Goal: Information Seeking & Learning: Learn about a topic

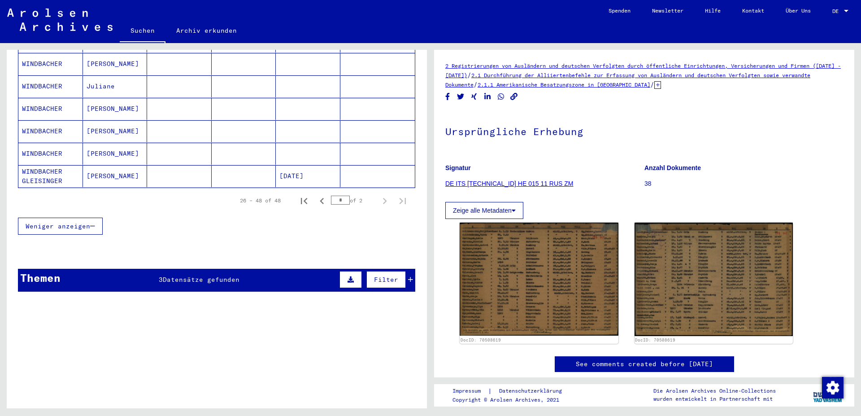
scroll to position [533, 0]
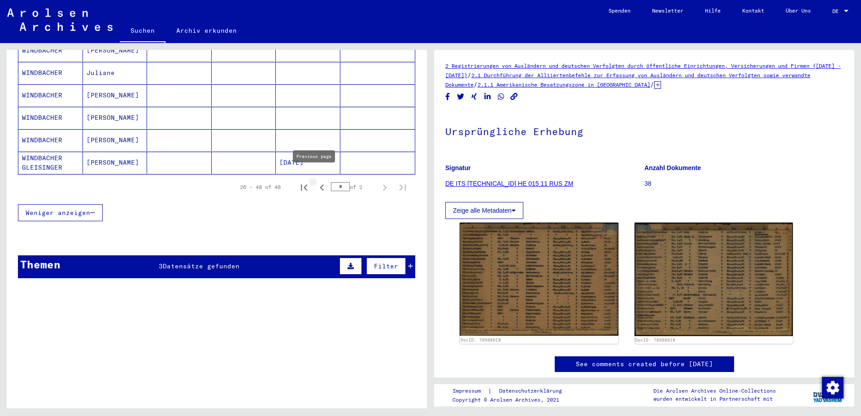
click at [320, 184] on icon "Previous page" at bounding box center [322, 187] width 4 height 6
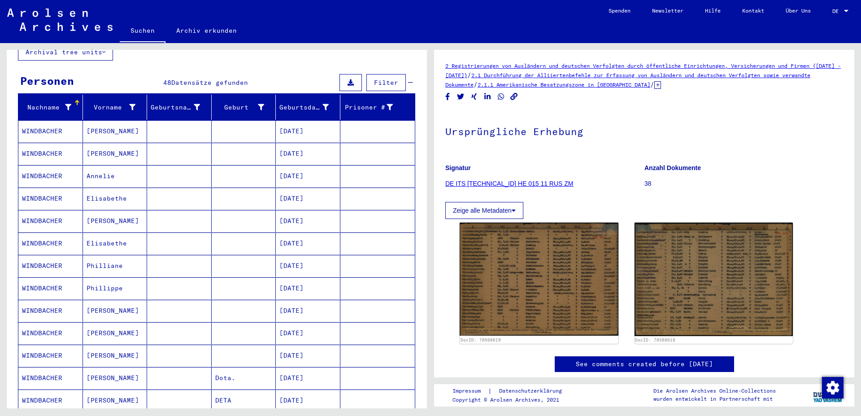
scroll to position [48, 0]
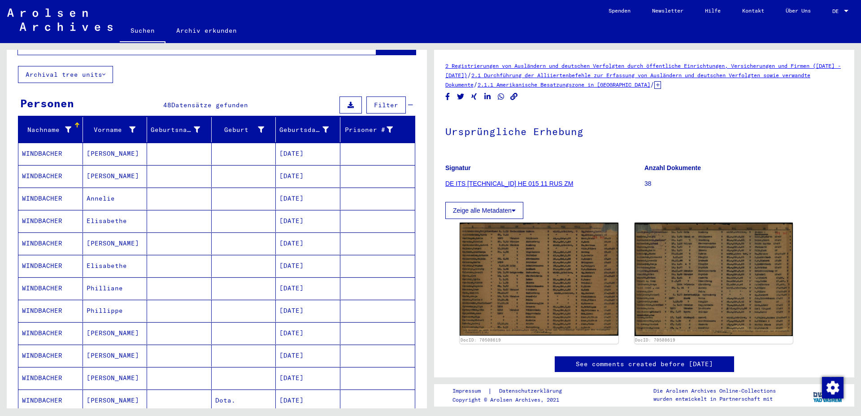
click at [297, 146] on mat-cell "[DATE]" at bounding box center [308, 154] width 65 height 22
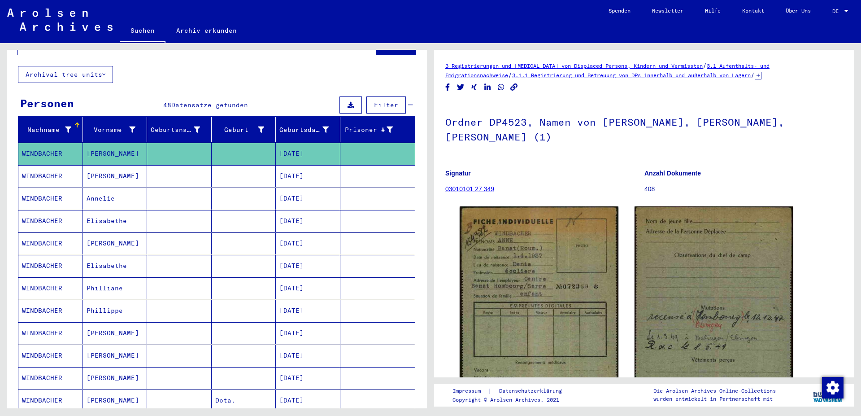
click at [303, 167] on mat-cell "[DATE]" at bounding box center [308, 176] width 65 height 22
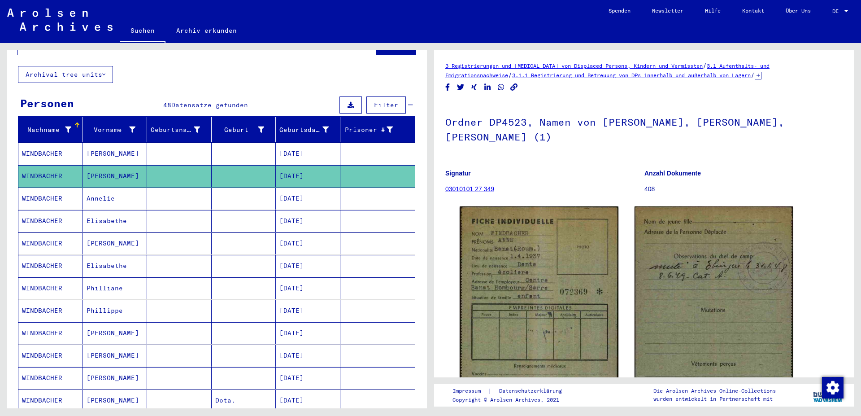
click at [307, 192] on mat-cell "[DATE]" at bounding box center [308, 198] width 65 height 22
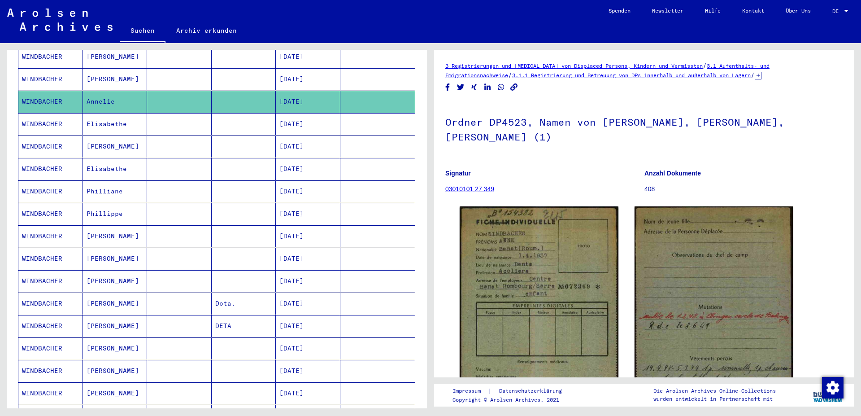
scroll to position [97, 0]
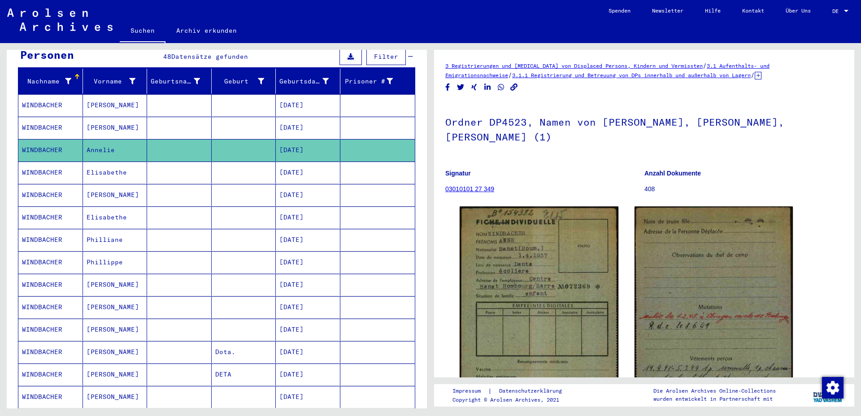
click at [298, 164] on mat-cell "[DATE]" at bounding box center [308, 172] width 65 height 22
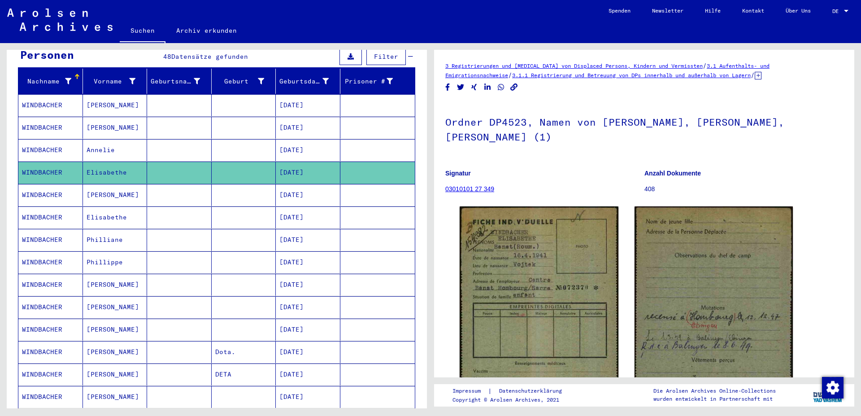
click at [305, 186] on mat-cell "[DATE]" at bounding box center [308, 195] width 65 height 22
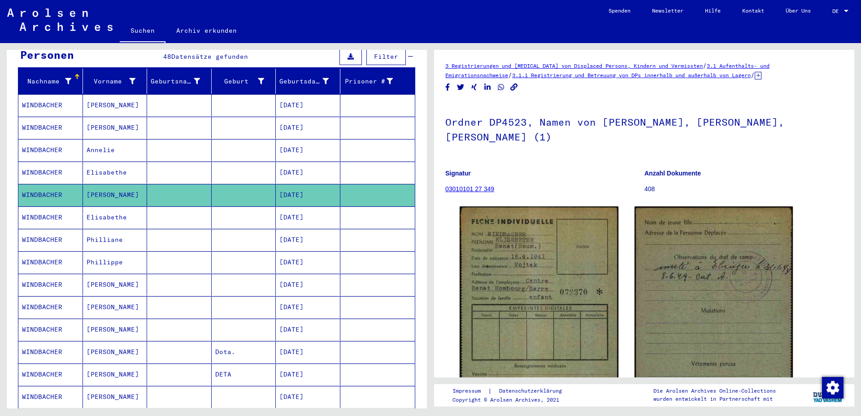
click at [309, 207] on mat-cell "[DATE]" at bounding box center [308, 217] width 65 height 22
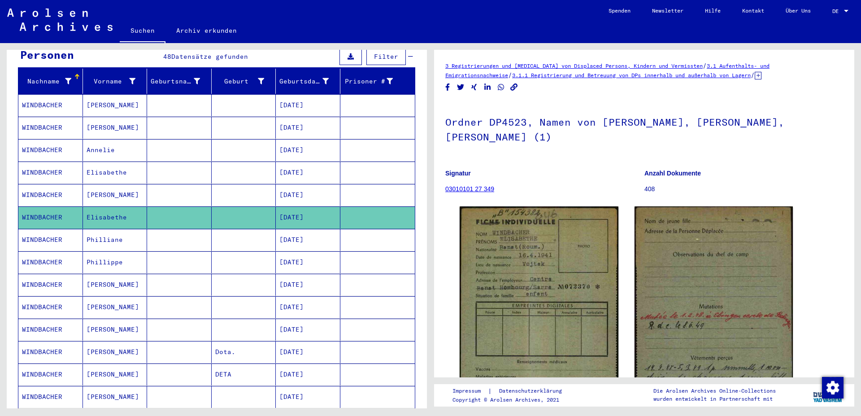
click at [301, 231] on mat-cell "[DATE]" at bounding box center [308, 240] width 65 height 22
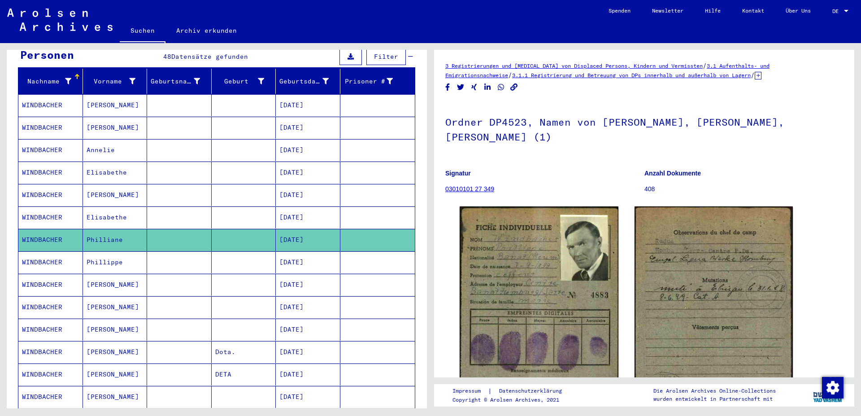
click at [303, 253] on mat-cell "[DATE]" at bounding box center [308, 262] width 65 height 22
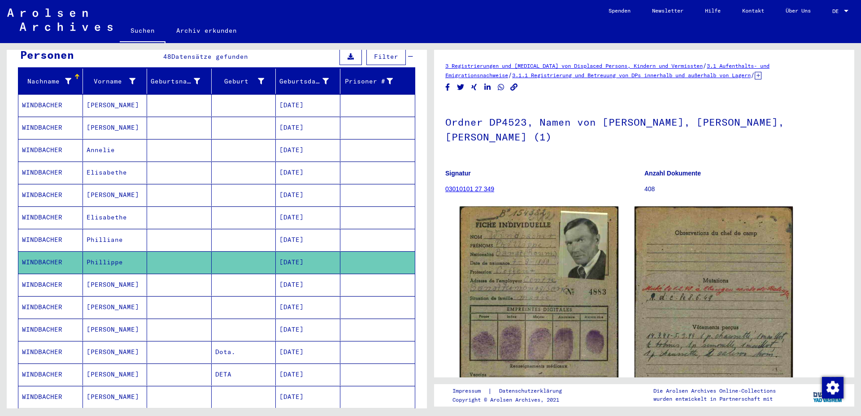
click at [297, 276] on mat-cell "[DATE]" at bounding box center [308, 285] width 65 height 22
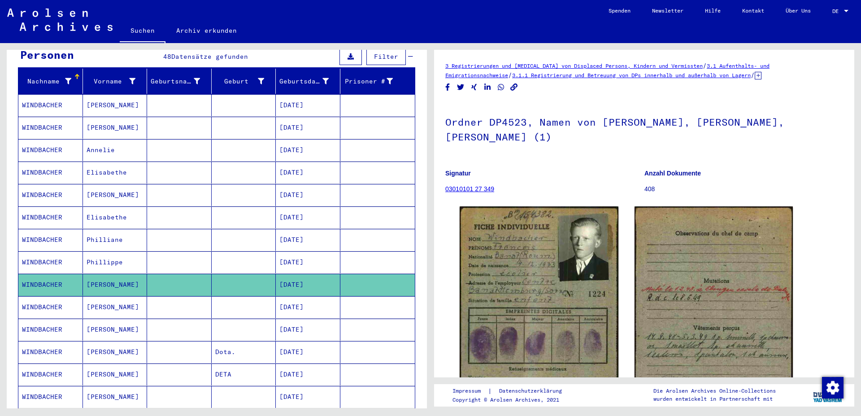
click at [295, 230] on mat-cell "[DATE]" at bounding box center [308, 240] width 65 height 22
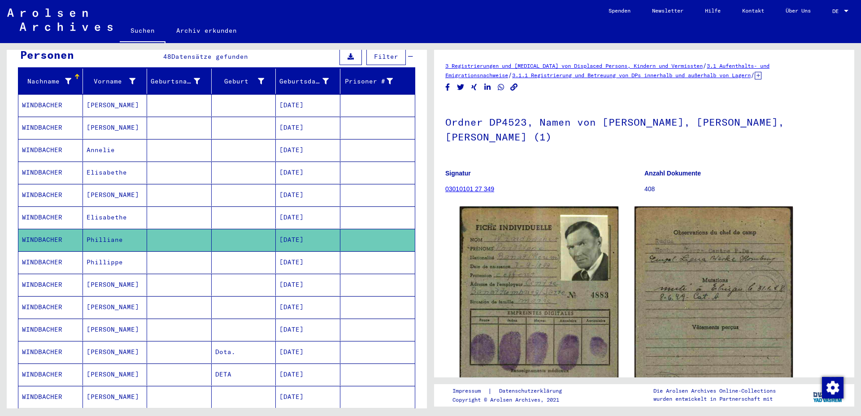
click at [299, 252] on mat-cell "[DATE]" at bounding box center [308, 262] width 65 height 22
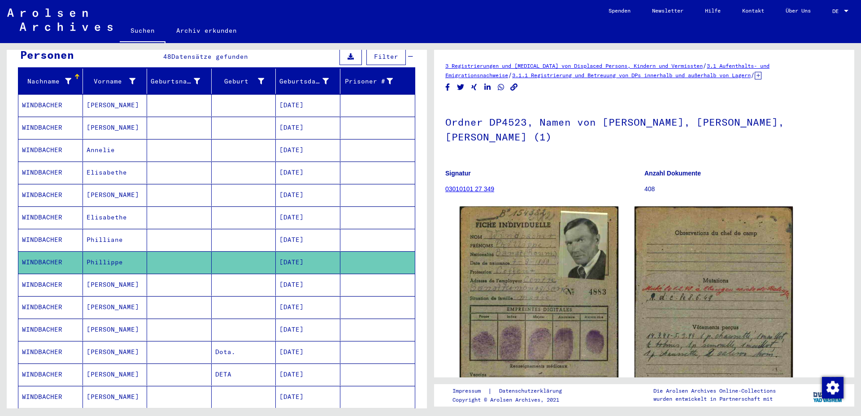
click at [299, 232] on mat-cell "[DATE]" at bounding box center [308, 240] width 65 height 22
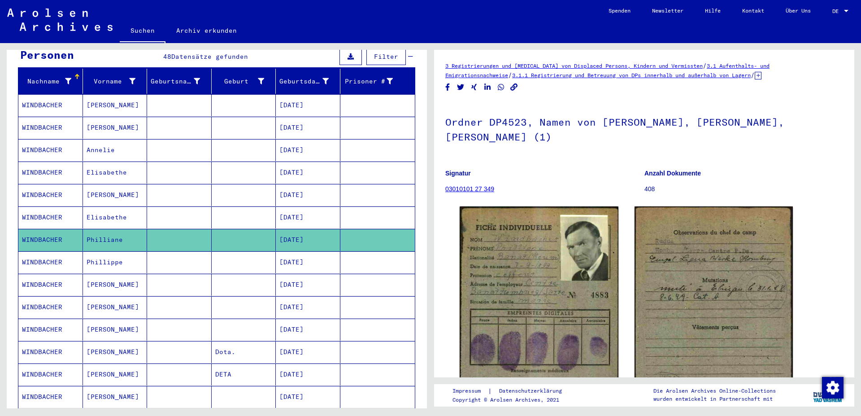
click at [304, 251] on mat-cell "[DATE]" at bounding box center [308, 262] width 65 height 22
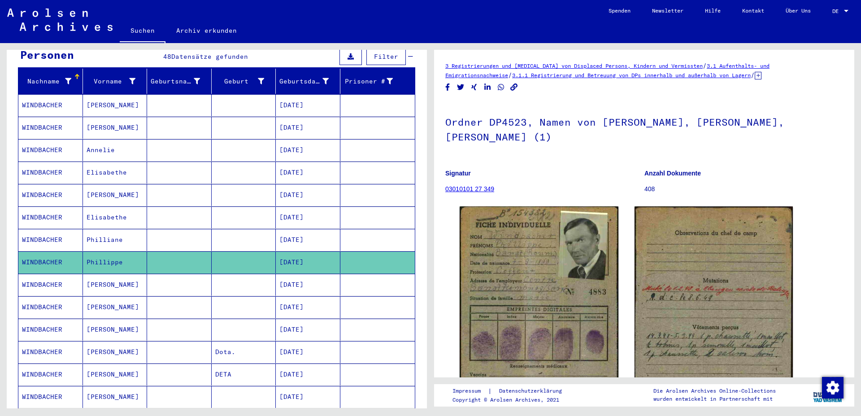
click at [303, 231] on mat-cell "[DATE]" at bounding box center [308, 240] width 65 height 22
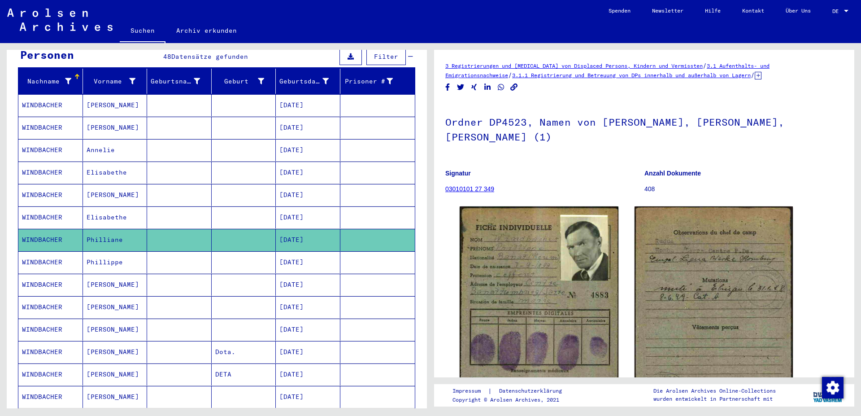
click at [309, 253] on mat-cell "[DATE]" at bounding box center [308, 262] width 65 height 22
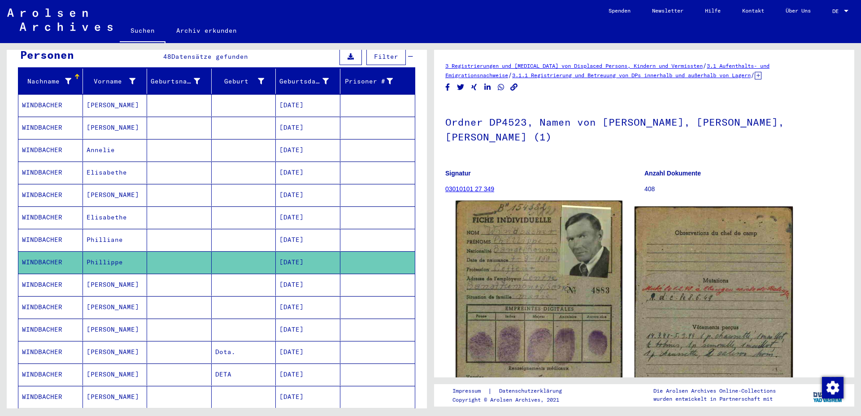
scroll to position [129, 0]
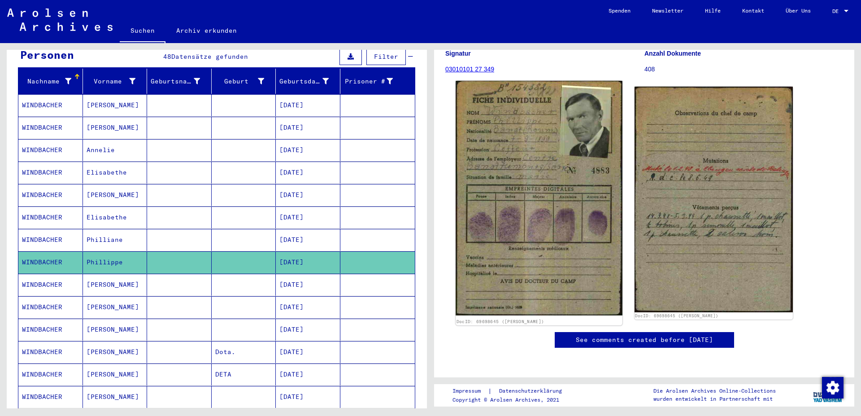
click at [517, 157] on img at bounding box center [539, 198] width 166 height 235
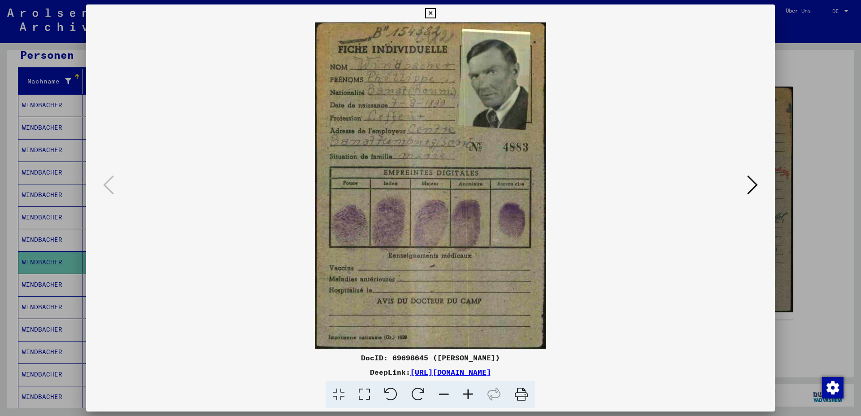
scroll to position [126, 0]
click at [758, 187] on icon at bounding box center [752, 185] width 11 height 22
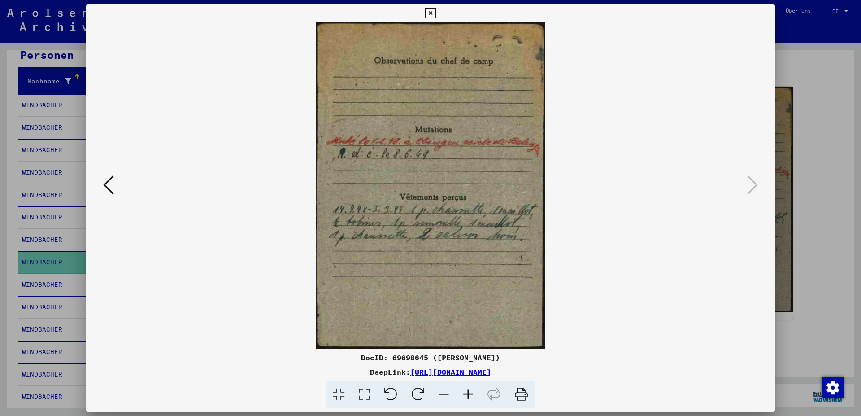
click at [106, 184] on icon at bounding box center [108, 185] width 11 height 22
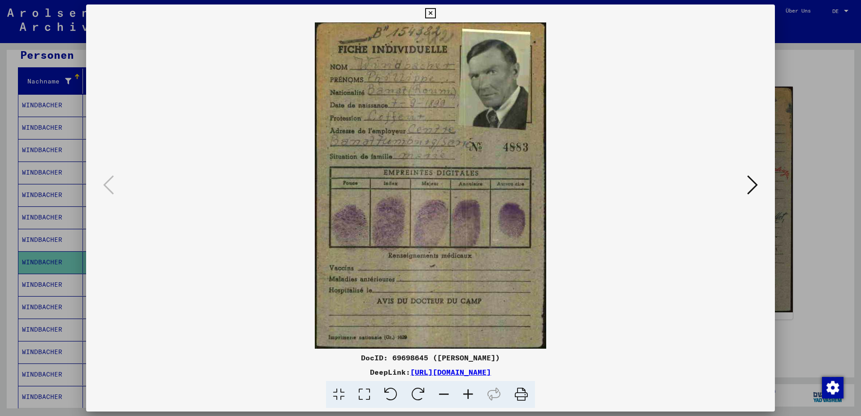
click at [261, 389] on div at bounding box center [431, 394] width 682 height 27
click at [720, 122] on img at bounding box center [431, 185] width 628 height 326
click at [758, 184] on icon at bounding box center [752, 185] width 11 height 22
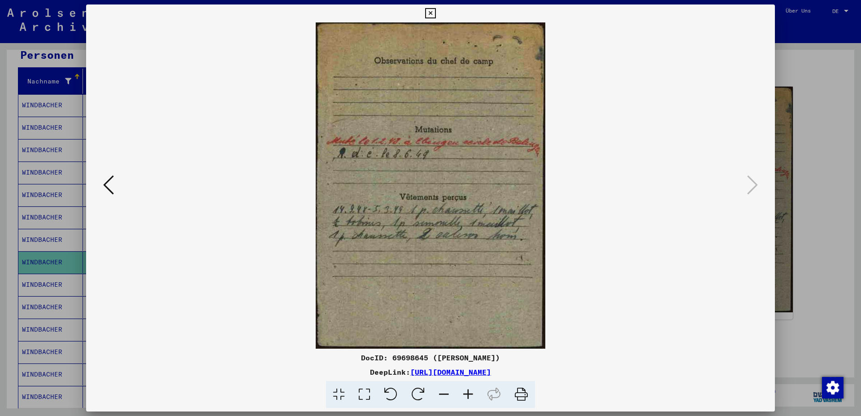
click at [692, 43] on img at bounding box center [431, 185] width 628 height 326
click at [435, 12] on icon at bounding box center [430, 13] width 10 height 11
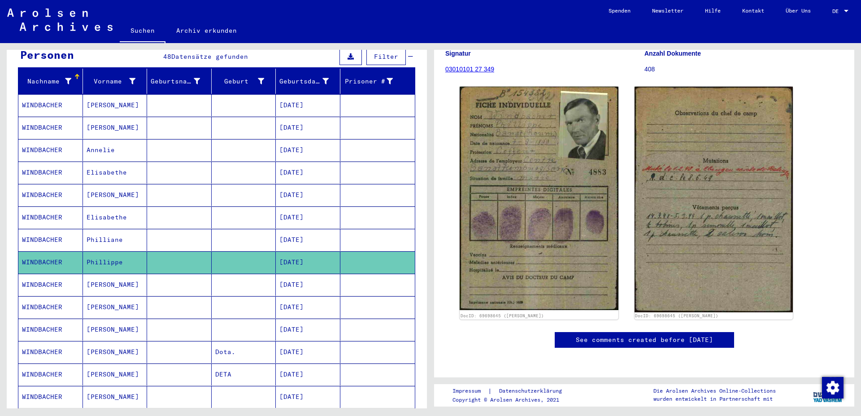
click at [299, 231] on mat-cell "[DATE]" at bounding box center [308, 240] width 65 height 22
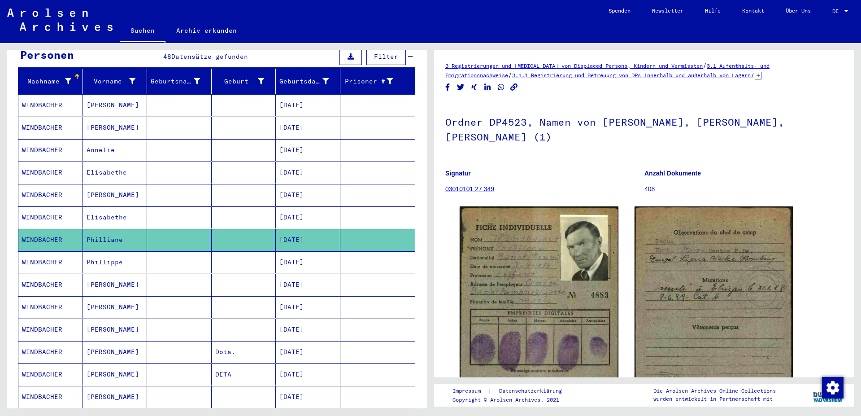
click at [308, 251] on mat-cell "[DATE]" at bounding box center [308, 262] width 65 height 22
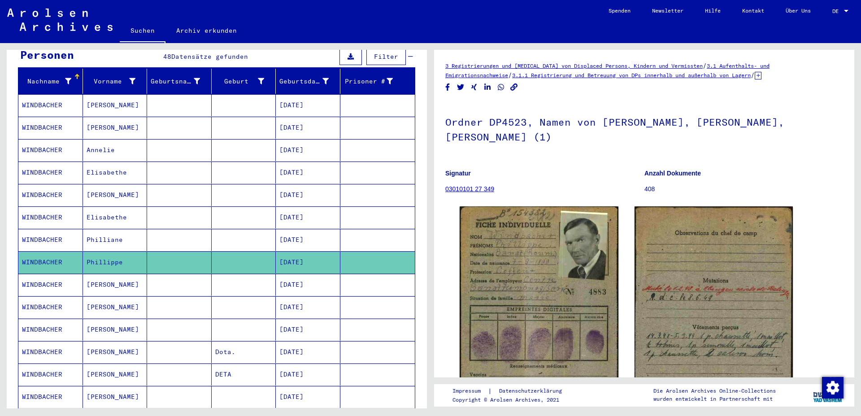
click at [303, 277] on mat-cell "[DATE]" at bounding box center [308, 285] width 65 height 22
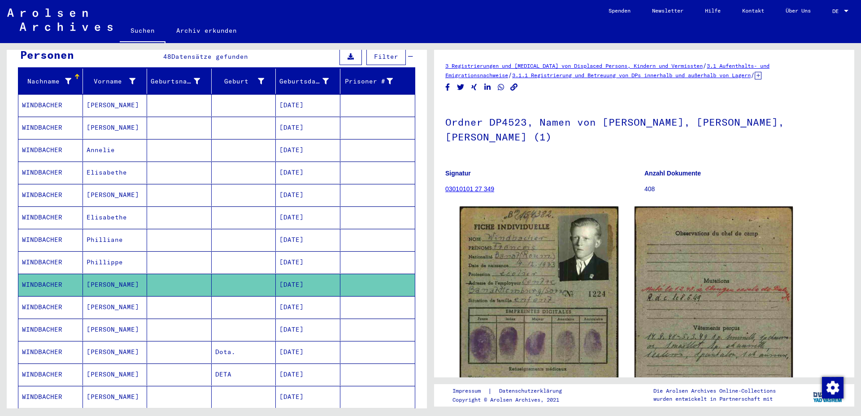
scroll to position [97, 0]
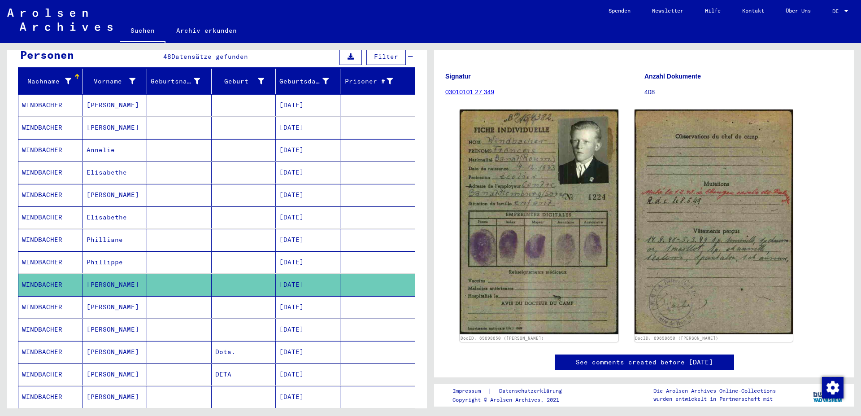
click at [300, 296] on mat-cell "[DATE]" at bounding box center [308, 307] width 65 height 22
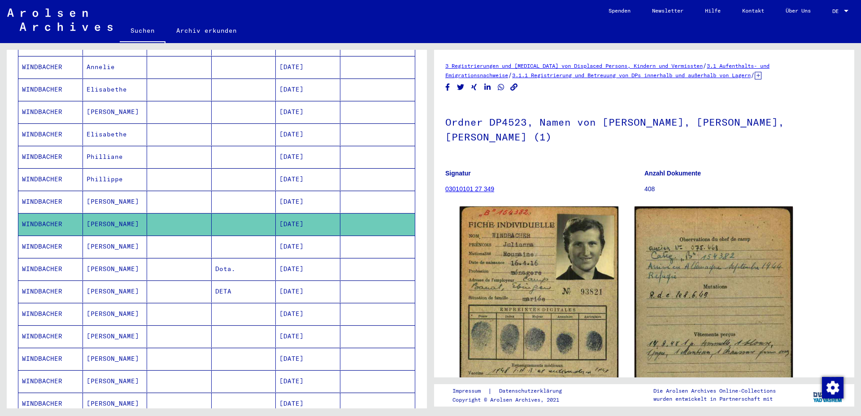
scroll to position [194, 0]
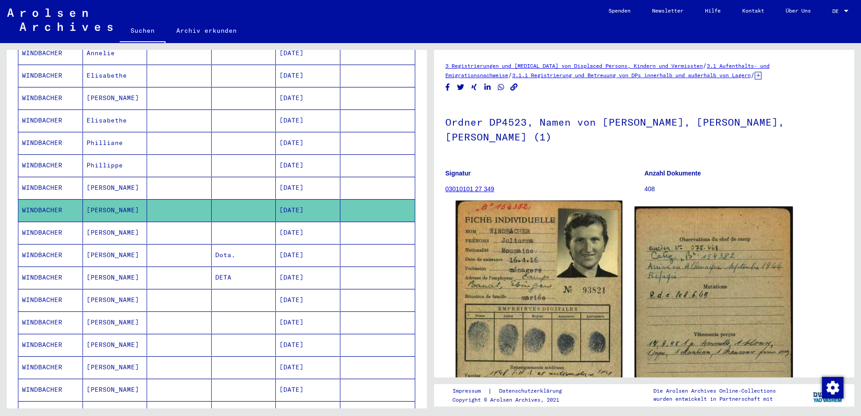
click at [501, 270] on img at bounding box center [539, 318] width 166 height 236
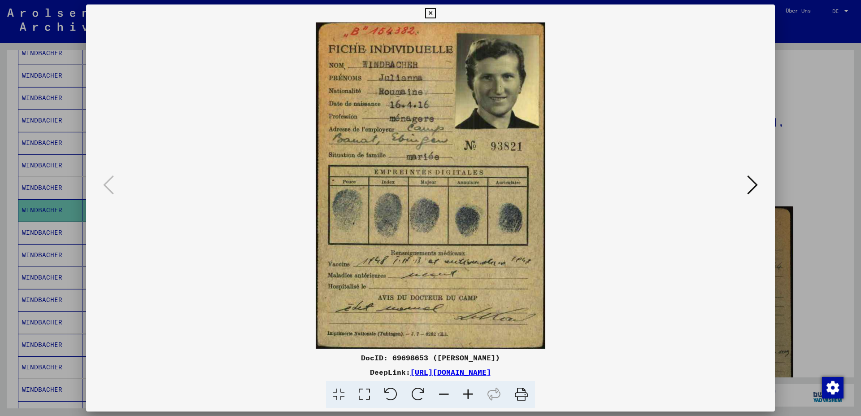
click at [689, 118] on img at bounding box center [431, 185] width 628 height 326
click at [758, 187] on icon at bounding box center [752, 185] width 11 height 22
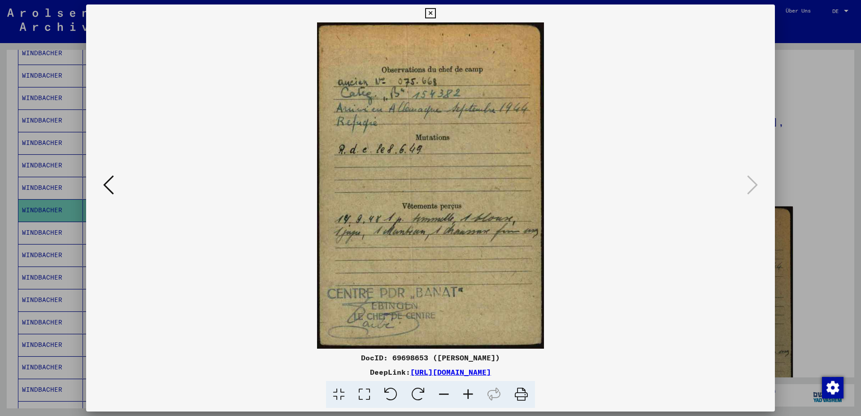
drag, startPoint x: 156, startPoint y: 68, endPoint x: 639, endPoint y: 48, distance: 483.5
click at [157, 67] on img at bounding box center [431, 185] width 628 height 326
click at [435, 13] on icon at bounding box center [430, 13] width 10 height 11
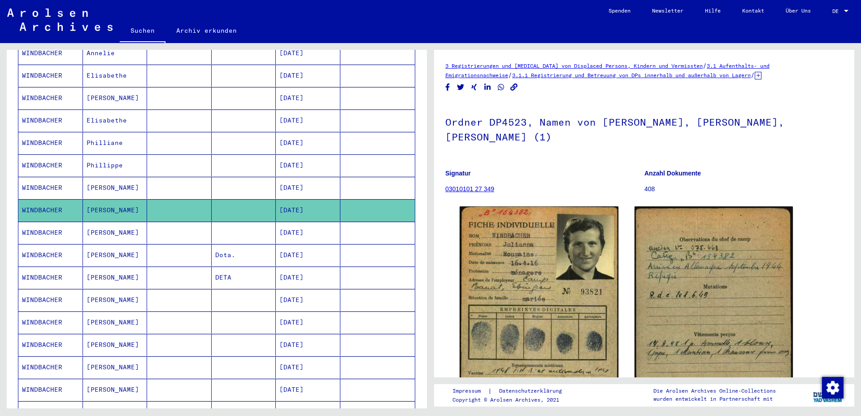
click at [308, 113] on mat-cell "[DATE]" at bounding box center [308, 120] width 65 height 22
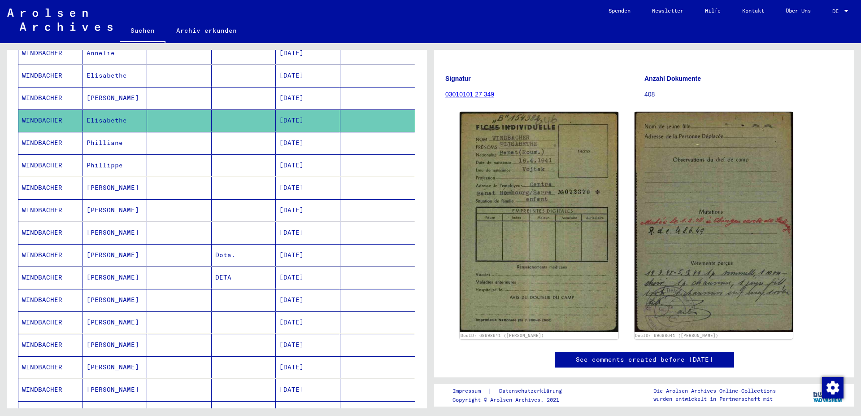
scroll to position [97, 0]
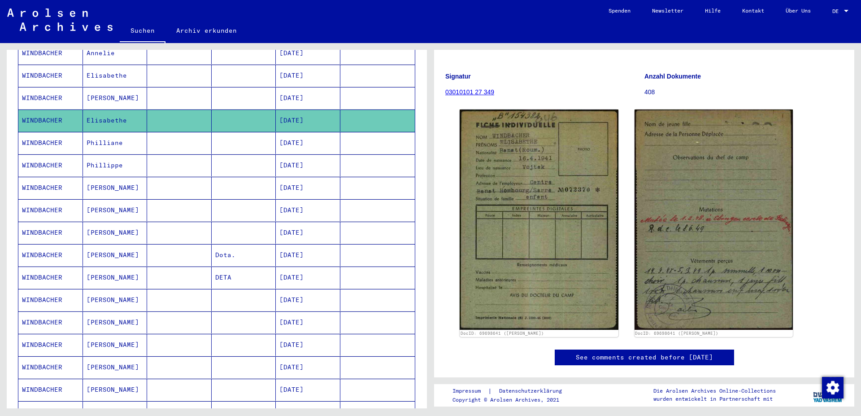
click at [294, 313] on mat-cell "[DATE]" at bounding box center [308, 322] width 65 height 22
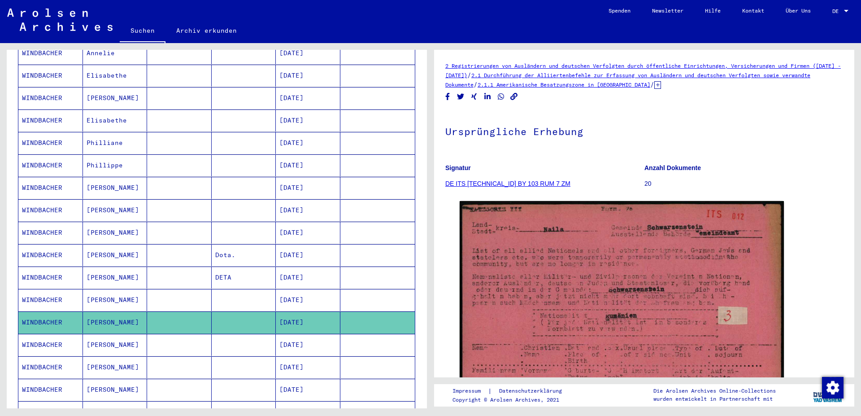
click at [295, 289] on mat-cell "[DATE]" at bounding box center [308, 300] width 65 height 22
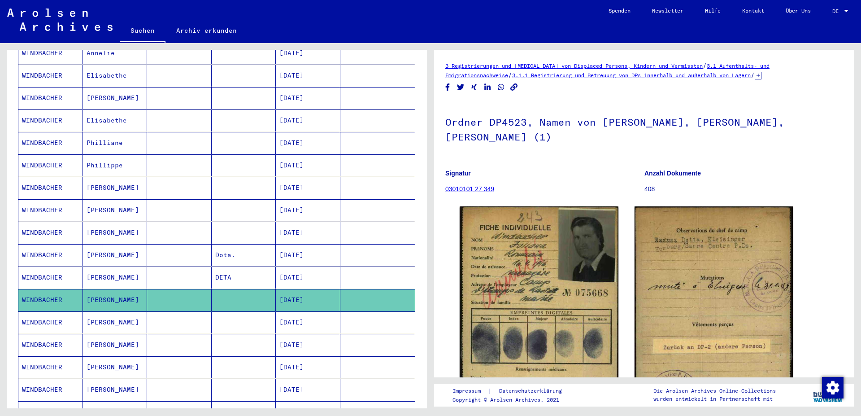
click at [295, 289] on mat-cell "[DATE]" at bounding box center [308, 300] width 65 height 22
click at [299, 267] on mat-cell "[DATE]" at bounding box center [308, 277] width 65 height 22
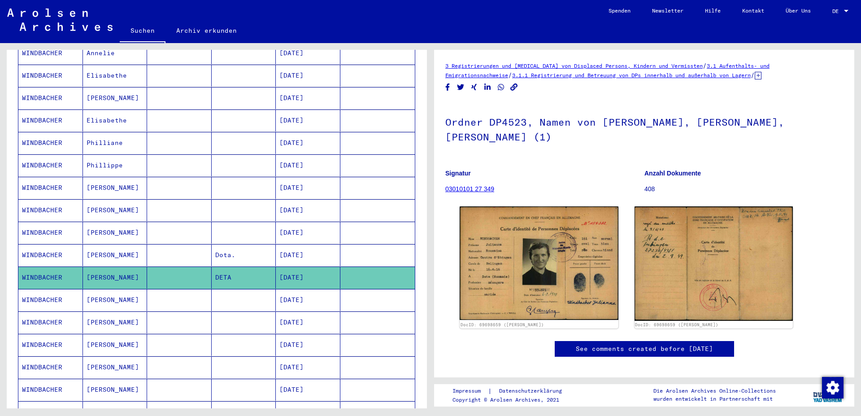
click at [299, 267] on mat-cell "[DATE]" at bounding box center [308, 277] width 65 height 22
click at [302, 248] on mat-cell "[DATE]" at bounding box center [308, 255] width 65 height 22
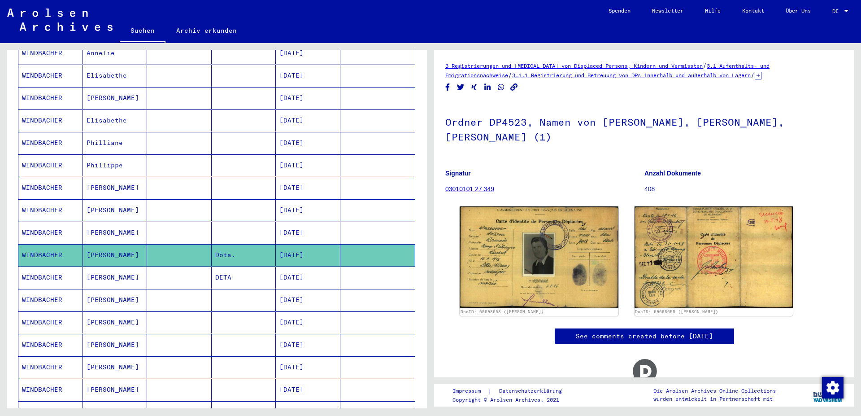
click at [300, 227] on mat-cell "[DATE]" at bounding box center [308, 233] width 65 height 22
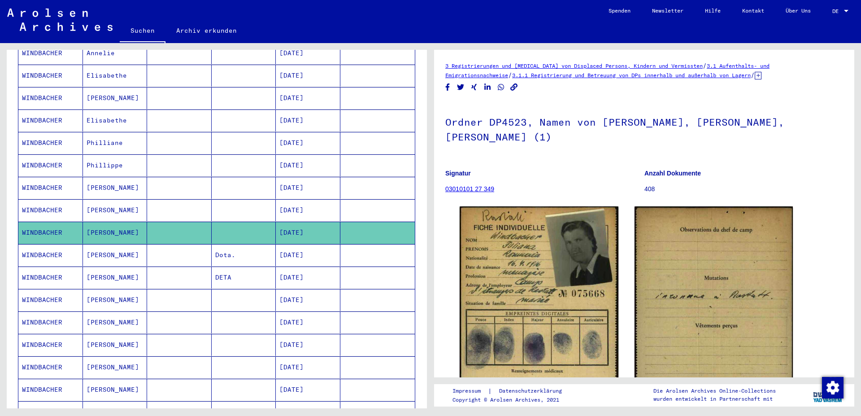
click at [307, 200] on mat-cell "[DATE]" at bounding box center [308, 210] width 65 height 22
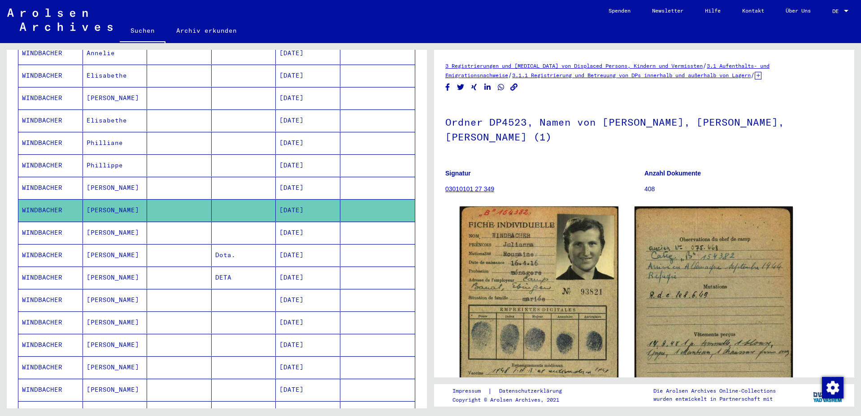
click at [307, 200] on mat-cell "[DATE]" at bounding box center [308, 210] width 65 height 22
click at [741, 170] on p "Anzahl Dokumente" at bounding box center [743, 173] width 199 height 9
click at [294, 222] on mat-cell "[DATE]" at bounding box center [308, 233] width 65 height 22
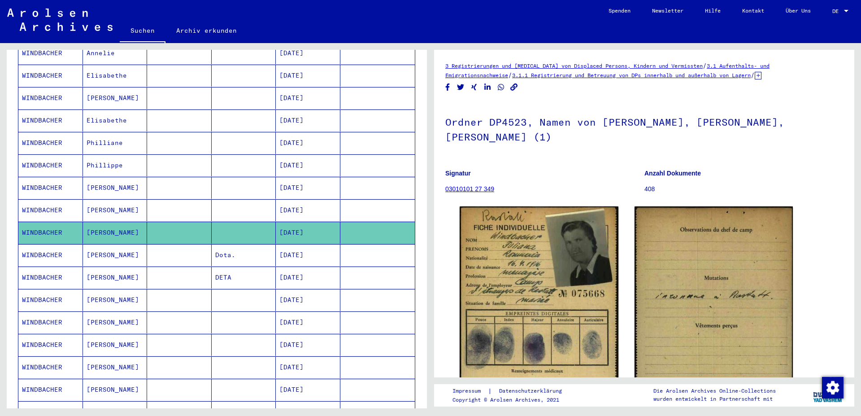
click at [294, 222] on mat-cell "[DATE]" at bounding box center [308, 233] width 65 height 22
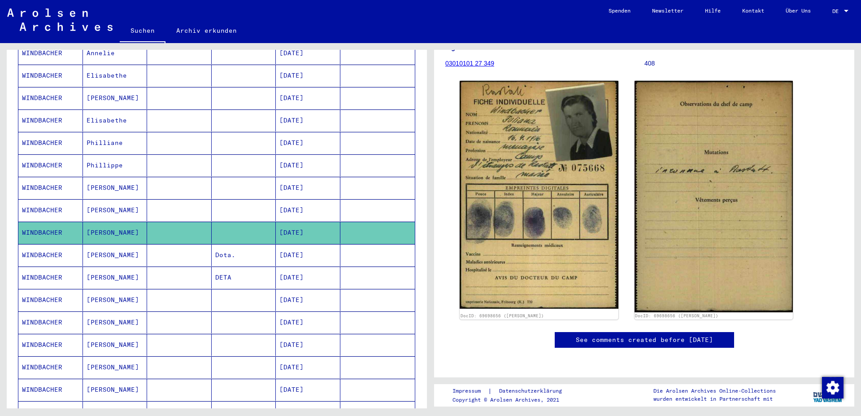
scroll to position [87, 0]
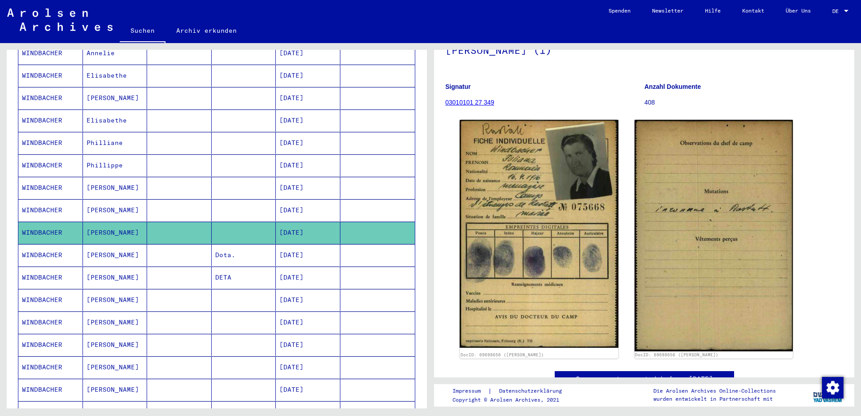
click at [302, 222] on mat-cell "[DATE]" at bounding box center [308, 233] width 65 height 22
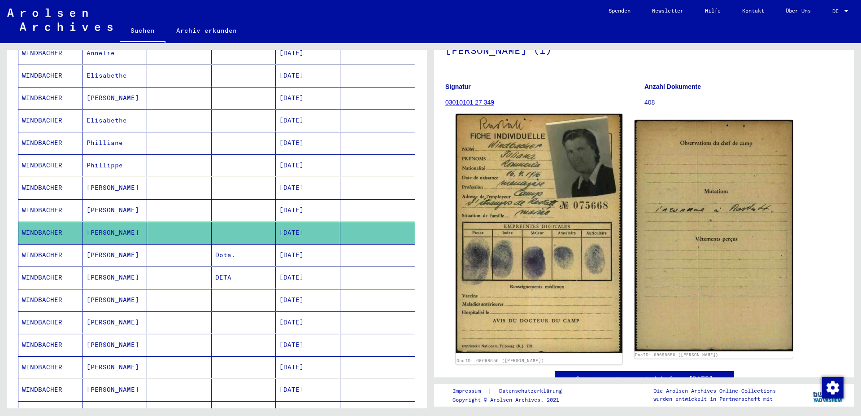
click at [562, 206] on img at bounding box center [539, 233] width 166 height 239
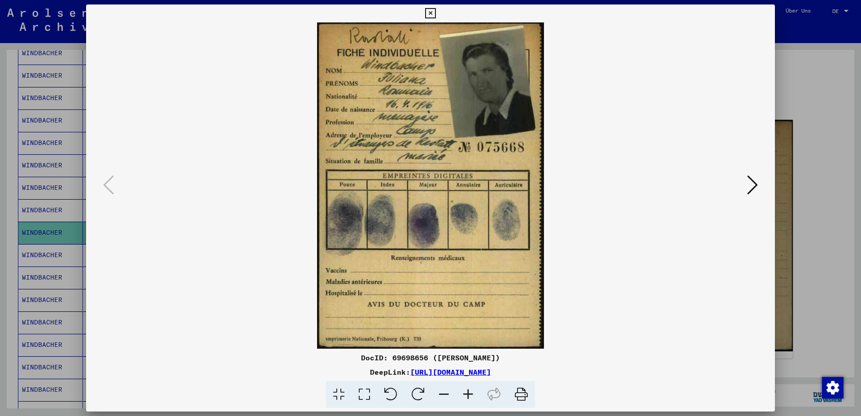
click at [703, 201] on img at bounding box center [431, 185] width 628 height 326
click at [758, 188] on icon at bounding box center [752, 185] width 11 height 22
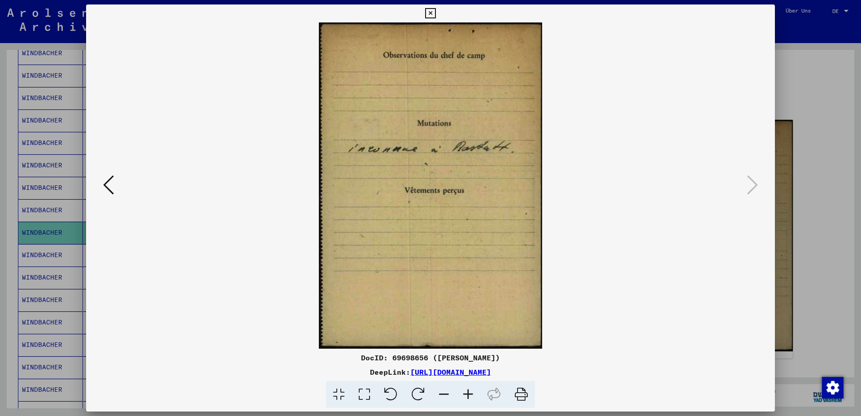
click at [721, 246] on img at bounding box center [431, 185] width 628 height 326
click at [435, 11] on icon at bounding box center [430, 13] width 10 height 11
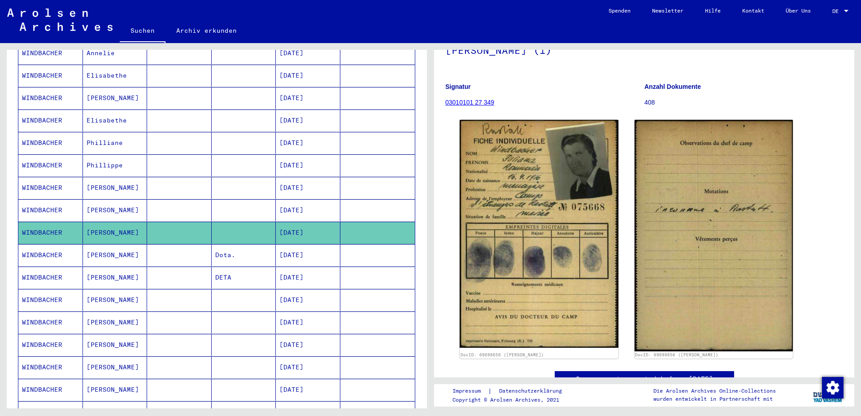
click at [297, 246] on mat-cell "[DATE]" at bounding box center [308, 255] width 65 height 22
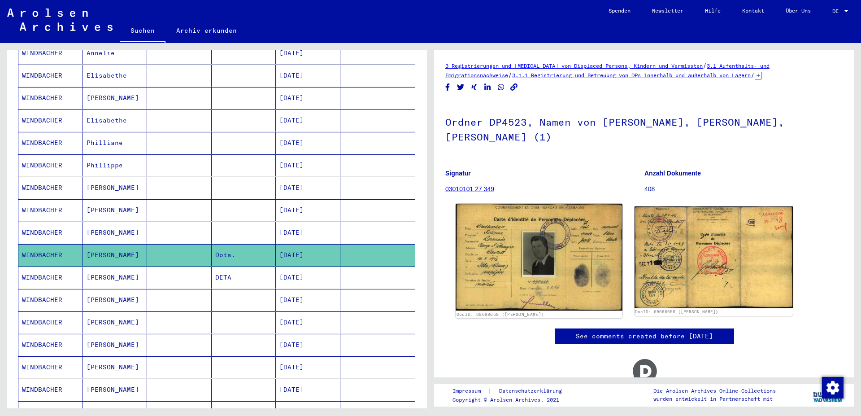
click at [542, 253] on img at bounding box center [539, 257] width 166 height 107
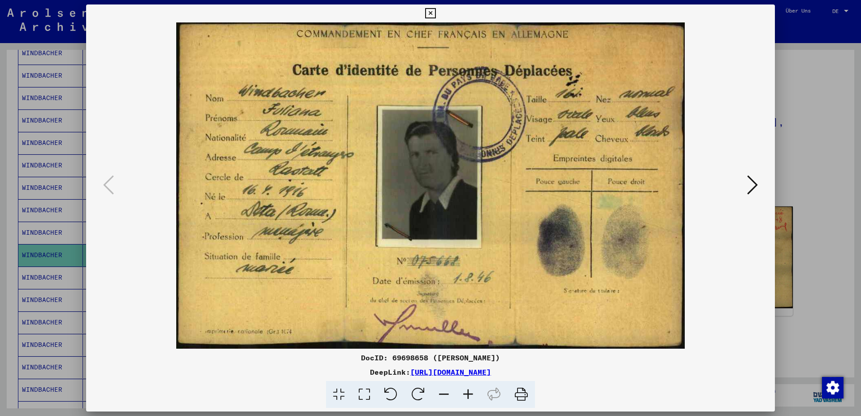
click at [749, 146] on div at bounding box center [430, 185] width 689 height 326
click at [756, 186] on icon at bounding box center [752, 185] width 11 height 22
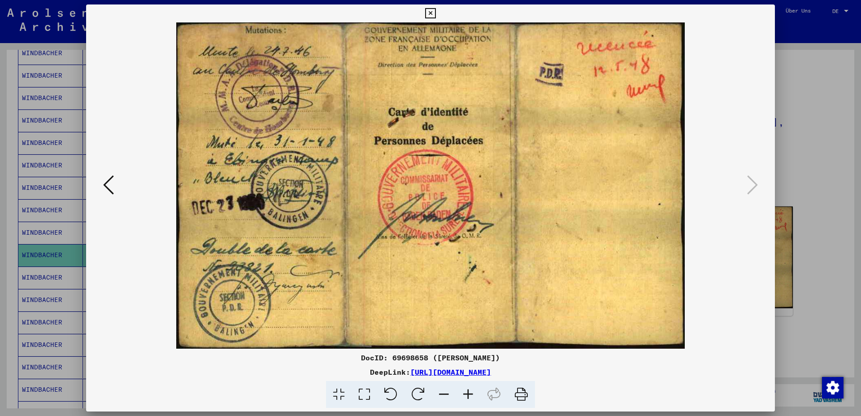
click at [435, 14] on icon at bounding box center [430, 13] width 10 height 11
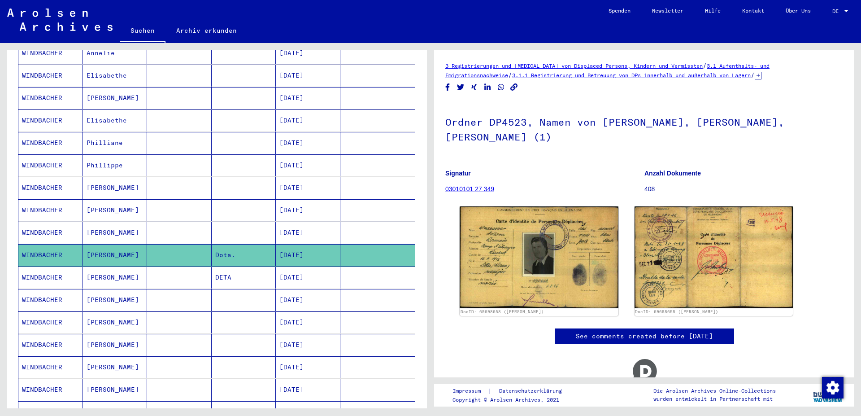
click at [297, 268] on mat-cell "[DATE]" at bounding box center [308, 277] width 65 height 22
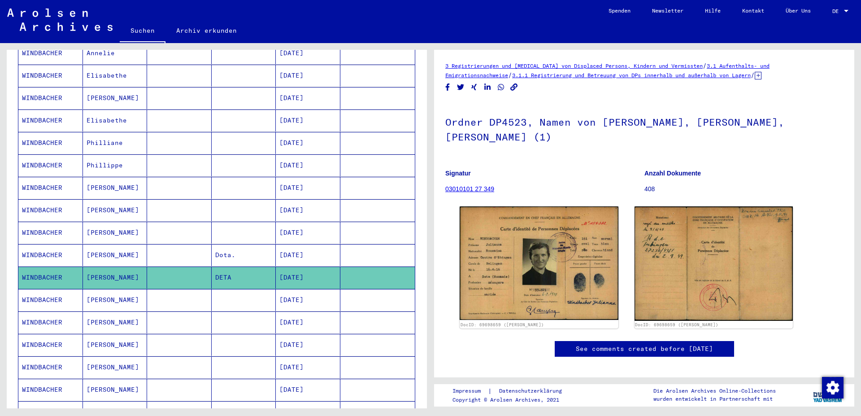
click at [300, 293] on mat-cell "[DATE]" at bounding box center [308, 300] width 65 height 22
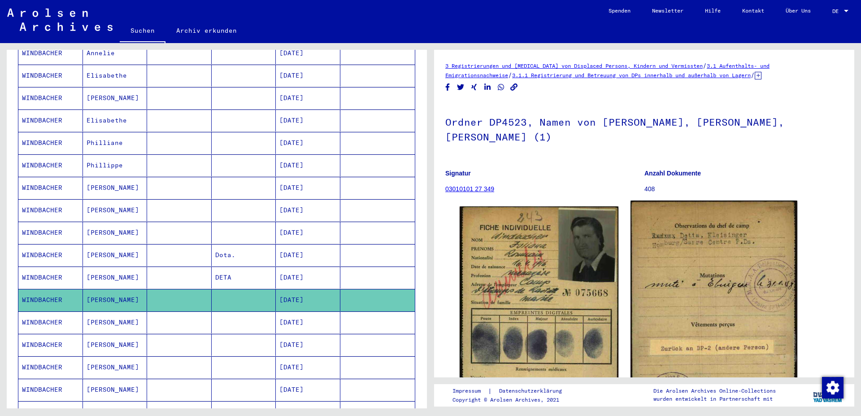
scroll to position [97, 0]
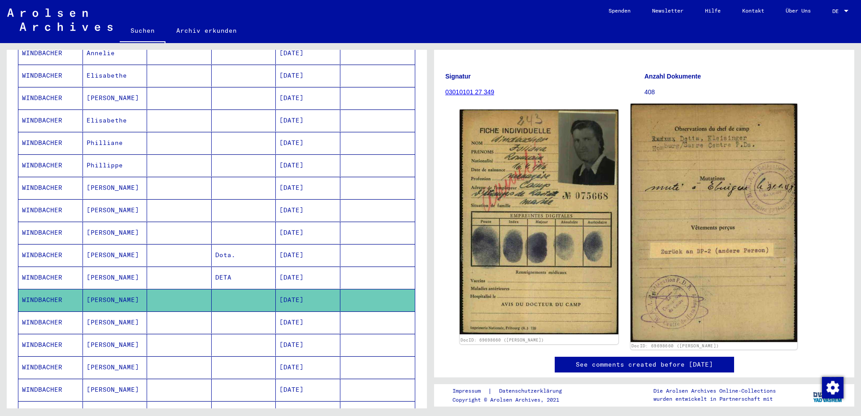
click at [727, 274] on img at bounding box center [714, 223] width 166 height 238
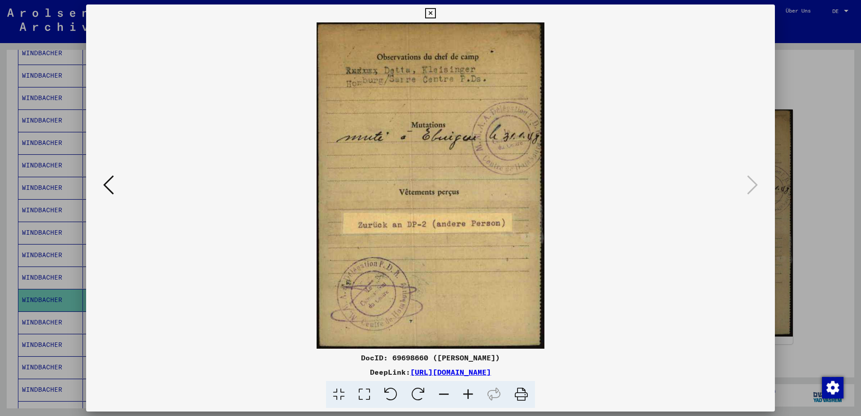
click at [108, 185] on icon at bounding box center [108, 185] width 11 height 22
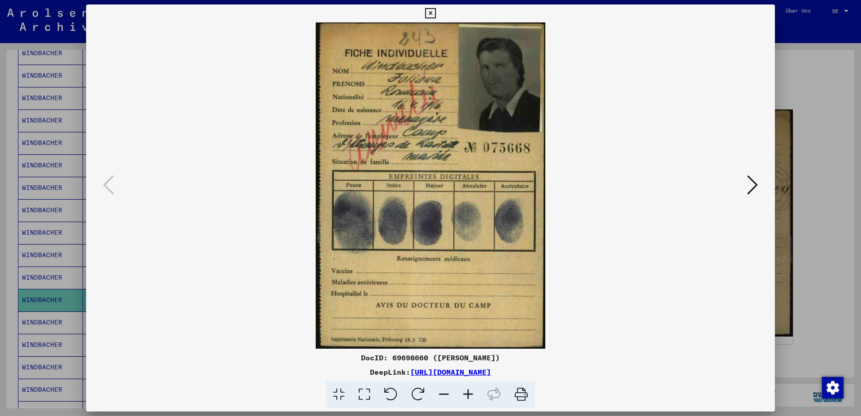
click at [679, 250] on img at bounding box center [431, 185] width 628 height 326
click at [753, 187] on icon at bounding box center [752, 185] width 11 height 22
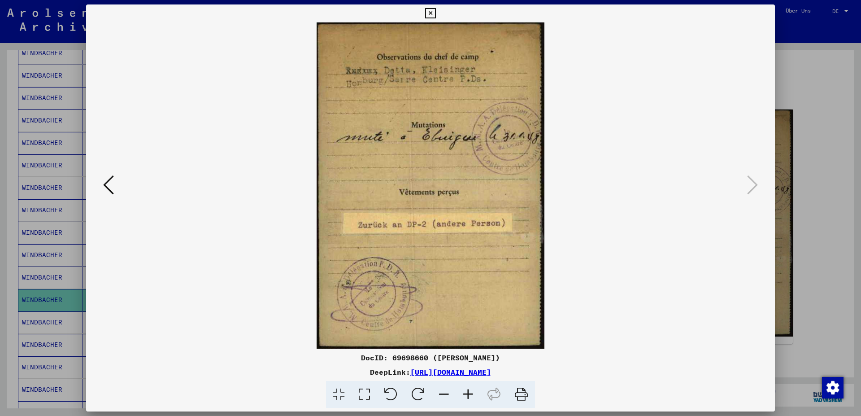
click at [435, 10] on icon at bounding box center [430, 13] width 10 height 11
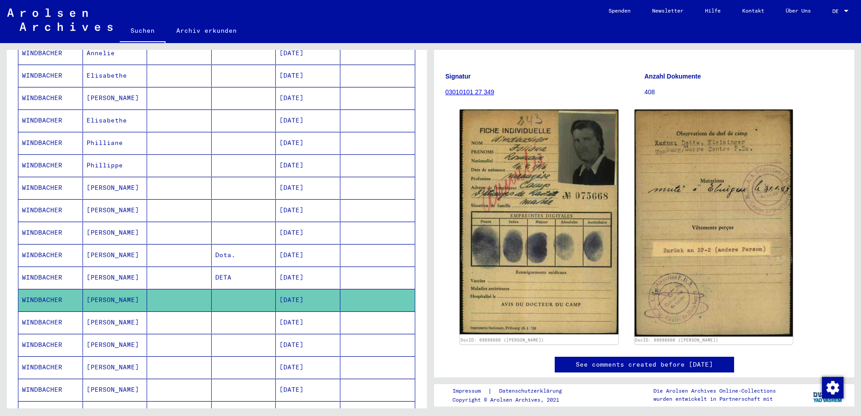
click at [296, 270] on mat-cell "[DATE]" at bounding box center [308, 277] width 65 height 22
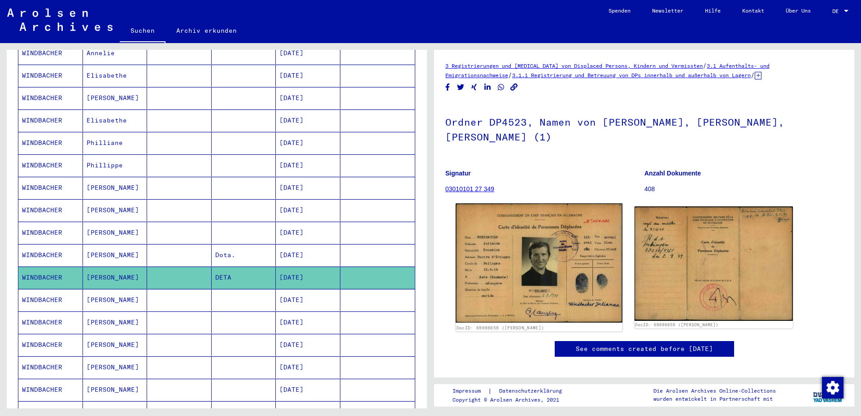
click at [531, 255] on img at bounding box center [539, 262] width 166 height 119
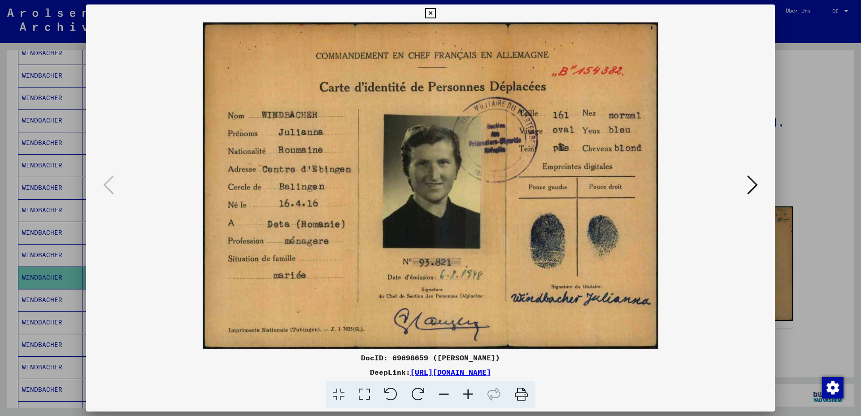
click at [753, 185] on icon at bounding box center [752, 185] width 11 height 22
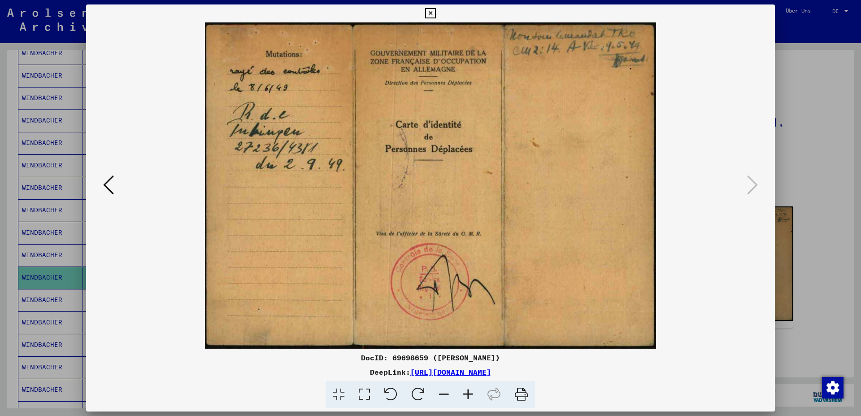
click at [105, 183] on icon at bounding box center [108, 185] width 11 height 22
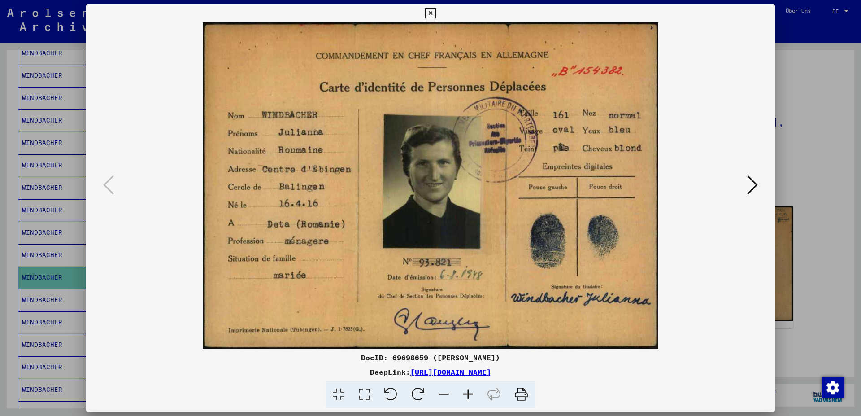
click at [726, 213] on img at bounding box center [431, 185] width 628 height 326
click at [754, 184] on icon at bounding box center [752, 185] width 11 height 22
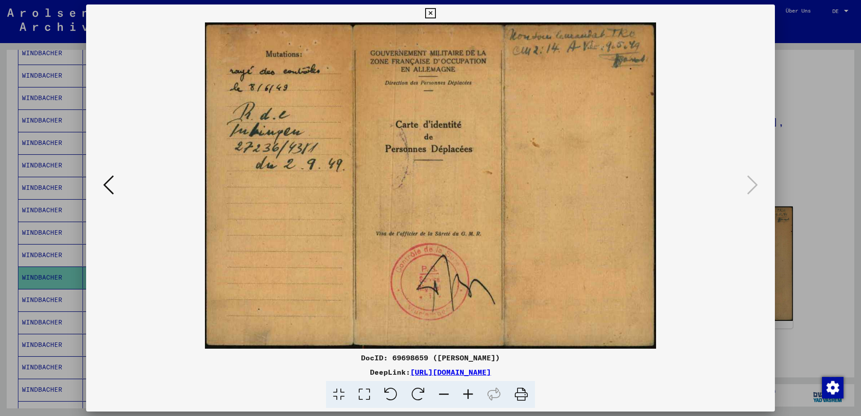
click at [739, 222] on img at bounding box center [431, 185] width 628 height 326
click at [108, 185] on icon at bounding box center [108, 185] width 11 height 22
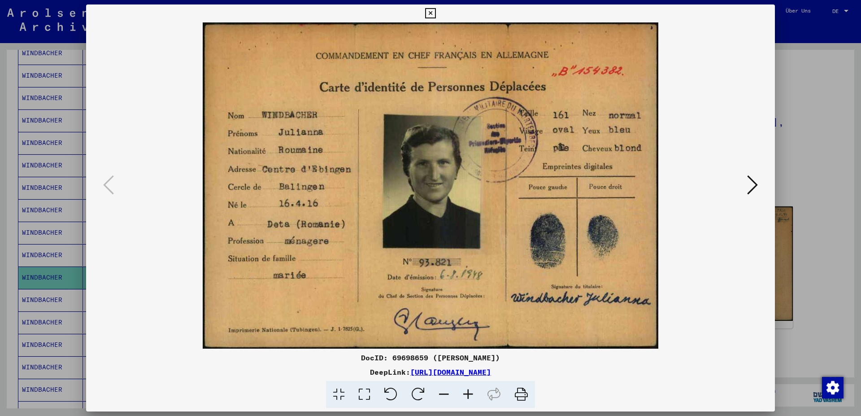
click at [713, 31] on img at bounding box center [431, 185] width 628 height 326
click at [435, 13] on icon at bounding box center [430, 13] width 10 height 11
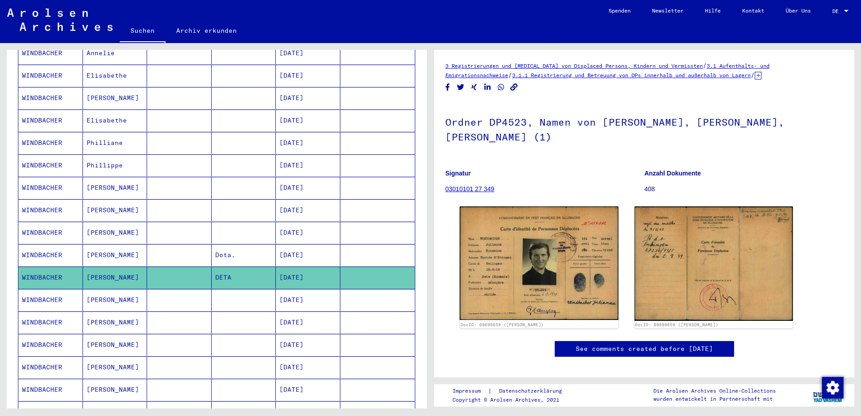
click at [304, 248] on mat-cell "[DATE]" at bounding box center [308, 255] width 65 height 22
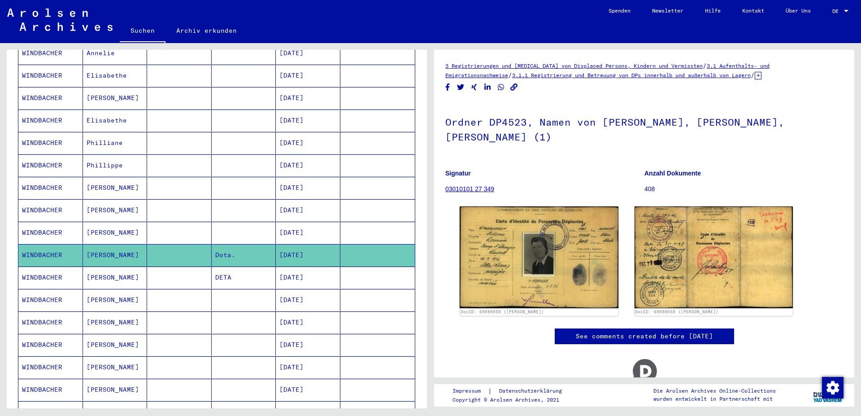
click at [734, 174] on p "Anzahl Dokumente" at bounding box center [743, 173] width 199 height 9
click at [305, 223] on mat-cell "[DATE]" at bounding box center [308, 233] width 65 height 22
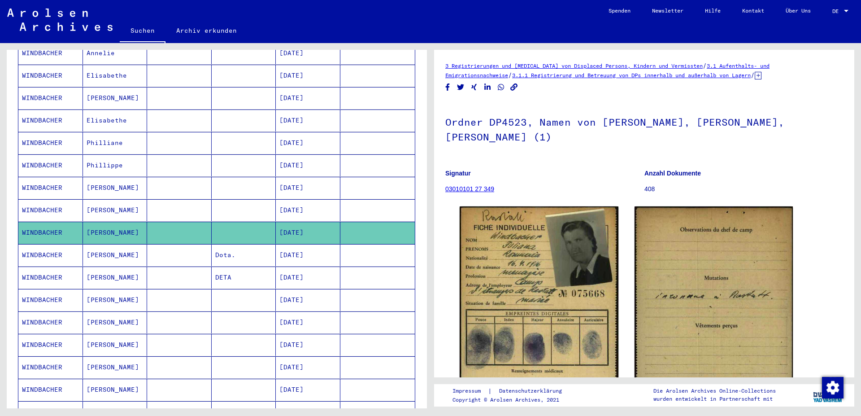
click at [294, 315] on mat-cell "[DATE]" at bounding box center [308, 322] width 65 height 22
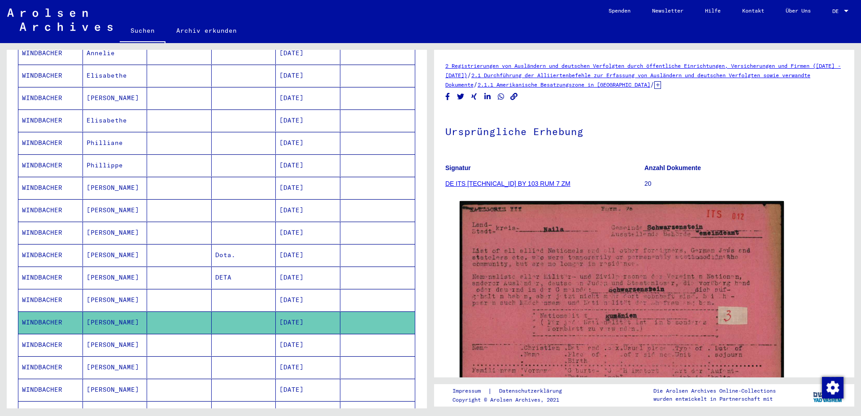
click at [309, 335] on mat-cell "[DATE]" at bounding box center [308, 345] width 65 height 22
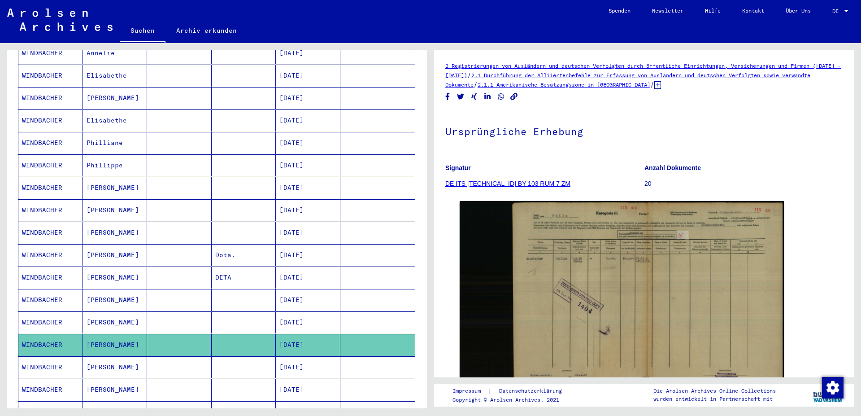
click at [307, 356] on mat-cell "[DATE]" at bounding box center [308, 367] width 65 height 22
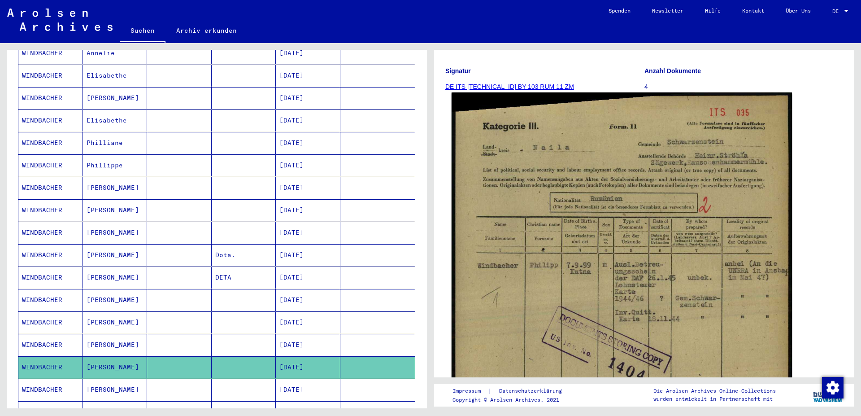
scroll to position [145, 0]
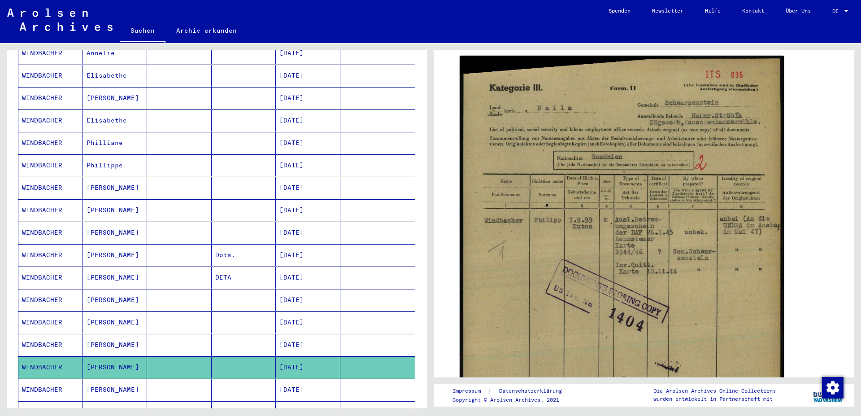
click at [298, 380] on mat-cell "[DATE]" at bounding box center [308, 390] width 65 height 22
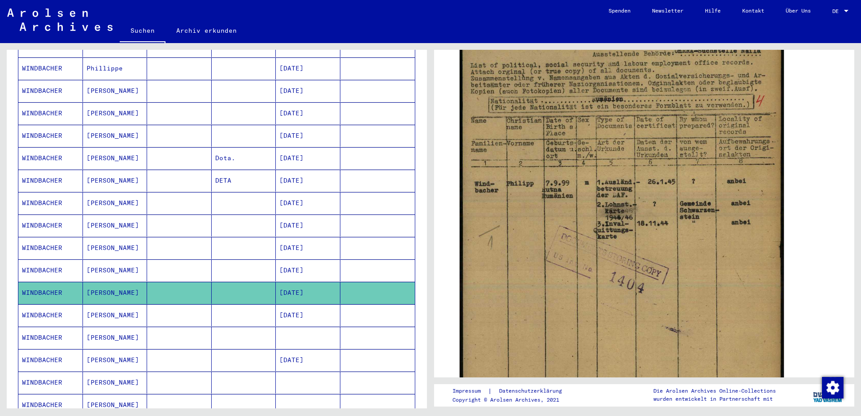
scroll to position [339, 0]
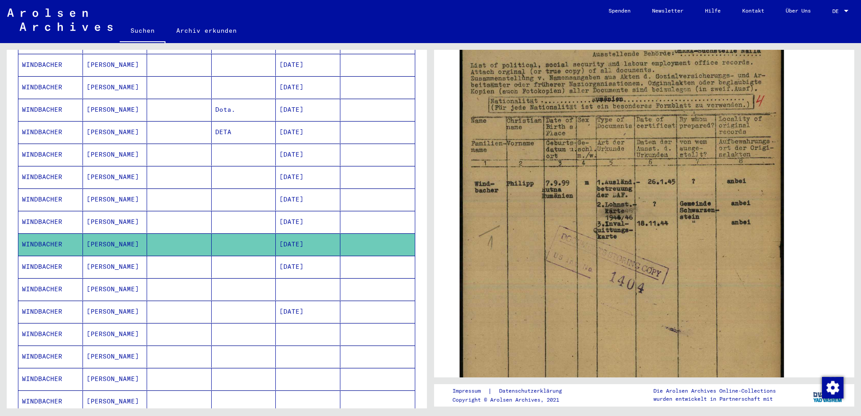
click at [308, 257] on mat-cell "[DATE]" at bounding box center [308, 267] width 65 height 22
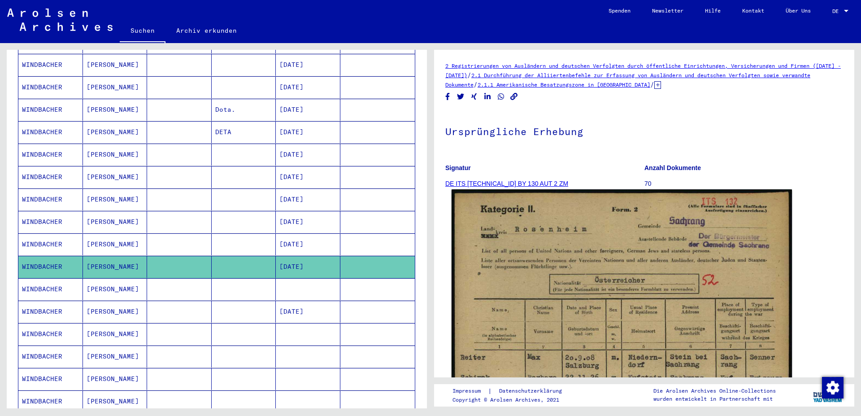
scroll to position [145, 0]
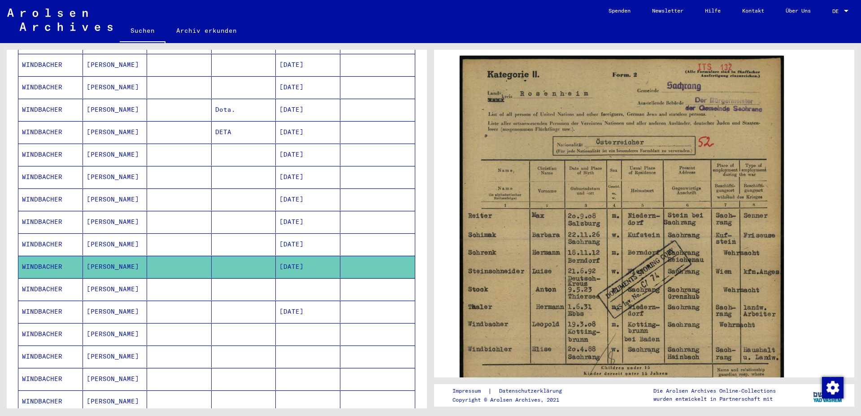
click at [300, 284] on mat-cell at bounding box center [308, 289] width 65 height 22
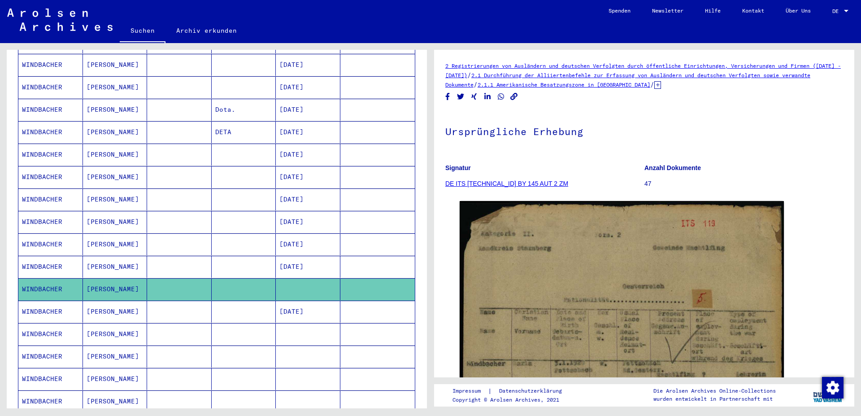
click at [300, 300] on mat-cell "[DATE]" at bounding box center [308, 311] width 65 height 22
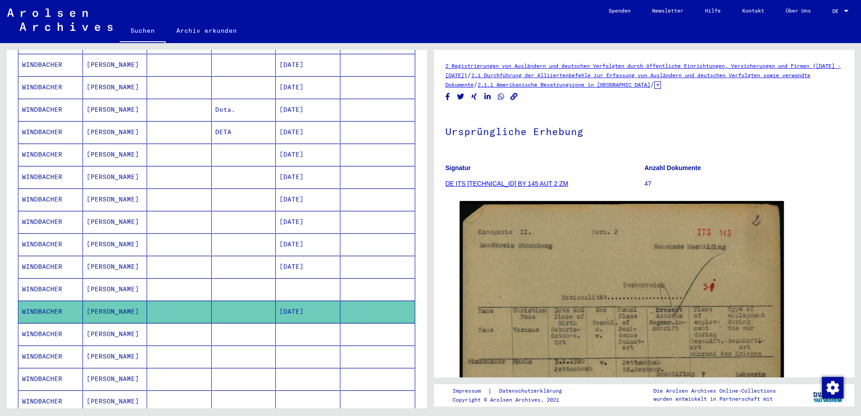
click at [289, 325] on mat-cell at bounding box center [308, 334] width 65 height 22
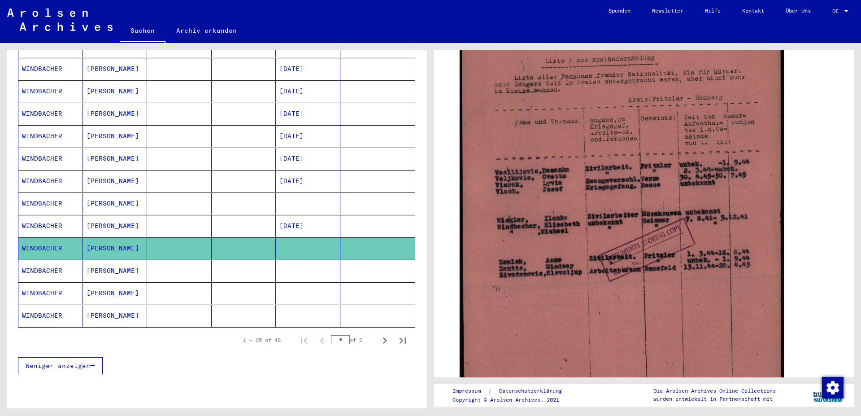
scroll to position [436, 0]
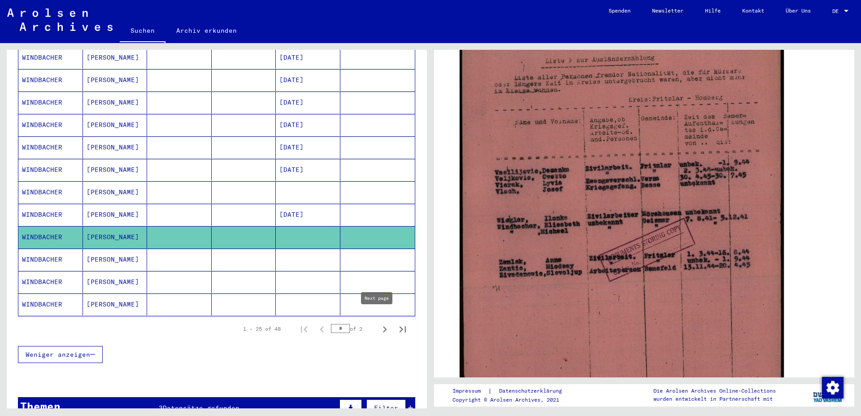
click at [379, 323] on icon "Next page" at bounding box center [385, 329] width 13 height 13
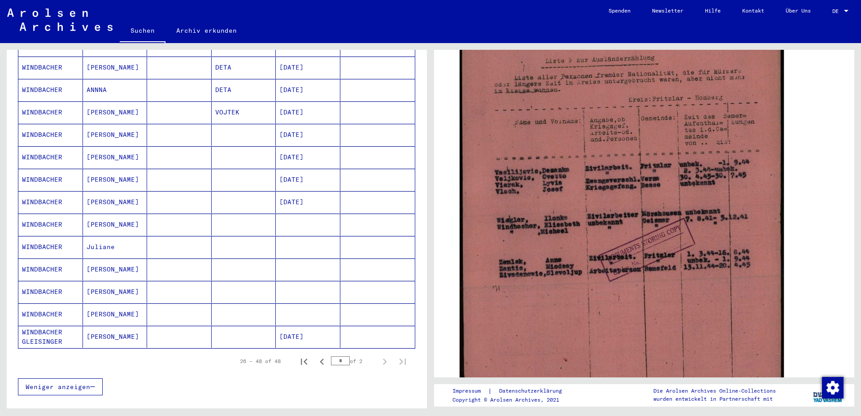
scroll to position [339, 0]
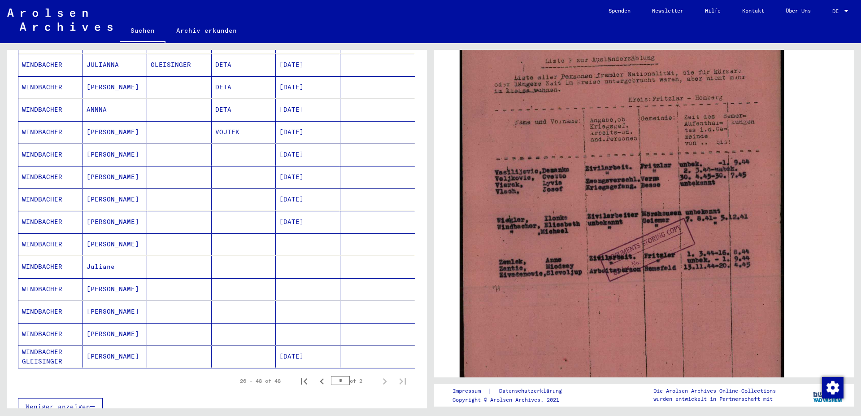
click at [314, 213] on mat-cell "[DATE]" at bounding box center [308, 222] width 65 height 22
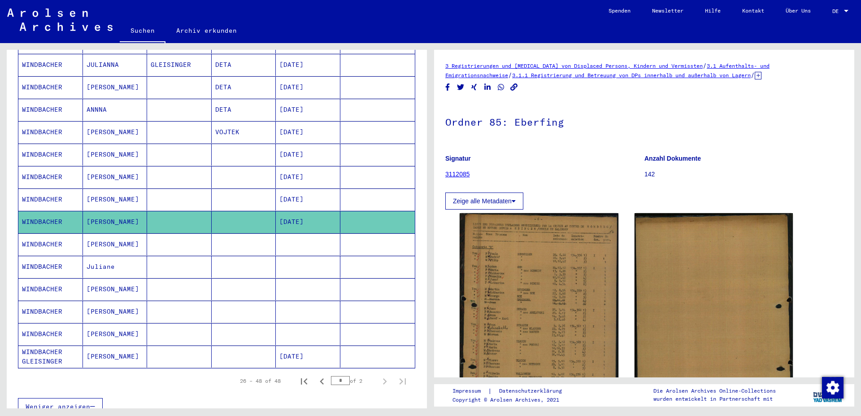
click at [307, 193] on mat-cell "[DATE]" at bounding box center [308, 199] width 65 height 22
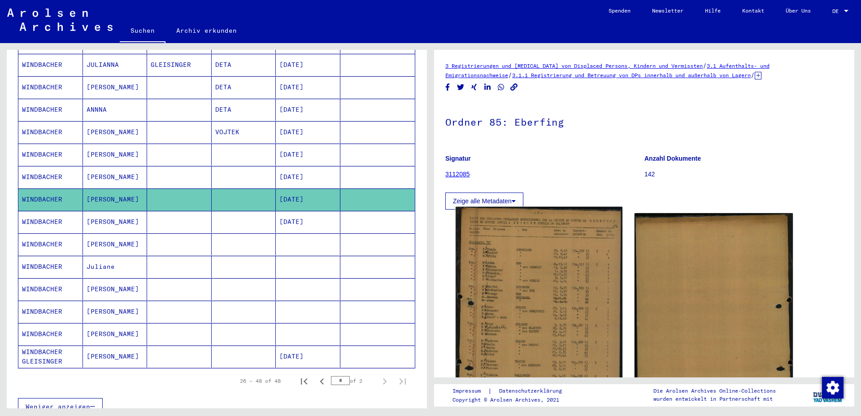
scroll to position [145, 0]
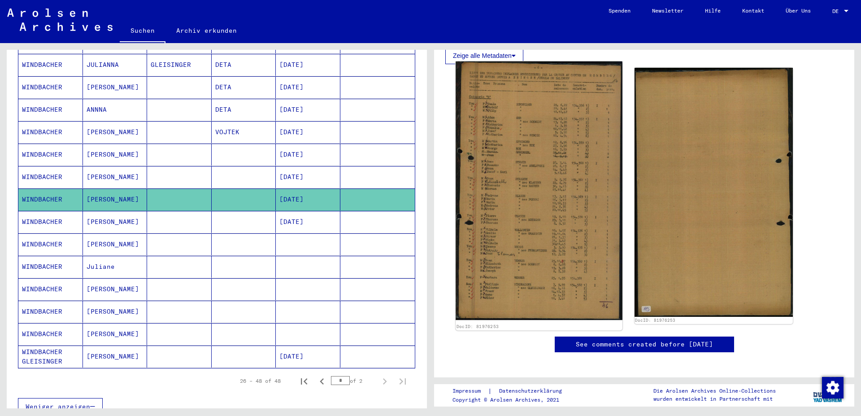
click at [517, 291] on img at bounding box center [539, 190] width 166 height 258
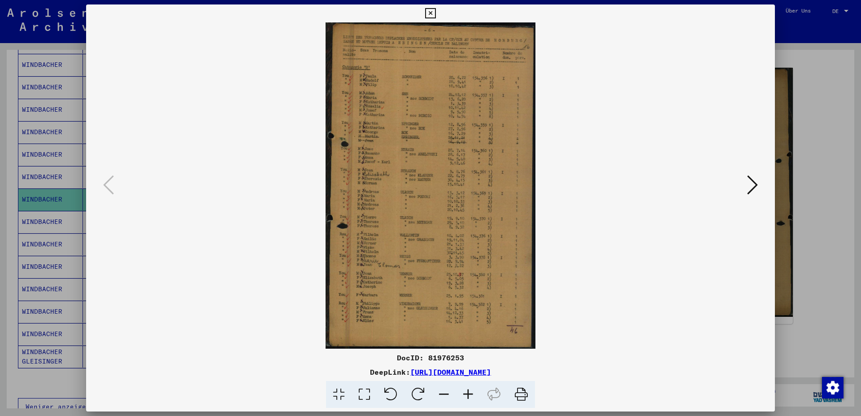
click at [469, 397] on icon at bounding box center [468, 394] width 24 height 27
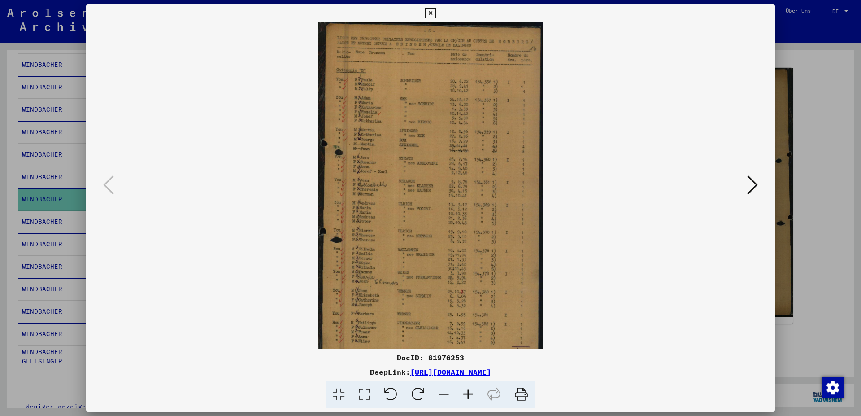
click at [469, 397] on icon at bounding box center [468, 394] width 24 height 27
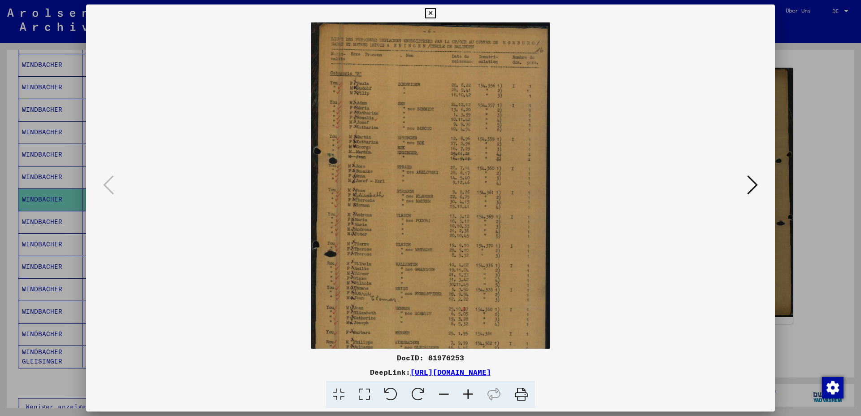
scroll to position [45, 0]
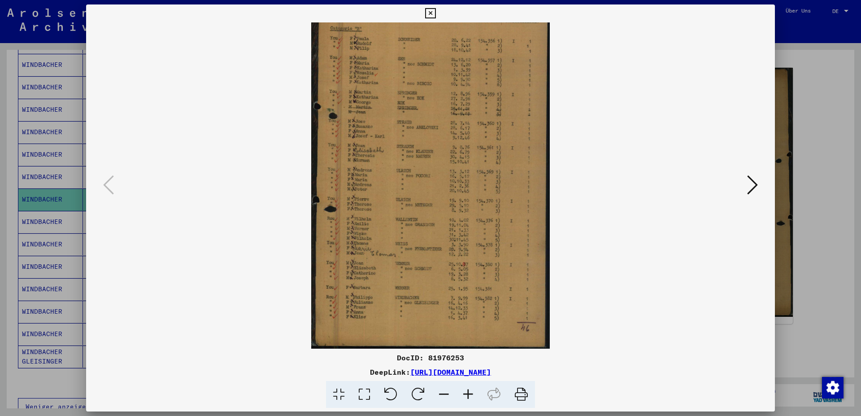
drag, startPoint x: 422, startPoint y: 304, endPoint x: 445, endPoint y: 218, distance: 89.2
click at [445, 218] on img at bounding box center [430, 163] width 239 height 371
click at [469, 394] on icon at bounding box center [468, 394] width 24 height 27
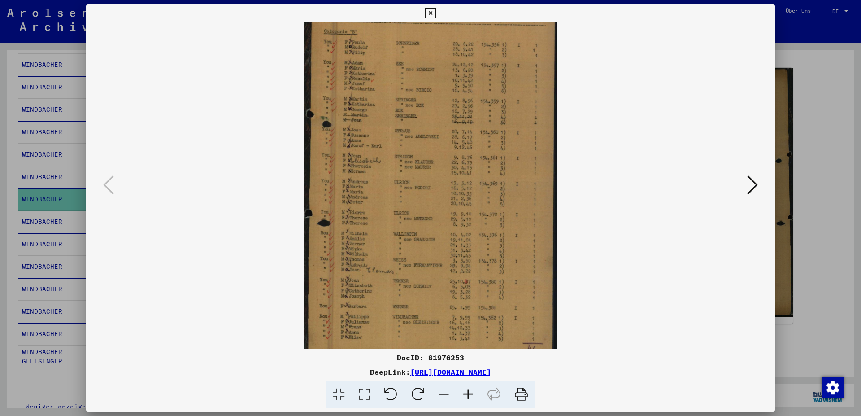
click at [469, 394] on icon at bounding box center [468, 394] width 24 height 27
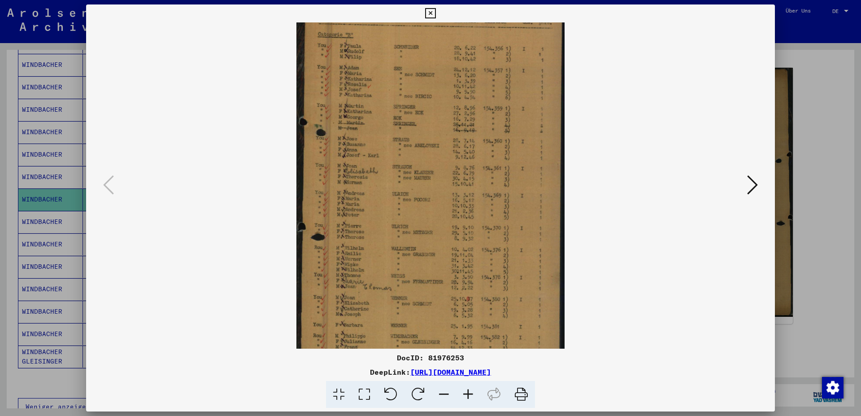
click at [469, 394] on icon at bounding box center [468, 394] width 24 height 27
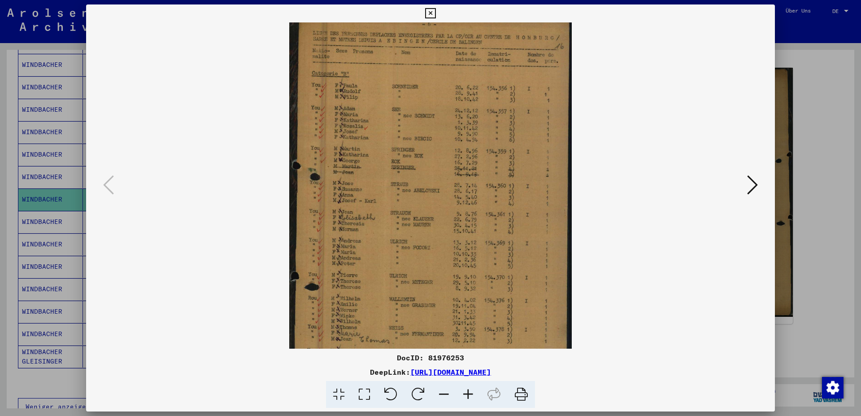
scroll to position [0, 0]
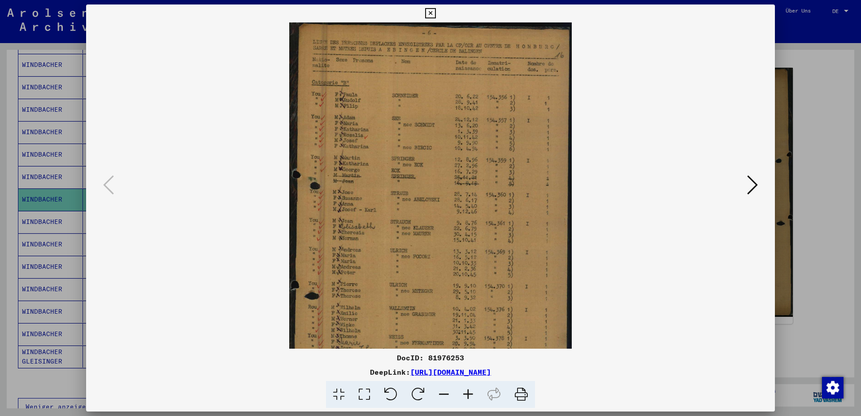
drag, startPoint x: 448, startPoint y: 303, endPoint x: 448, endPoint y: 338, distance: 35.0
click at [448, 338] on img at bounding box center [430, 241] width 283 height 438
click at [435, 12] on icon at bounding box center [430, 13] width 10 height 11
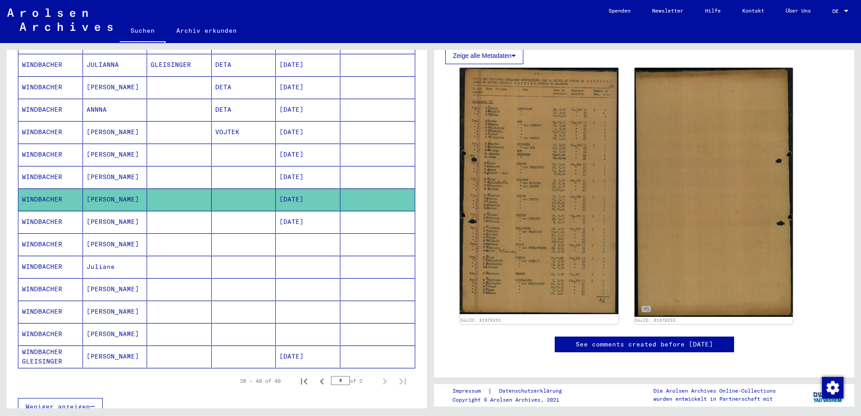
click at [291, 169] on mat-cell "[DATE]" at bounding box center [308, 177] width 65 height 22
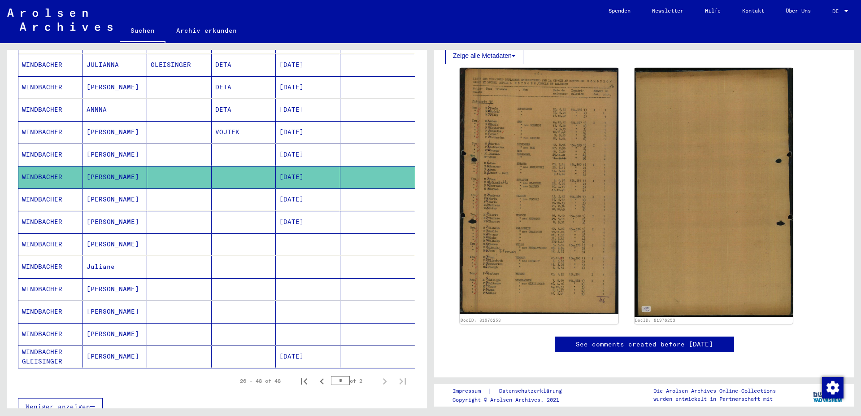
click at [291, 123] on mat-cell "[DATE]" at bounding box center [308, 132] width 65 height 22
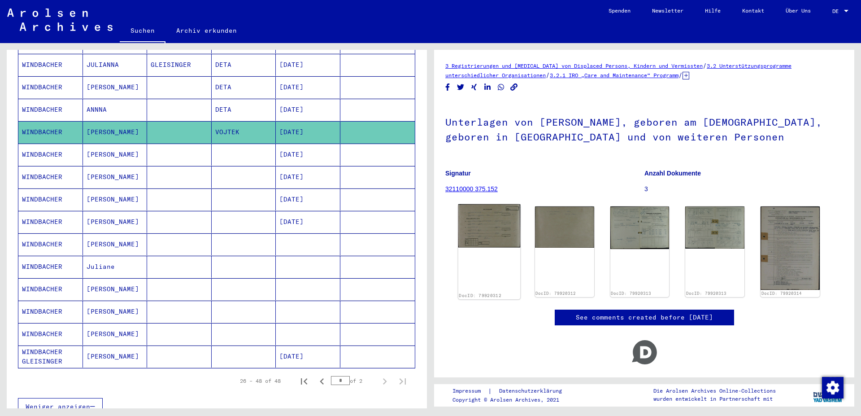
click at [493, 226] on img at bounding box center [489, 226] width 62 height 44
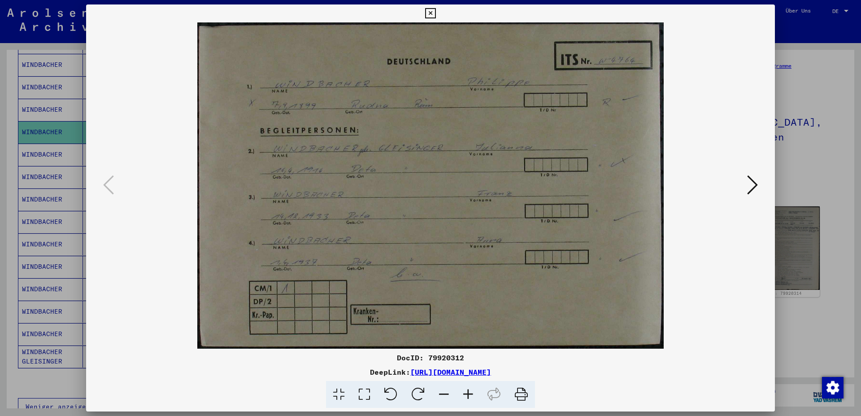
click at [753, 186] on icon at bounding box center [752, 185] width 11 height 22
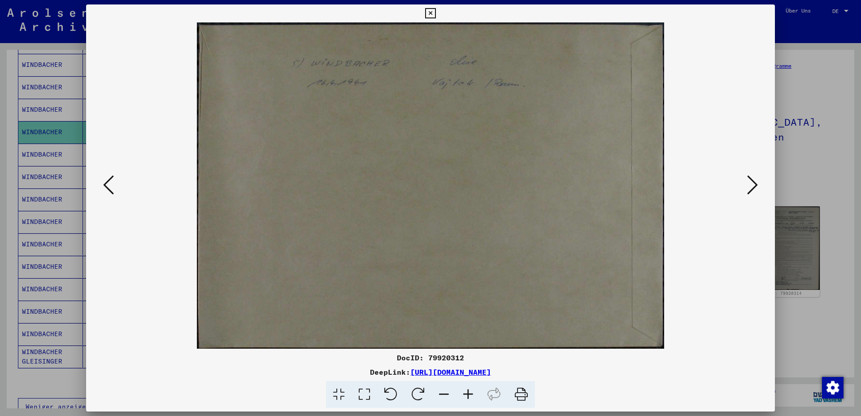
click at [105, 187] on icon at bounding box center [108, 185] width 11 height 22
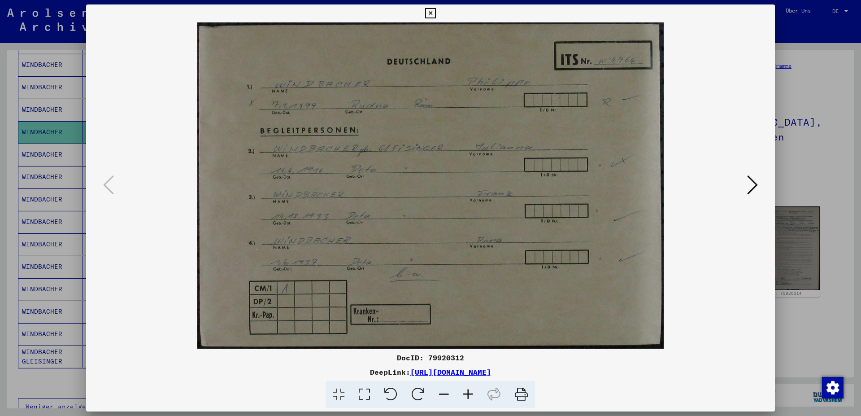
click at [435, 10] on icon at bounding box center [430, 13] width 10 height 11
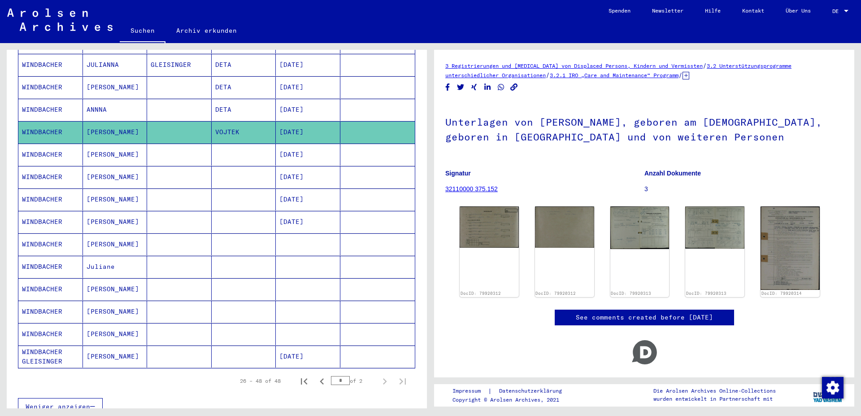
click at [286, 99] on mat-cell "[DATE]" at bounding box center [308, 110] width 65 height 22
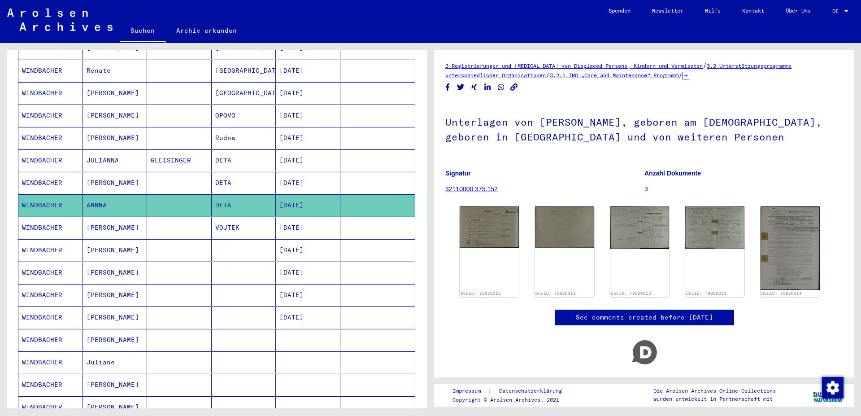
scroll to position [242, 0]
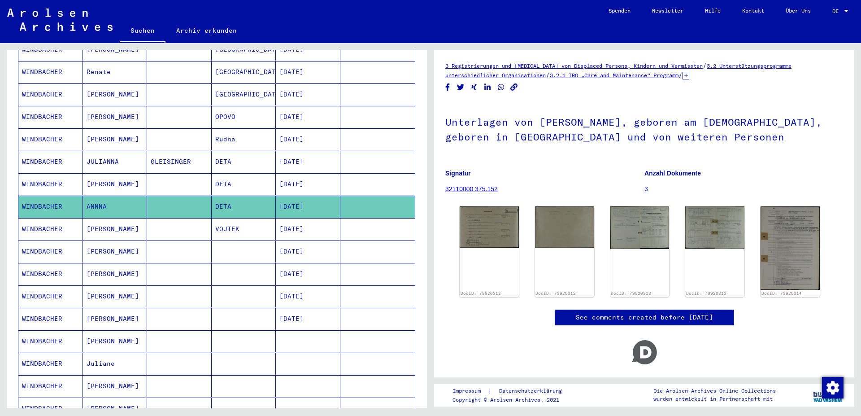
click at [289, 151] on mat-cell "[DATE]" at bounding box center [308, 162] width 65 height 22
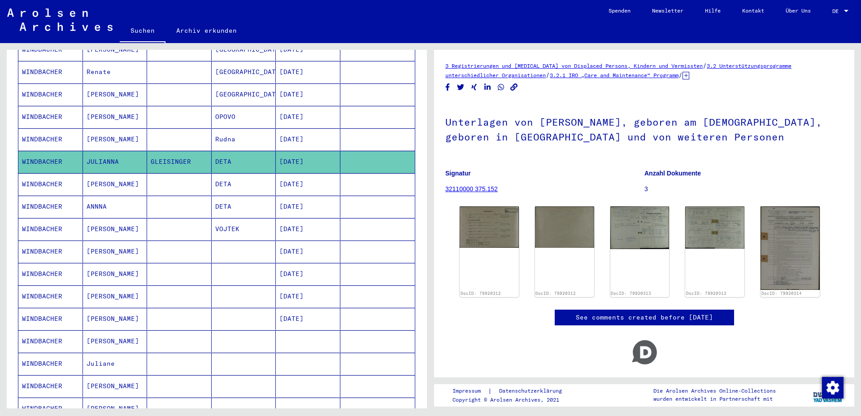
click at [294, 128] on mat-cell "[DATE]" at bounding box center [308, 139] width 65 height 22
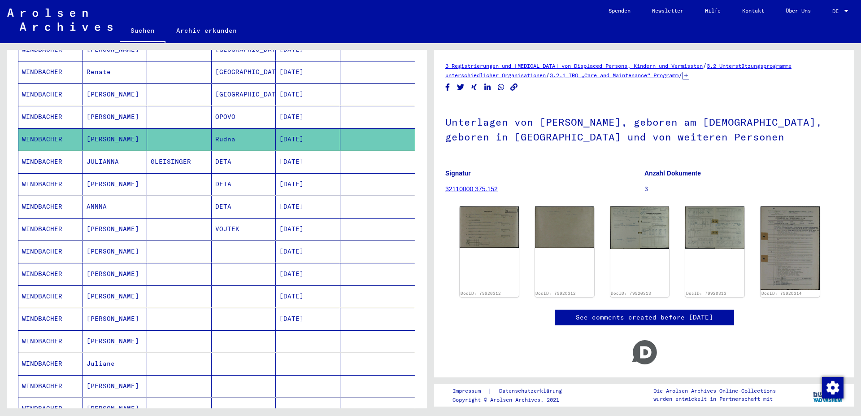
click at [296, 107] on mat-cell "[DATE]" at bounding box center [308, 117] width 65 height 22
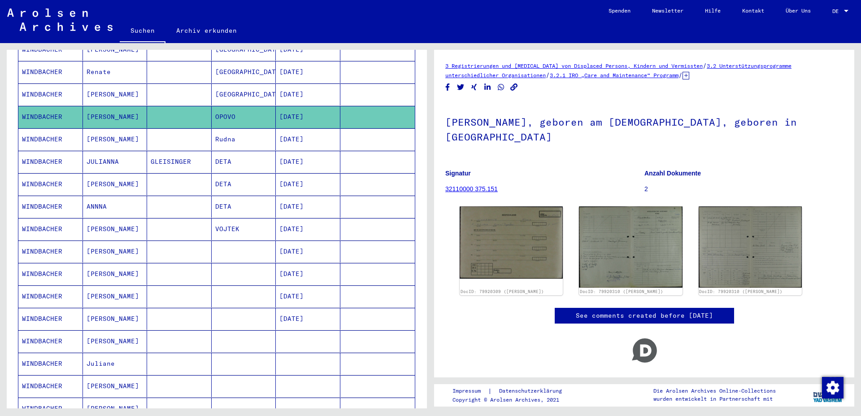
click at [297, 87] on mat-cell "[DATE]" at bounding box center [308, 94] width 65 height 22
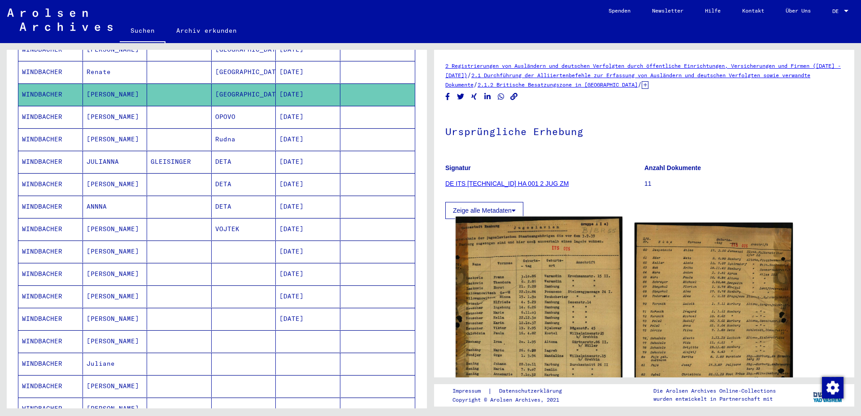
click at [515, 322] on img at bounding box center [539, 339] width 166 height 245
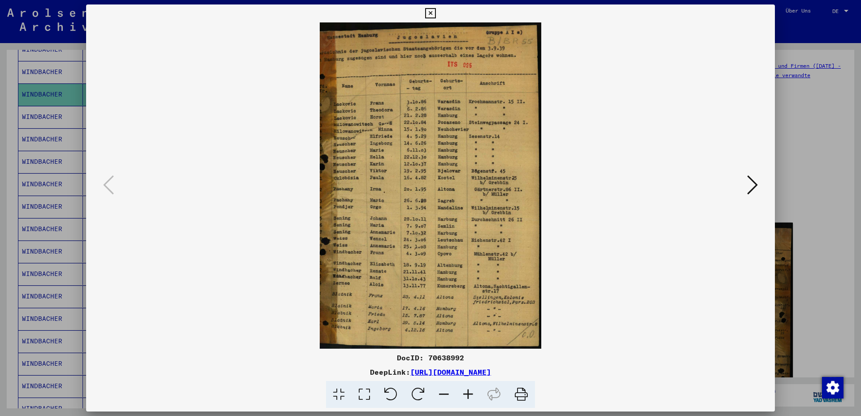
click at [753, 184] on icon at bounding box center [752, 185] width 11 height 22
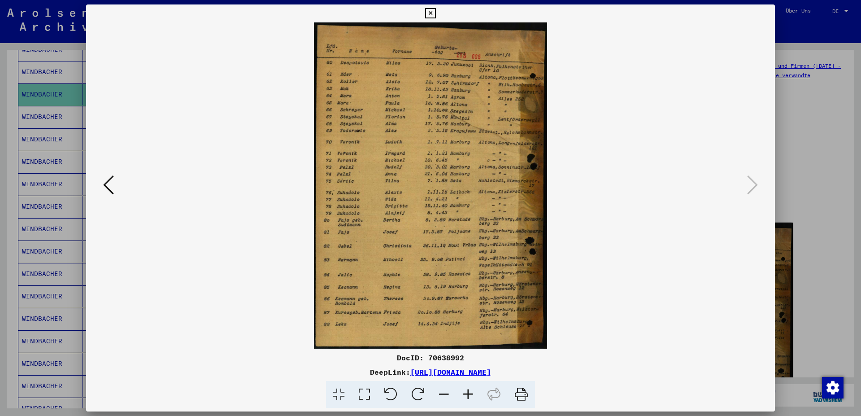
click at [105, 188] on icon at bounding box center [108, 185] width 11 height 22
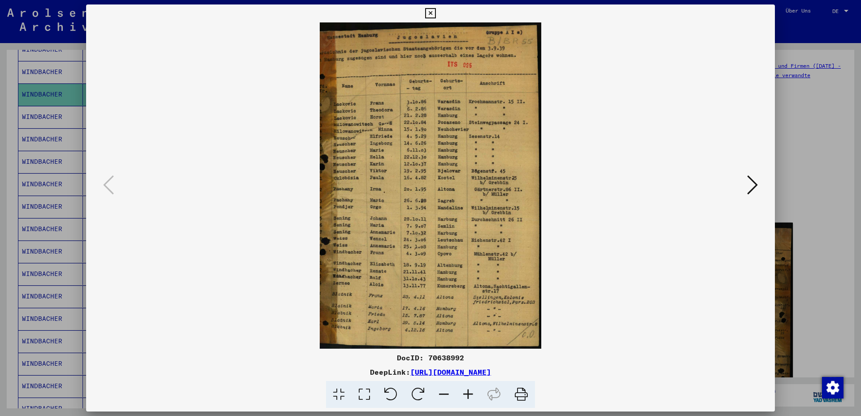
click at [435, 12] on icon at bounding box center [430, 13] width 10 height 11
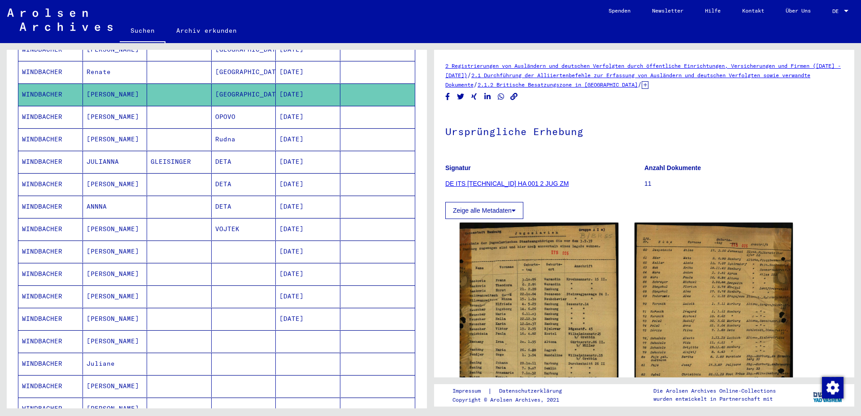
click at [287, 152] on mat-cell "[DATE]" at bounding box center [308, 162] width 65 height 22
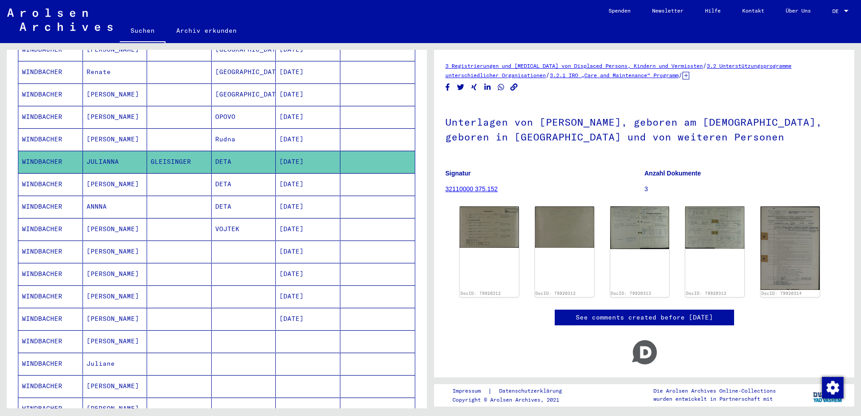
click at [298, 242] on mat-cell "[DATE]" at bounding box center [308, 251] width 65 height 22
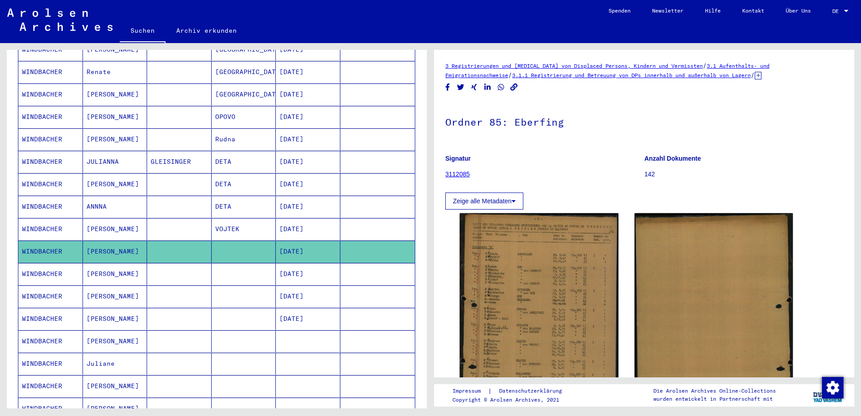
click at [296, 264] on mat-cell "[DATE]" at bounding box center [308, 274] width 65 height 22
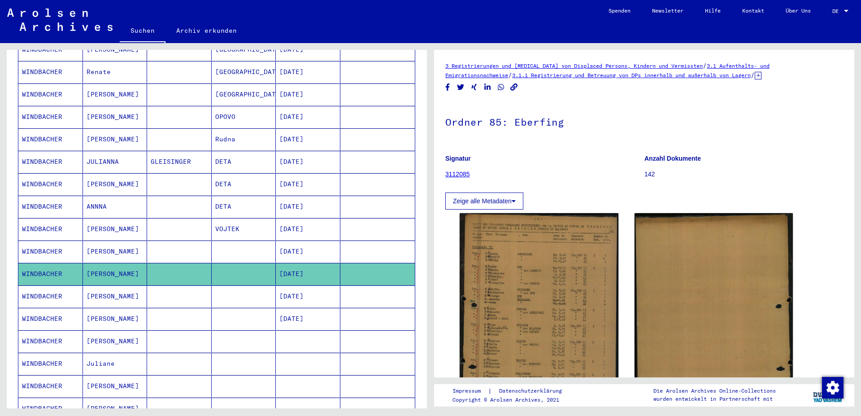
scroll to position [291, 0]
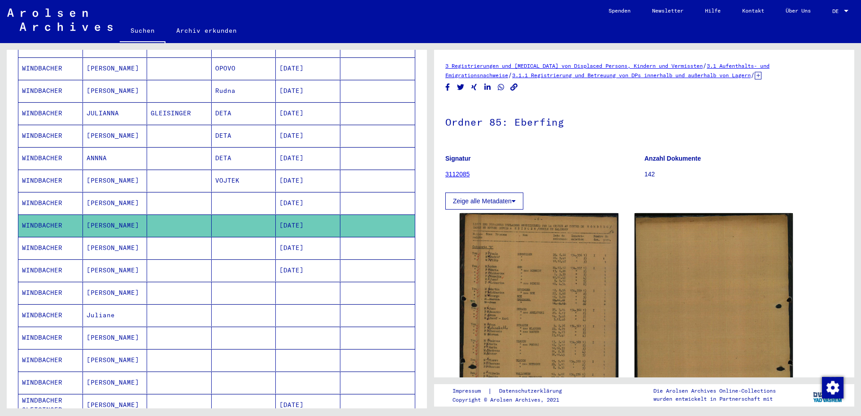
click at [291, 286] on mat-cell at bounding box center [308, 293] width 65 height 22
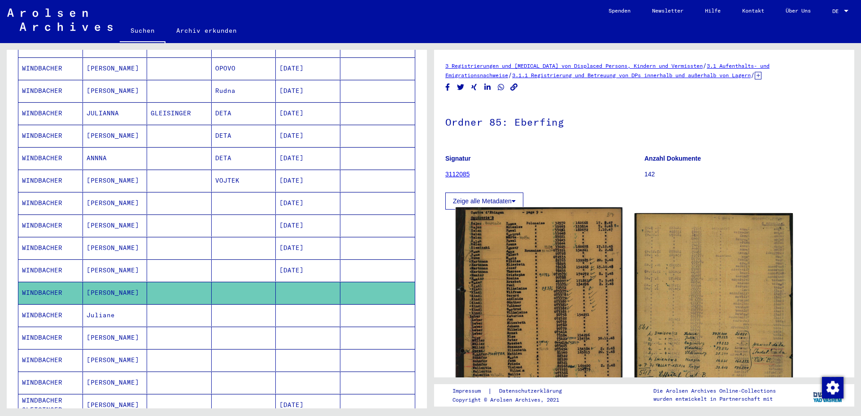
scroll to position [137, 0]
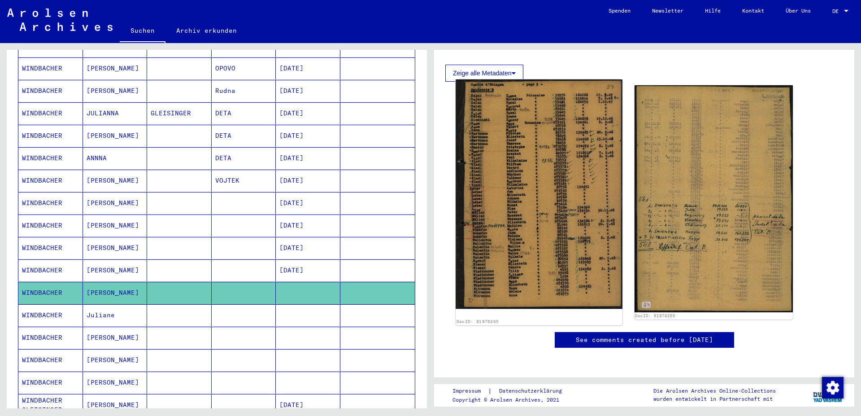
click at [519, 274] on img at bounding box center [539, 193] width 166 height 229
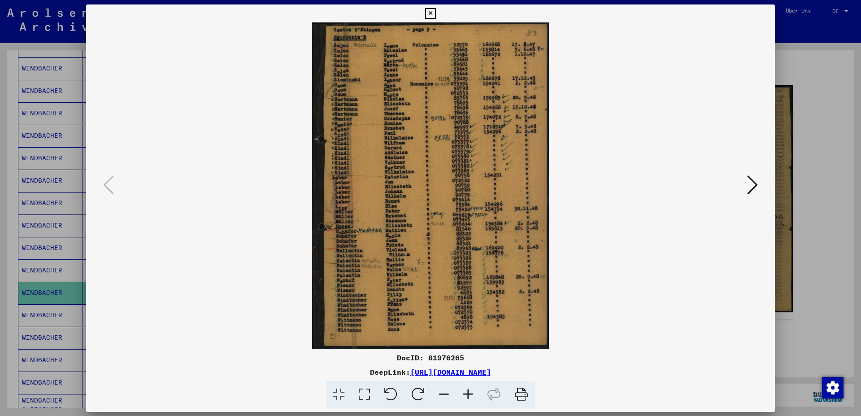
scroll to position [135, 0]
click at [435, 11] on icon at bounding box center [430, 13] width 10 height 11
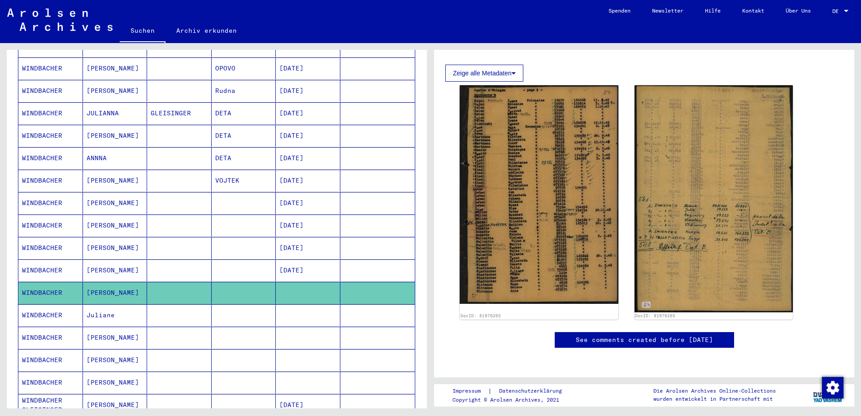
click at [109, 308] on mat-cell "Juliane" at bounding box center [115, 315] width 65 height 22
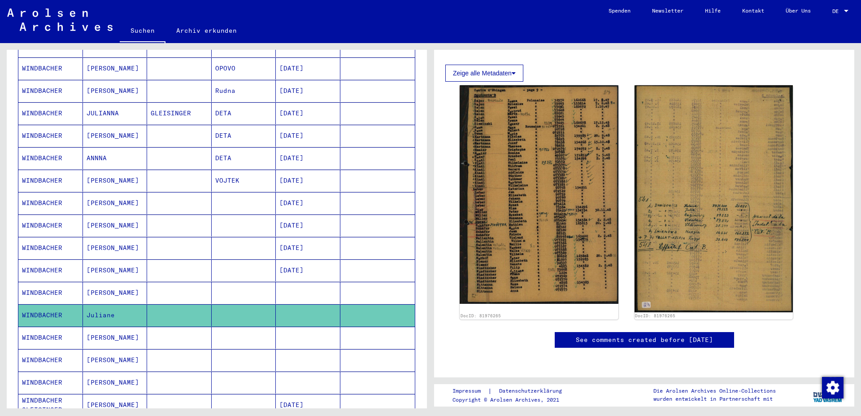
click at [106, 330] on mat-cell "[PERSON_NAME]" at bounding box center [115, 338] width 65 height 22
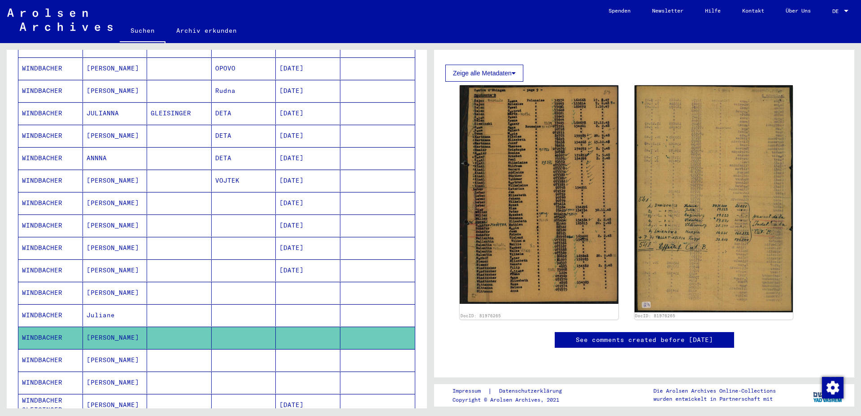
click at [106, 349] on mat-cell "[PERSON_NAME]" at bounding box center [115, 360] width 65 height 22
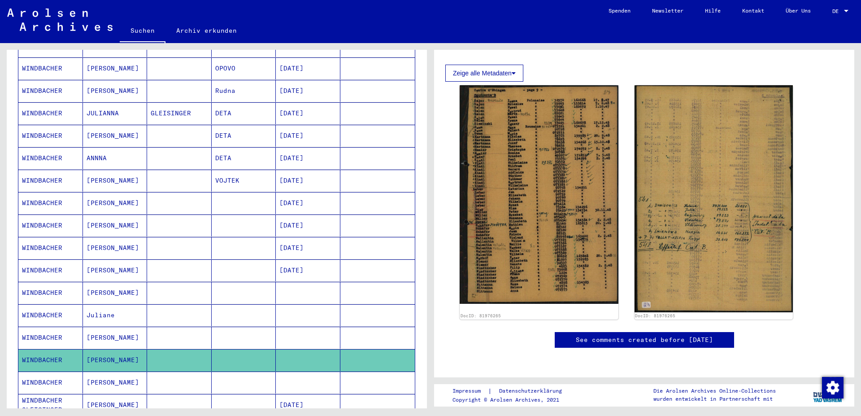
click at [109, 373] on mat-cell "[PERSON_NAME]" at bounding box center [115, 382] width 65 height 22
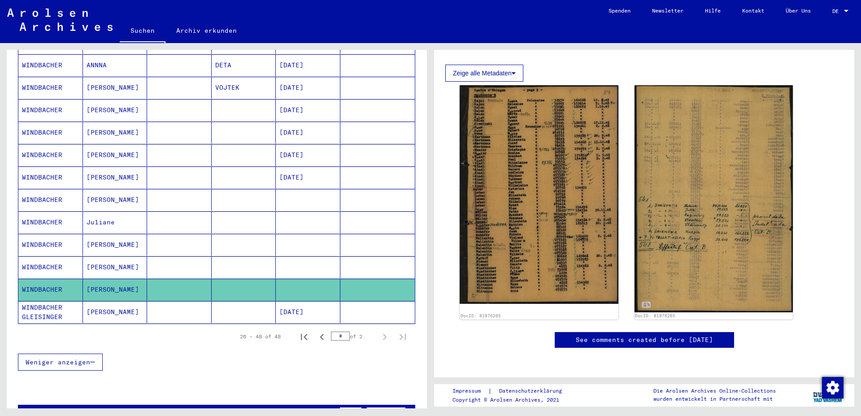
scroll to position [388, 0]
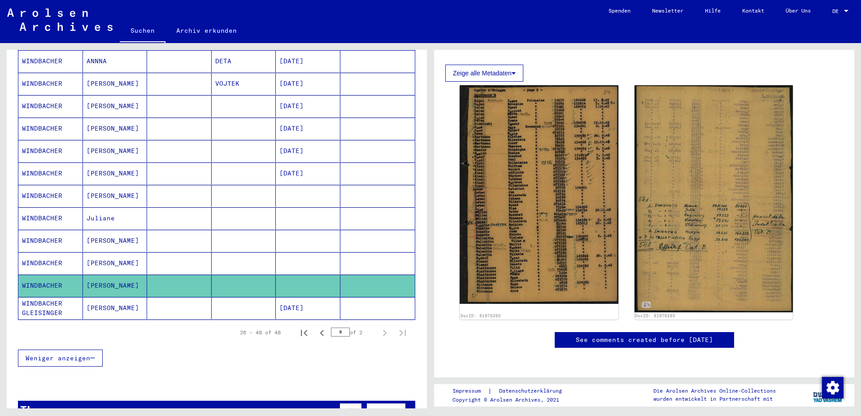
click at [101, 297] on mat-cell "[PERSON_NAME]" at bounding box center [115, 308] width 65 height 22
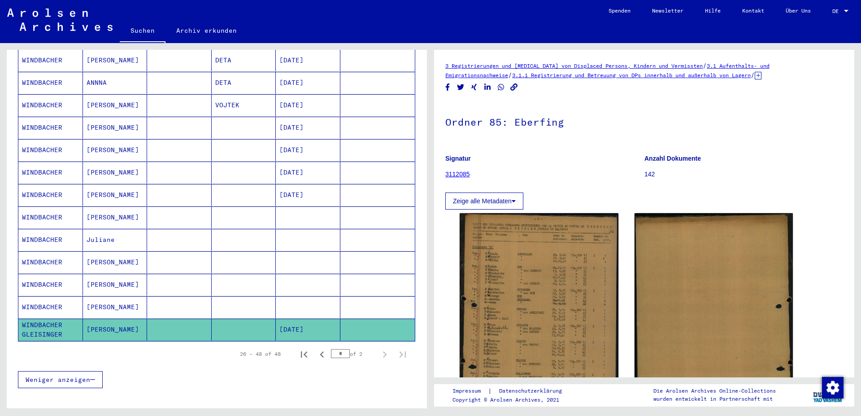
scroll to position [388, 0]
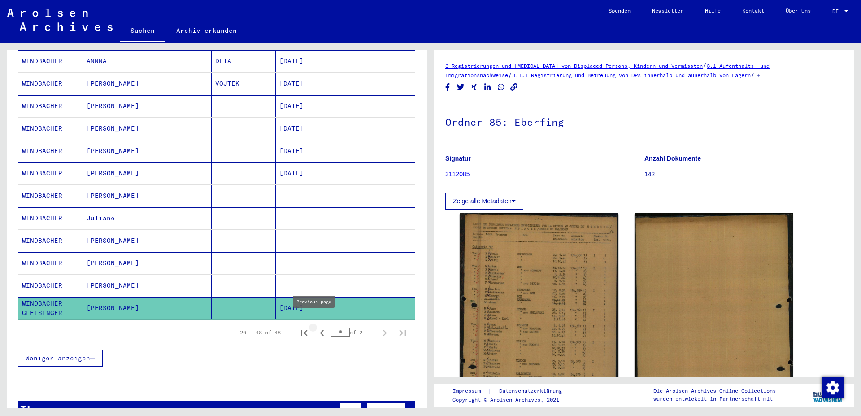
click at [320, 330] on icon "Previous page" at bounding box center [322, 333] width 4 height 6
type input "*"
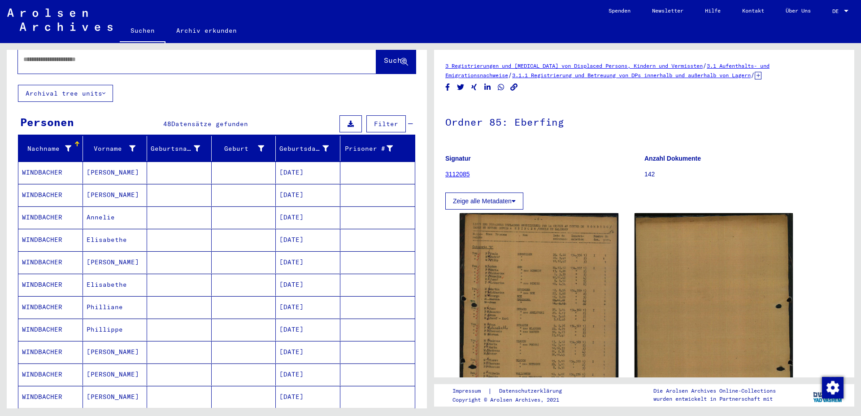
scroll to position [0, 0]
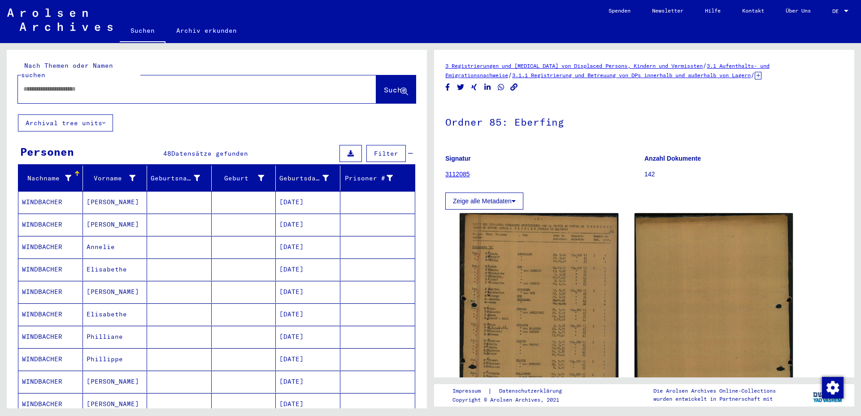
click at [293, 193] on mat-cell "[DATE]" at bounding box center [308, 202] width 65 height 22
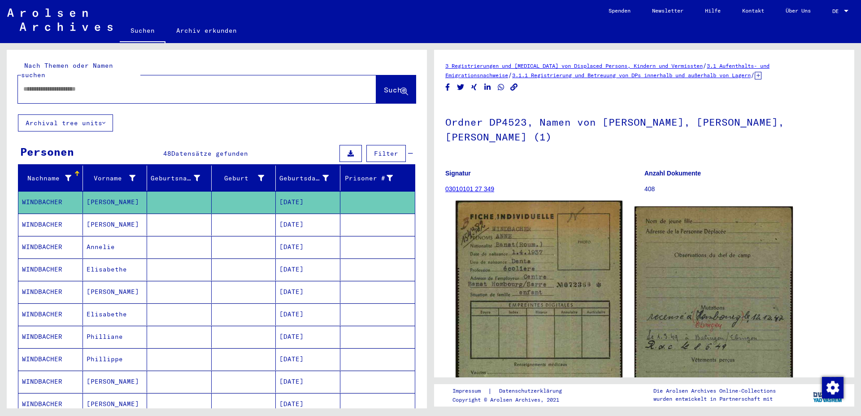
click at [501, 262] on img at bounding box center [539, 316] width 166 height 232
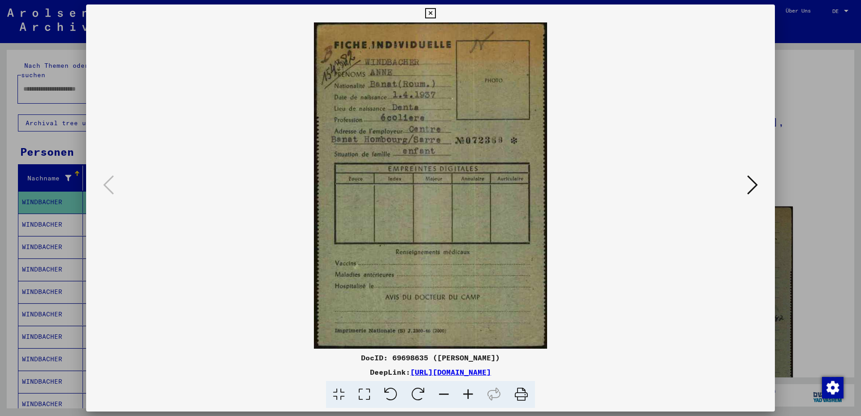
click at [712, 235] on img at bounding box center [431, 185] width 628 height 326
click at [683, 139] on img at bounding box center [431, 185] width 628 height 326
click at [756, 183] on icon at bounding box center [752, 185] width 11 height 22
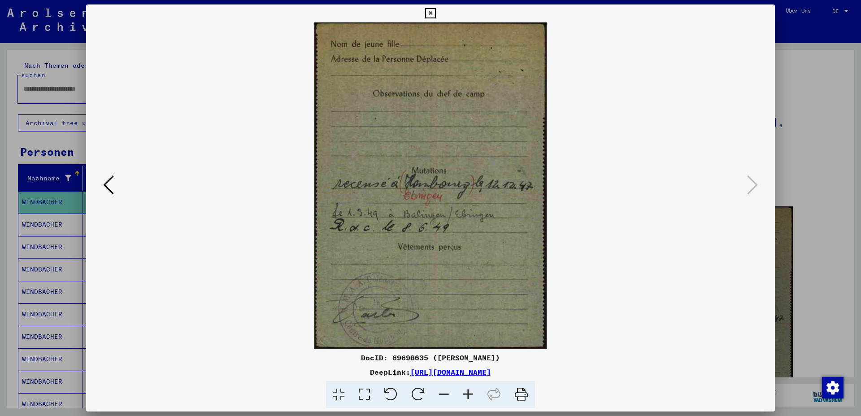
click at [679, 388] on div at bounding box center [431, 394] width 682 height 27
click at [435, 13] on icon at bounding box center [430, 13] width 10 height 11
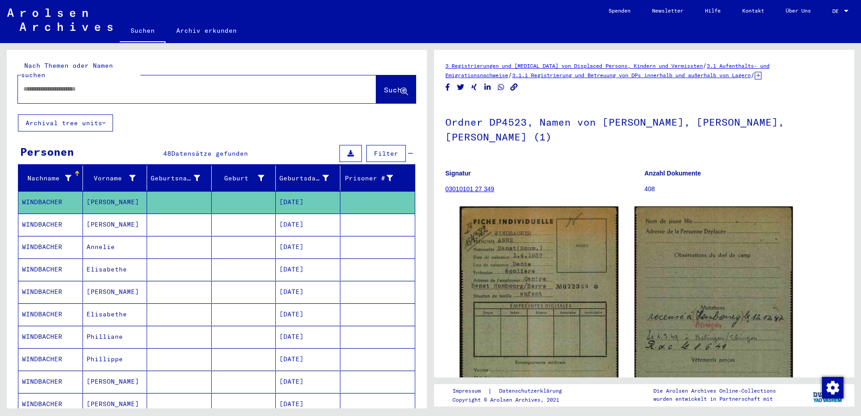
click at [291, 217] on mat-cell "[DATE]" at bounding box center [308, 224] width 65 height 22
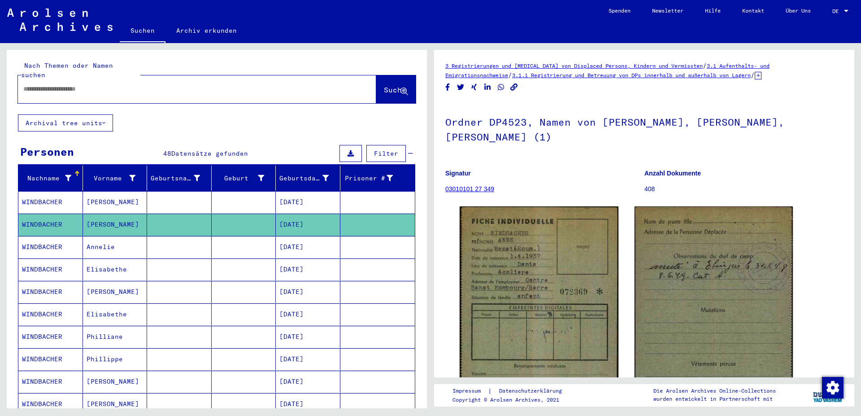
click at [305, 194] on mat-cell "[DATE]" at bounding box center [308, 202] width 65 height 22
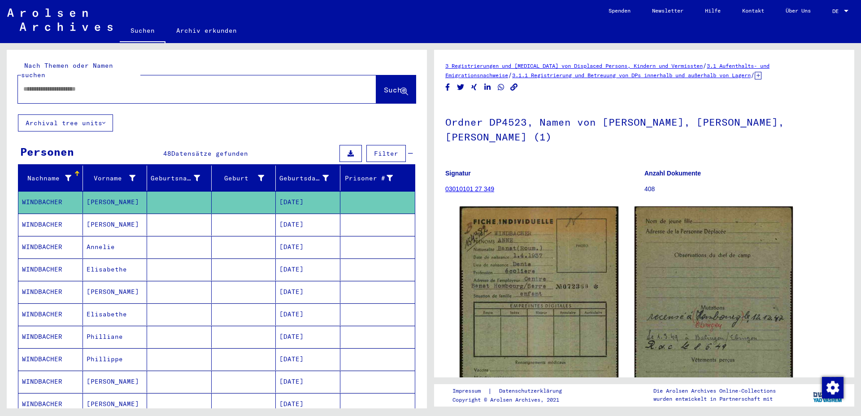
click at [305, 214] on mat-cell "[DATE]" at bounding box center [308, 224] width 65 height 22
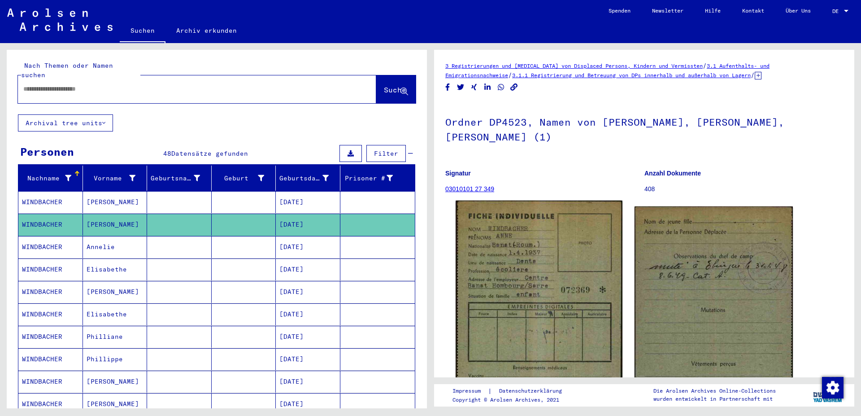
scroll to position [97, 0]
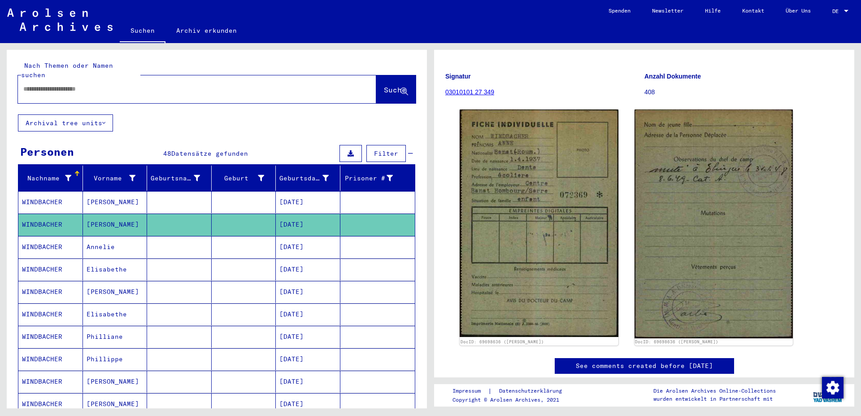
click at [293, 239] on mat-cell "[DATE]" at bounding box center [308, 247] width 65 height 22
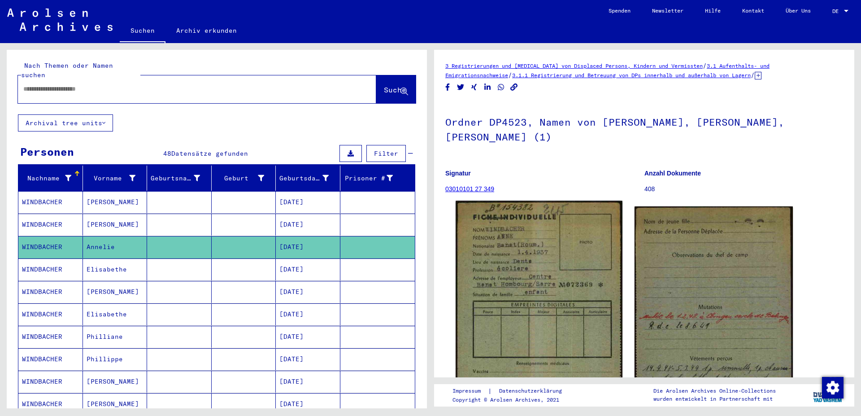
scroll to position [97, 0]
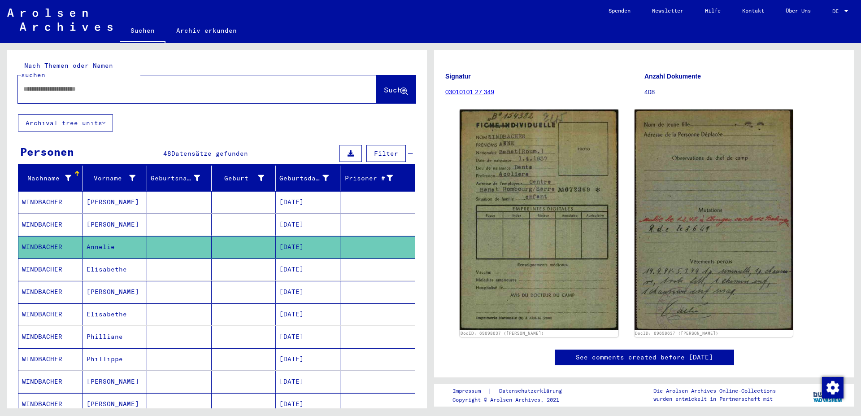
click at [308, 262] on mat-cell "[DATE]" at bounding box center [308, 269] width 65 height 22
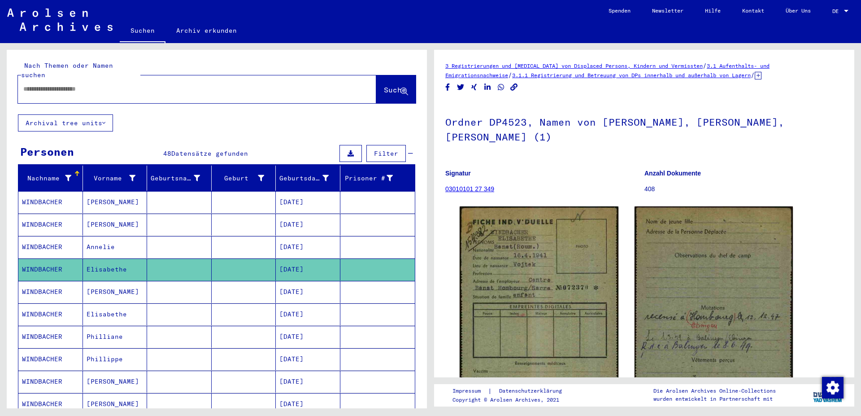
click at [305, 282] on mat-cell "[DATE]" at bounding box center [308, 292] width 65 height 22
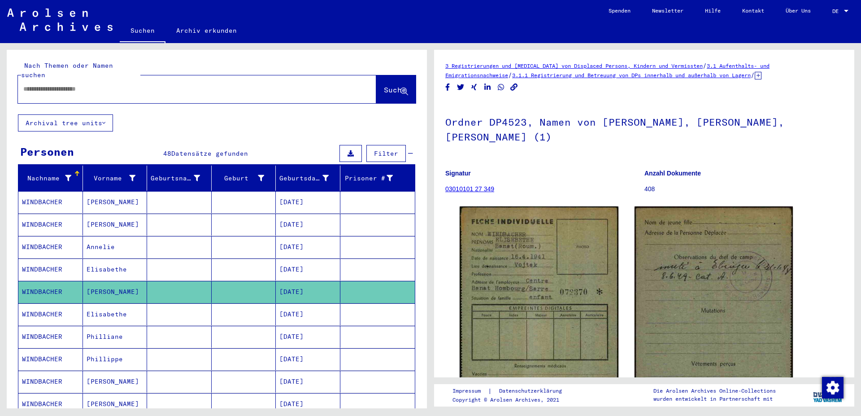
click at [305, 262] on mat-cell "[DATE]" at bounding box center [308, 269] width 65 height 22
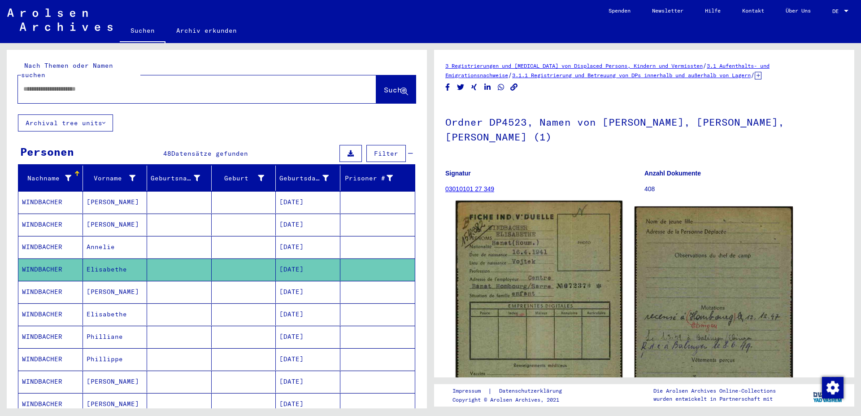
scroll to position [97, 0]
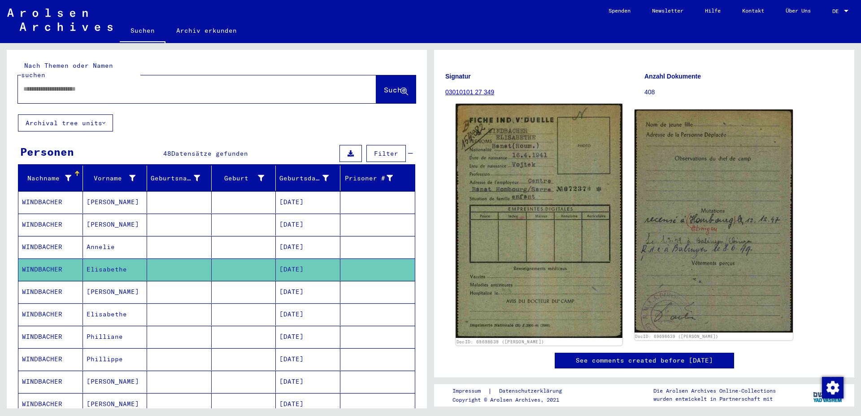
click at [531, 275] on img at bounding box center [539, 221] width 166 height 234
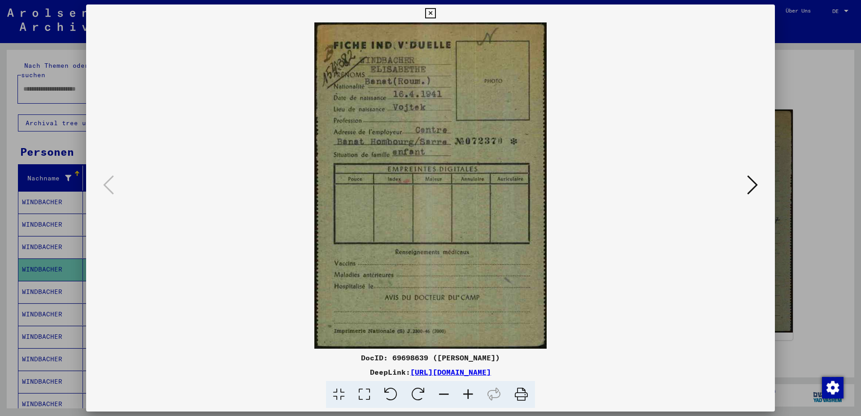
click at [681, 392] on div at bounding box center [431, 394] width 682 height 27
click at [754, 182] on icon at bounding box center [752, 185] width 11 height 22
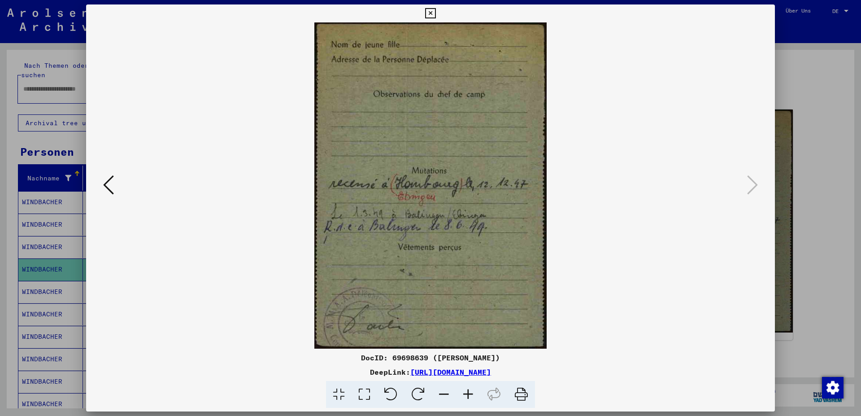
click at [435, 13] on icon at bounding box center [430, 13] width 10 height 11
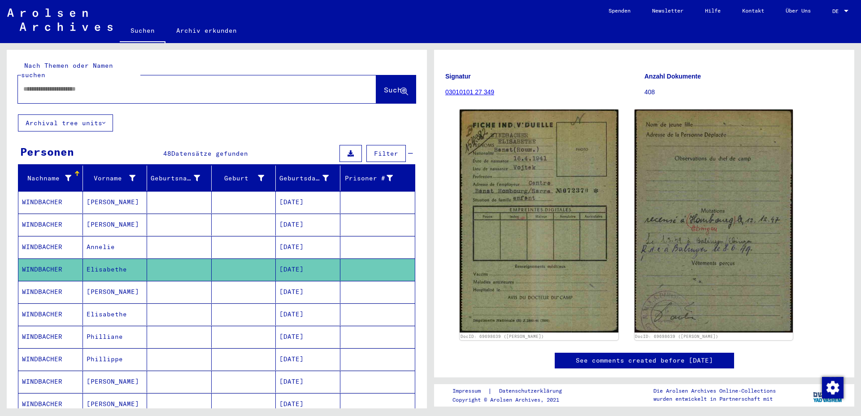
click at [292, 281] on mat-cell "[DATE]" at bounding box center [308, 292] width 65 height 22
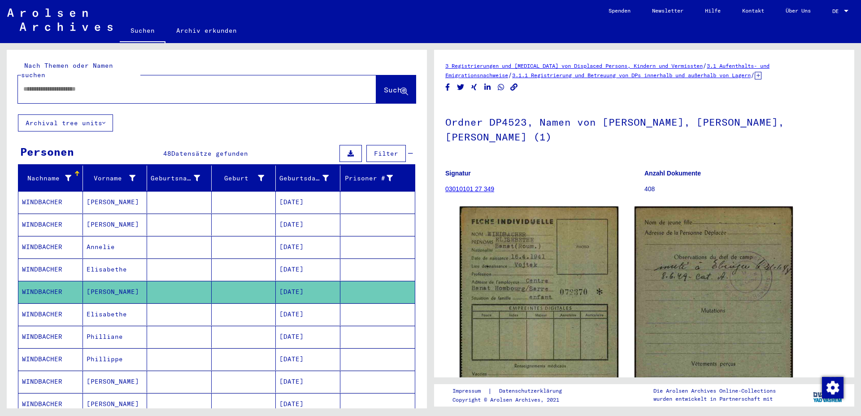
click at [307, 304] on mat-cell "[DATE]" at bounding box center [308, 314] width 65 height 22
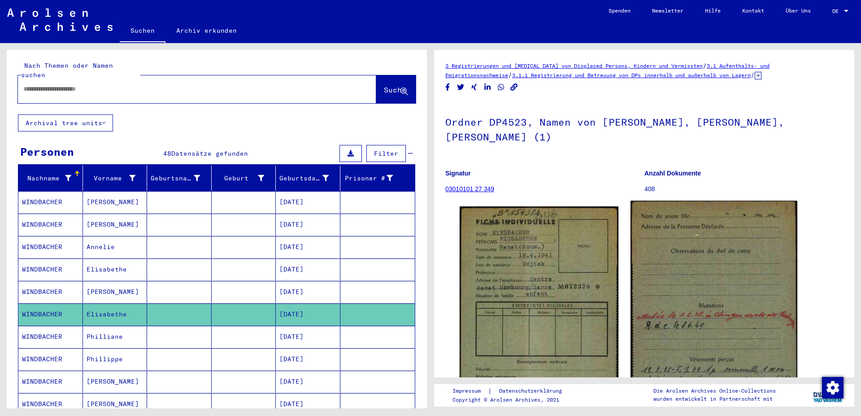
scroll to position [48, 0]
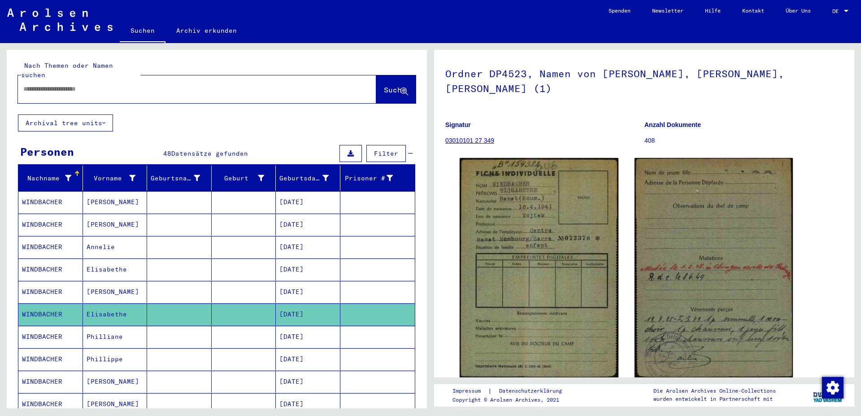
click at [301, 327] on mat-cell "[DATE]" at bounding box center [308, 337] width 65 height 22
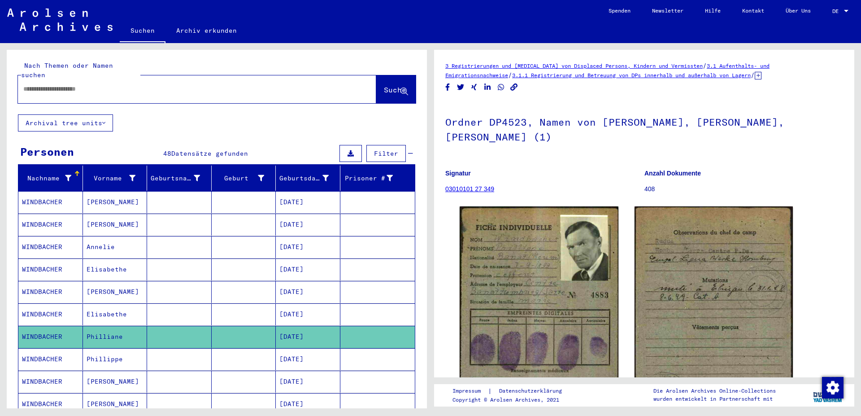
scroll to position [97, 0]
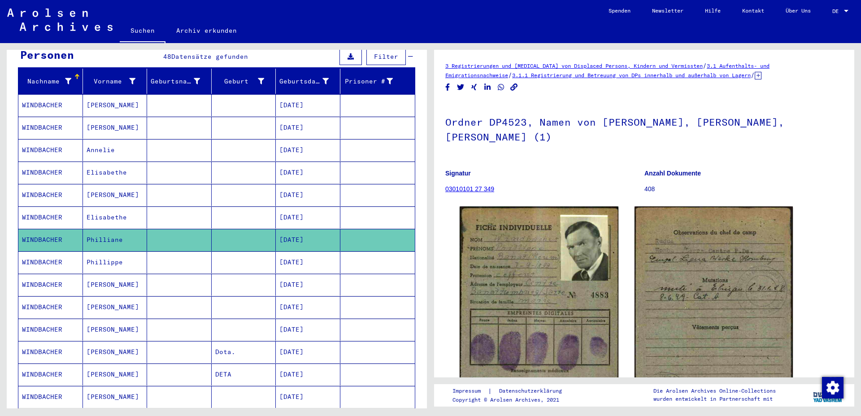
click at [302, 254] on mat-cell "[DATE]" at bounding box center [308, 262] width 65 height 22
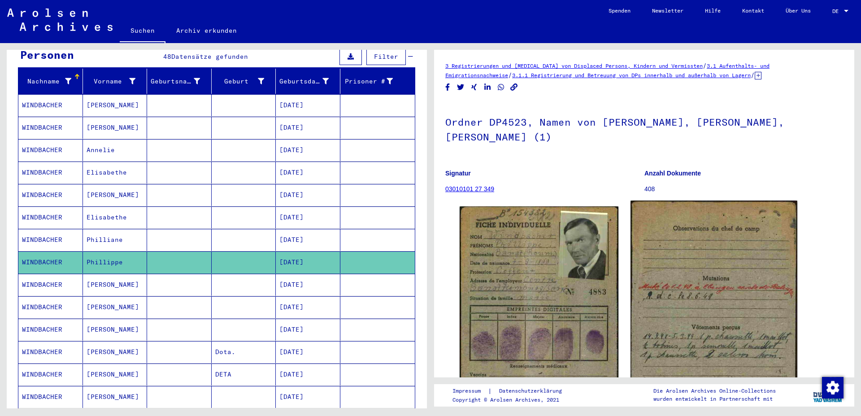
scroll to position [97, 0]
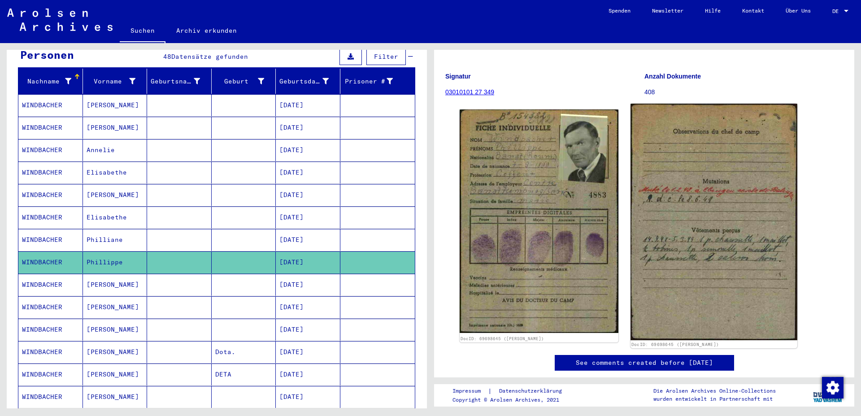
click at [713, 251] on img at bounding box center [714, 222] width 166 height 237
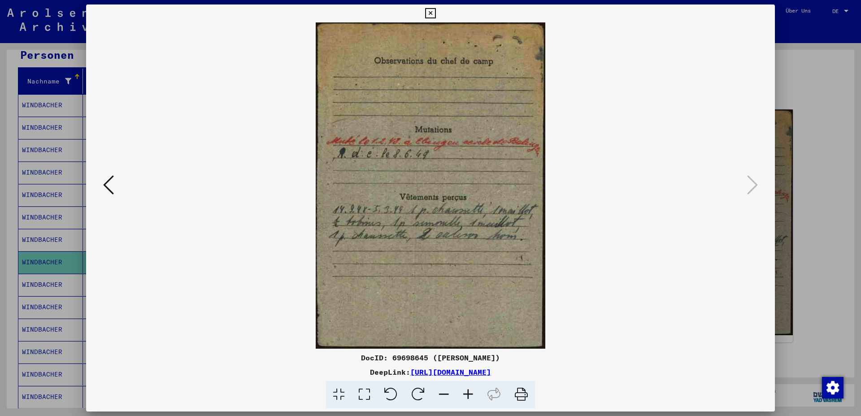
click at [435, 15] on icon at bounding box center [430, 13] width 10 height 11
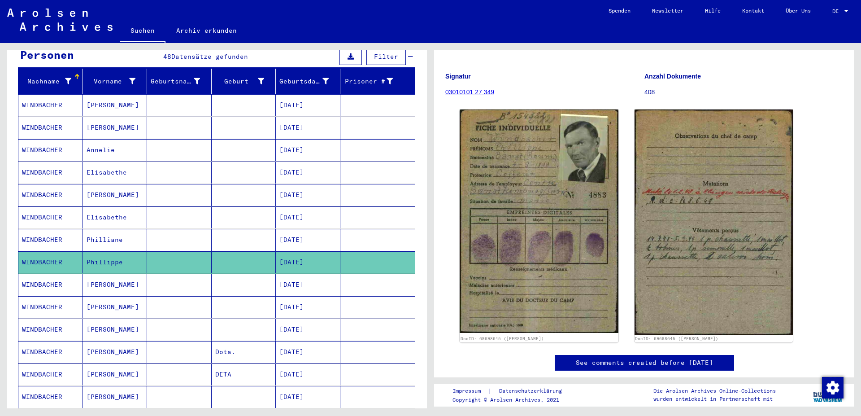
click at [301, 274] on mat-cell "[DATE]" at bounding box center [308, 285] width 65 height 22
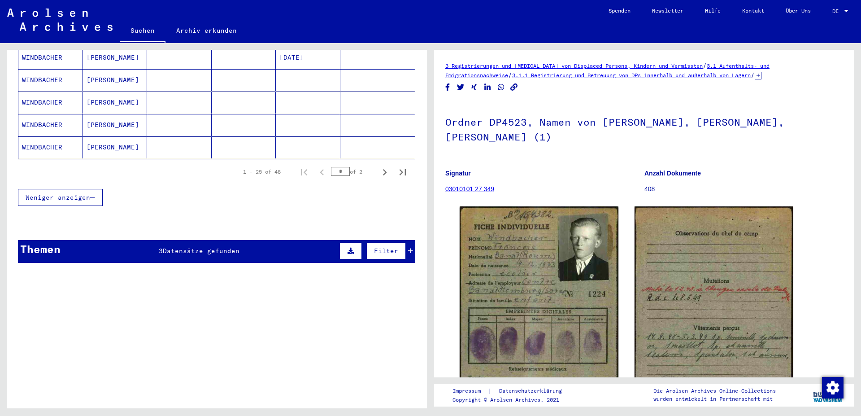
scroll to position [598, 0]
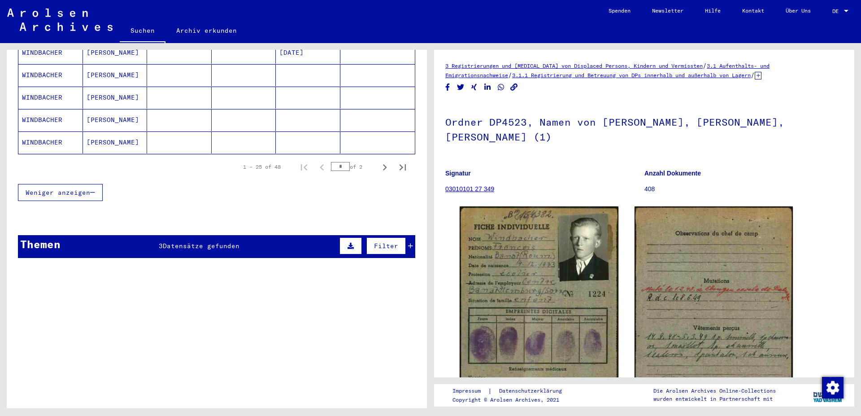
click at [408, 243] on icon at bounding box center [410, 246] width 5 height 6
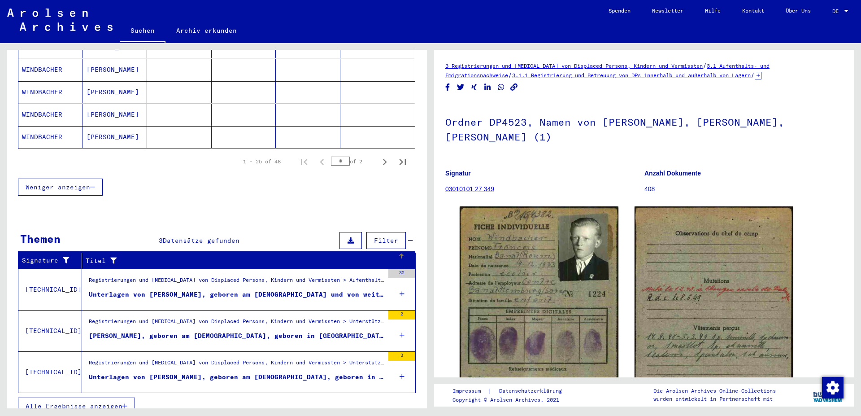
scroll to position [605, 0]
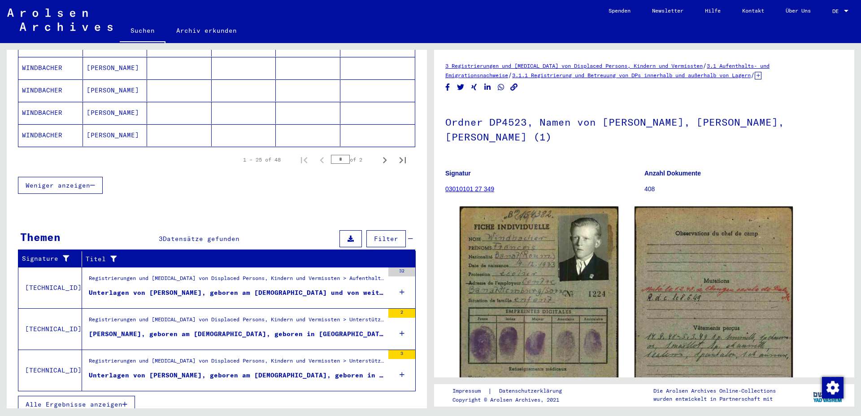
click at [115, 288] on div "Unterlagen von [PERSON_NAME], geboren am [DEMOGRAPHIC_DATA] und von weiteren Pe…" at bounding box center [236, 292] width 295 height 9
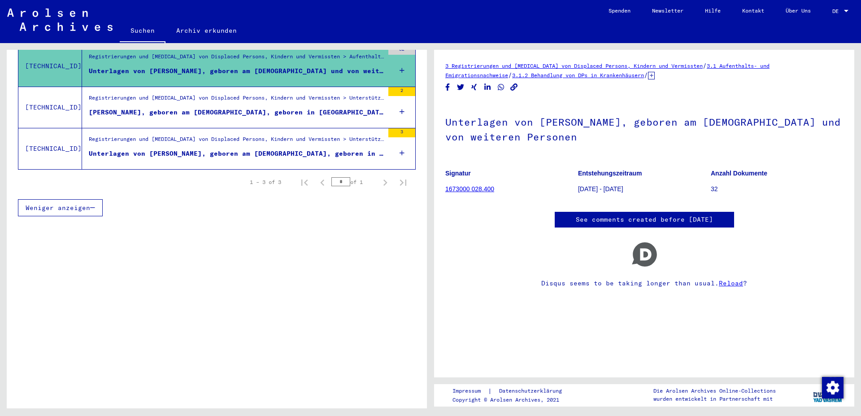
scroll to position [170, 0]
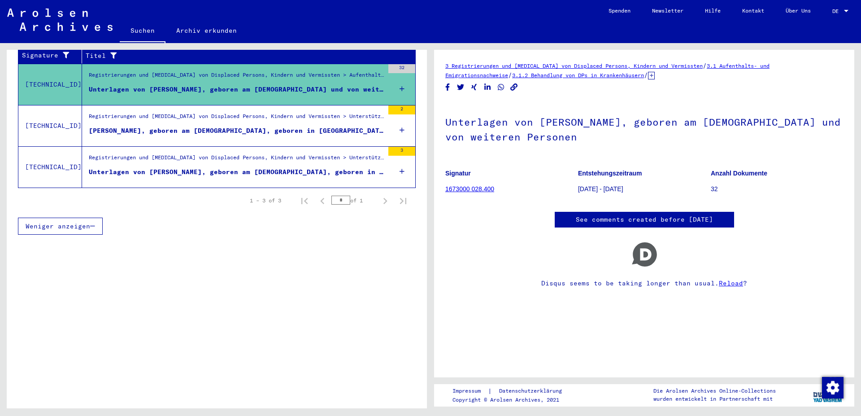
click at [730, 287] on link "Reload" at bounding box center [731, 283] width 24 height 8
click at [481, 188] on link "1673000 028.400" at bounding box center [469, 188] width 49 height 7
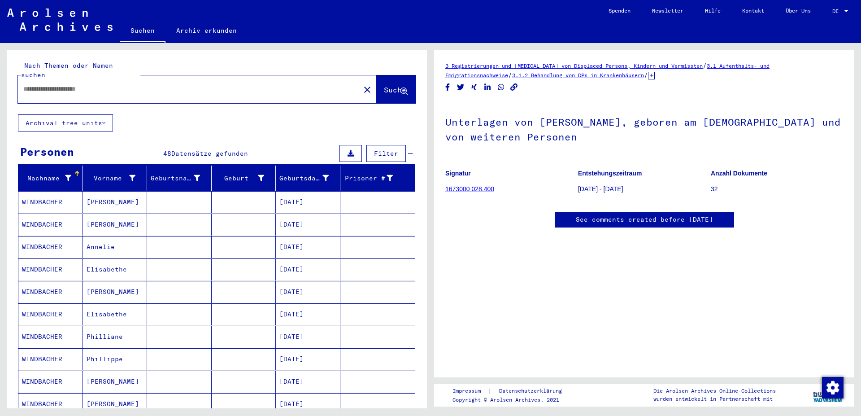
type input "*******"
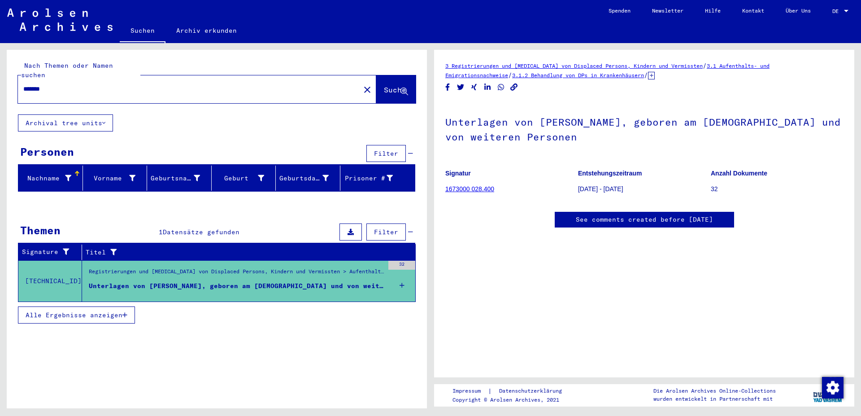
click at [222, 349] on div "Nach Themen oder Namen suchen ******* close Suche Archival tree units Personen …" at bounding box center [217, 232] width 420 height 365
click at [411, 229] on icon at bounding box center [410, 232] width 5 height 6
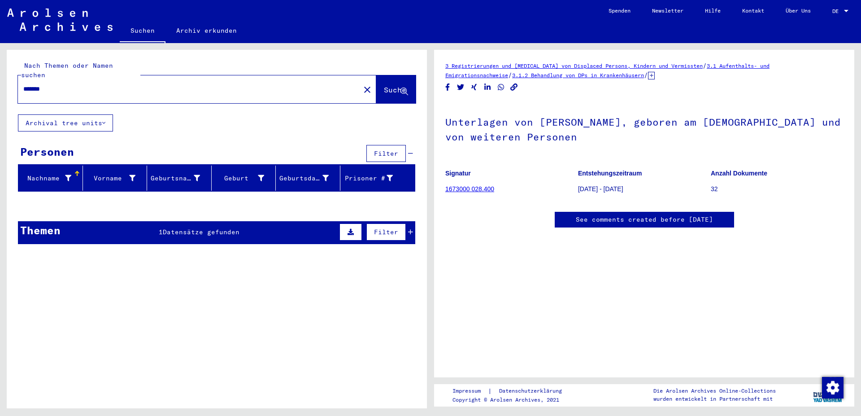
click at [191, 289] on div "Registrierungen und [MEDICAL_DATA] von Displaced Persons, Kindern und Vermisste…" at bounding box center [233, 281] width 302 height 41
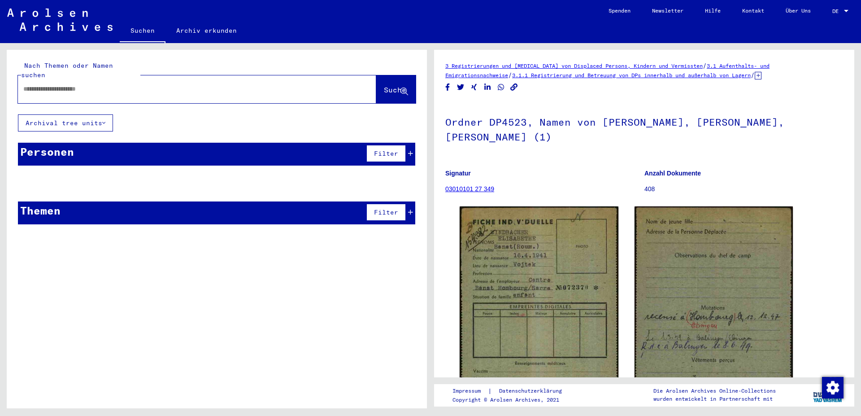
click at [105, 241] on yv-its-topic-grid "Bitte geben Sie einen Suchbegriff ein oder nutzen Sie die Filter, um Suchertref…" at bounding box center [216, 243] width 399 height 25
click at [194, 30] on link "Archiv erkunden" at bounding box center [206, 31] width 82 height 22
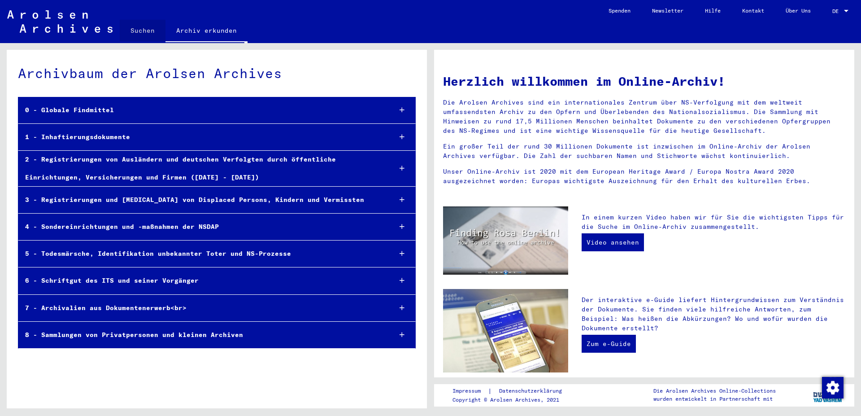
click at [144, 31] on link "Suchen" at bounding box center [143, 31] width 46 height 22
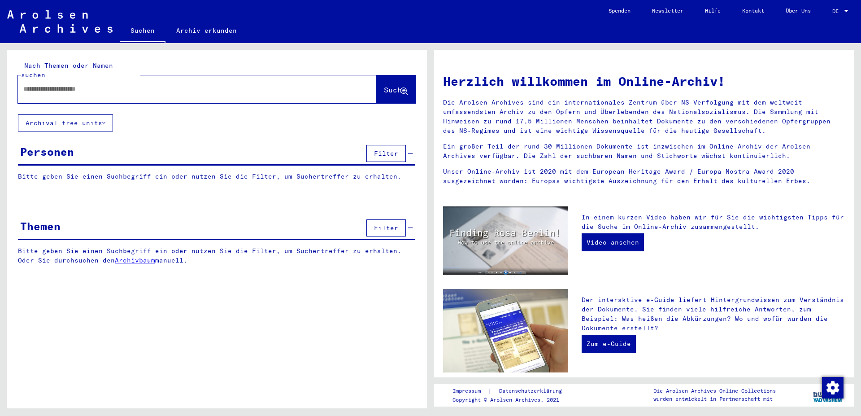
click at [198, 309] on div "Nach Themen oder Namen suchen Suche Archival tree units Personen Filter Bitte g…" at bounding box center [217, 232] width 420 height 365
click at [105, 120] on icon at bounding box center [103, 123] width 3 height 6
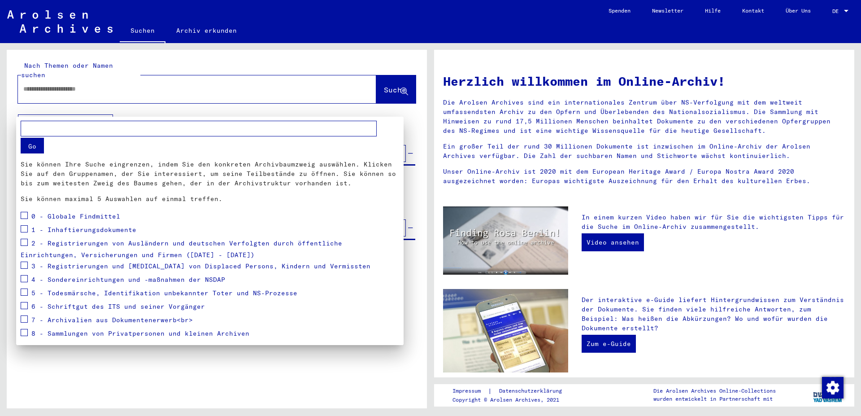
click at [106, 113] on div at bounding box center [430, 208] width 861 height 416
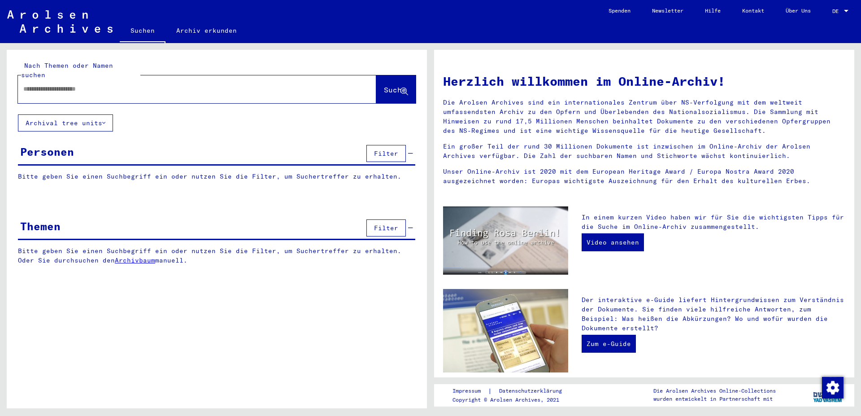
click at [116, 84] on input "text" at bounding box center [186, 88] width 326 height 9
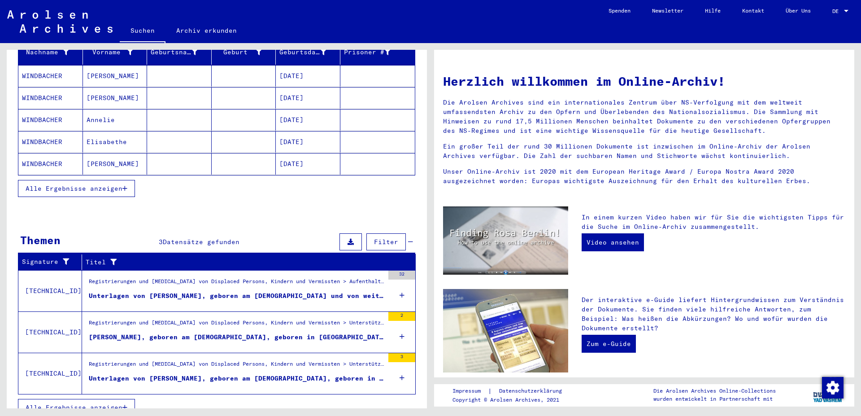
scroll to position [129, 0]
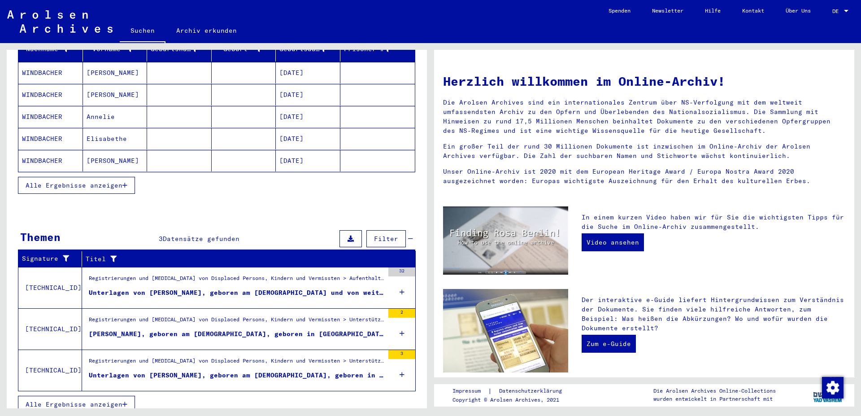
click at [400, 366] on icon at bounding box center [402, 374] width 5 height 31
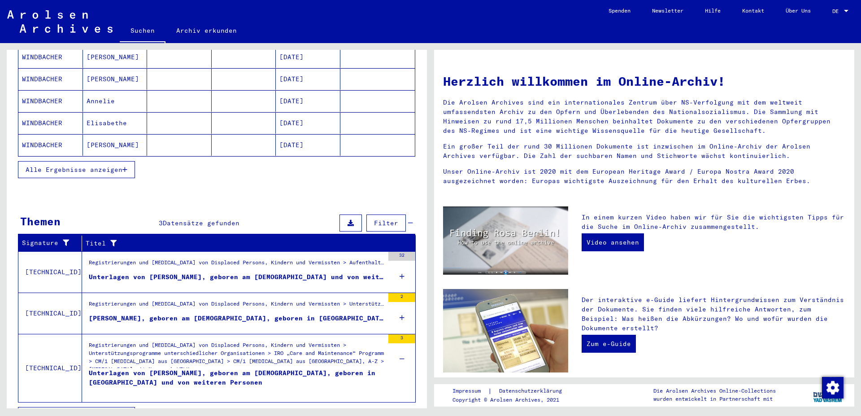
scroll to position [156, 0]
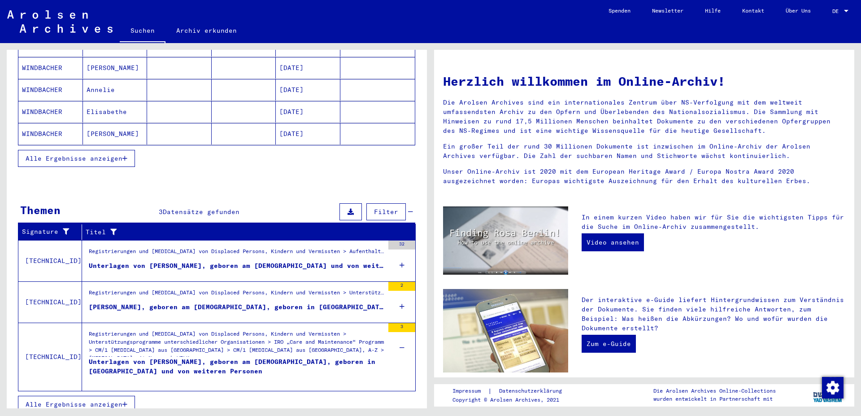
click at [93, 357] on div "Unterlagen von [PERSON_NAME], geboren am [DEMOGRAPHIC_DATA], geboren in [GEOGRA…" at bounding box center [236, 370] width 295 height 27
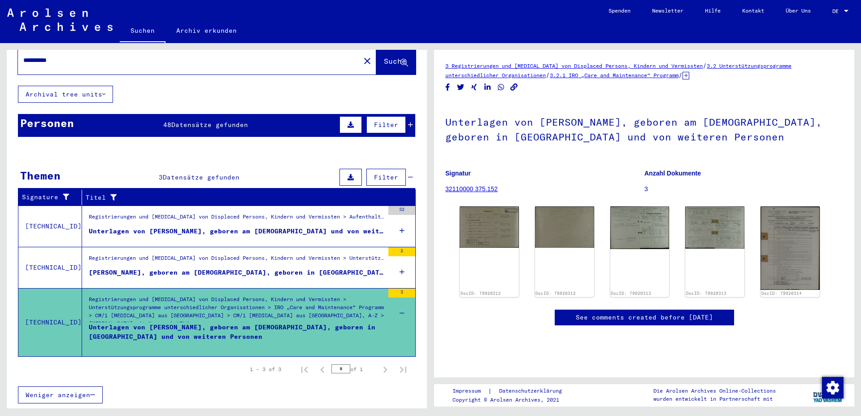
scroll to position [19, 0]
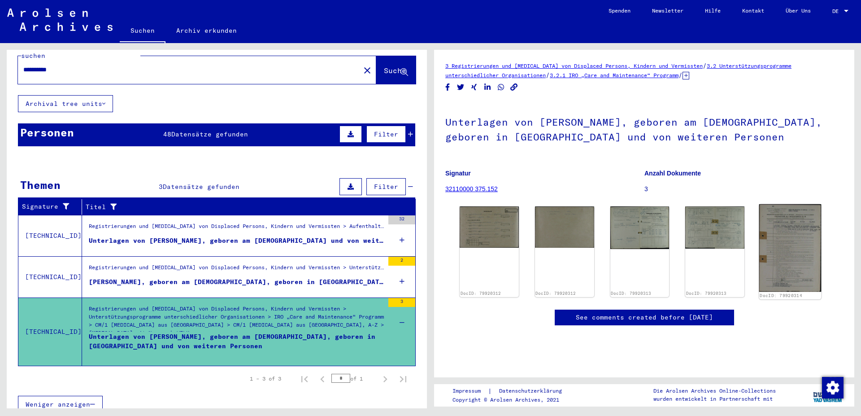
click at [787, 253] on img at bounding box center [790, 247] width 62 height 87
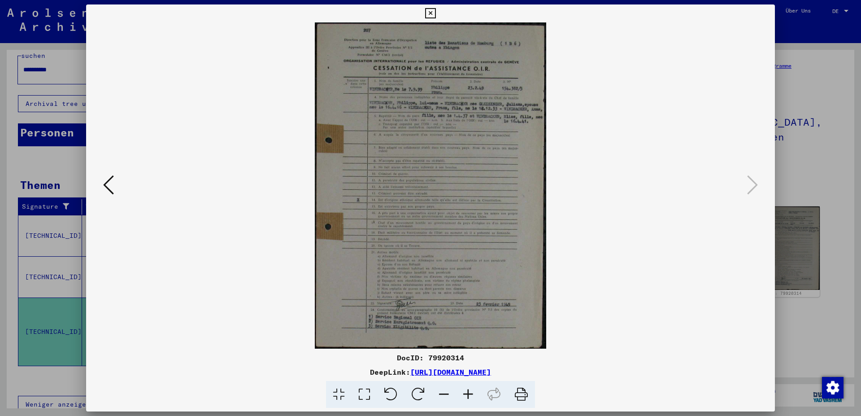
click at [435, 11] on icon at bounding box center [430, 13] width 10 height 11
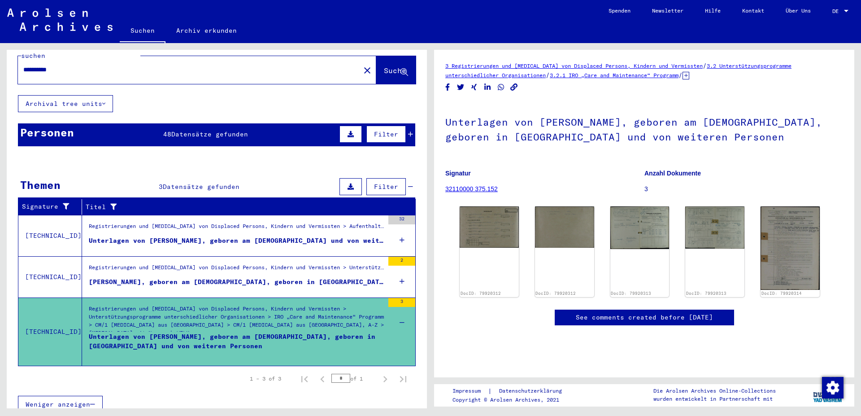
scroll to position [0, 0]
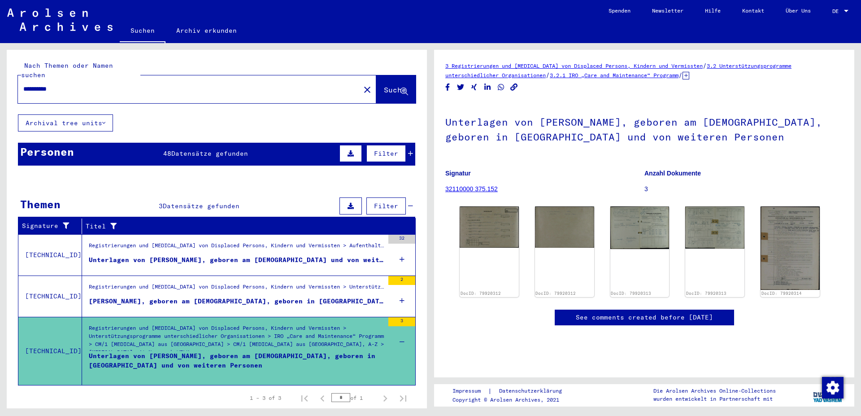
click at [408, 150] on icon at bounding box center [410, 153] width 5 height 6
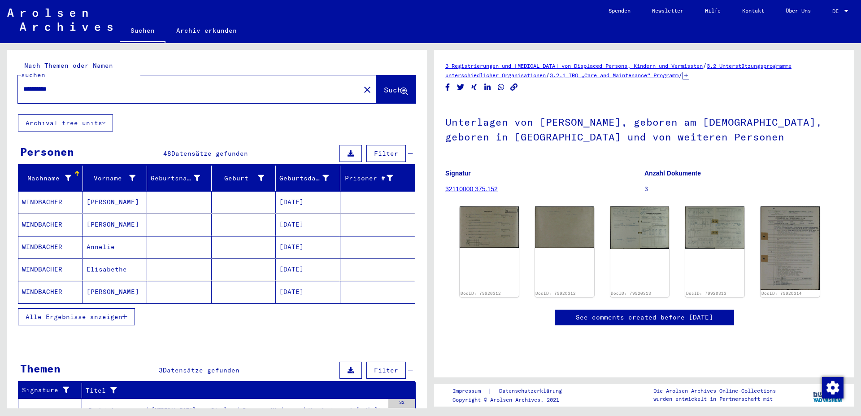
click at [126, 313] on icon "button" at bounding box center [124, 316] width 5 height 6
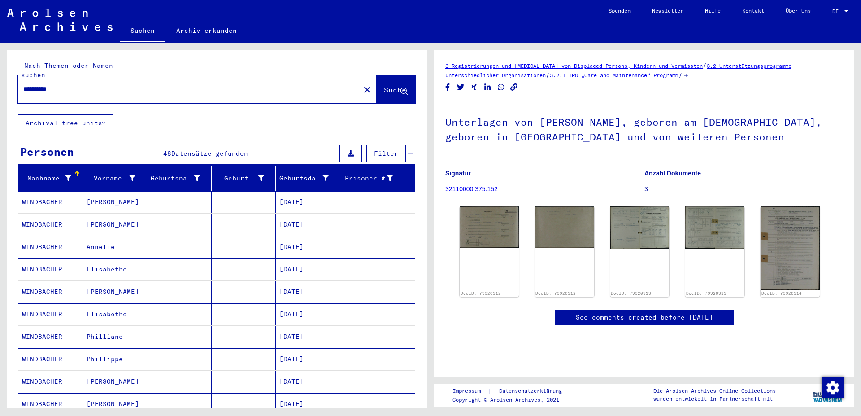
click at [408, 150] on icon at bounding box center [410, 153] width 5 height 6
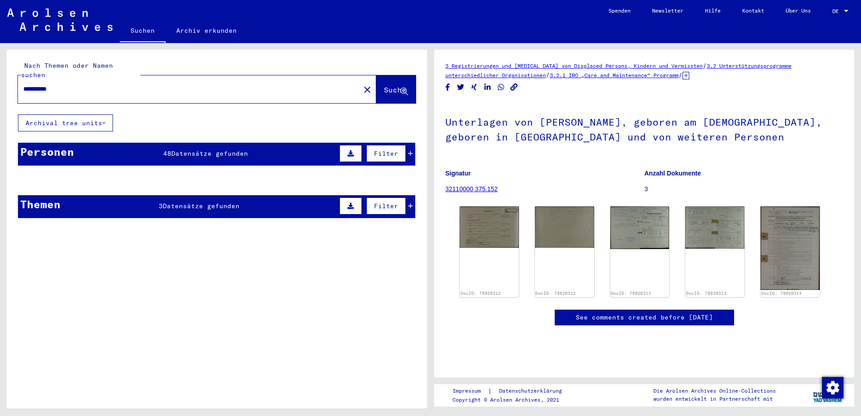
drag, startPoint x: 74, startPoint y: 81, endPoint x: 0, endPoint y: 80, distance: 74.5
click at [23, 84] on input "**********" at bounding box center [188, 88] width 331 height 9
type input "*******"
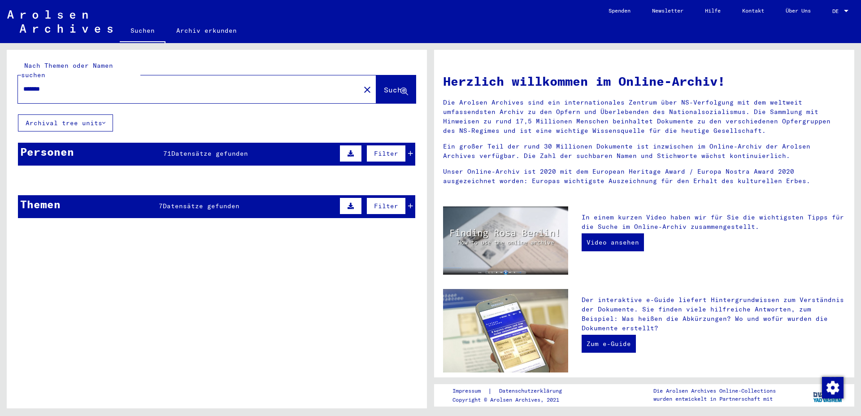
click at [408, 150] on icon at bounding box center [410, 153] width 5 height 6
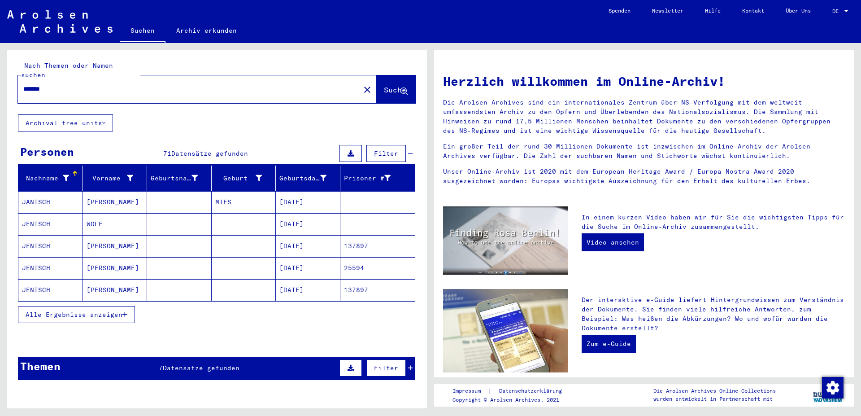
click at [124, 311] on icon "button" at bounding box center [124, 314] width 5 height 6
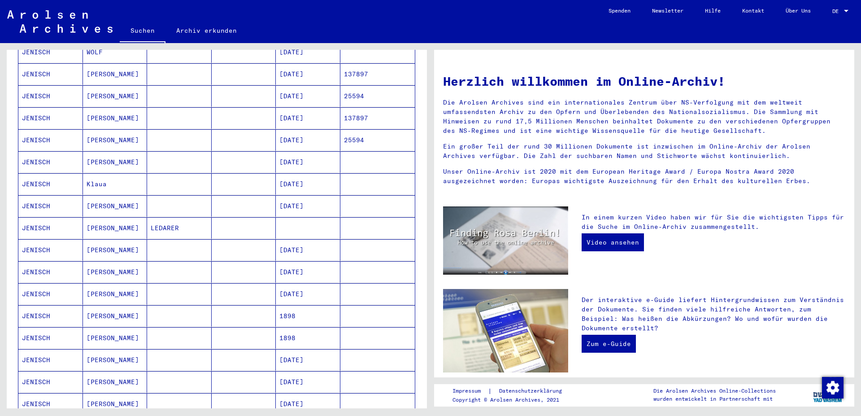
scroll to position [194, 0]
click at [31, 239] on mat-cell "JENISCH" at bounding box center [50, 250] width 65 height 22
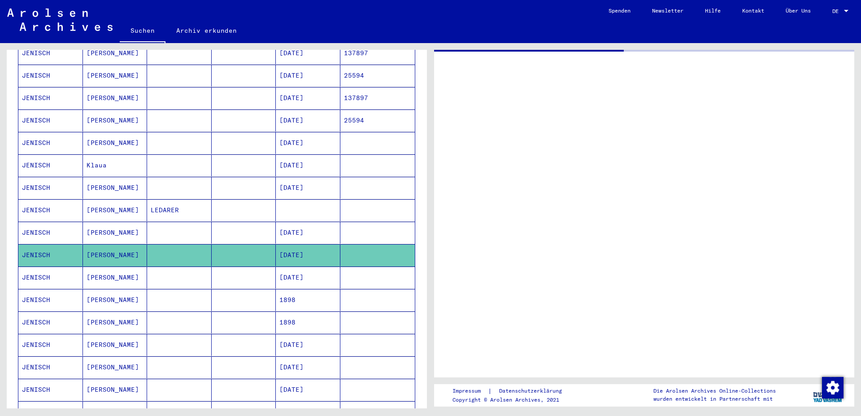
scroll to position [195, 0]
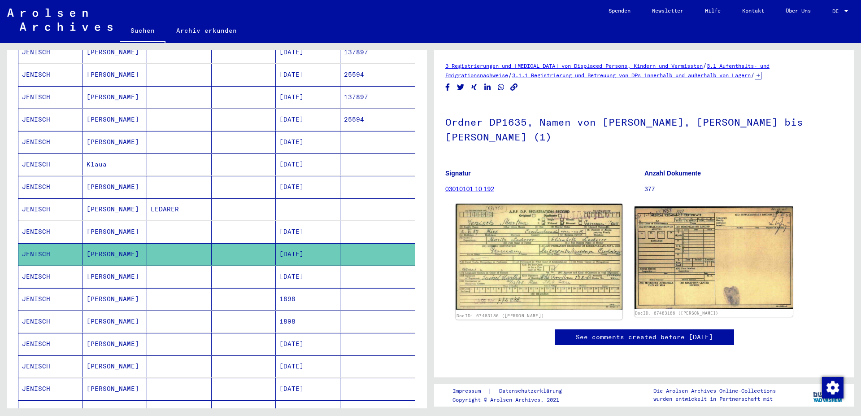
click at [553, 235] on img at bounding box center [539, 257] width 166 height 106
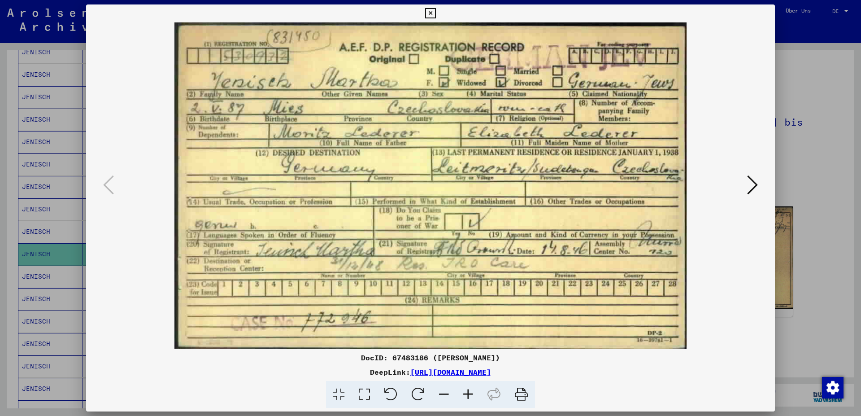
click at [755, 190] on icon at bounding box center [752, 185] width 11 height 22
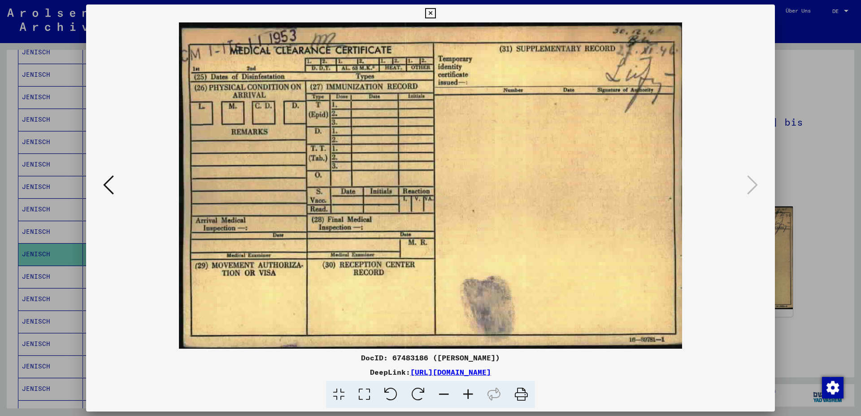
click at [103, 186] on icon at bounding box center [108, 185] width 11 height 22
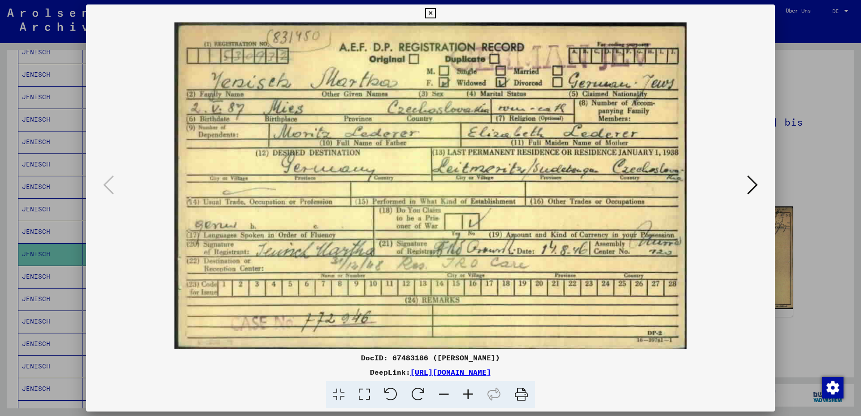
click at [435, 13] on icon at bounding box center [430, 13] width 10 height 11
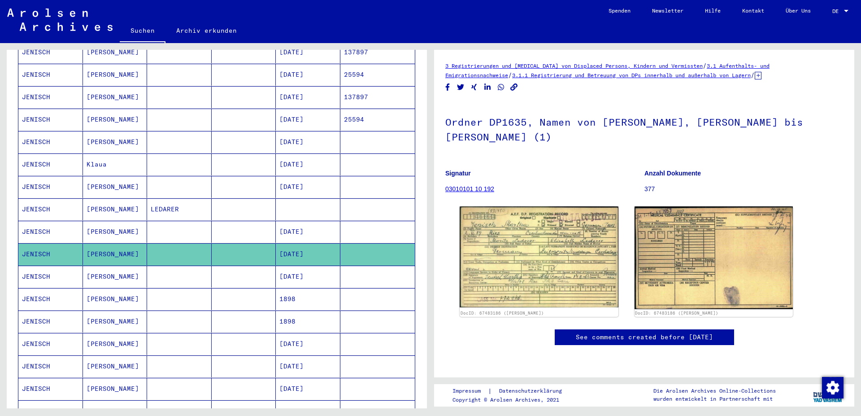
click at [39, 291] on mat-cell "JENISCH" at bounding box center [50, 299] width 65 height 22
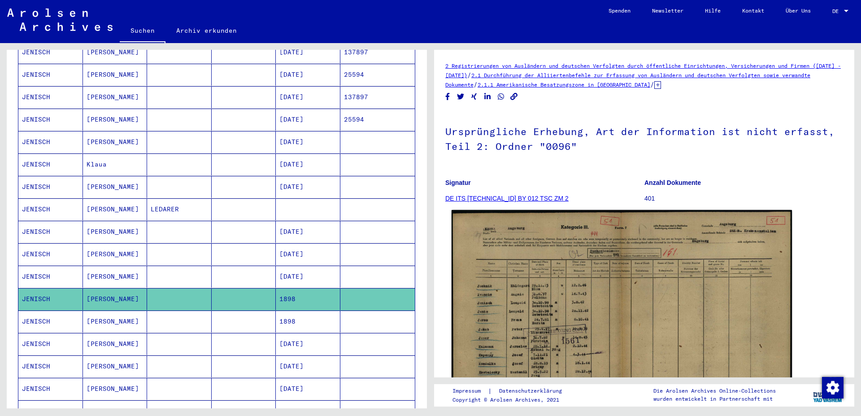
click at [541, 296] on img at bounding box center [622, 329] width 340 height 239
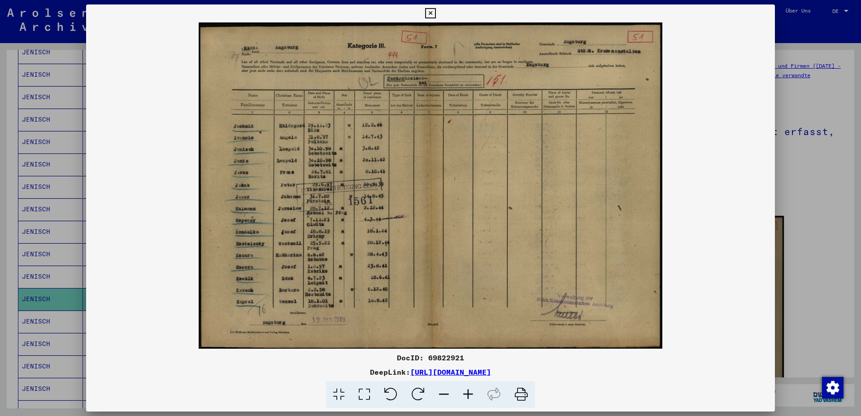
click at [471, 394] on icon at bounding box center [468, 394] width 24 height 27
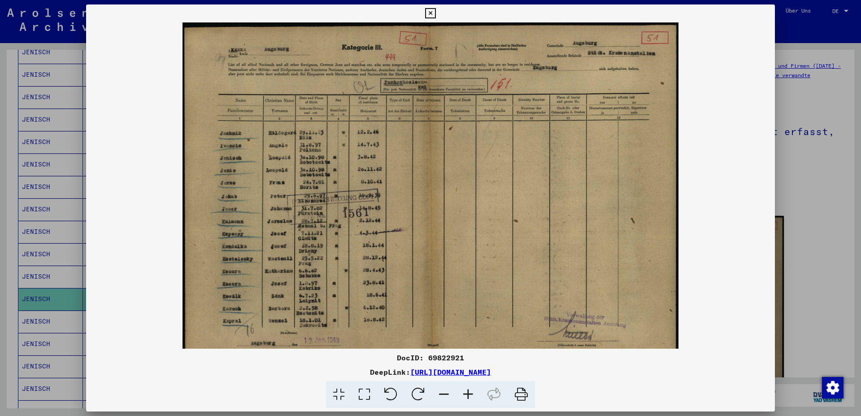
click at [471, 394] on icon at bounding box center [468, 394] width 24 height 27
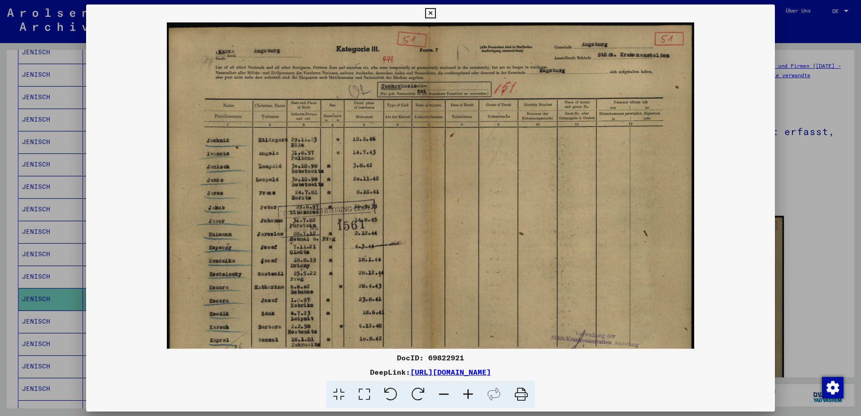
click at [471, 394] on icon at bounding box center [468, 394] width 24 height 27
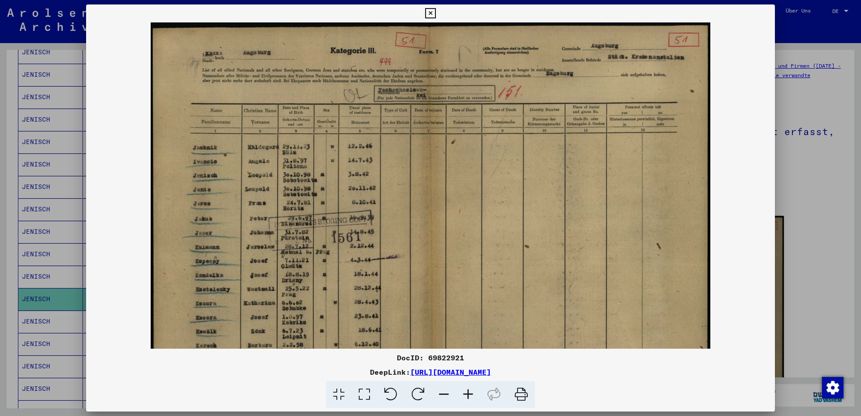
scroll to position [40, 0]
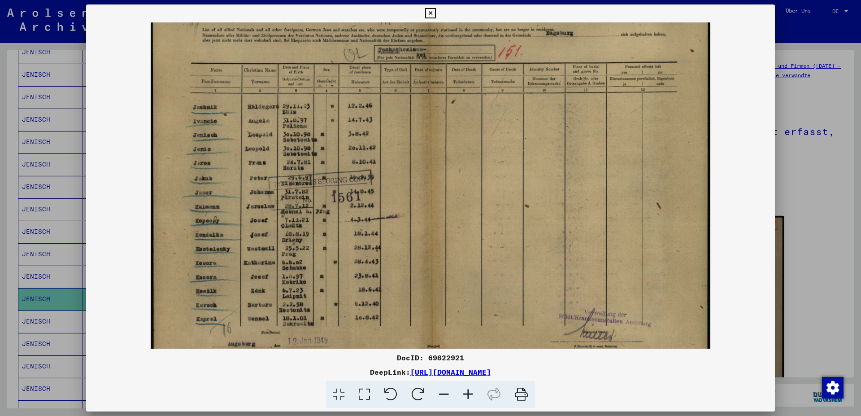
drag, startPoint x: 292, startPoint y: 316, endPoint x: 298, endPoint y: 275, distance: 40.9
click at [298, 275] on img at bounding box center [431, 178] width 560 height 393
click at [435, 12] on icon at bounding box center [430, 13] width 10 height 11
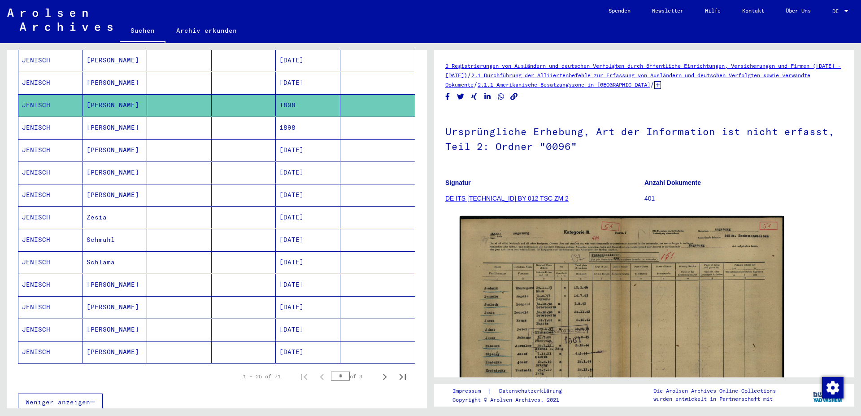
scroll to position [437, 0]
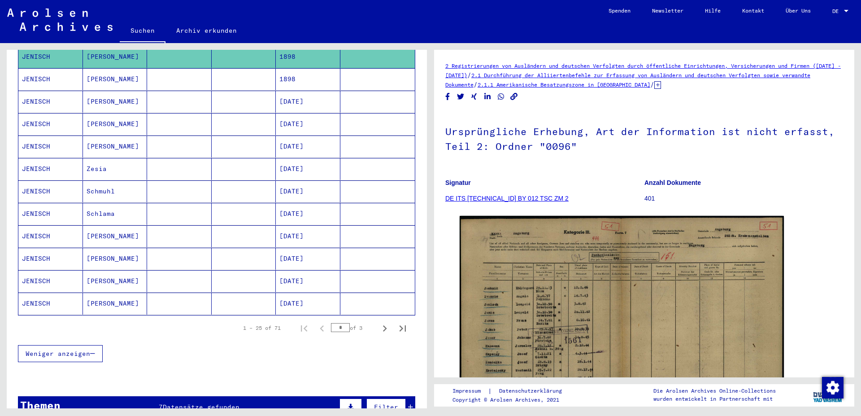
click at [42, 228] on mat-cell "JENISCH" at bounding box center [50, 236] width 65 height 22
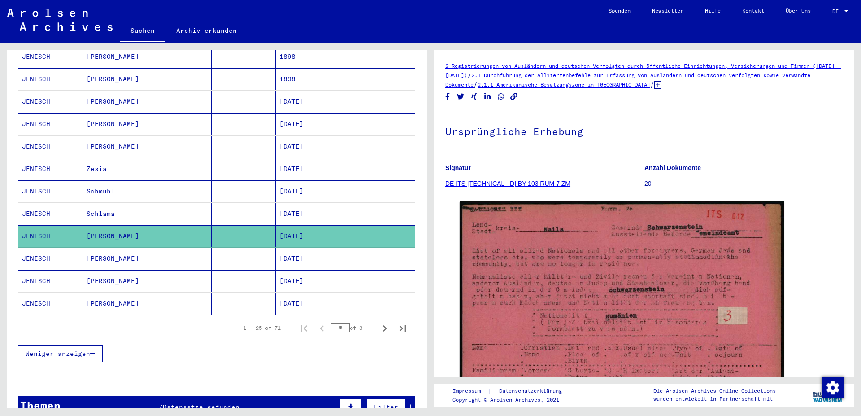
click at [31, 249] on mat-cell "JENISCH" at bounding box center [50, 259] width 65 height 22
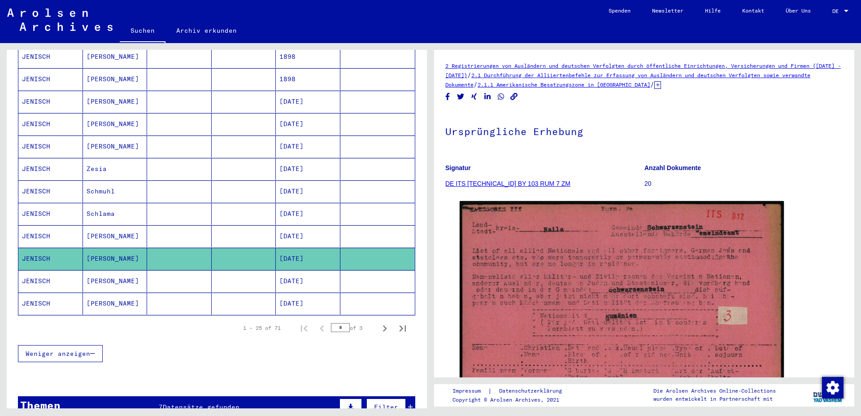
click at [34, 272] on mat-cell "JENISCH" at bounding box center [50, 281] width 65 height 22
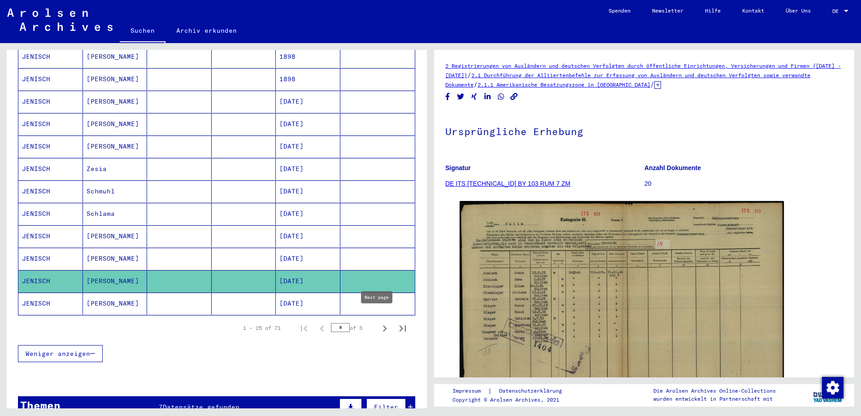
click at [379, 322] on icon "Next page" at bounding box center [385, 328] width 13 height 13
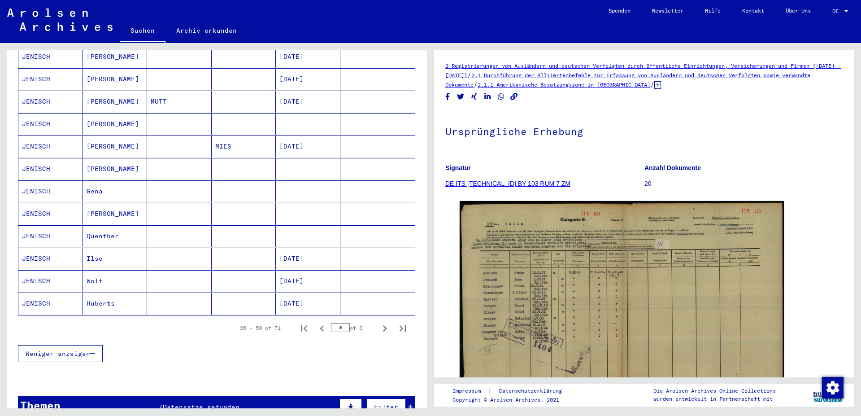
click at [36, 69] on mat-cell "JENISCH" at bounding box center [50, 79] width 65 height 22
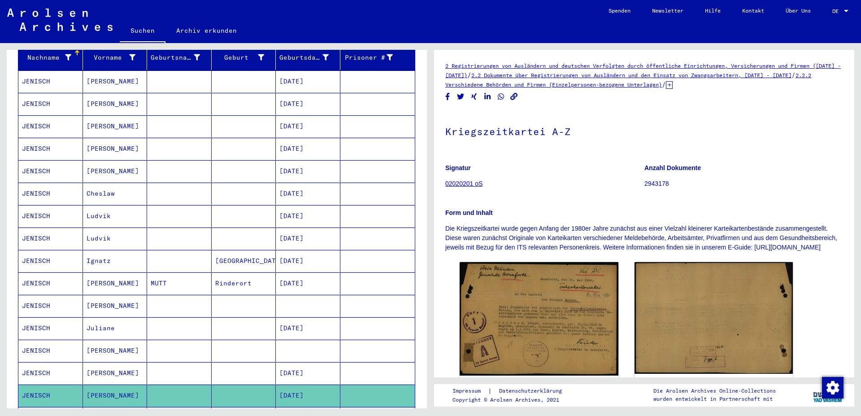
scroll to position [98, 0]
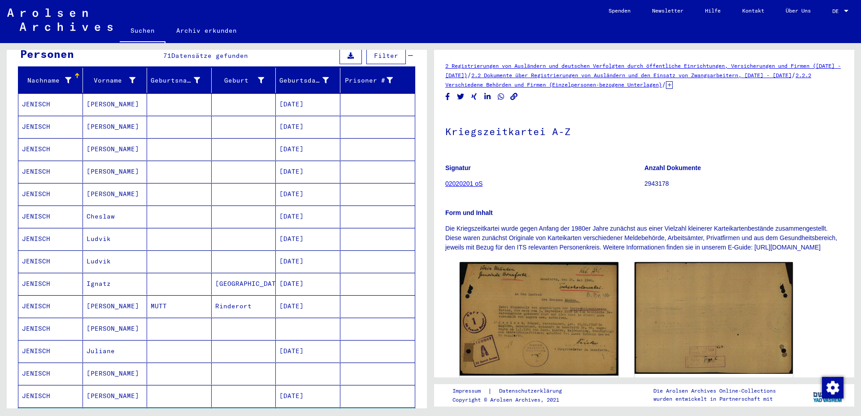
click at [33, 116] on mat-cell "JENISCH" at bounding box center [50, 127] width 65 height 22
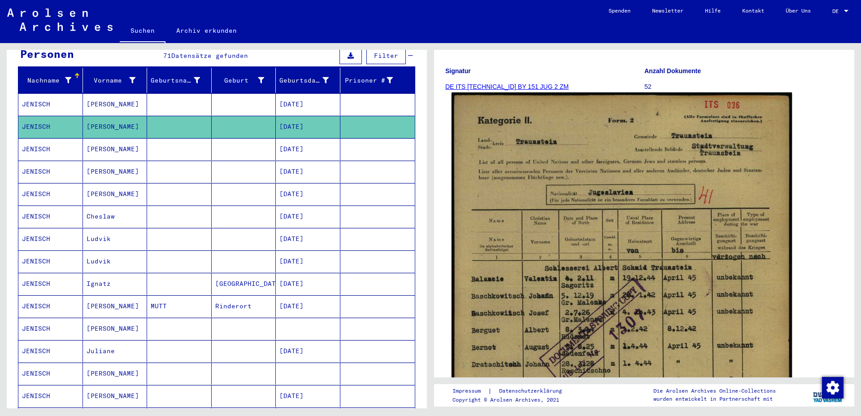
scroll to position [145, 0]
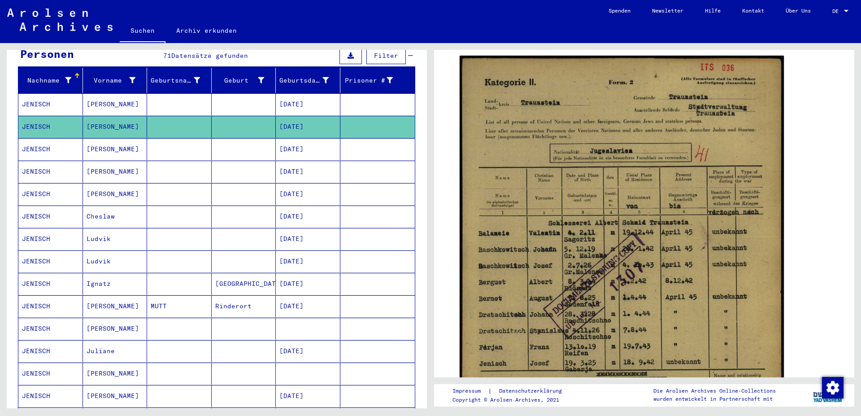
click at [34, 95] on mat-cell "JENISCH" at bounding box center [50, 104] width 65 height 22
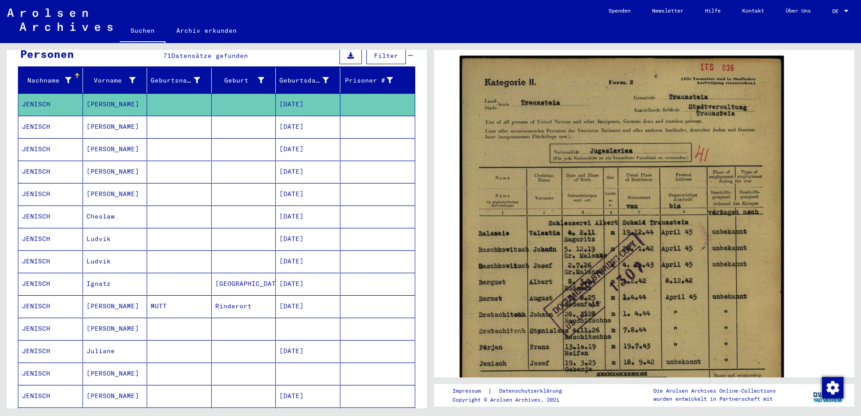
click at [38, 116] on mat-cell "JENISCH" at bounding box center [50, 127] width 65 height 22
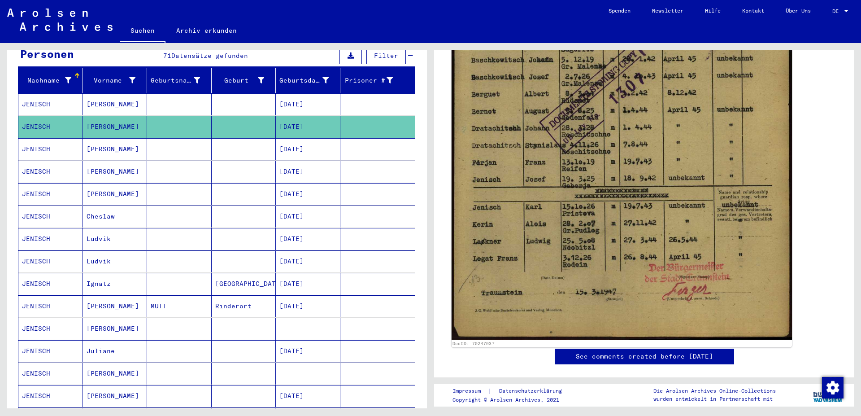
scroll to position [339, 0]
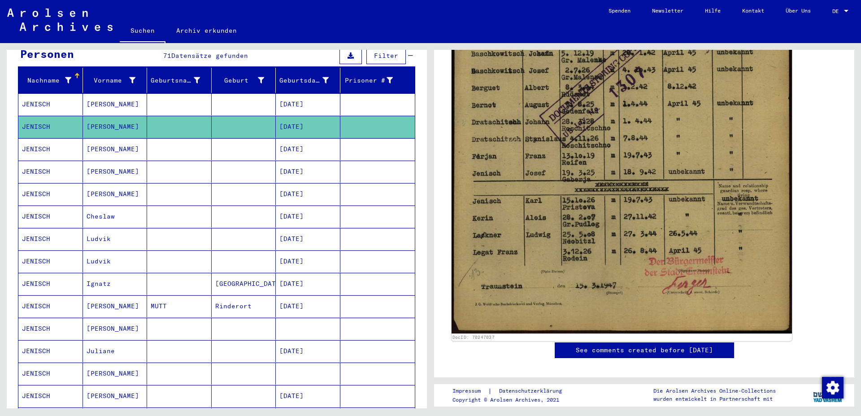
click at [678, 269] on img at bounding box center [622, 91] width 340 height 483
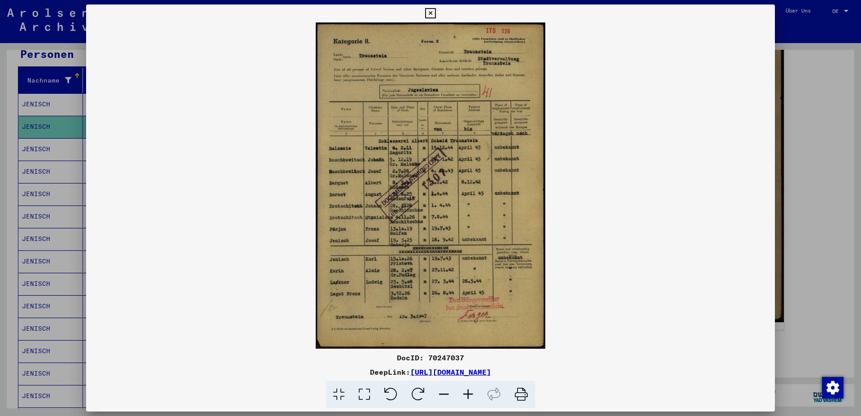
click at [468, 397] on icon at bounding box center [468, 394] width 24 height 27
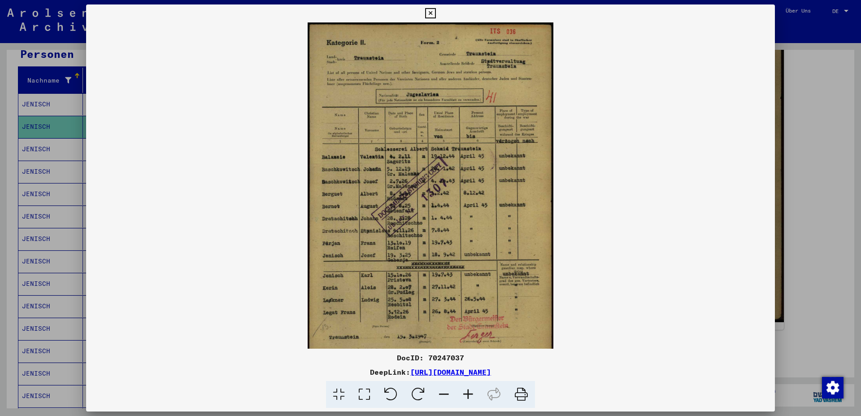
click at [468, 397] on icon at bounding box center [468, 394] width 24 height 27
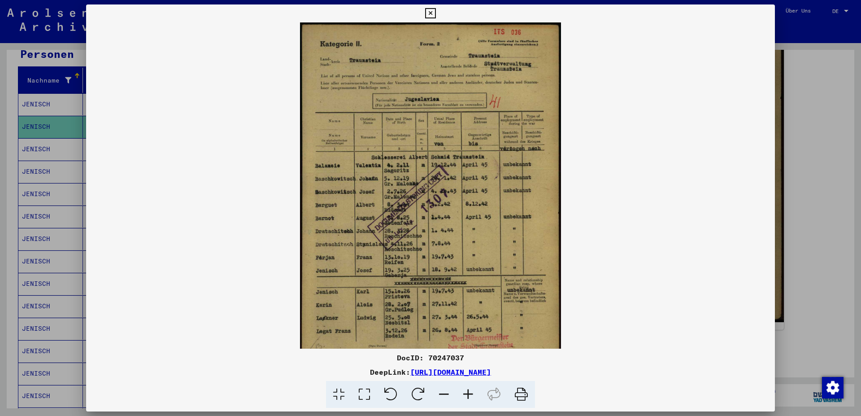
click at [468, 397] on icon at bounding box center [468, 394] width 24 height 27
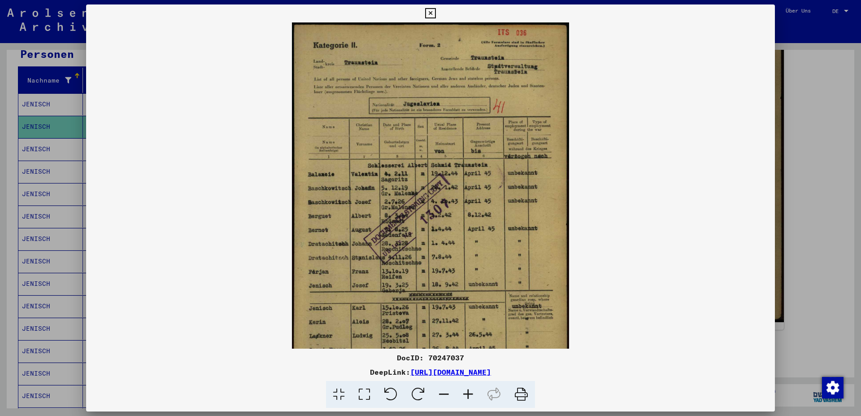
scroll to position [67, 0]
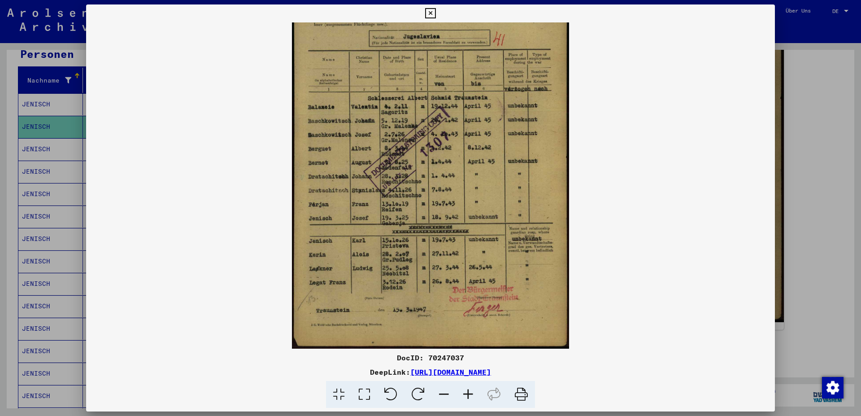
drag, startPoint x: 406, startPoint y: 298, endPoint x: 395, endPoint y: 182, distance: 116.7
click at [395, 182] on img at bounding box center [430, 151] width 277 height 393
click at [435, 11] on icon at bounding box center [430, 13] width 10 height 11
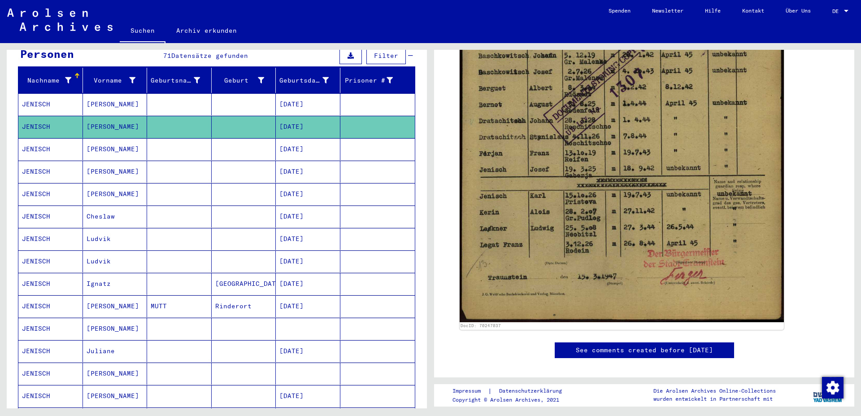
click at [37, 343] on mat-cell "JENISCH" at bounding box center [50, 351] width 65 height 22
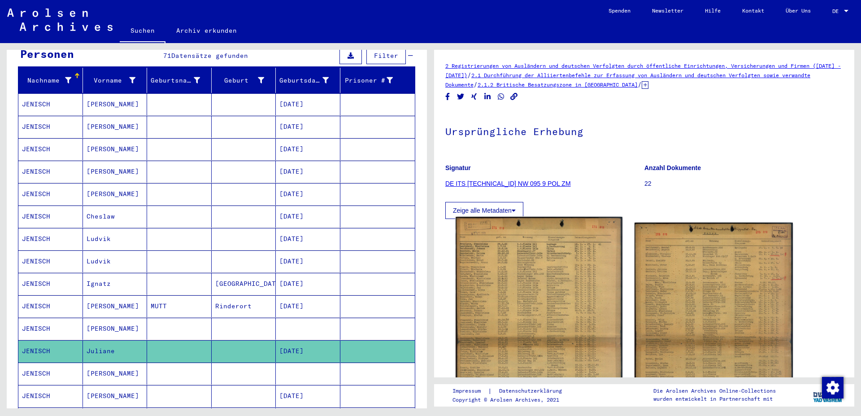
click at [518, 259] on img at bounding box center [539, 334] width 166 height 234
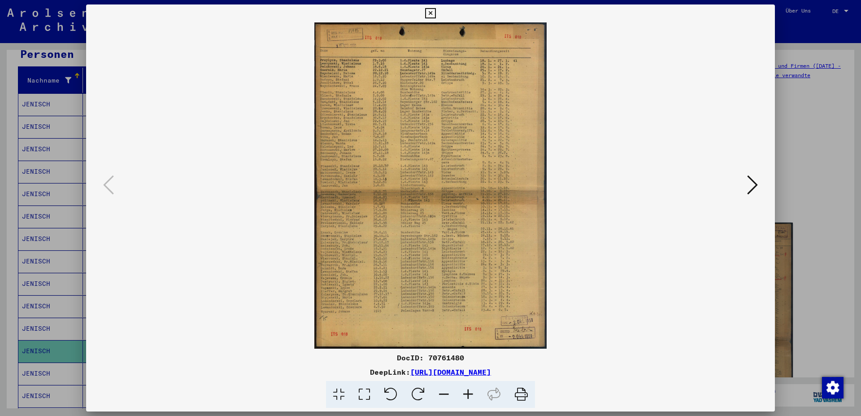
click at [469, 394] on icon at bounding box center [468, 394] width 24 height 27
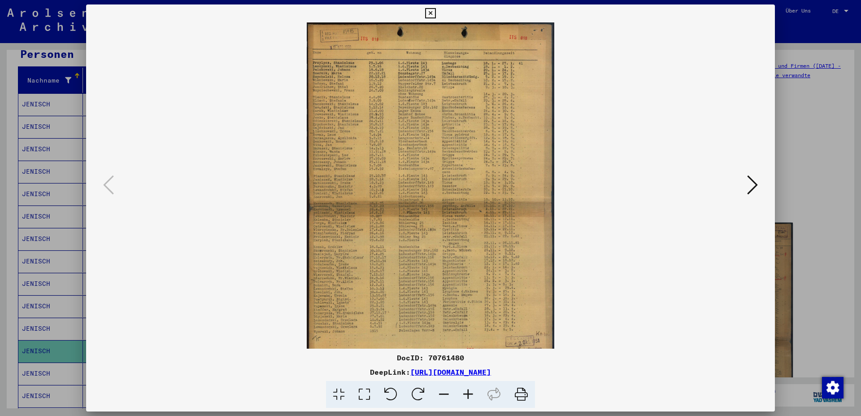
click at [469, 394] on icon at bounding box center [468, 394] width 24 height 27
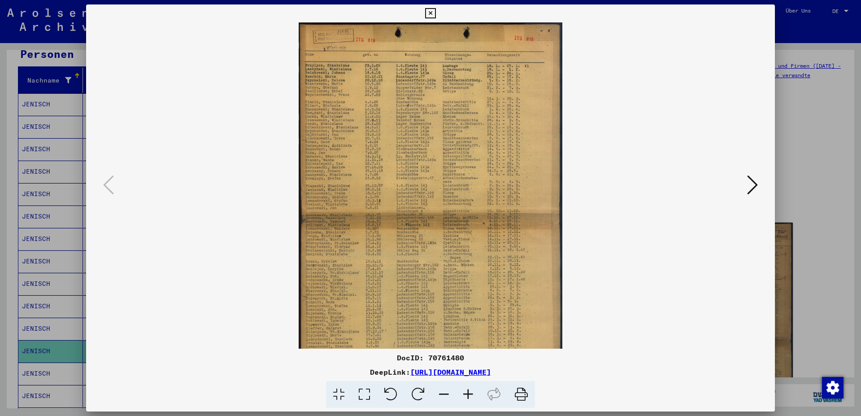
click at [469, 394] on icon at bounding box center [468, 394] width 24 height 27
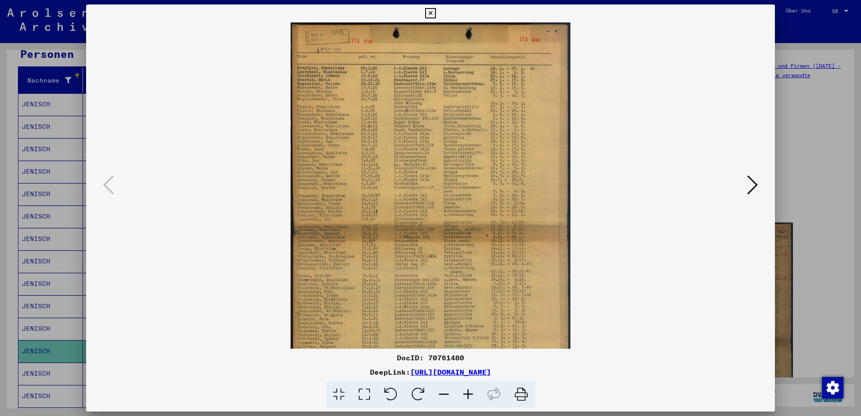
click at [469, 394] on icon at bounding box center [468, 394] width 24 height 27
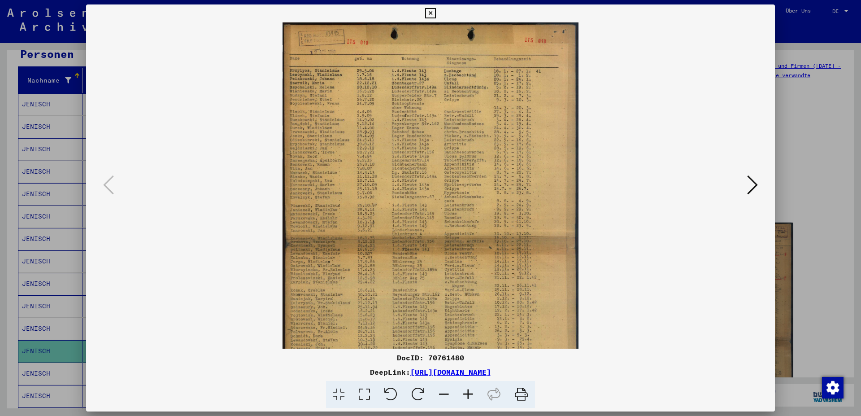
click at [469, 394] on icon at bounding box center [468, 394] width 24 height 27
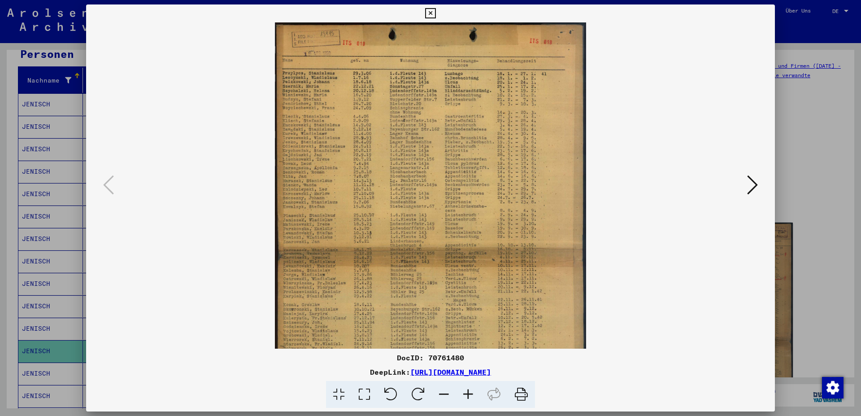
click at [469, 394] on icon at bounding box center [468, 394] width 24 height 27
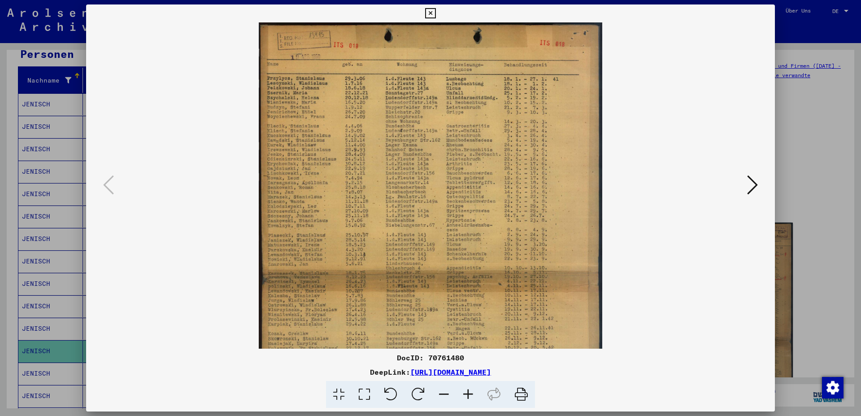
click at [469, 394] on icon at bounding box center [468, 394] width 24 height 27
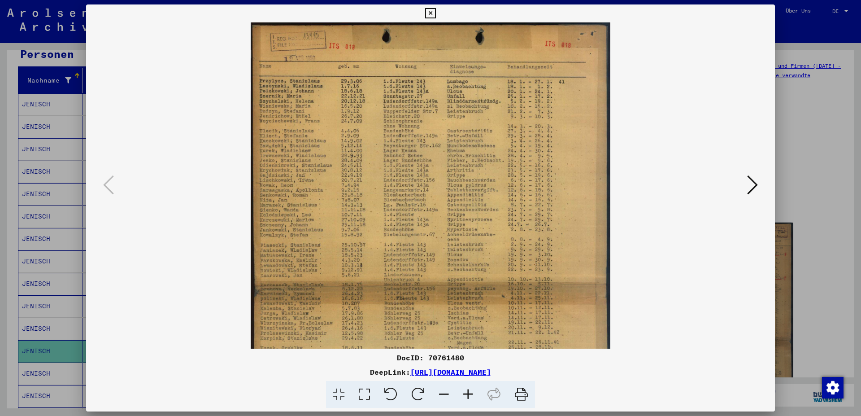
click at [469, 394] on icon at bounding box center [468, 394] width 24 height 27
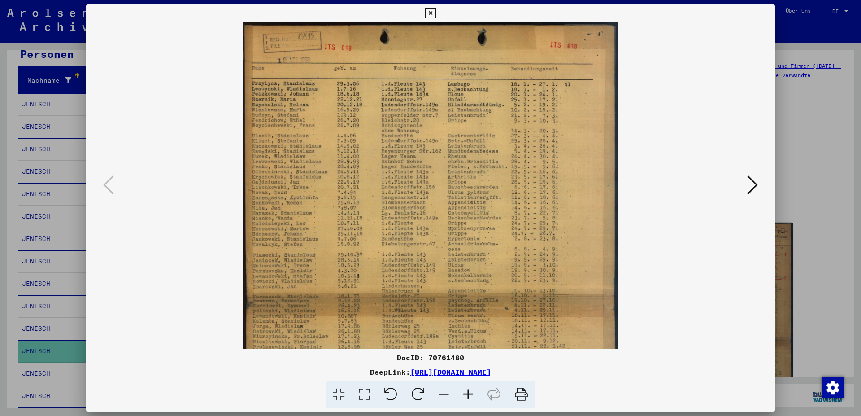
click at [469, 394] on icon at bounding box center [468, 394] width 24 height 27
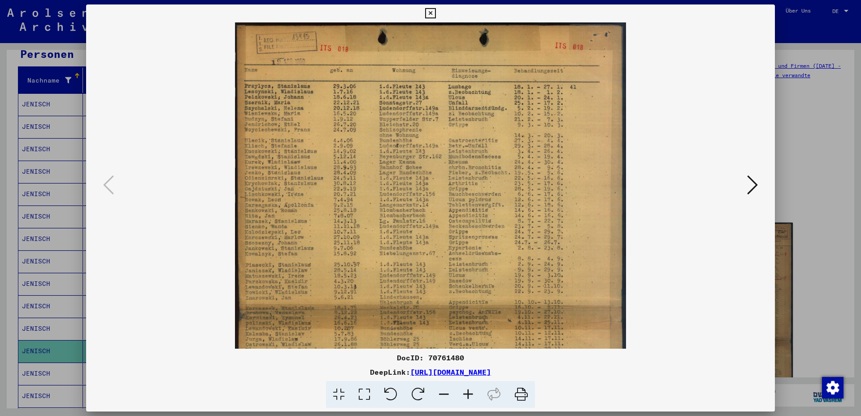
click at [468, 394] on icon at bounding box center [468, 394] width 24 height 27
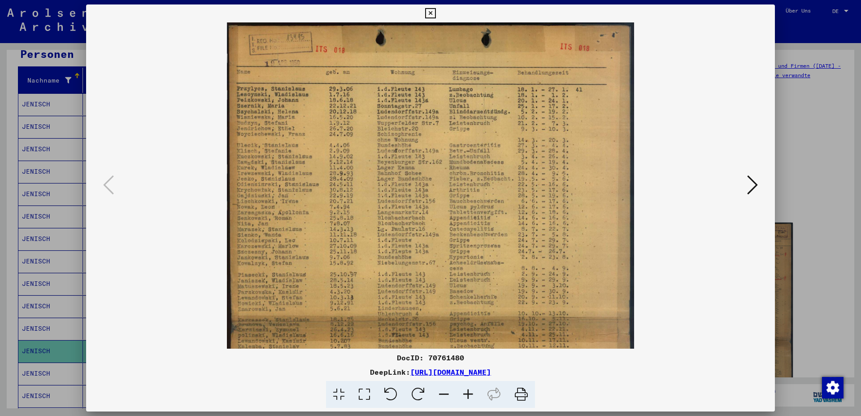
drag, startPoint x: 318, startPoint y: 15, endPoint x: 386, endPoint y: 18, distance: 67.8
click at [422, 18] on div at bounding box center [430, 13] width 16 height 18
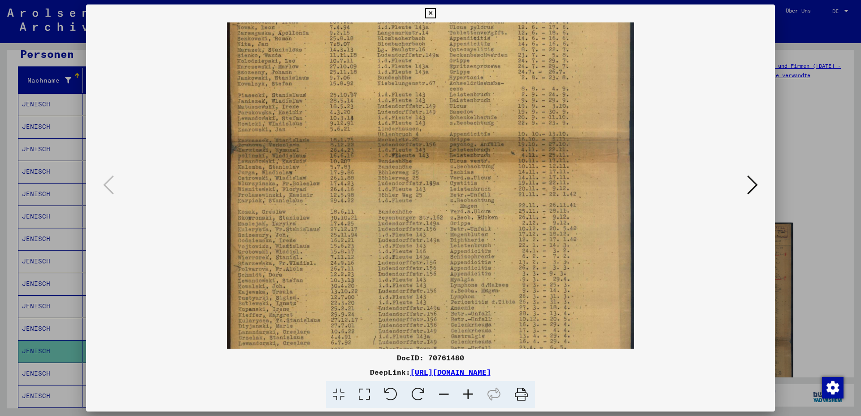
scroll to position [190, 0]
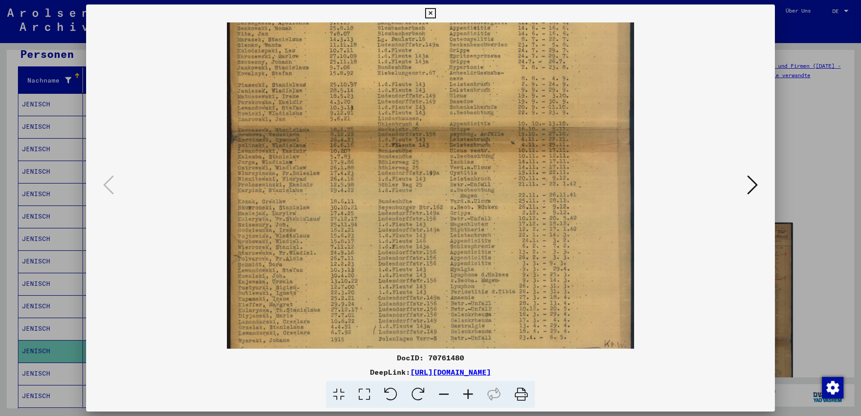
drag, startPoint x: 350, startPoint y: 289, endPoint x: 390, endPoint y: 99, distance: 194.0
click at [390, 99] on img at bounding box center [430, 119] width 407 height 573
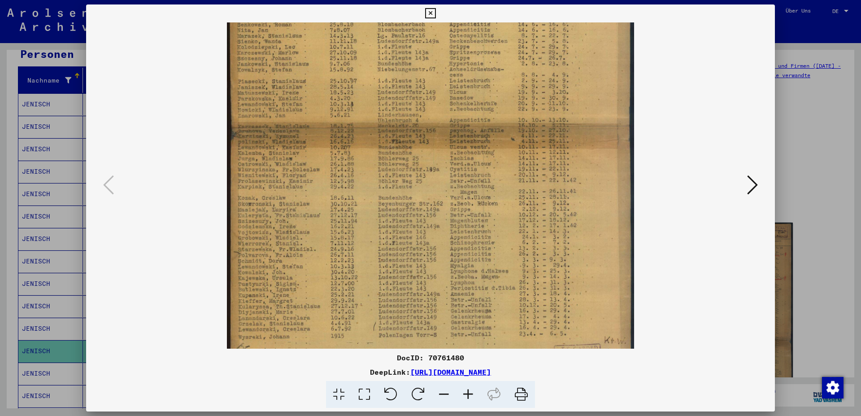
scroll to position [188, 0]
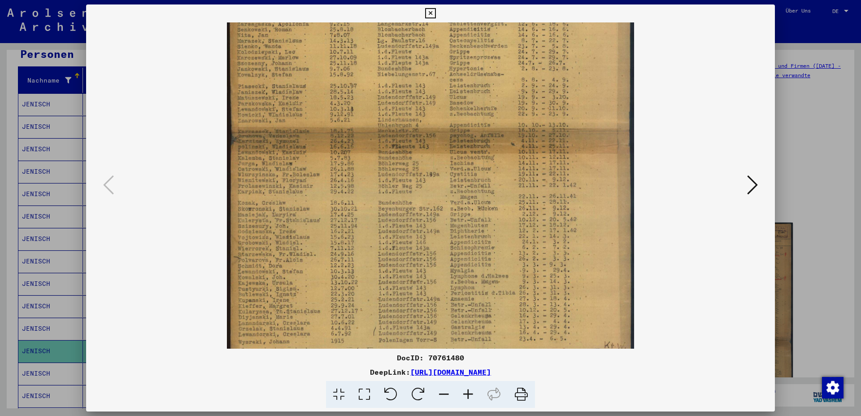
click at [355, 257] on img at bounding box center [430, 120] width 407 height 573
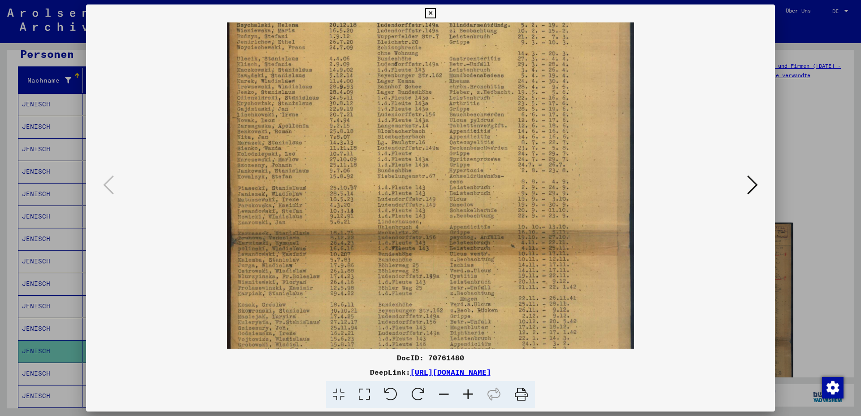
scroll to position [85, 0]
drag, startPoint x: 367, startPoint y: 129, endPoint x: 358, endPoint y: 232, distance: 103.6
click at [358, 232] on img at bounding box center [430, 223] width 407 height 573
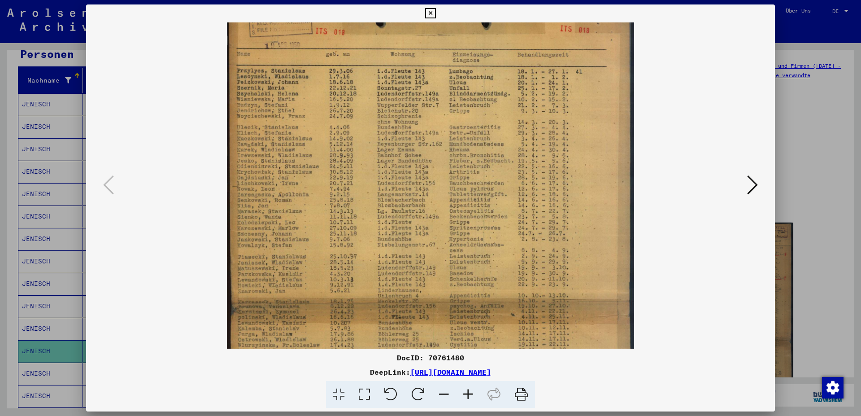
scroll to position [24, 0]
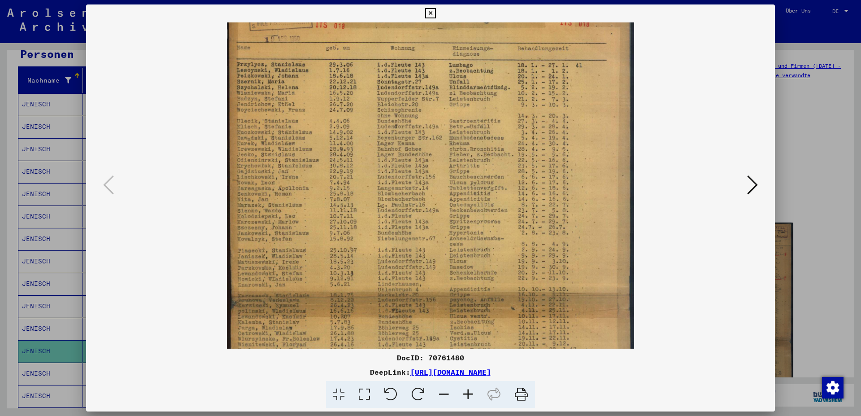
drag, startPoint x: 357, startPoint y: 101, endPoint x: 362, endPoint y: 164, distance: 63.4
click at [362, 164] on img at bounding box center [430, 284] width 407 height 573
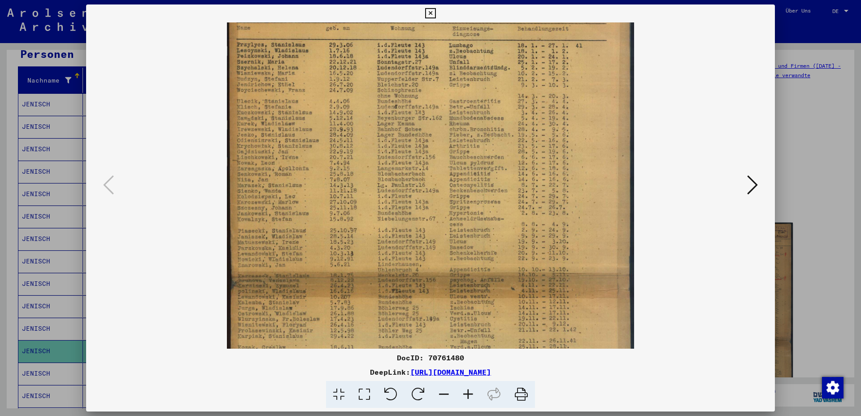
scroll to position [65, 0]
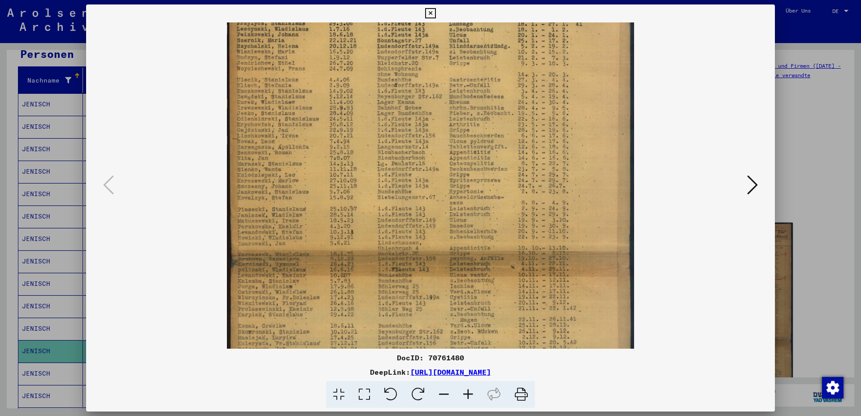
drag, startPoint x: 303, startPoint y: 111, endPoint x: 309, endPoint y: 70, distance: 41.7
click at [309, 70] on img at bounding box center [430, 243] width 407 height 573
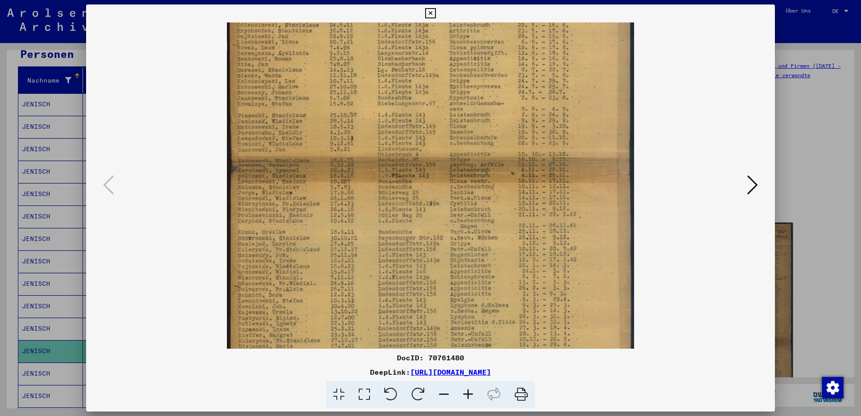
scroll to position [160, 0]
drag, startPoint x: 296, startPoint y: 160, endPoint x: 312, endPoint y: 65, distance: 95.9
click at [312, 65] on img at bounding box center [430, 148] width 407 height 573
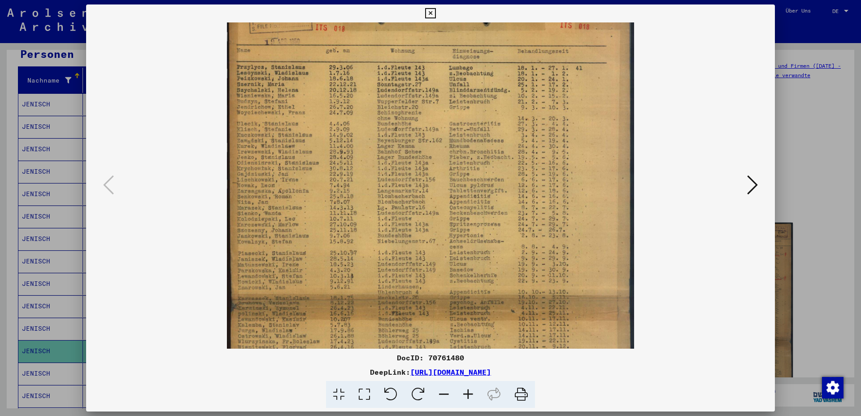
scroll to position [2, 0]
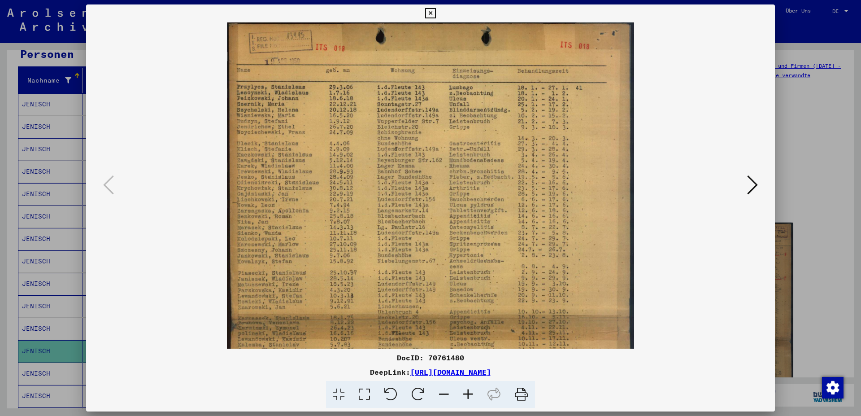
drag, startPoint x: 308, startPoint y: 262, endPoint x: 308, endPoint y: 407, distance: 144.9
click at [308, 407] on div "DocID: 70761480 DeepLink: [URL][DOMAIN_NAME]" at bounding box center [430, 206] width 689 height 404
click at [435, 12] on icon at bounding box center [430, 13] width 10 height 11
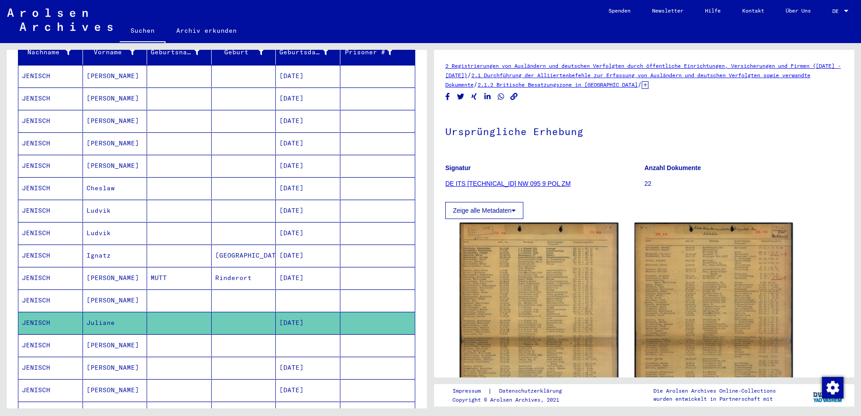
scroll to position [146, 0]
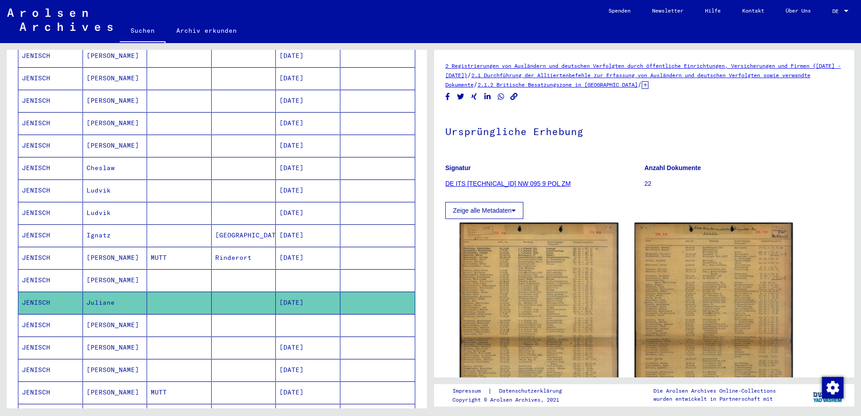
click at [37, 314] on mat-cell "JENISCH" at bounding box center [50, 325] width 65 height 22
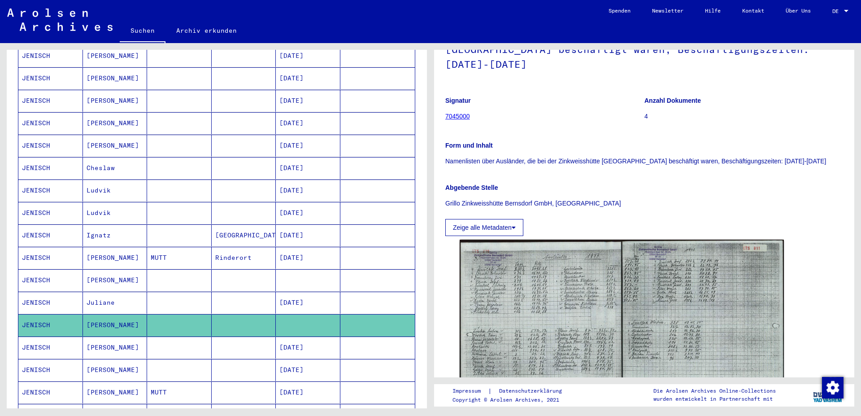
scroll to position [145, 0]
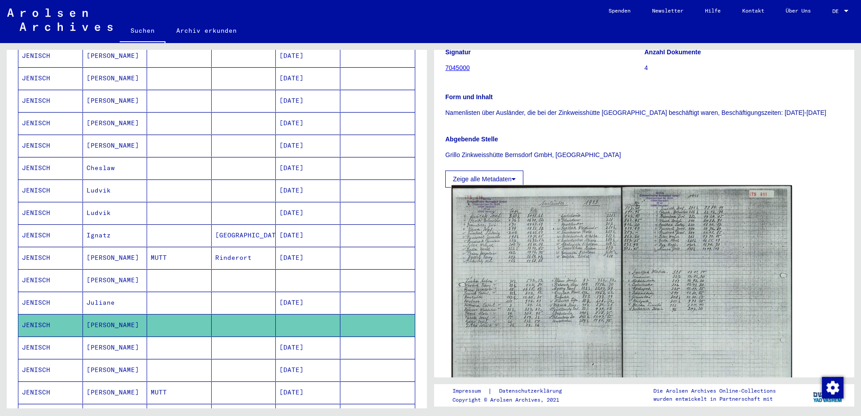
click at [546, 245] on img at bounding box center [622, 306] width 340 height 242
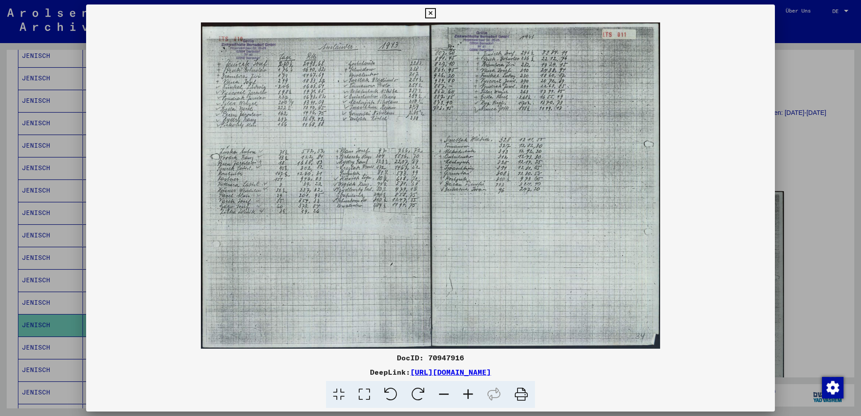
click at [435, 12] on icon at bounding box center [430, 13] width 10 height 11
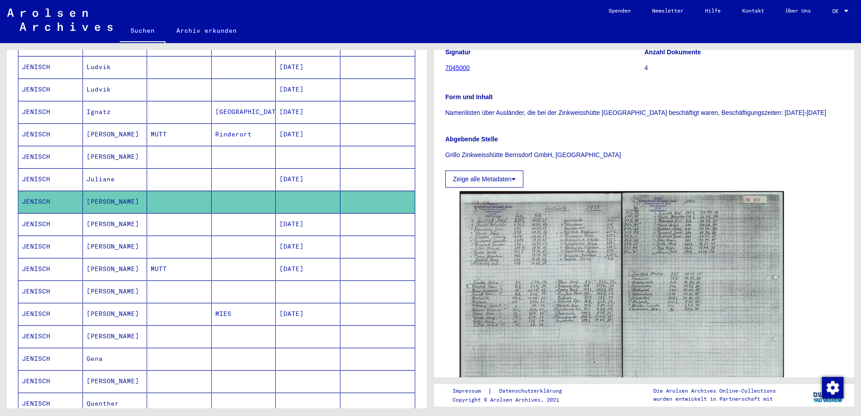
scroll to position [292, 0]
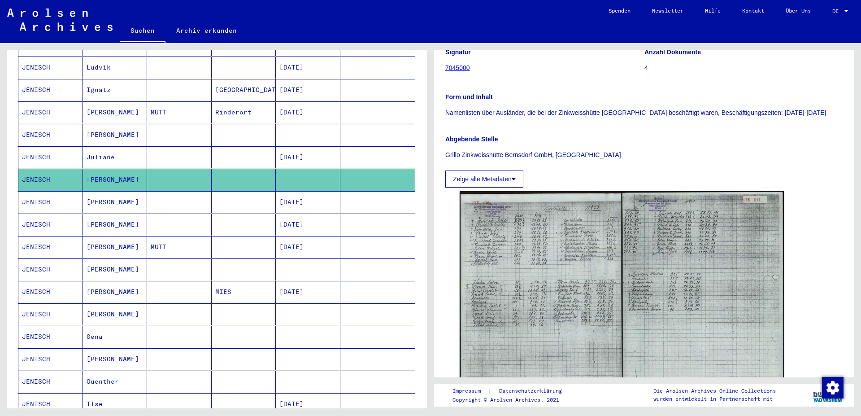
click at [96, 264] on mat-cell "[PERSON_NAME]" at bounding box center [115, 269] width 65 height 22
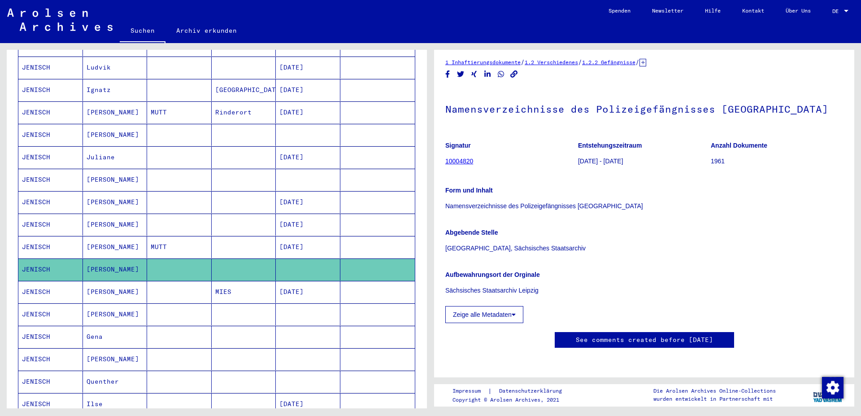
scroll to position [97, 0]
click at [515, 311] on icon at bounding box center [514, 314] width 4 height 6
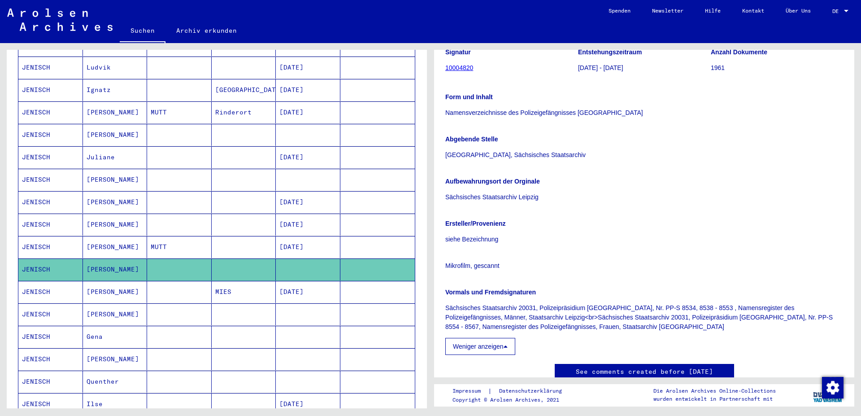
click at [594, 224] on p "Ersteller/Provenienz" at bounding box center [644, 223] width 398 height 9
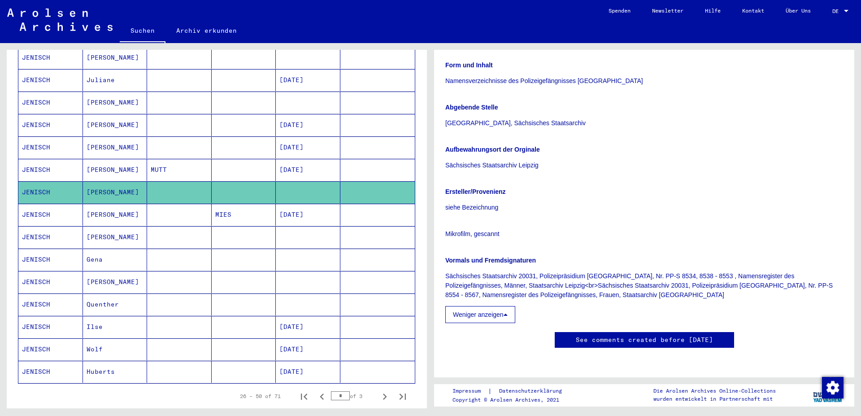
scroll to position [388, 0]
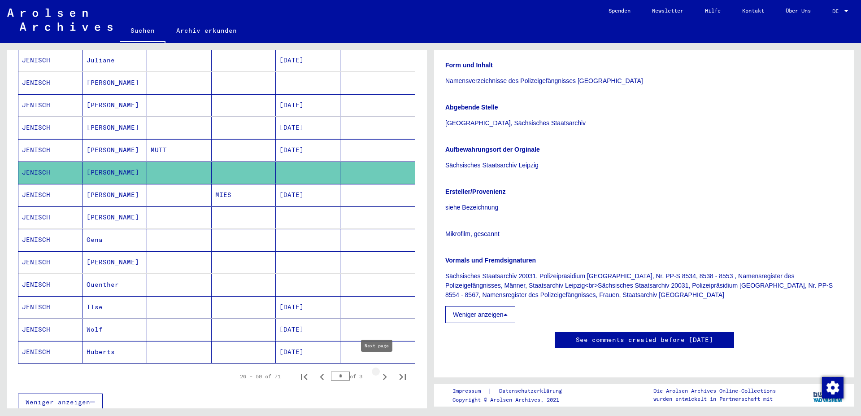
click at [379, 370] on icon "Next page" at bounding box center [385, 376] width 13 height 13
type input "*"
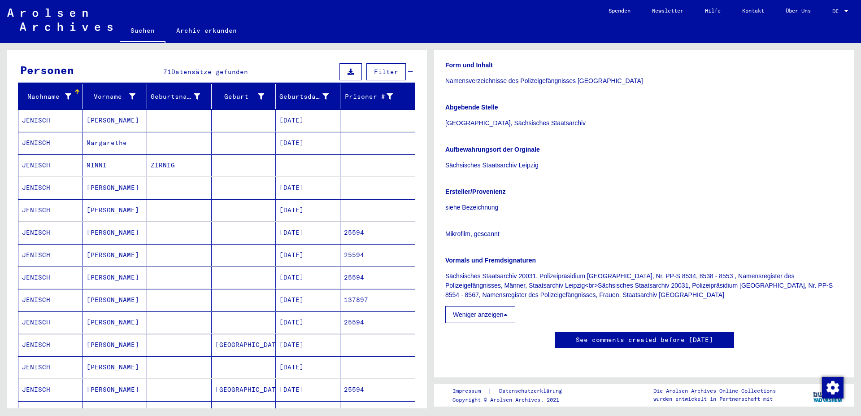
scroll to position [98, 0]
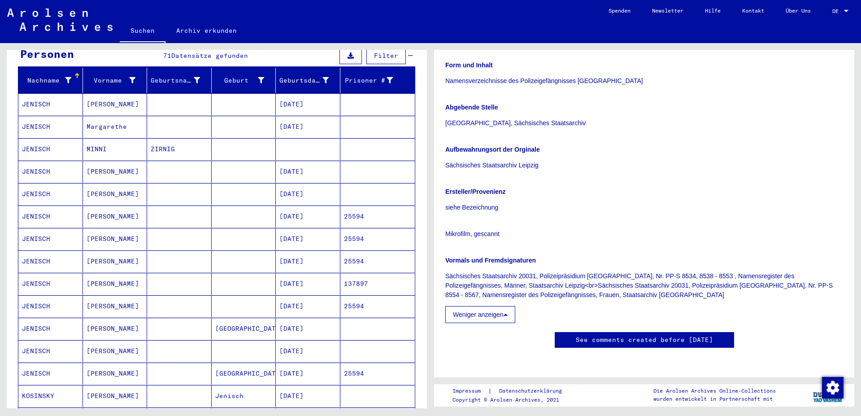
click at [35, 232] on mat-cell "JENISCH" at bounding box center [50, 239] width 65 height 22
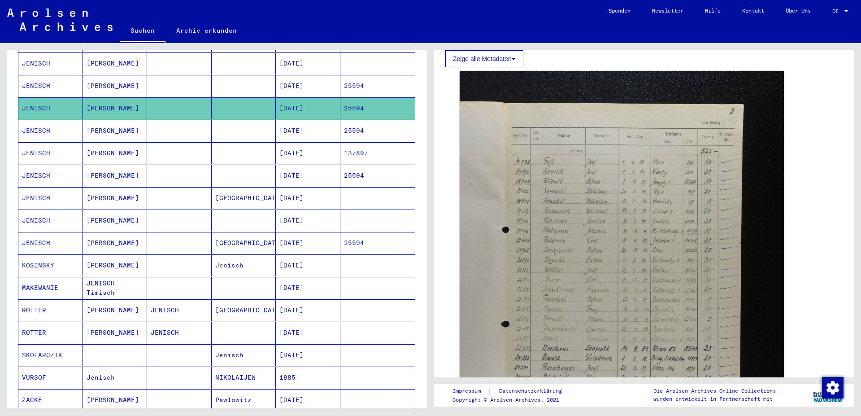
scroll to position [243, 0]
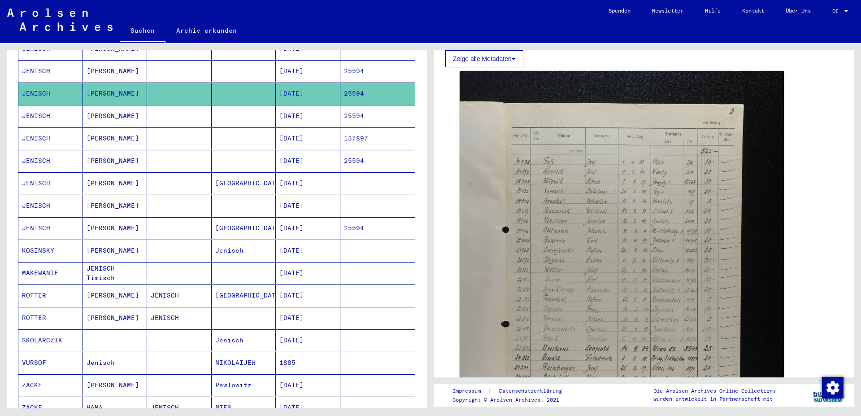
click at [113, 266] on mat-cell "JENISCH Timisch" at bounding box center [115, 273] width 65 height 22
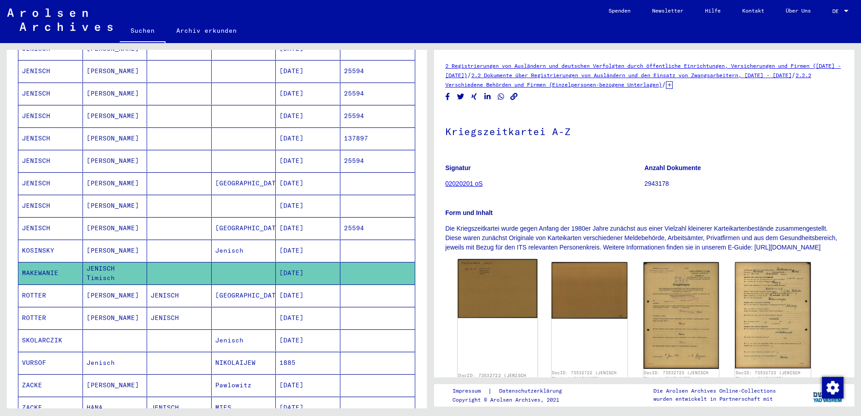
click at [493, 303] on img at bounding box center [497, 288] width 79 height 59
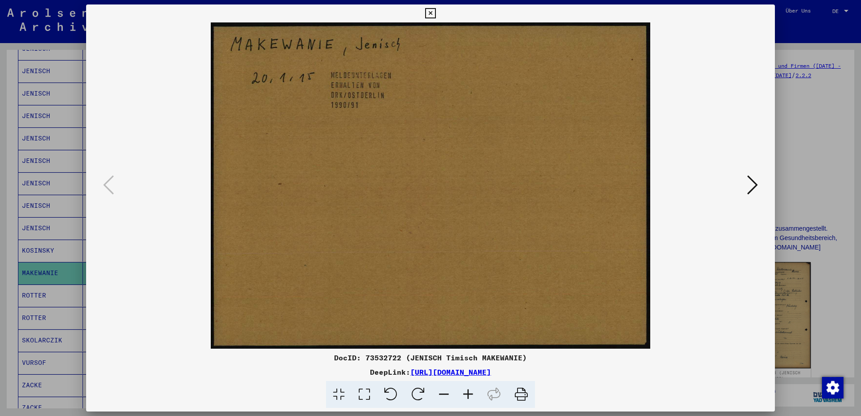
click at [757, 187] on icon at bounding box center [752, 185] width 11 height 22
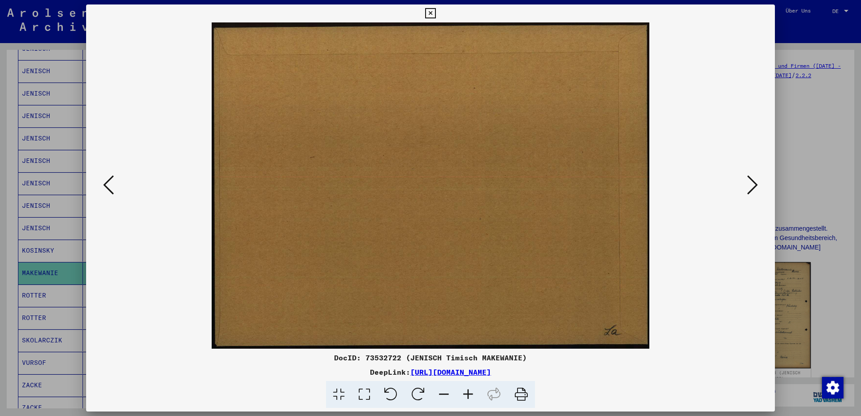
click at [757, 187] on icon at bounding box center [752, 185] width 11 height 22
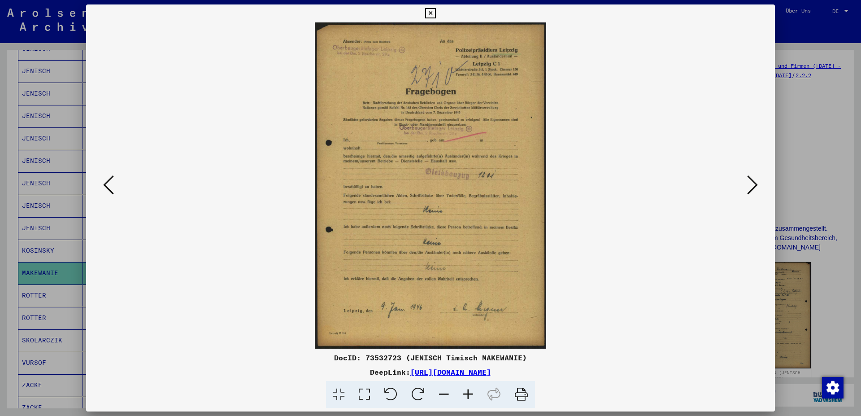
click at [757, 187] on icon at bounding box center [752, 185] width 11 height 22
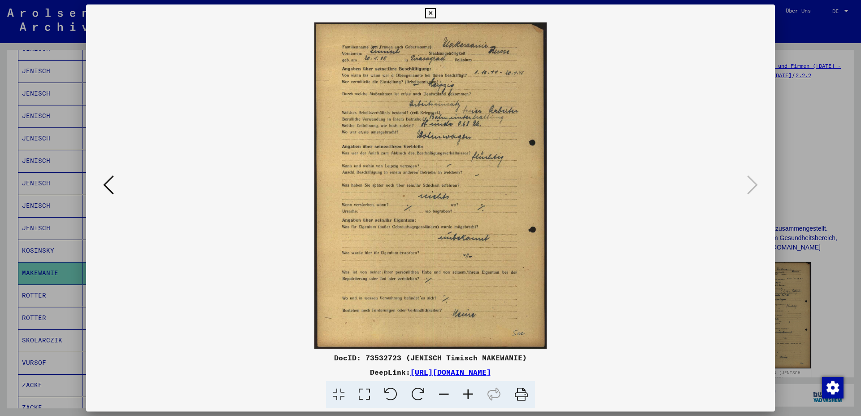
click at [435, 9] on icon at bounding box center [430, 13] width 10 height 11
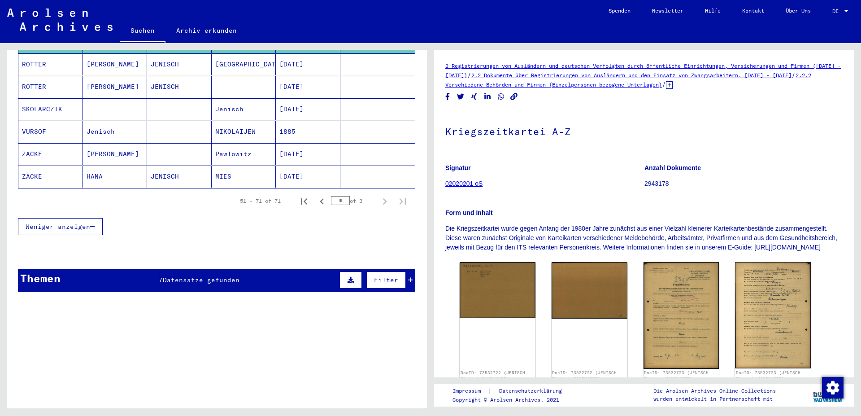
scroll to position [485, 0]
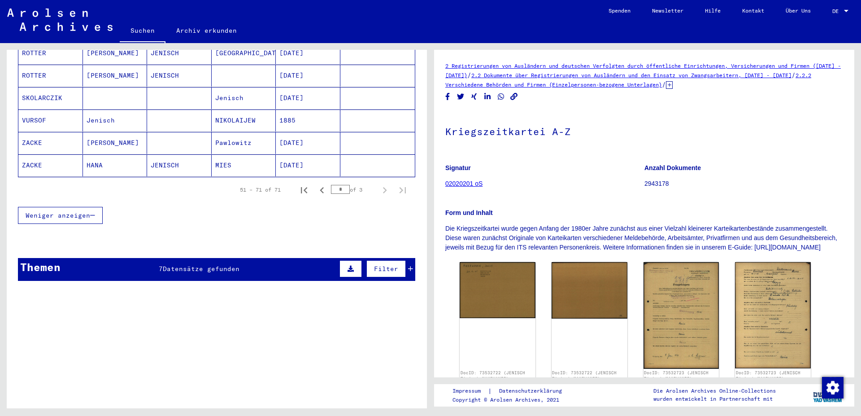
click at [405, 259] on div "Themen 7 Datensätze gefunden Filter" at bounding box center [216, 269] width 397 height 23
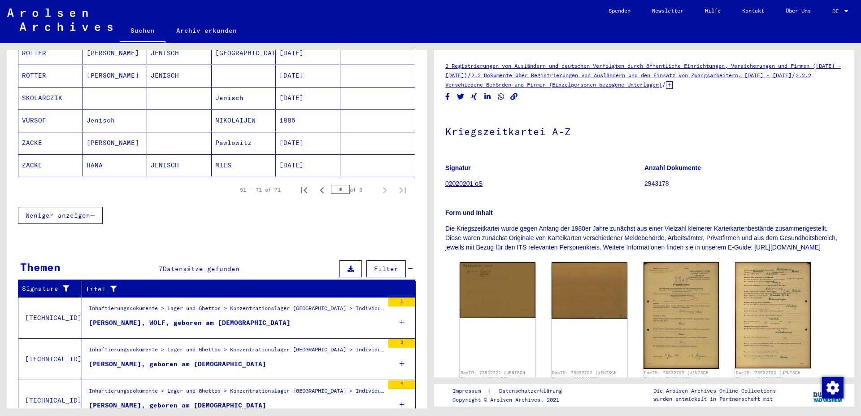
scroll to position [534, 0]
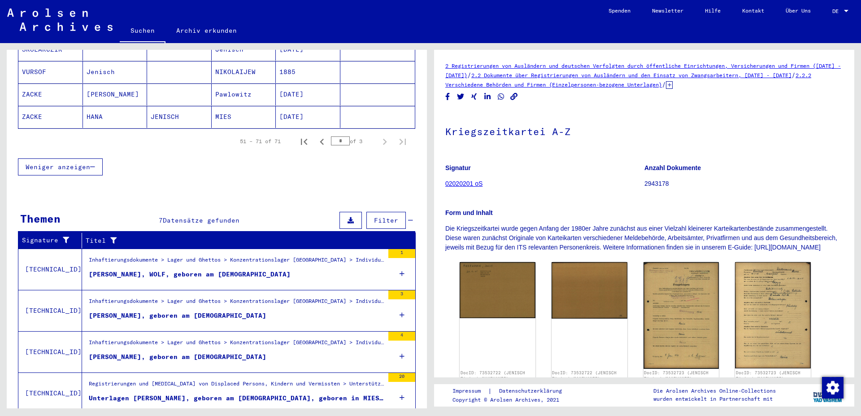
click at [400, 306] on icon at bounding box center [402, 314] width 5 height 31
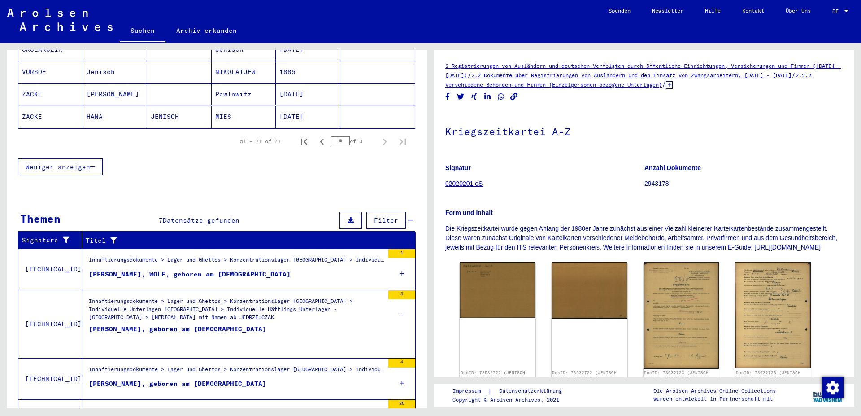
click at [119, 324] on div "[PERSON_NAME], geboren am [DEMOGRAPHIC_DATA]" at bounding box center [178, 337] width 178 height 27
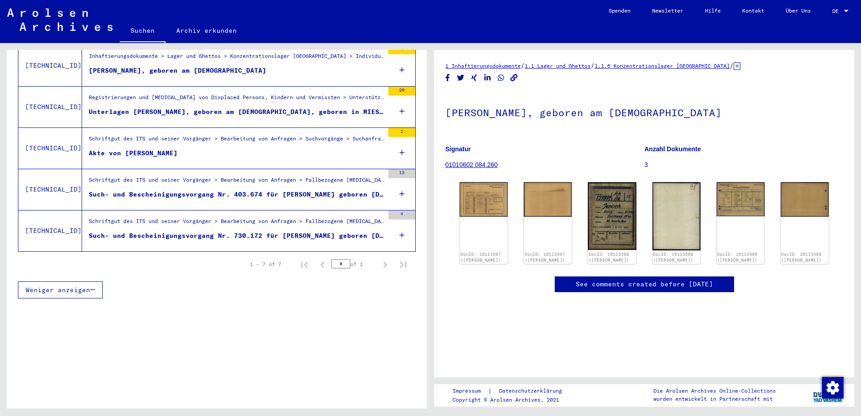
scroll to position [289, 0]
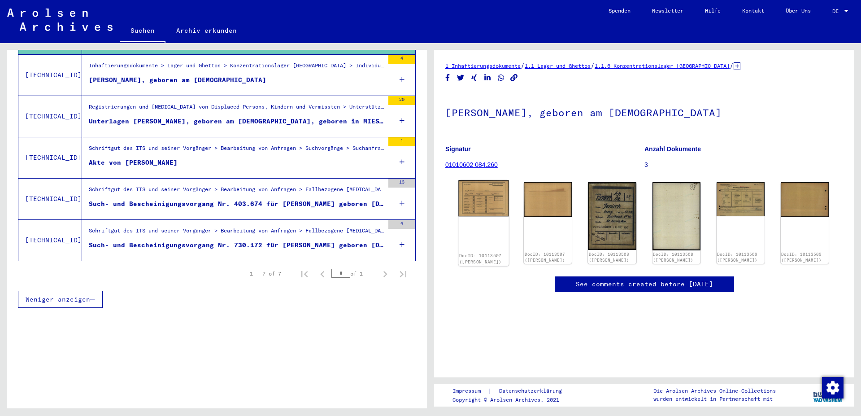
click at [480, 195] on img at bounding box center [483, 198] width 51 height 36
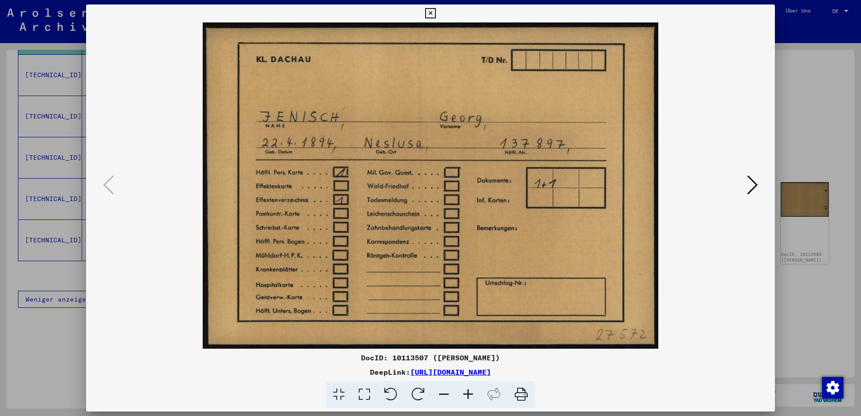
click at [753, 182] on icon at bounding box center [752, 185] width 11 height 22
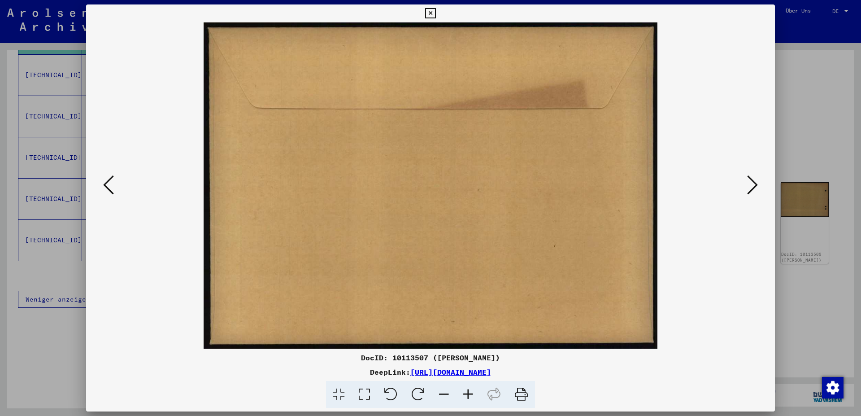
click at [753, 182] on icon at bounding box center [752, 185] width 11 height 22
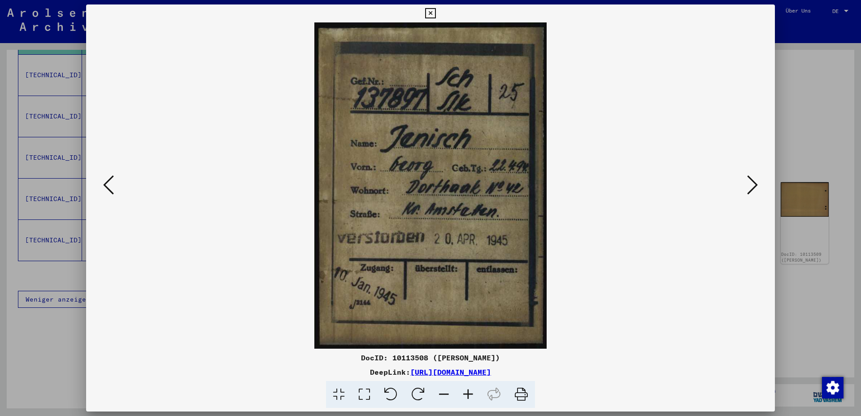
click at [753, 182] on icon at bounding box center [752, 185] width 11 height 22
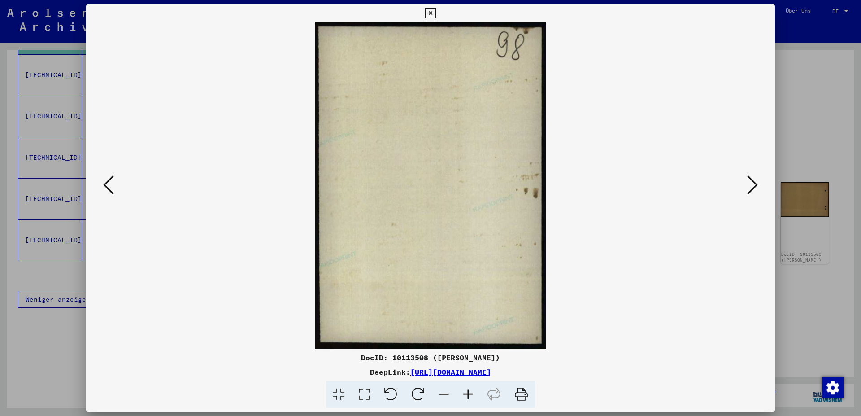
click at [753, 182] on icon at bounding box center [752, 185] width 11 height 22
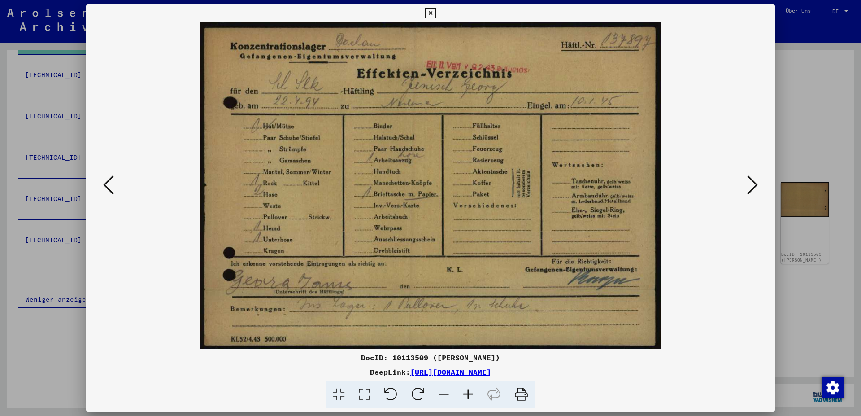
click at [757, 183] on icon at bounding box center [752, 185] width 11 height 22
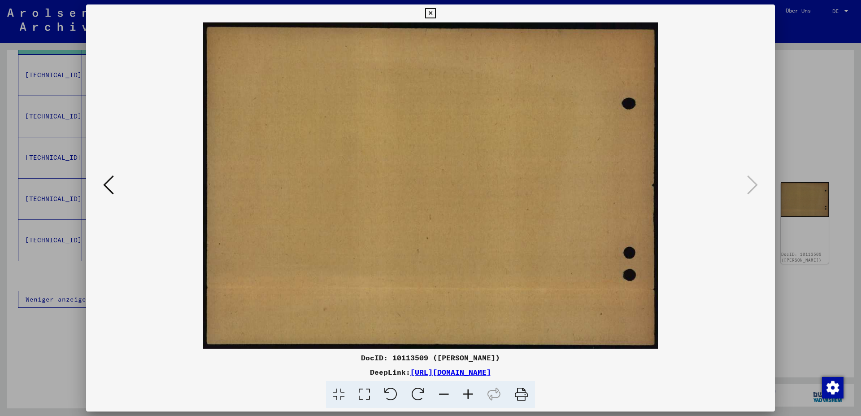
click at [107, 185] on icon at bounding box center [108, 185] width 11 height 22
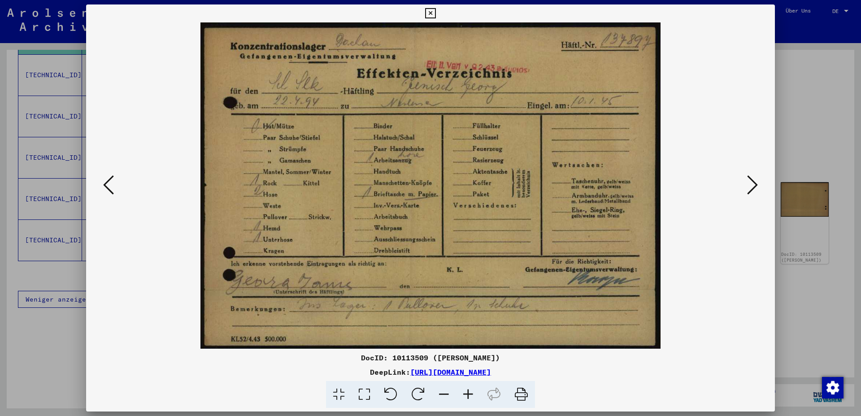
click at [107, 185] on icon at bounding box center [108, 185] width 11 height 22
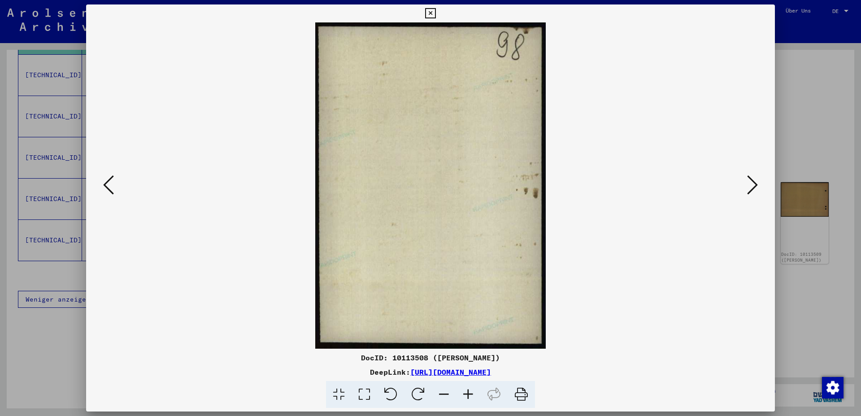
click at [104, 185] on icon at bounding box center [108, 185] width 11 height 22
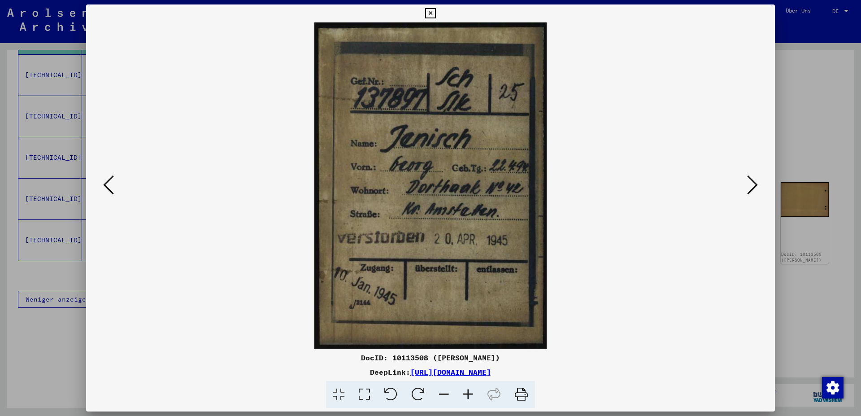
click at [104, 185] on icon at bounding box center [108, 185] width 11 height 22
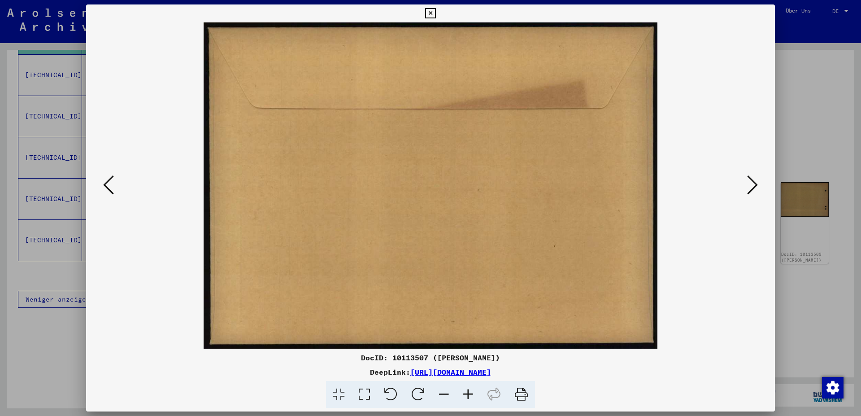
click at [104, 185] on icon at bounding box center [108, 185] width 11 height 22
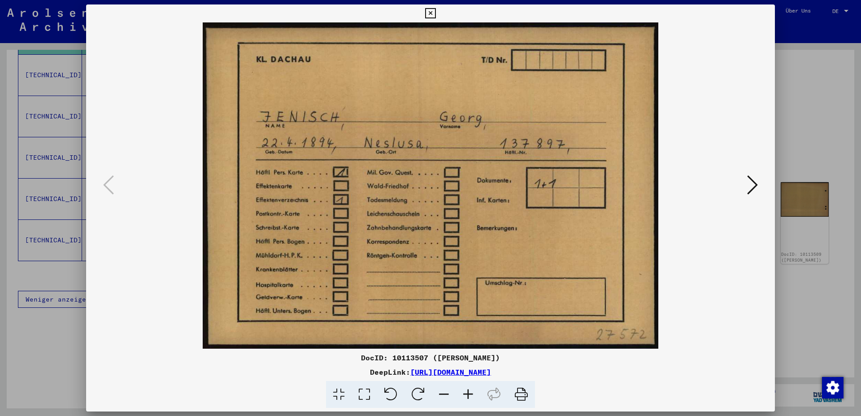
click at [753, 187] on icon at bounding box center [752, 185] width 11 height 22
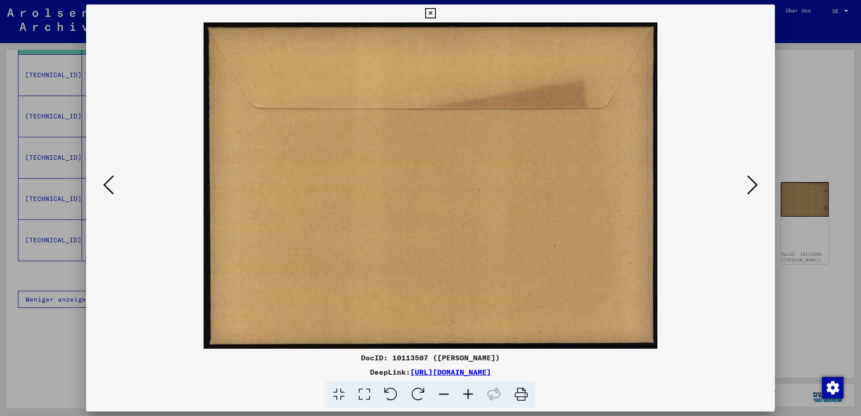
click at [753, 187] on icon at bounding box center [752, 185] width 11 height 22
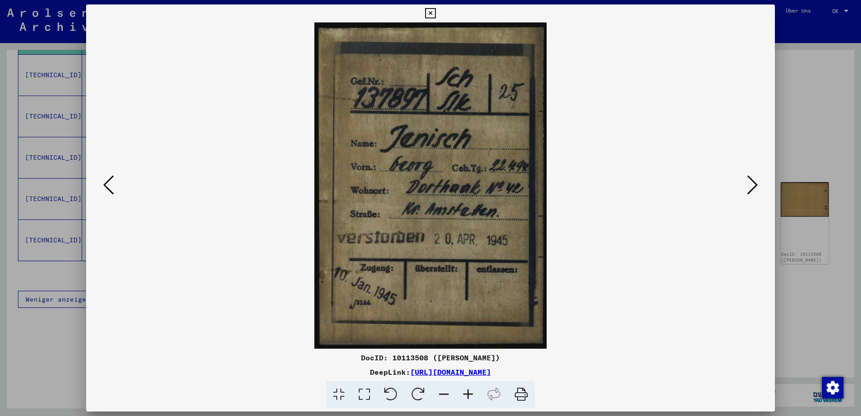
click at [753, 187] on icon at bounding box center [752, 185] width 11 height 22
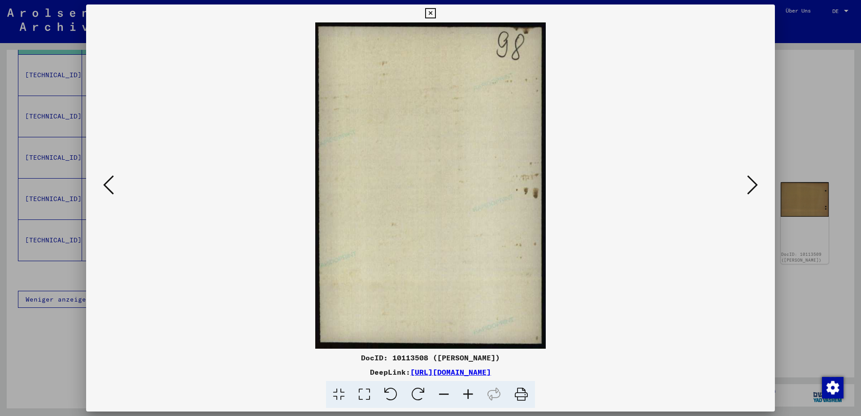
click at [753, 187] on icon at bounding box center [752, 185] width 11 height 22
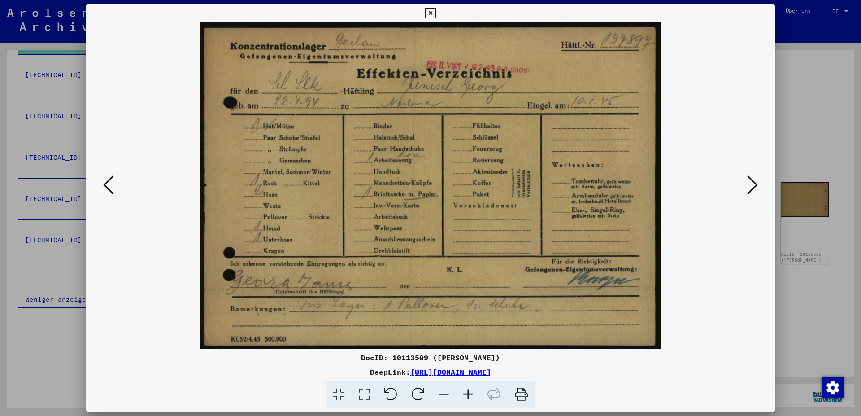
click at [435, 14] on icon at bounding box center [430, 13] width 10 height 11
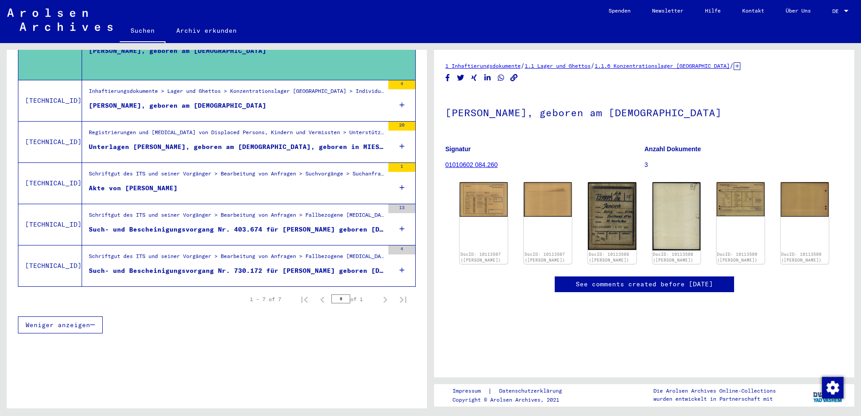
scroll to position [241, 0]
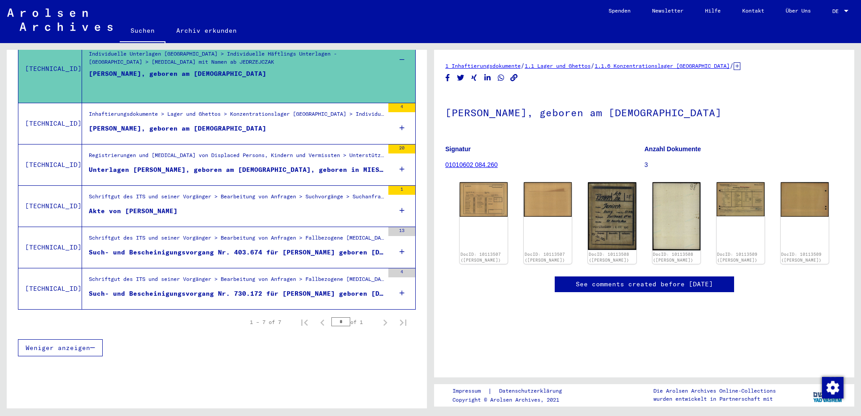
click at [130, 124] on div "[PERSON_NAME], geboren am [DEMOGRAPHIC_DATA]" at bounding box center [178, 128] width 178 height 9
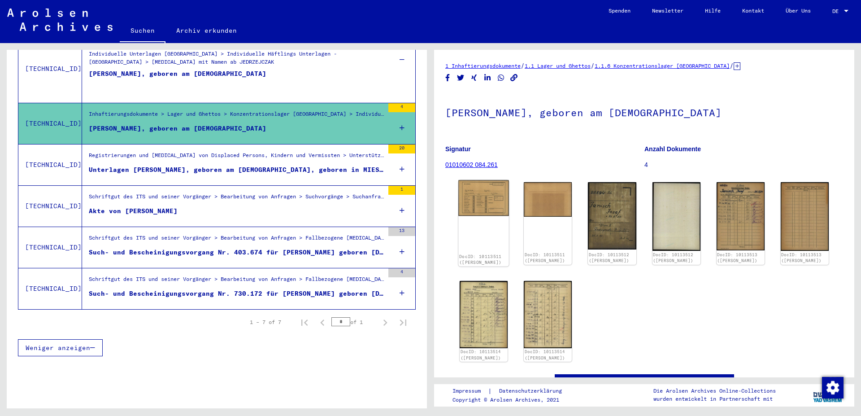
click at [488, 196] on img at bounding box center [483, 198] width 51 height 36
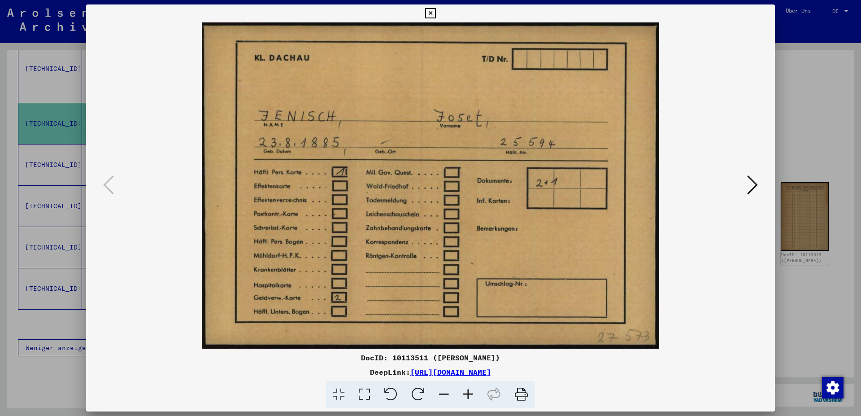
click at [753, 186] on icon at bounding box center [752, 185] width 11 height 22
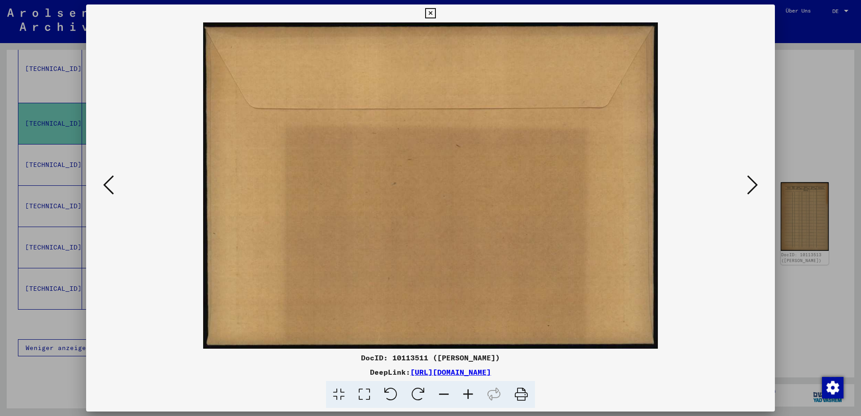
click at [753, 186] on icon at bounding box center [752, 185] width 11 height 22
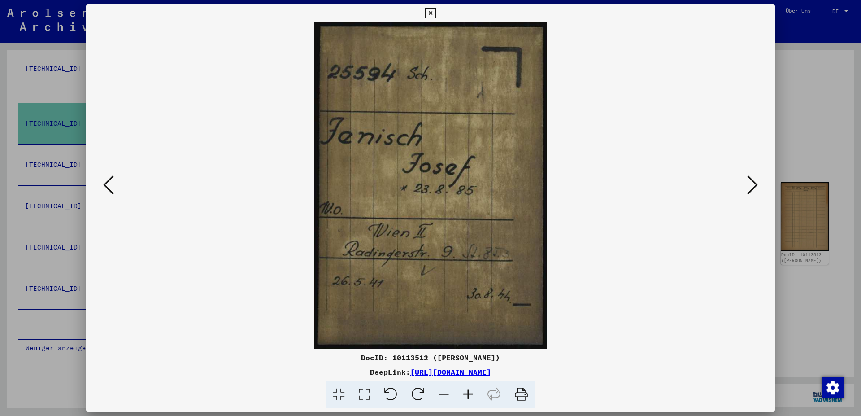
click at [753, 186] on icon at bounding box center [752, 185] width 11 height 22
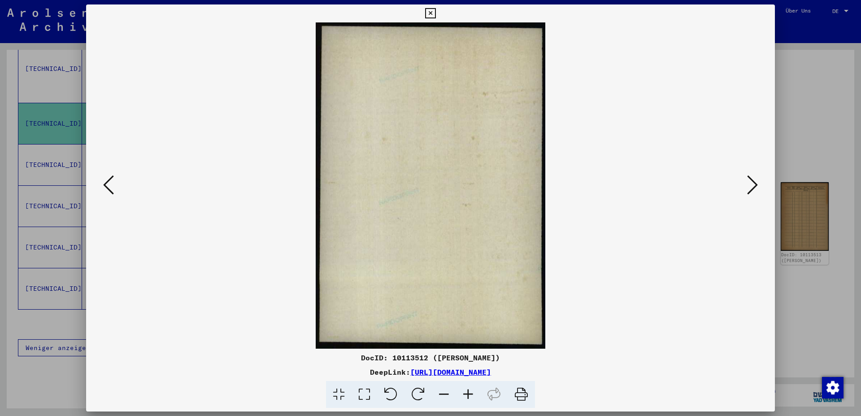
click at [753, 186] on icon at bounding box center [752, 185] width 11 height 22
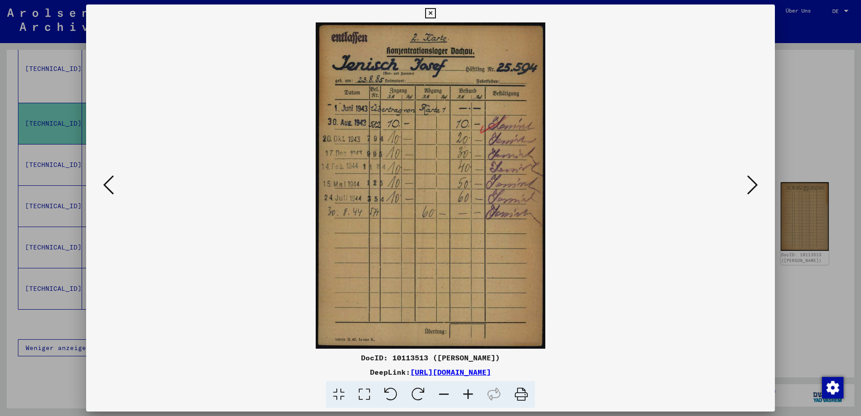
click at [753, 186] on icon at bounding box center [752, 185] width 11 height 22
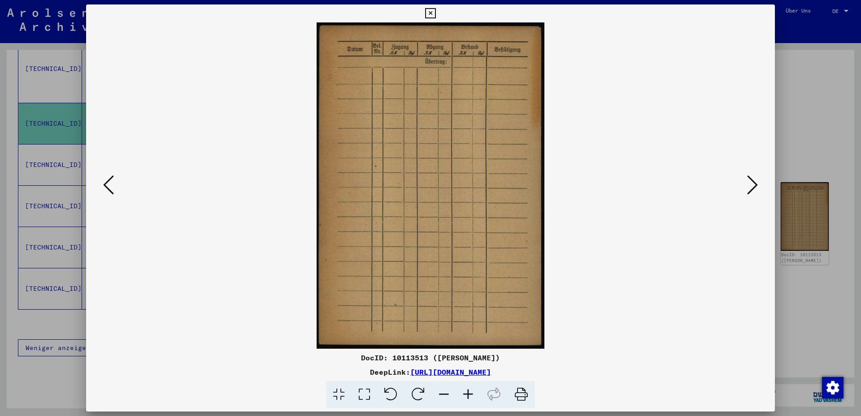
click at [753, 186] on icon at bounding box center [752, 185] width 11 height 22
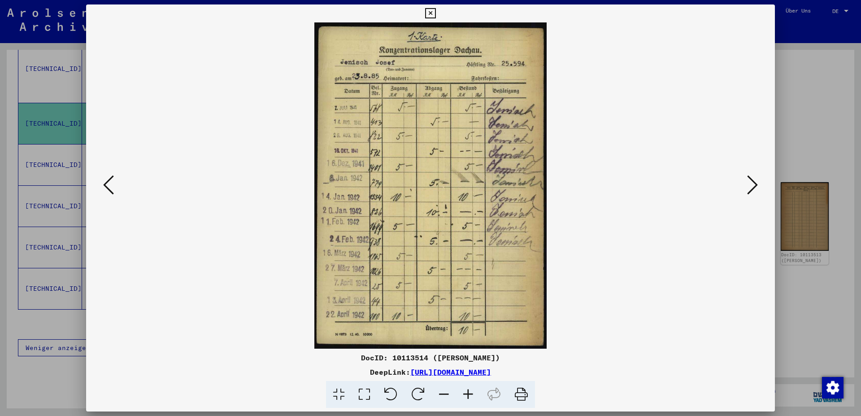
click at [753, 186] on icon at bounding box center [752, 185] width 11 height 22
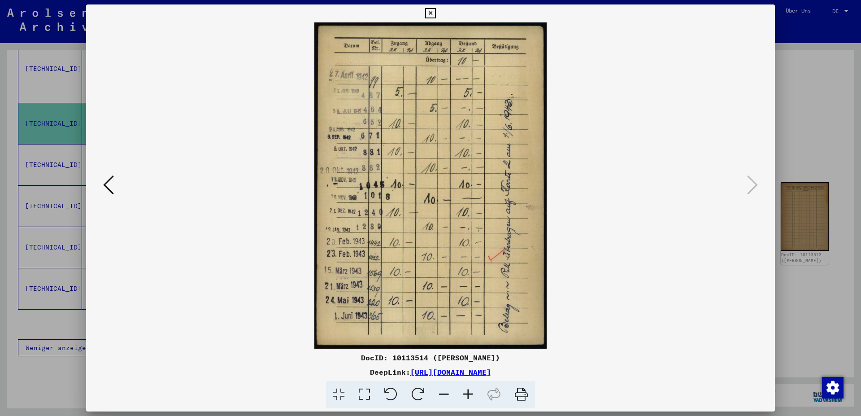
click at [106, 185] on icon at bounding box center [108, 185] width 11 height 22
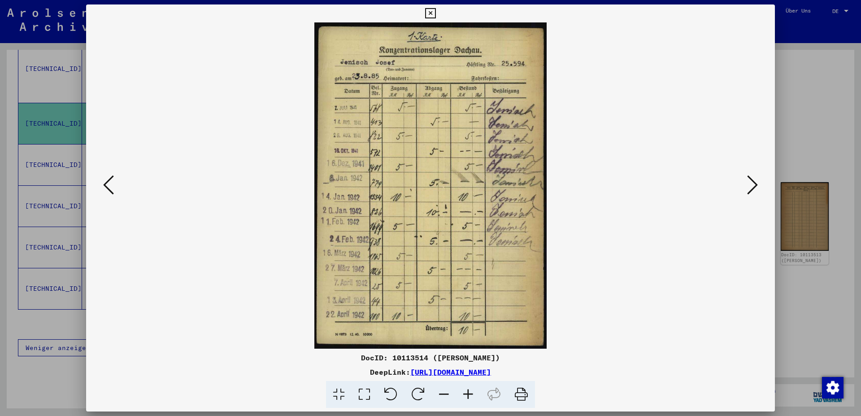
click at [106, 185] on icon at bounding box center [108, 185] width 11 height 22
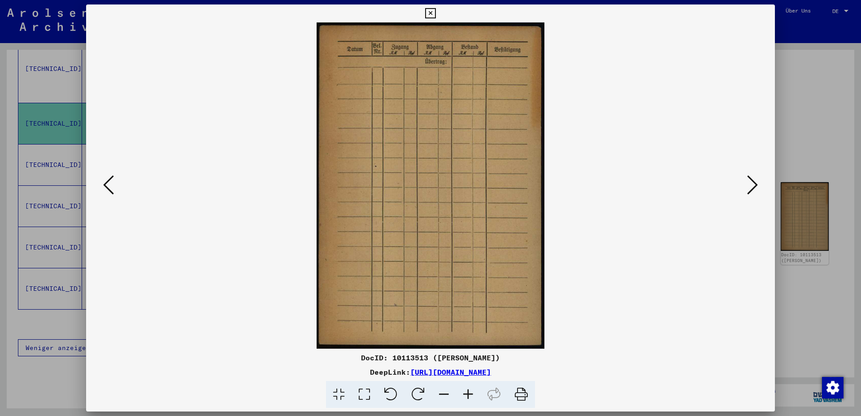
click at [106, 185] on icon at bounding box center [108, 185] width 11 height 22
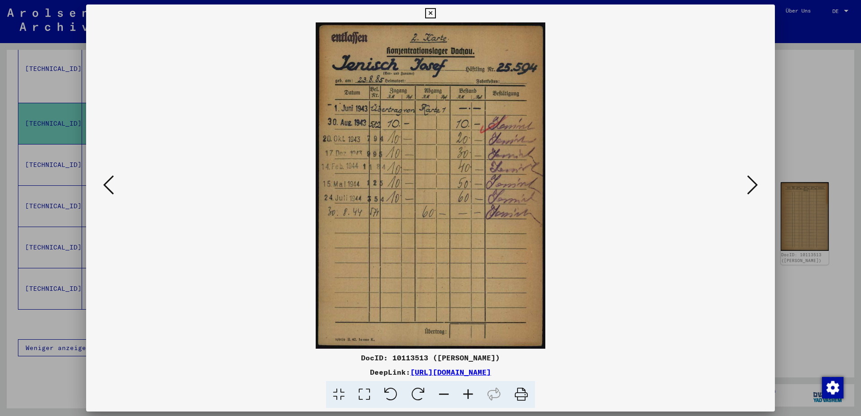
click at [106, 185] on icon at bounding box center [108, 185] width 11 height 22
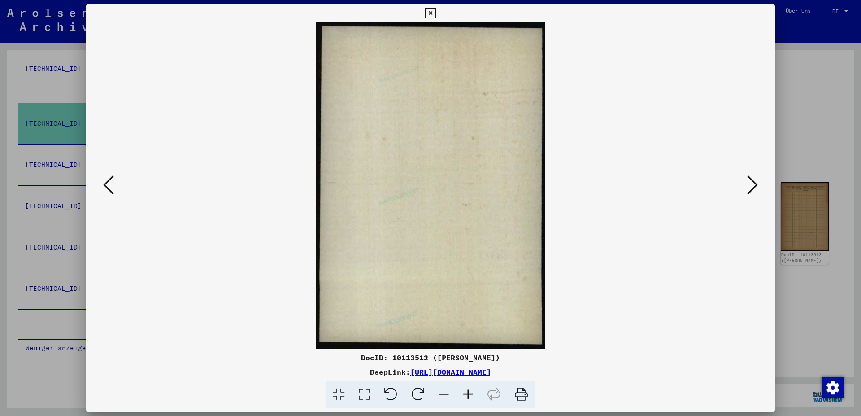
click at [106, 185] on icon at bounding box center [108, 185] width 11 height 22
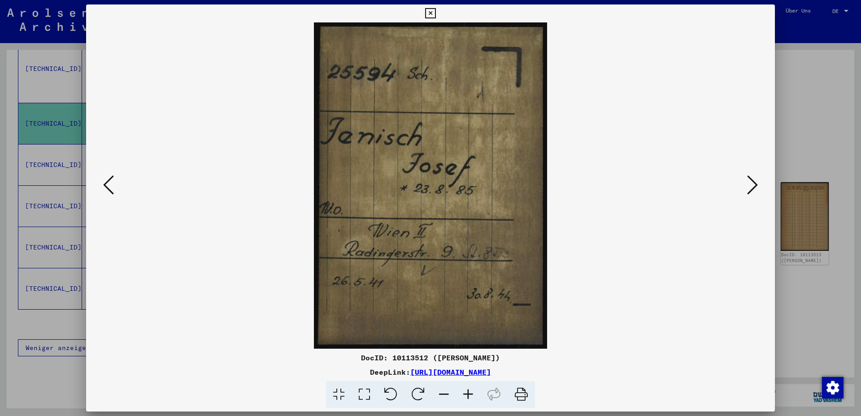
click at [106, 185] on icon at bounding box center [108, 185] width 11 height 22
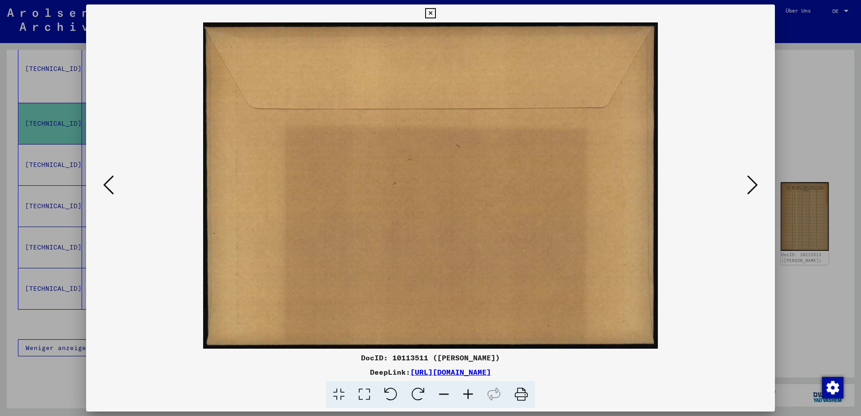
click at [106, 185] on icon at bounding box center [108, 185] width 11 height 22
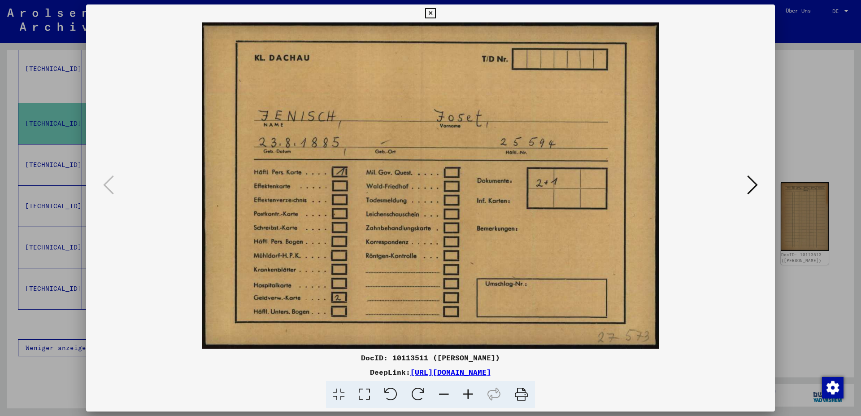
click at [435, 10] on icon at bounding box center [430, 13] width 10 height 11
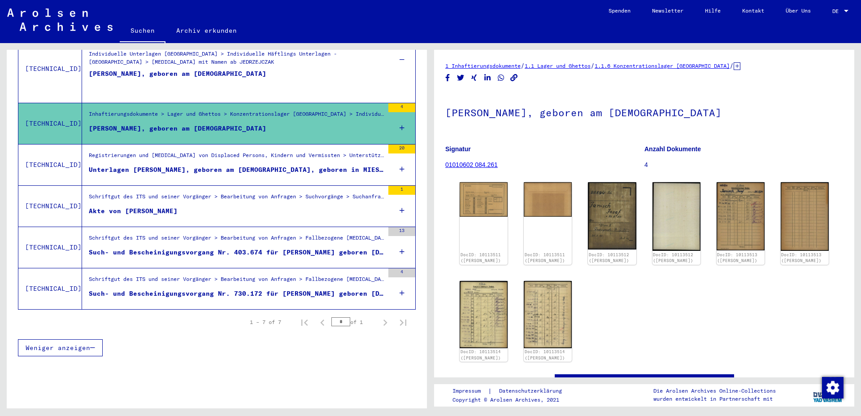
click at [111, 165] on div "Unterlagen [PERSON_NAME], geboren am [DEMOGRAPHIC_DATA], geboren in MIES und vo…" at bounding box center [236, 169] width 295 height 9
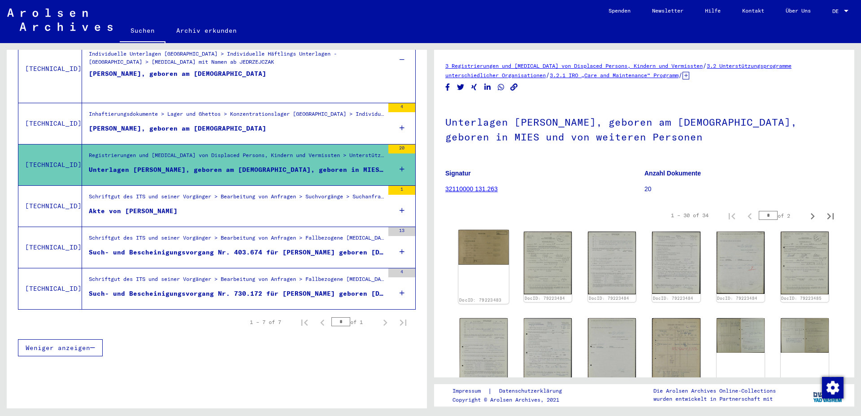
click at [478, 254] on img at bounding box center [483, 247] width 51 height 35
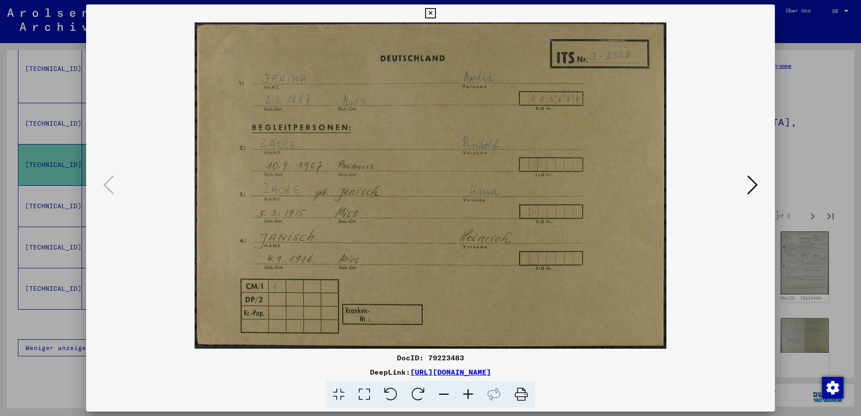
click at [753, 183] on icon at bounding box center [752, 185] width 11 height 22
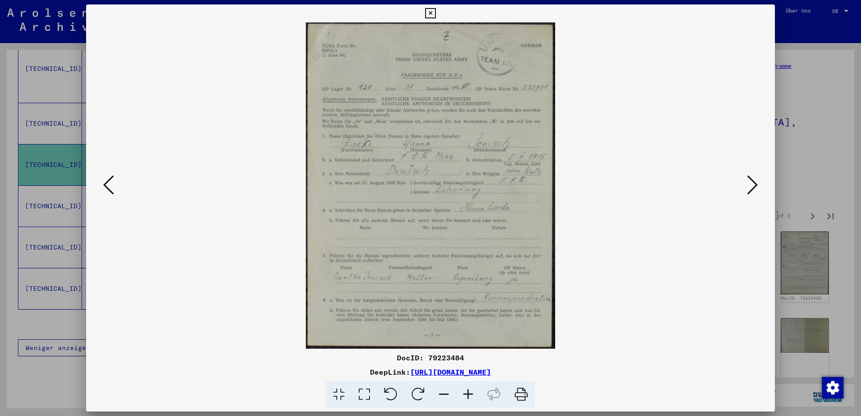
click at [753, 183] on icon at bounding box center [752, 185] width 11 height 22
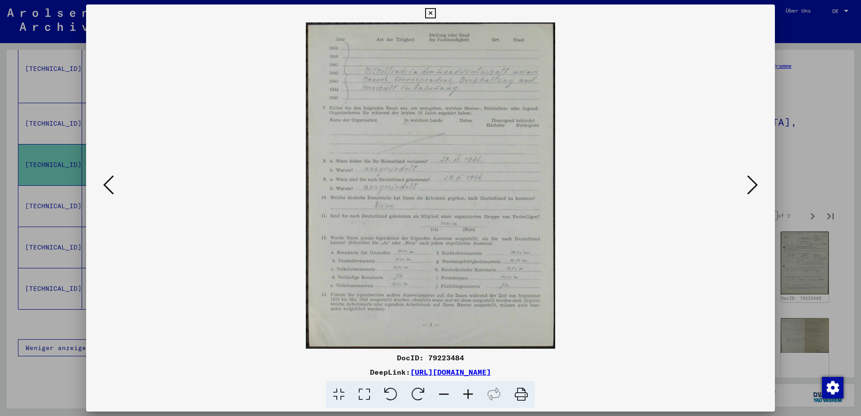
click at [753, 184] on icon at bounding box center [752, 185] width 11 height 22
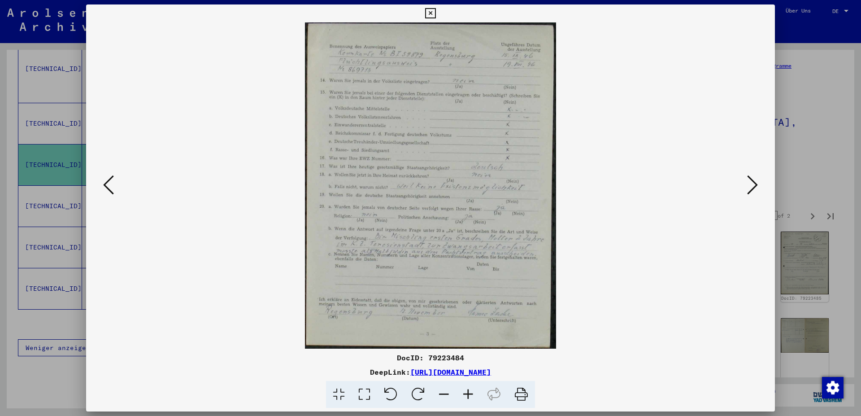
click at [753, 184] on icon at bounding box center [752, 185] width 11 height 22
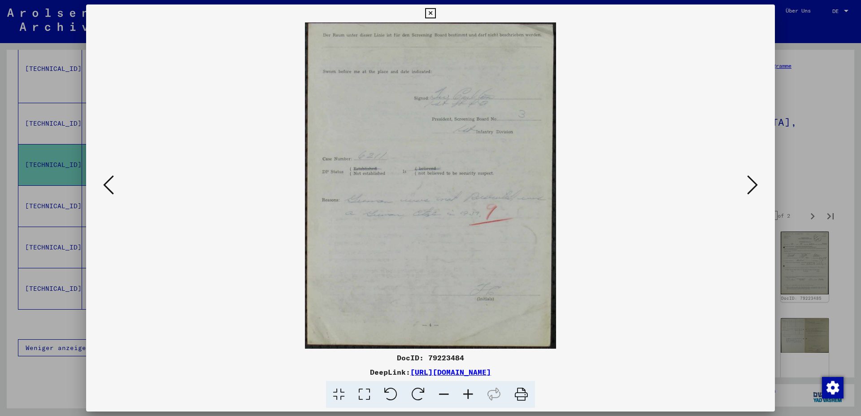
click at [753, 184] on icon at bounding box center [752, 185] width 11 height 22
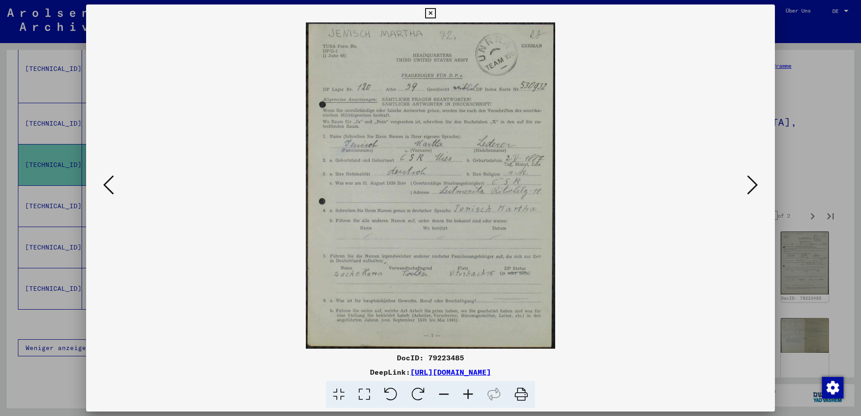
click at [754, 187] on icon at bounding box center [752, 185] width 11 height 22
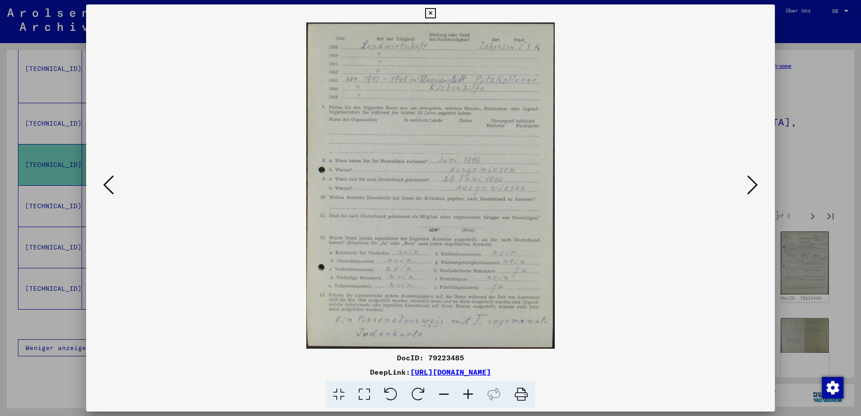
click at [754, 187] on icon at bounding box center [752, 185] width 11 height 22
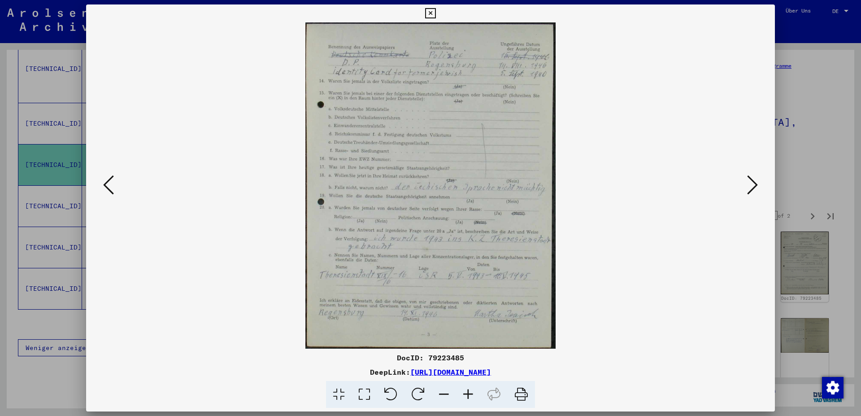
click at [663, 30] on img at bounding box center [431, 185] width 628 height 326
click at [435, 9] on icon at bounding box center [430, 13] width 10 height 11
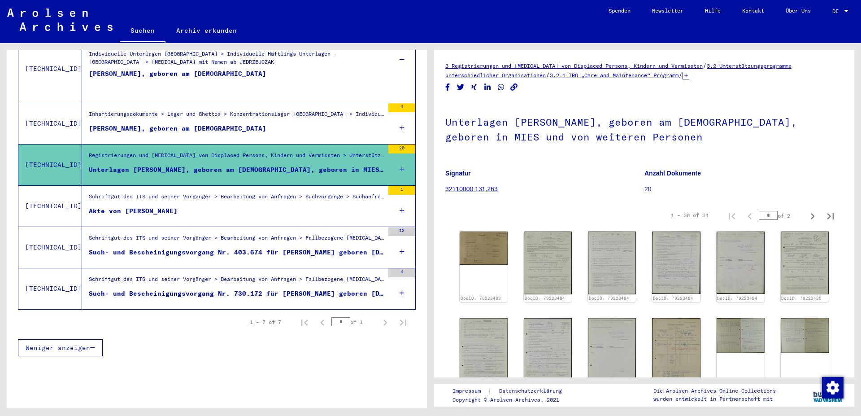
click at [96, 206] on div "Akte von [PERSON_NAME]" at bounding box center [133, 210] width 89 height 9
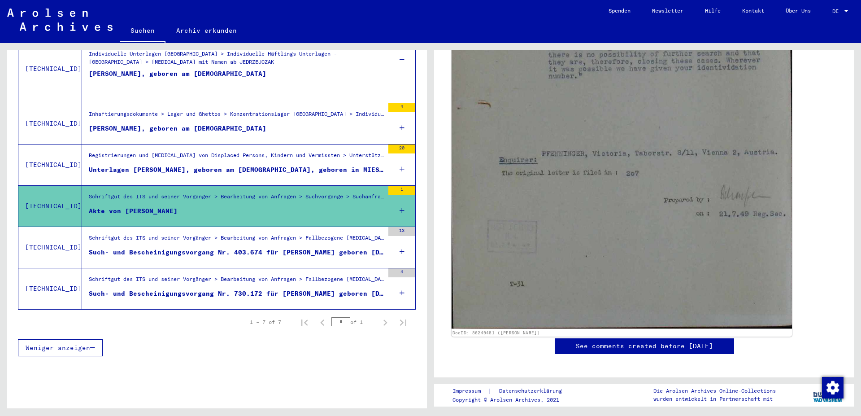
scroll to position [339, 0]
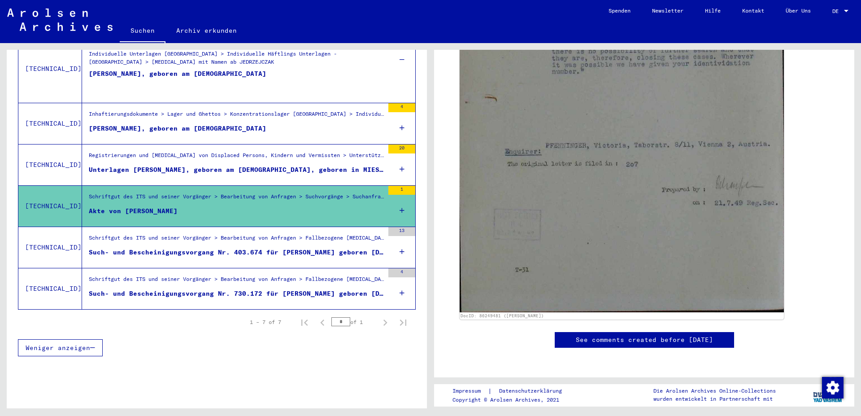
click at [96, 237] on figure "Schriftgut des ITS und seiner Vorgänger > Bearbeitung von Anfragen > Fallbezoge…" at bounding box center [236, 240] width 295 height 13
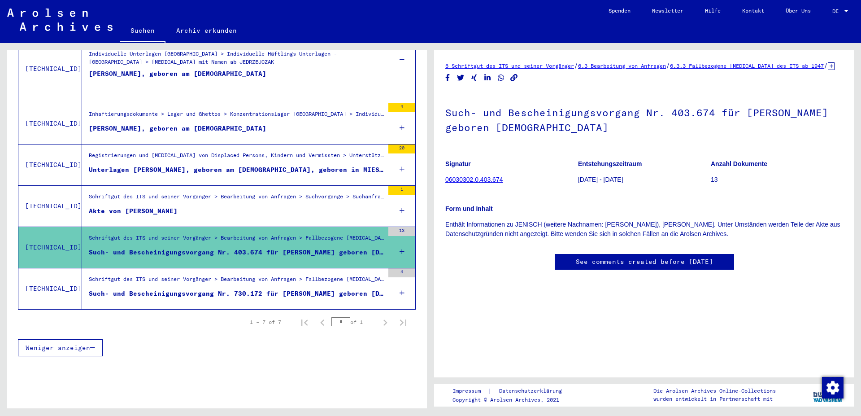
click at [92, 289] on div "Such- und Bescheinigungsvorgang Nr. 730.172 für [PERSON_NAME] geboren [DEMOGRAP…" at bounding box center [236, 293] width 295 height 9
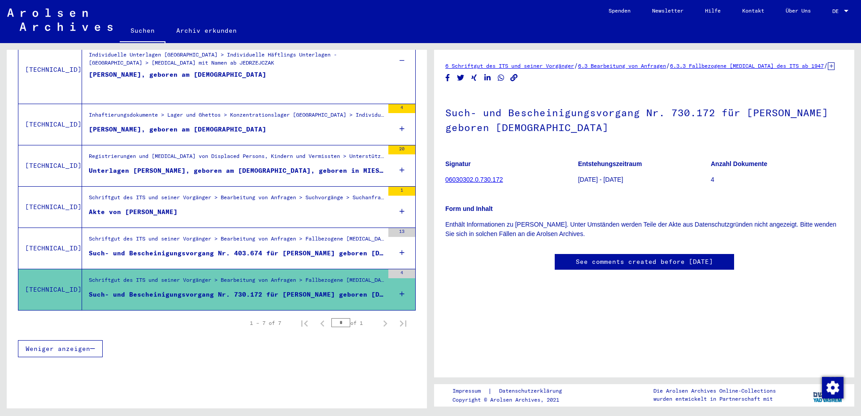
scroll to position [242, 0]
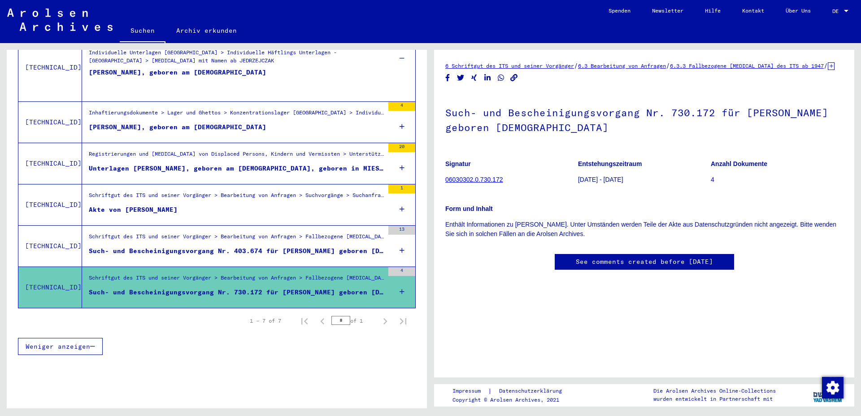
click at [392, 285] on mat-cell at bounding box center [377, 296] width 75 height 22
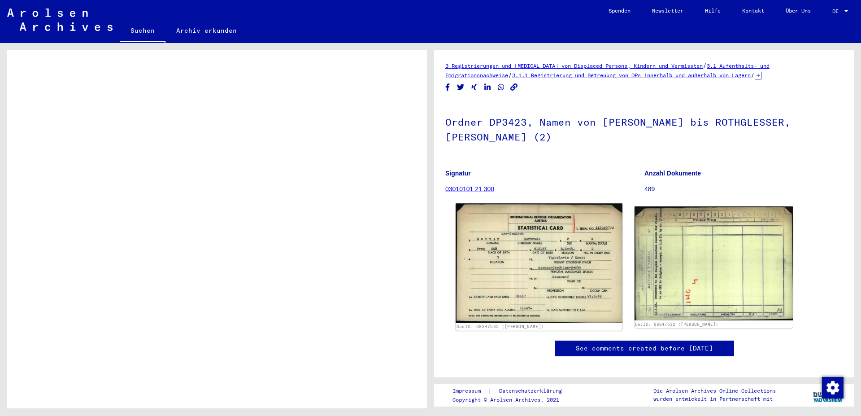
click at [588, 275] on img at bounding box center [539, 262] width 166 height 119
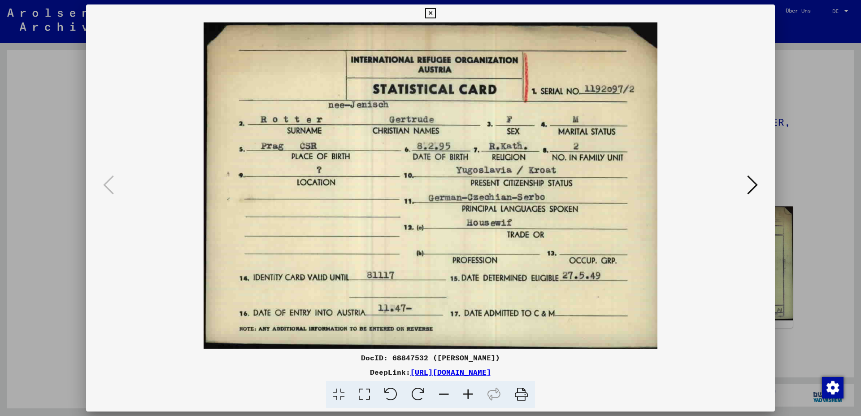
click at [756, 187] on icon at bounding box center [752, 185] width 11 height 22
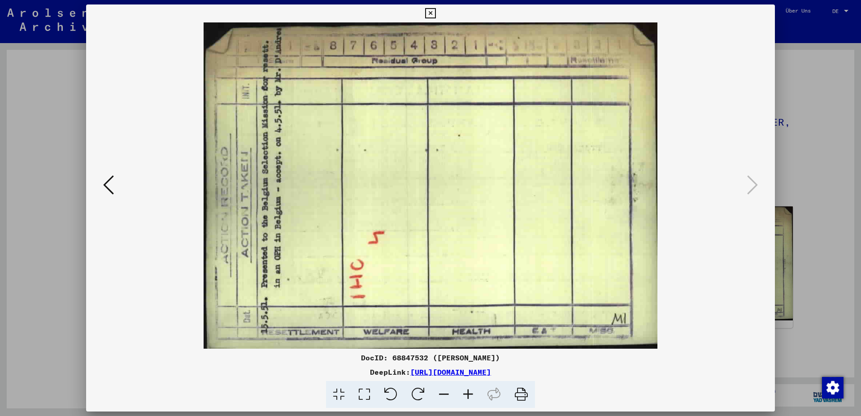
click at [435, 13] on icon at bounding box center [430, 13] width 10 height 11
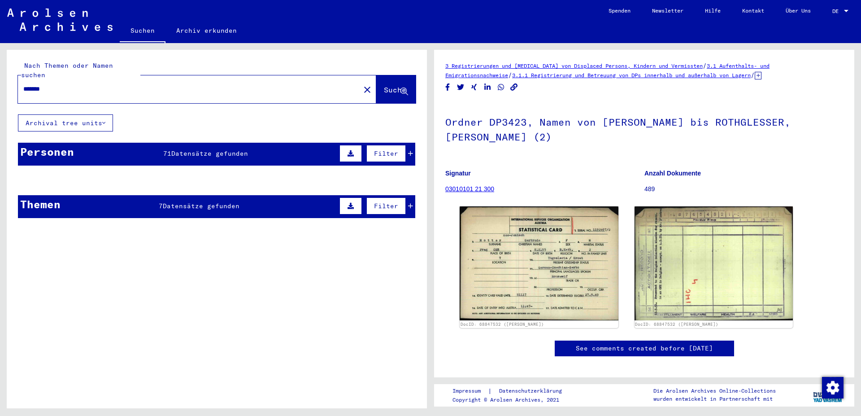
click at [404, 196] on mat-cell at bounding box center [377, 202] width 75 height 22
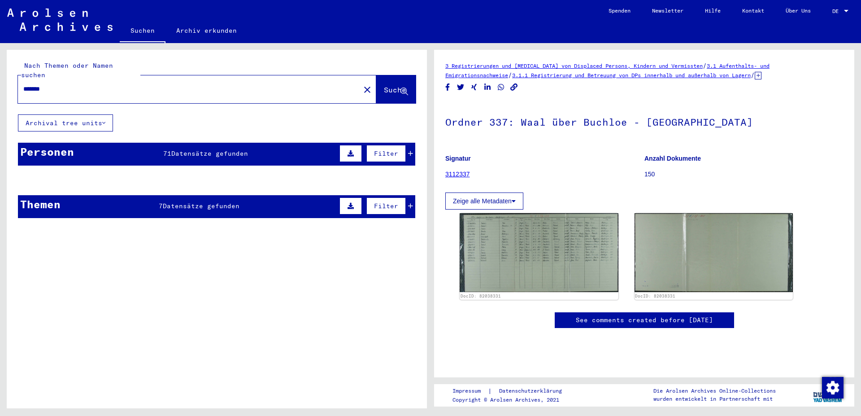
click at [401, 197] on mat-cell at bounding box center [377, 202] width 75 height 22
click at [238, 200] on mat-cell at bounding box center [244, 202] width 65 height 22
click at [403, 198] on mat-cell at bounding box center [377, 202] width 75 height 22
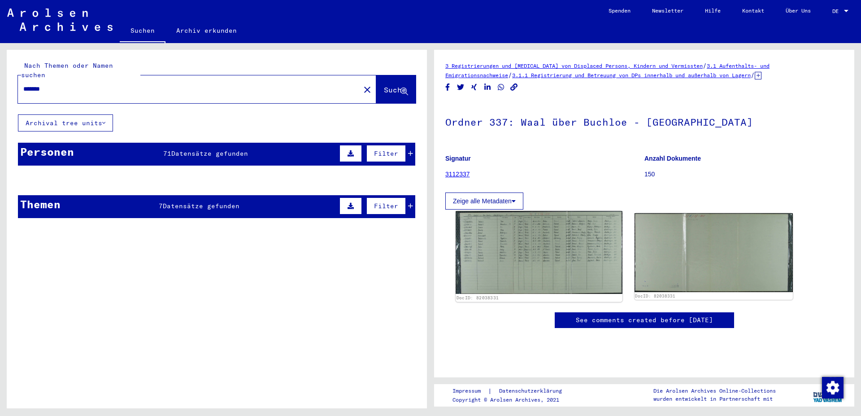
click at [520, 226] on img at bounding box center [539, 252] width 166 height 83
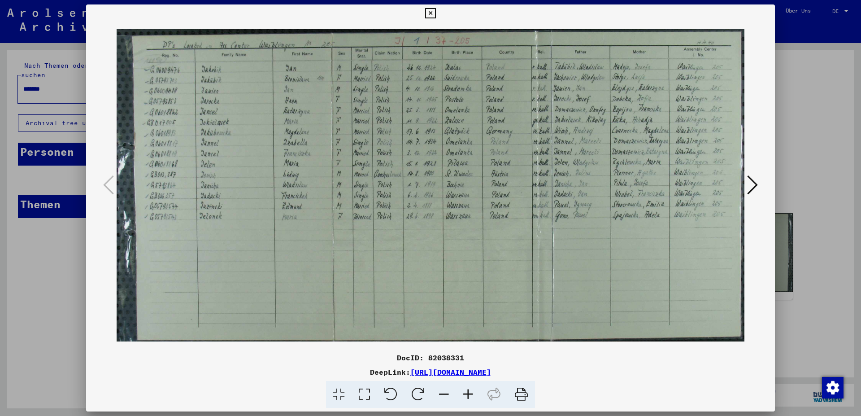
click at [466, 395] on icon at bounding box center [468, 394] width 24 height 27
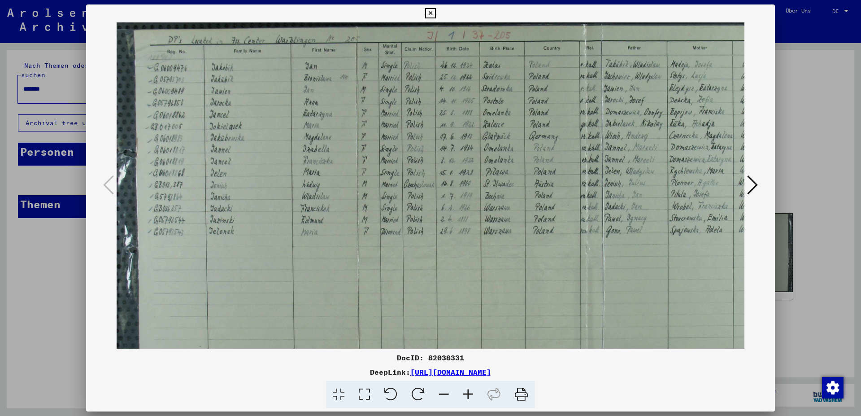
click at [466, 395] on icon at bounding box center [468, 394] width 24 height 27
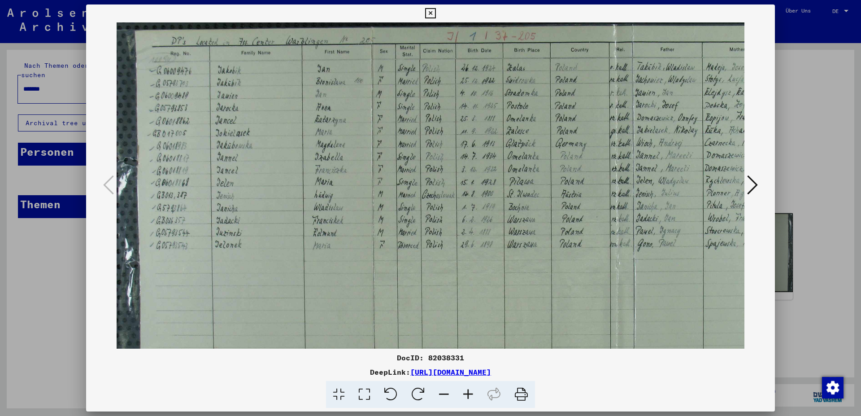
click at [466, 395] on icon at bounding box center [468, 394] width 24 height 27
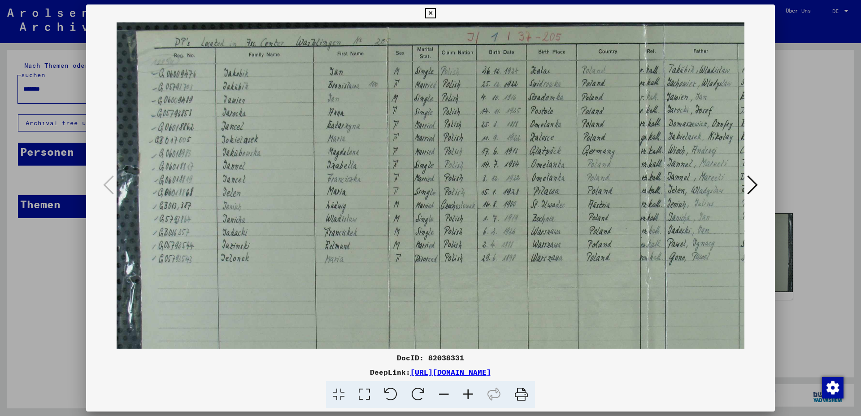
click at [441, 394] on icon at bounding box center [444, 394] width 24 height 27
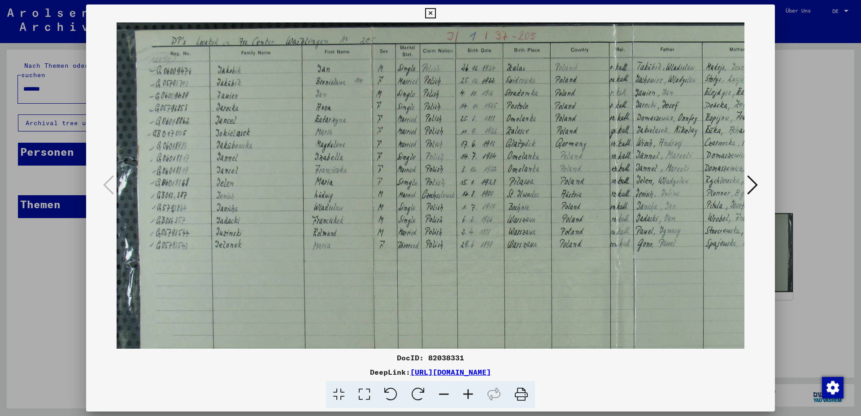
click at [441, 394] on icon at bounding box center [444, 394] width 24 height 27
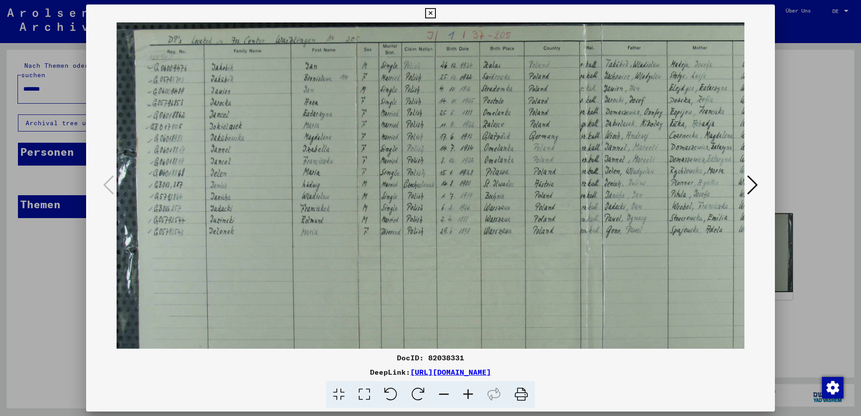
click at [441, 394] on icon at bounding box center [444, 394] width 24 height 27
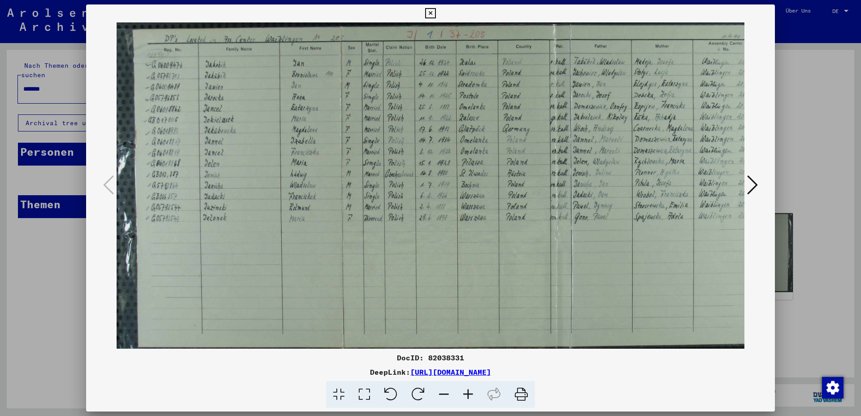
click at [435, 12] on icon at bounding box center [430, 13] width 10 height 11
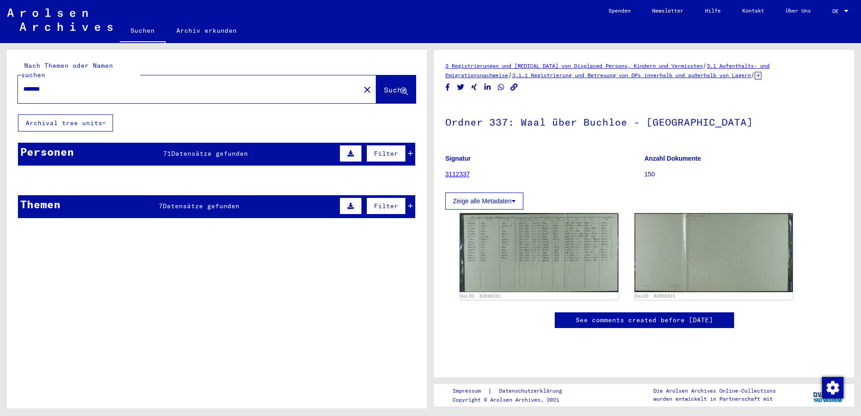
click at [408, 150] on icon at bounding box center [410, 153] width 5 height 6
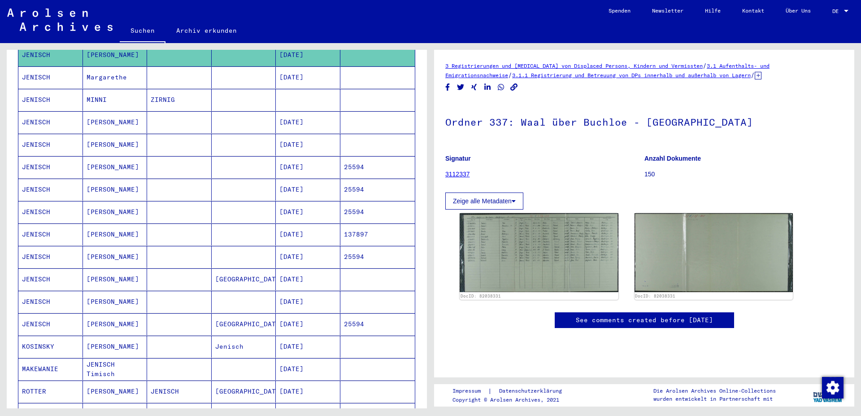
scroll to position [194, 0]
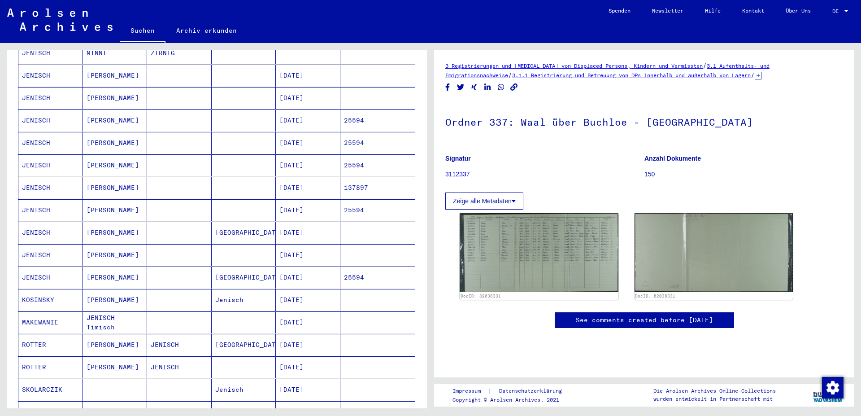
click at [47, 335] on mat-cell "ROTTER" at bounding box center [50, 345] width 65 height 22
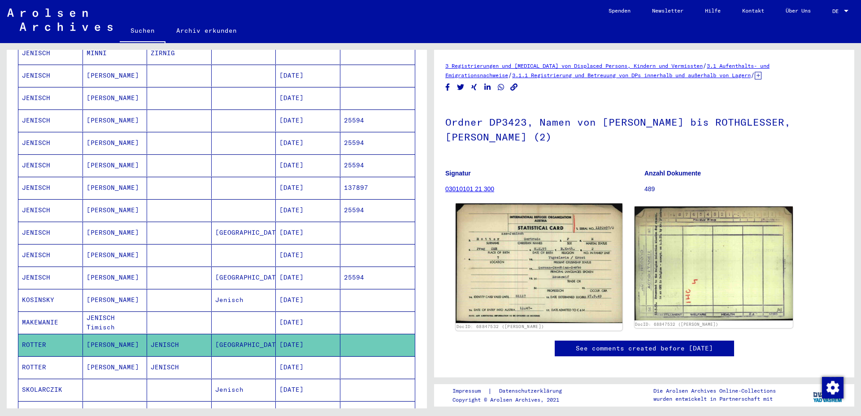
click at [540, 251] on img at bounding box center [539, 262] width 166 height 119
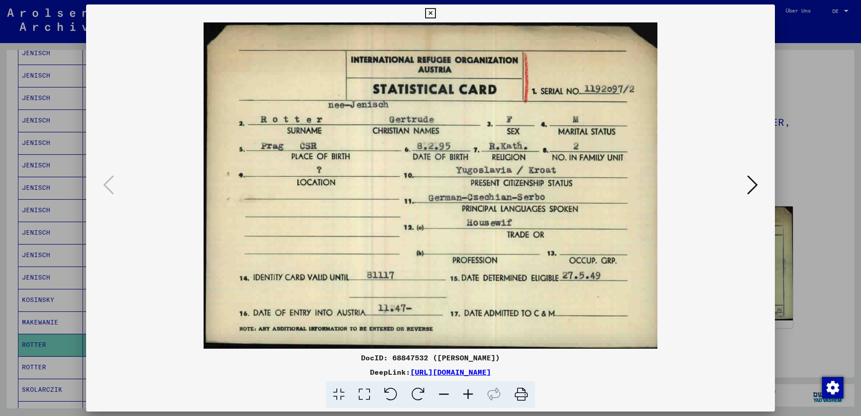
click at [435, 9] on icon at bounding box center [430, 13] width 10 height 11
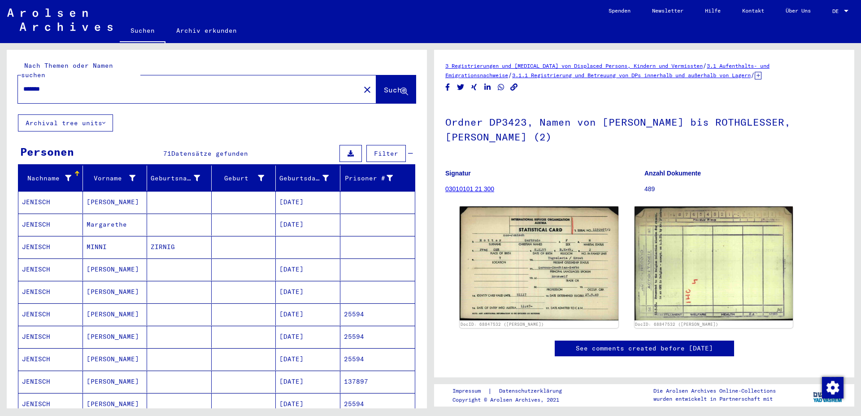
drag, startPoint x: 62, startPoint y: 80, endPoint x: 17, endPoint y: 78, distance: 44.9
click at [23, 84] on input "*******" at bounding box center [188, 88] width 331 height 9
type input "*******"
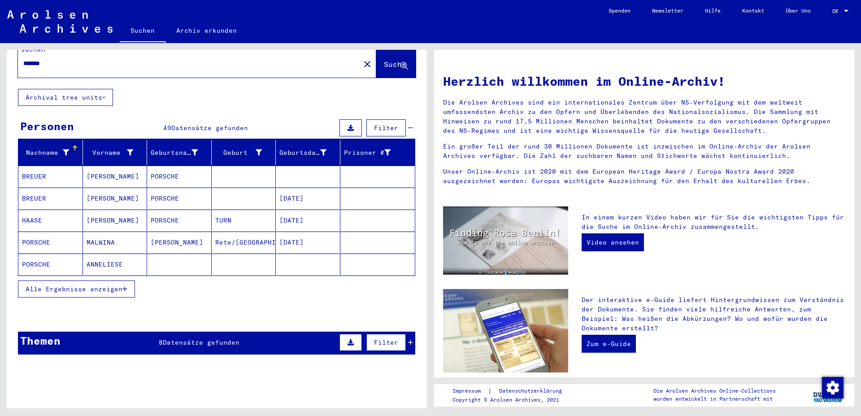
scroll to position [48, 0]
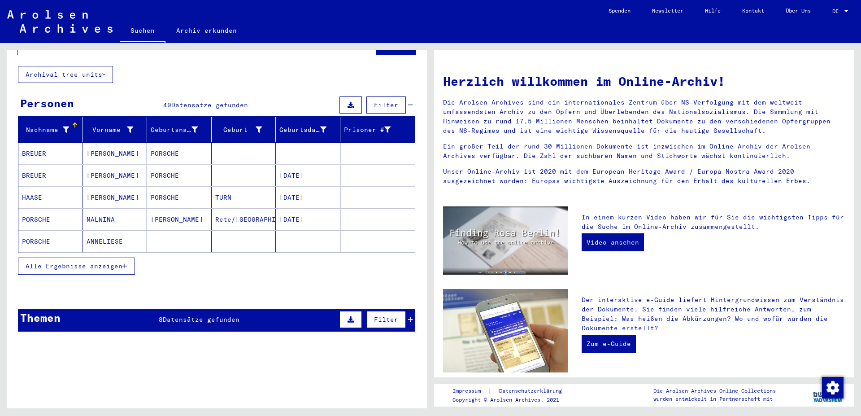
click at [36, 144] on mat-cell "BREUER" at bounding box center [50, 154] width 65 height 22
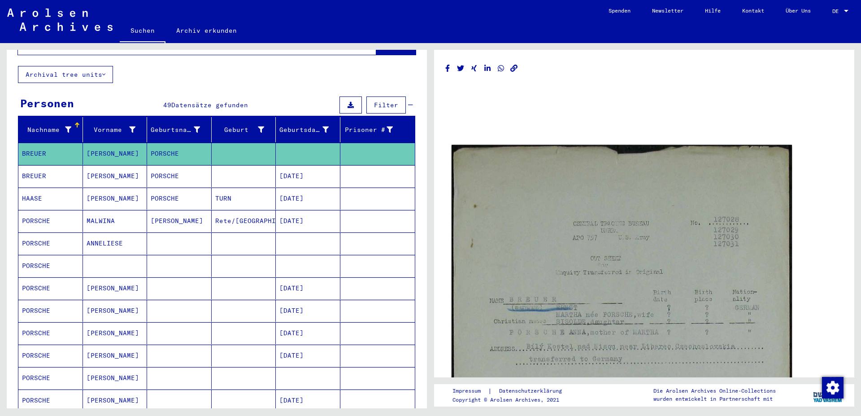
click at [640, 261] on img at bounding box center [622, 417] width 340 height 544
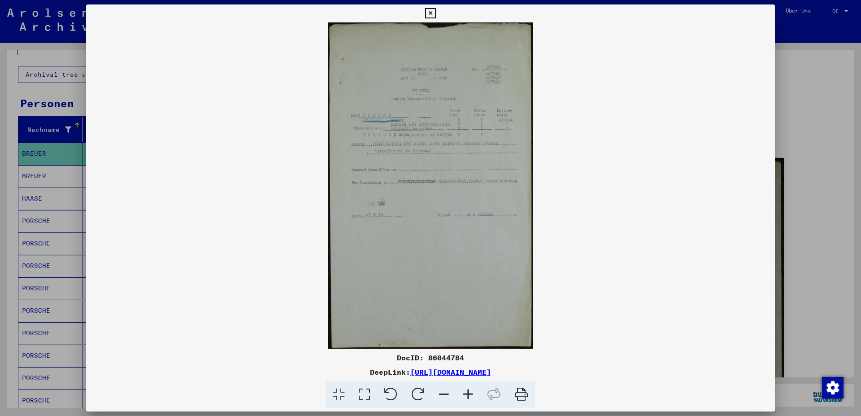
click at [435, 13] on icon at bounding box center [430, 13] width 10 height 11
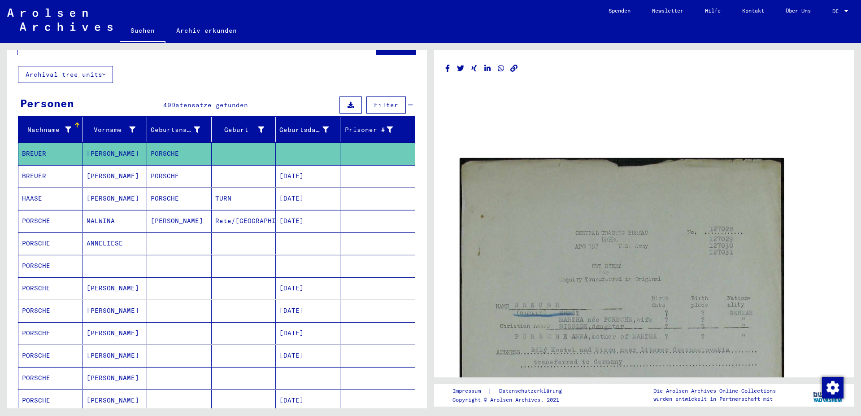
click at [33, 190] on mat-cell "HAASE" at bounding box center [50, 198] width 65 height 22
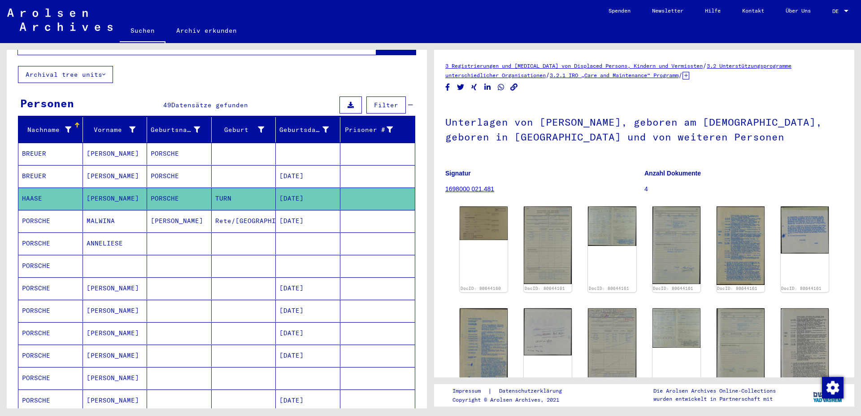
click at [33, 211] on mat-cell "PORSCHE" at bounding box center [50, 221] width 65 height 22
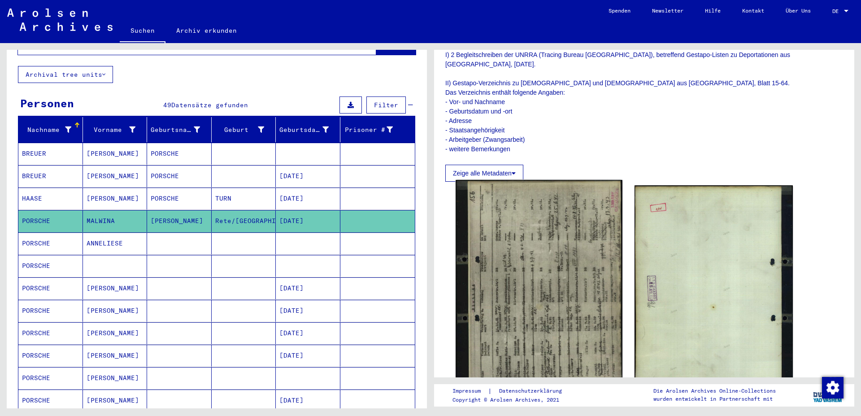
scroll to position [242, 0]
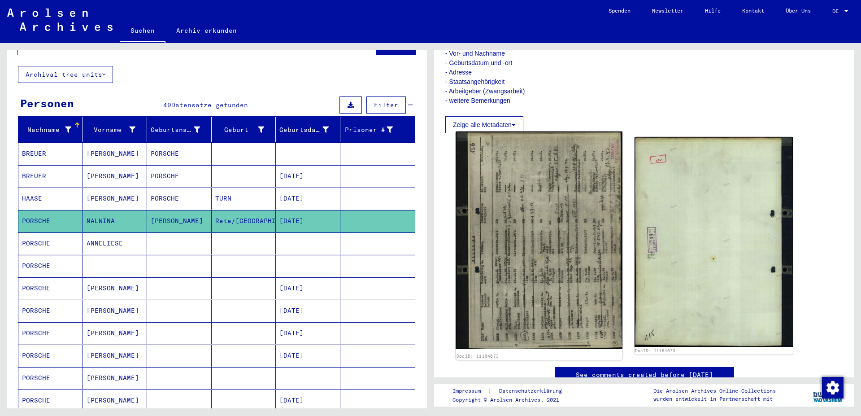
click at [521, 262] on img at bounding box center [539, 240] width 166 height 218
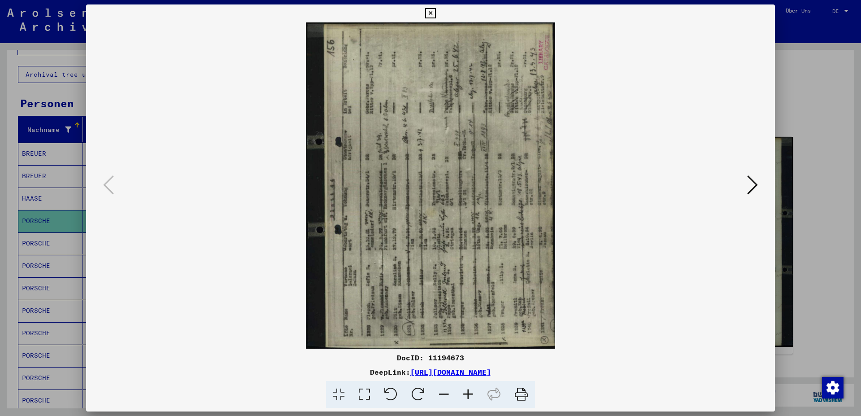
click at [421, 392] on icon at bounding box center [418, 394] width 27 height 27
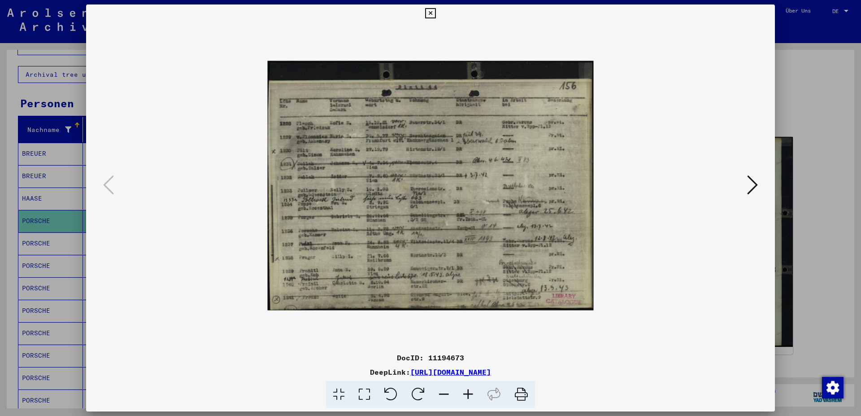
click at [467, 391] on icon at bounding box center [468, 394] width 24 height 27
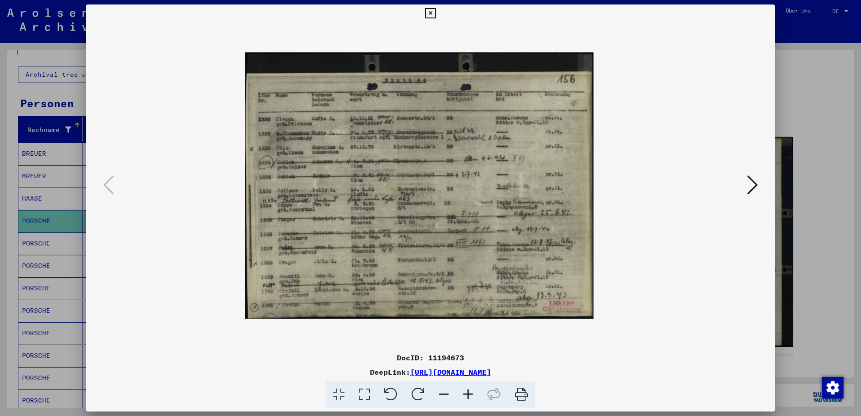
click at [467, 391] on icon at bounding box center [468, 394] width 24 height 27
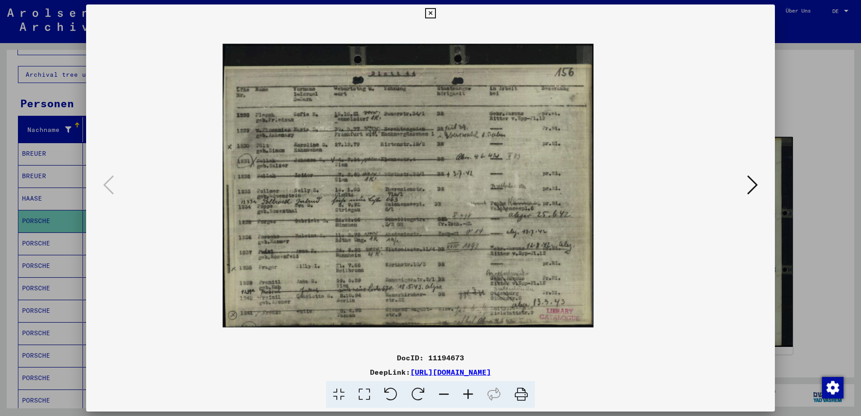
click at [467, 391] on icon at bounding box center [468, 394] width 24 height 27
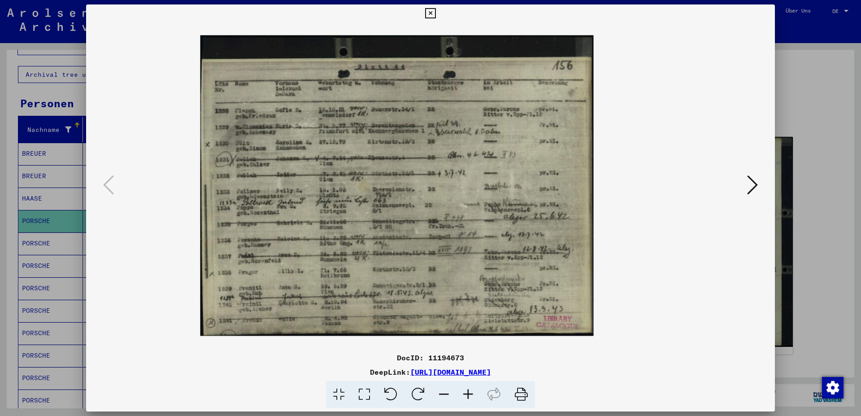
click at [467, 391] on icon at bounding box center [468, 394] width 24 height 27
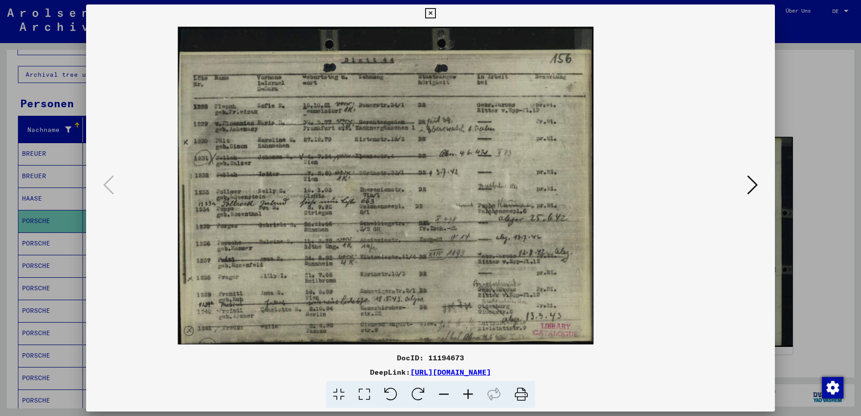
click at [467, 391] on icon at bounding box center [468, 394] width 24 height 27
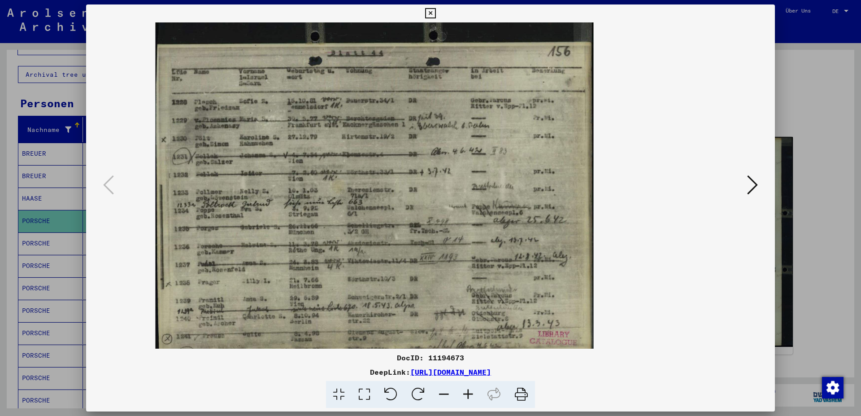
click at [467, 391] on icon at bounding box center [468, 394] width 24 height 27
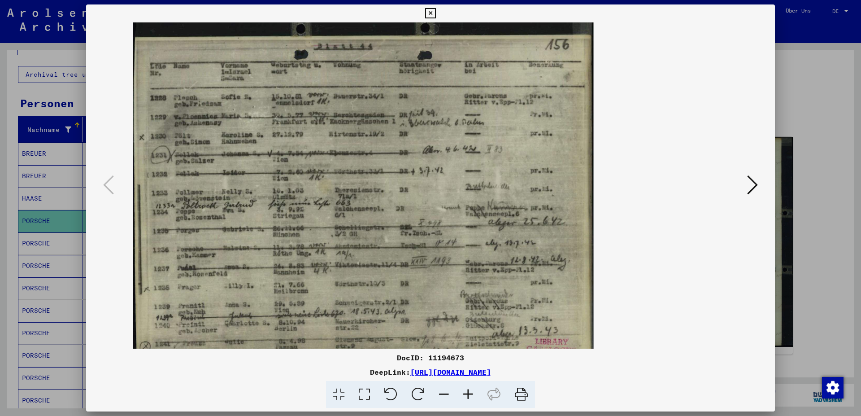
drag, startPoint x: 239, startPoint y: 146, endPoint x: 318, endPoint y: 153, distance: 79.3
click at [318, 153] on img at bounding box center [363, 185] width 461 height 352
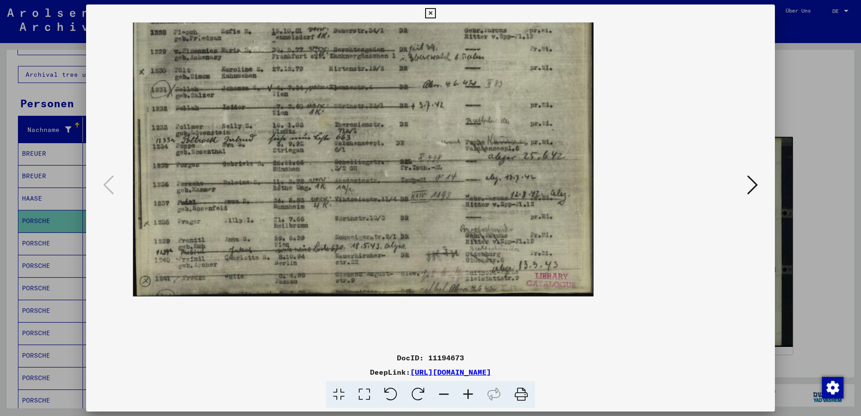
scroll to position [70, 0]
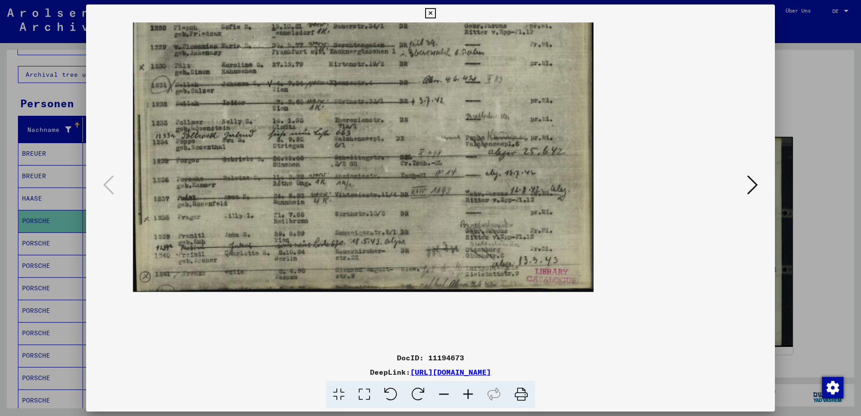
drag, startPoint x: 326, startPoint y: 260, endPoint x: 323, endPoint y: 216, distance: 44.0
click at [323, 216] on img at bounding box center [363, 115] width 461 height 352
click at [435, 11] on icon at bounding box center [430, 13] width 10 height 11
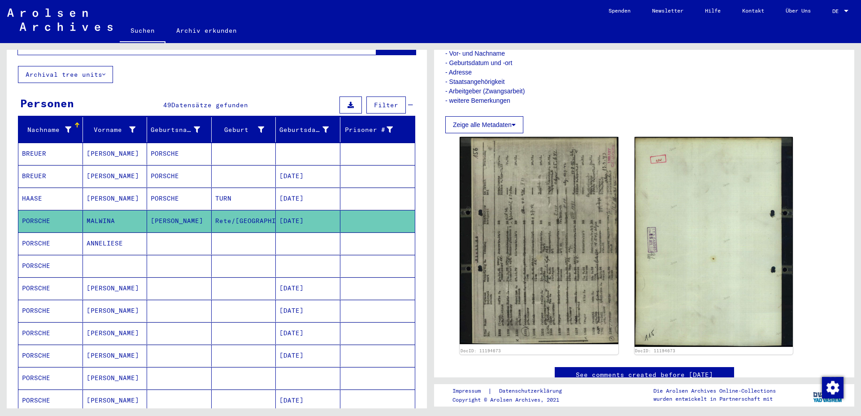
click at [33, 187] on mat-cell "HAASE" at bounding box center [50, 198] width 65 height 22
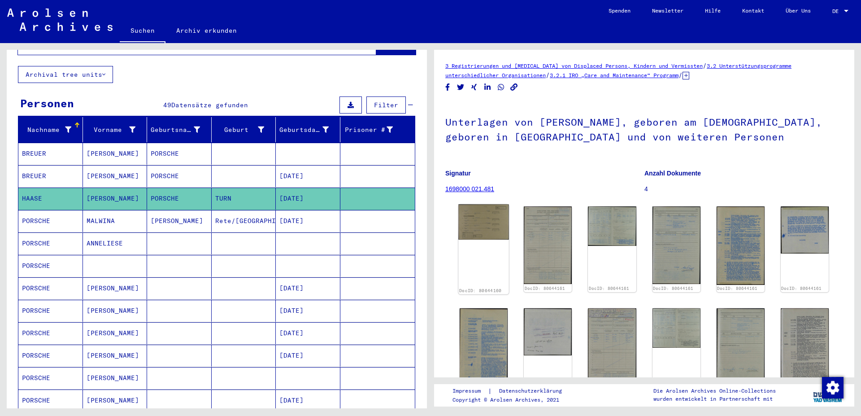
click at [487, 226] on img at bounding box center [483, 221] width 51 height 35
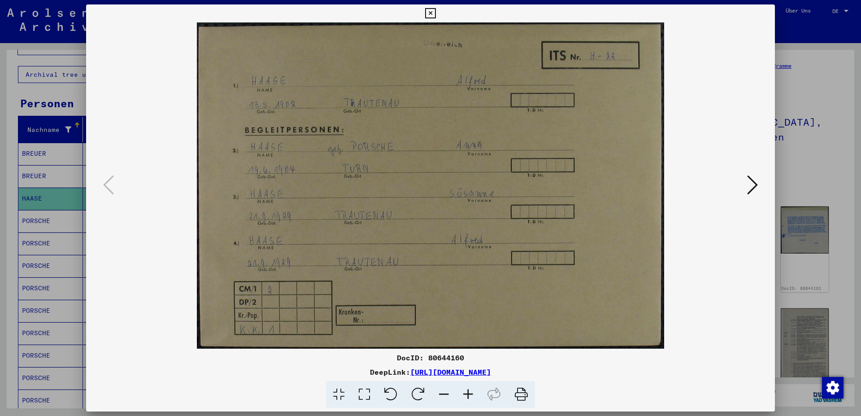
click at [756, 187] on icon at bounding box center [752, 185] width 11 height 22
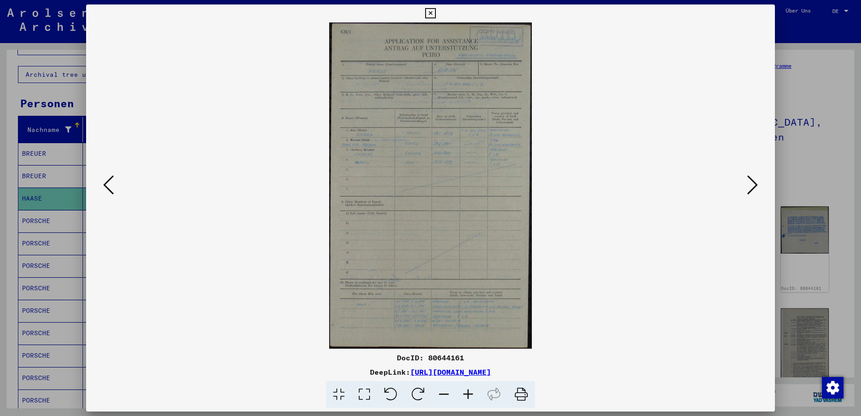
click at [756, 187] on icon at bounding box center [752, 185] width 11 height 22
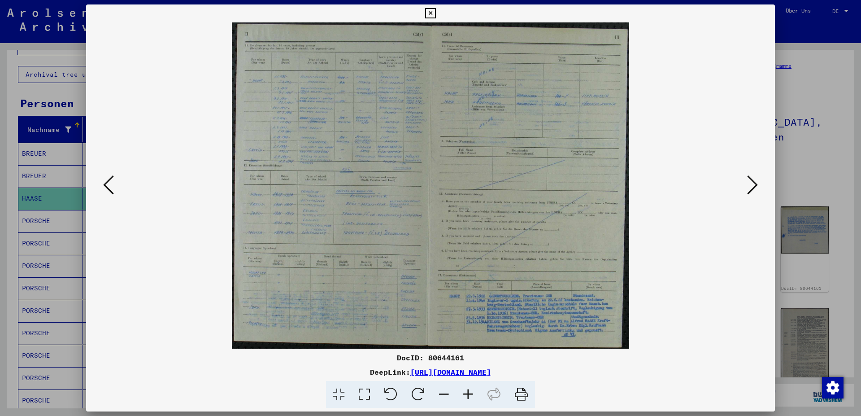
click at [468, 392] on icon at bounding box center [468, 394] width 24 height 27
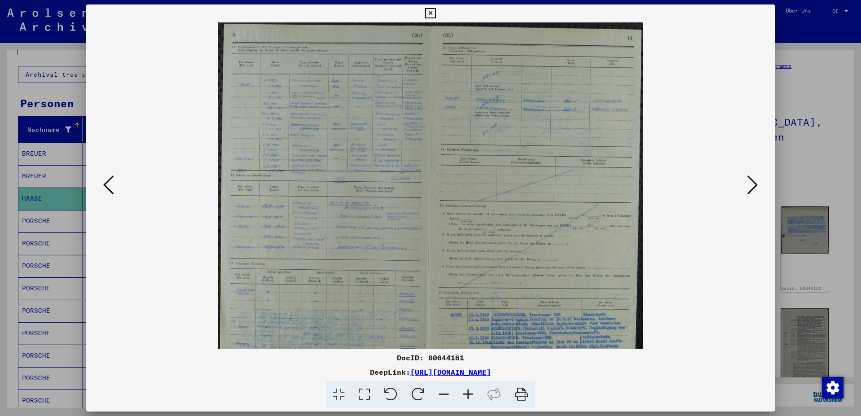
click at [468, 392] on icon at bounding box center [468, 394] width 24 height 27
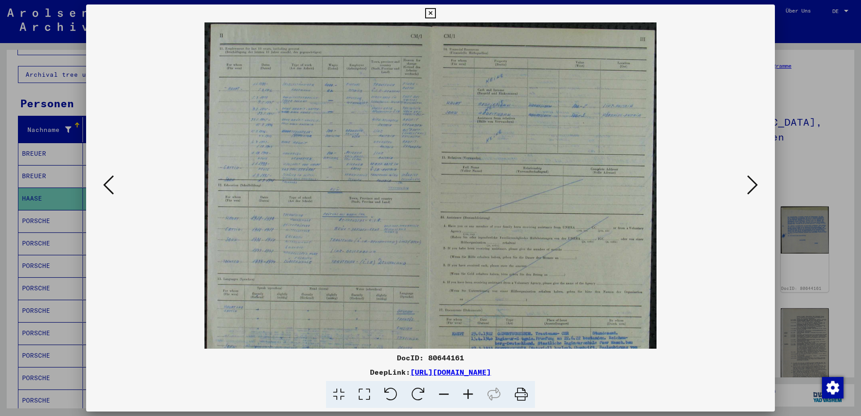
click at [468, 392] on icon at bounding box center [468, 394] width 24 height 27
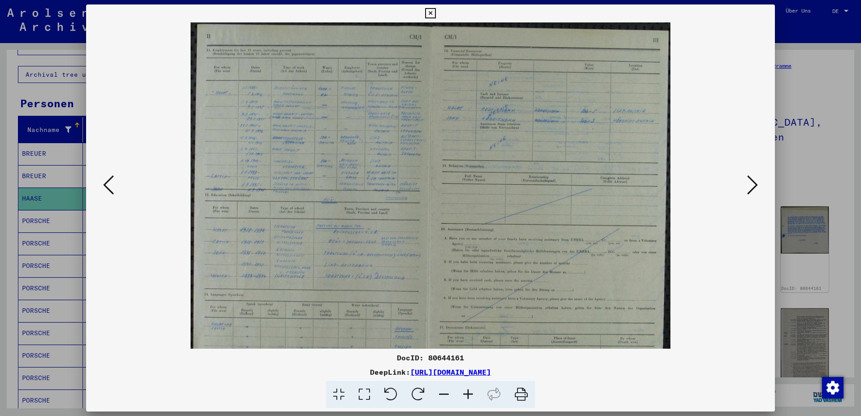
click at [468, 392] on icon at bounding box center [468, 394] width 24 height 27
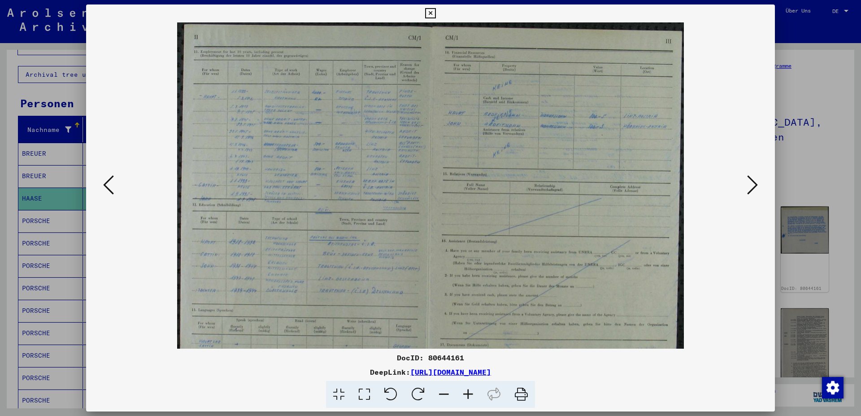
click at [468, 392] on icon at bounding box center [468, 394] width 24 height 27
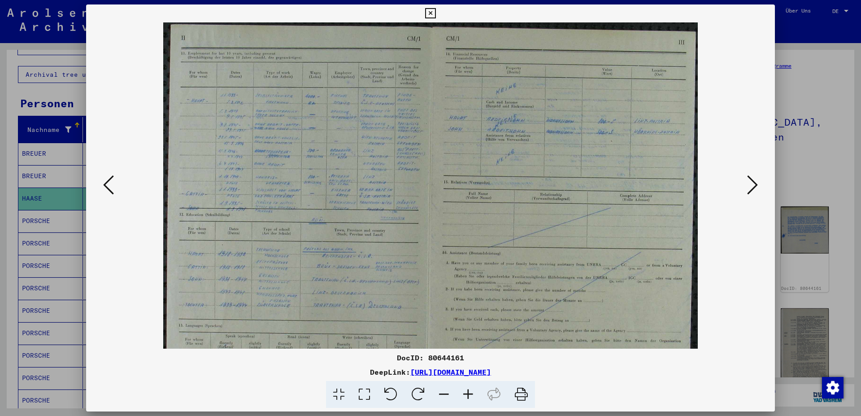
click at [468, 392] on icon at bounding box center [468, 394] width 24 height 27
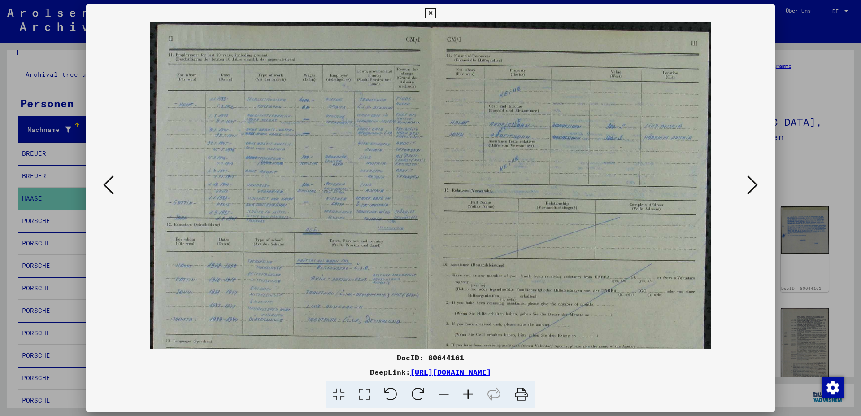
click at [468, 392] on icon at bounding box center [468, 394] width 24 height 27
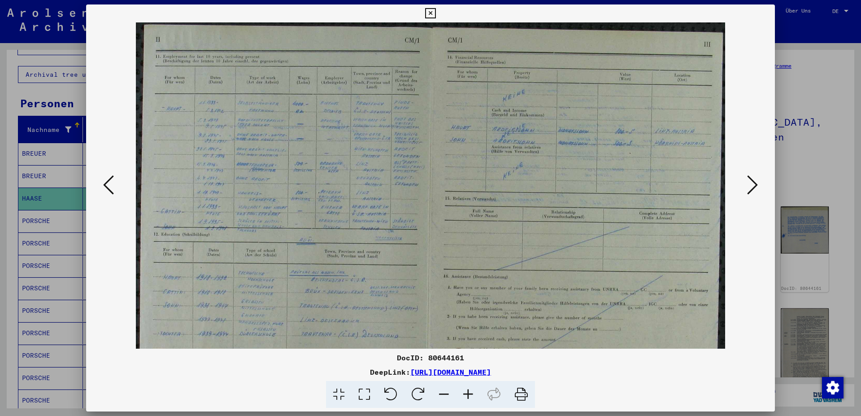
click at [468, 392] on icon at bounding box center [468, 394] width 24 height 27
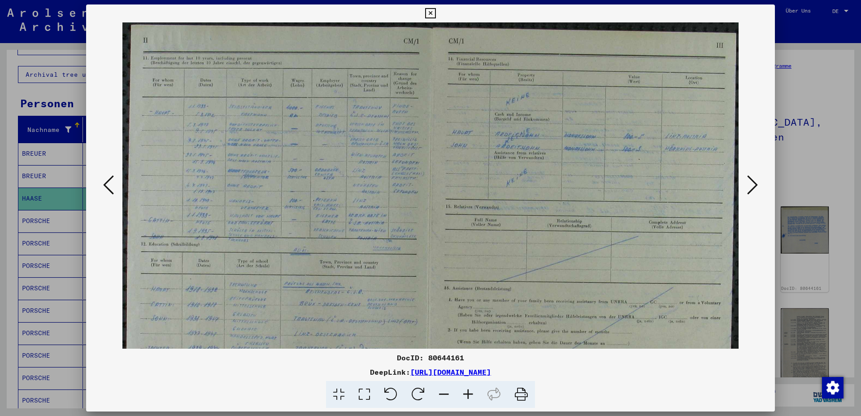
click at [468, 392] on icon at bounding box center [468, 394] width 24 height 27
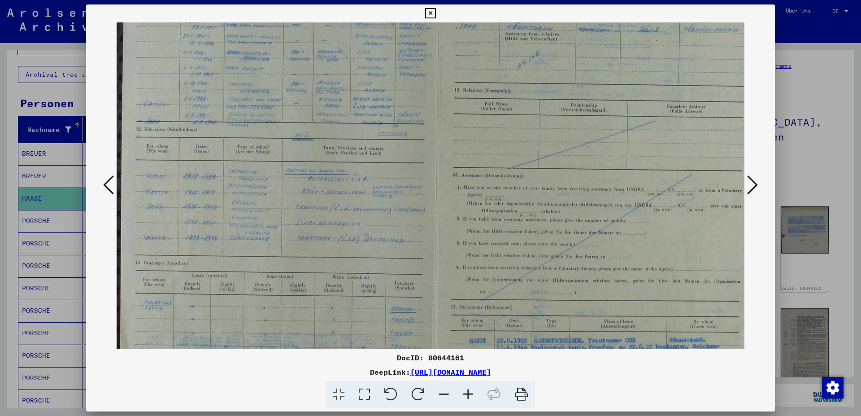
scroll to position [131, 0]
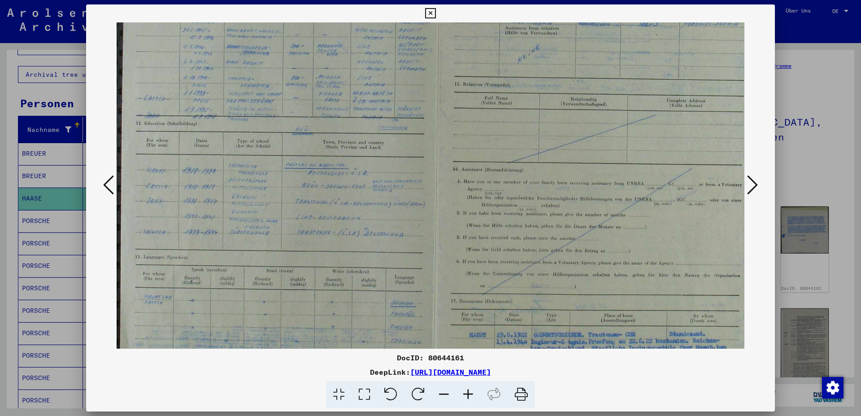
drag, startPoint x: 338, startPoint y: 303, endPoint x: 366, endPoint y: 173, distance: 133.4
click at [366, 173] on img at bounding box center [439, 156] width 644 height 528
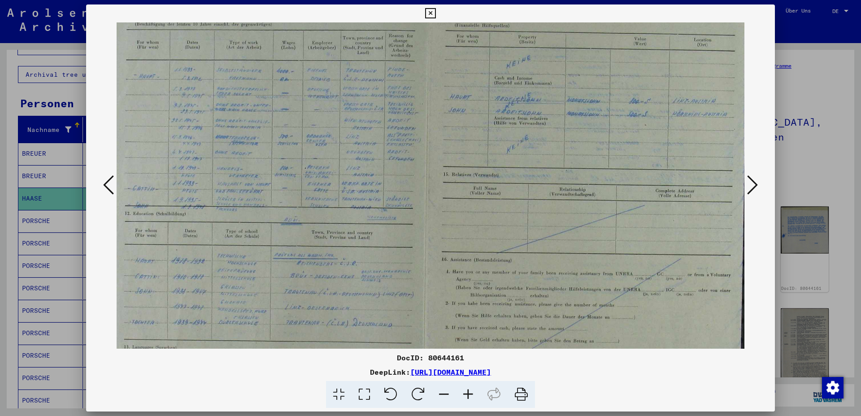
drag, startPoint x: 369, startPoint y: 281, endPoint x: 193, endPoint y: 313, distance: 178.8
click at [193, 313] on img at bounding box center [427, 246] width 644 height 528
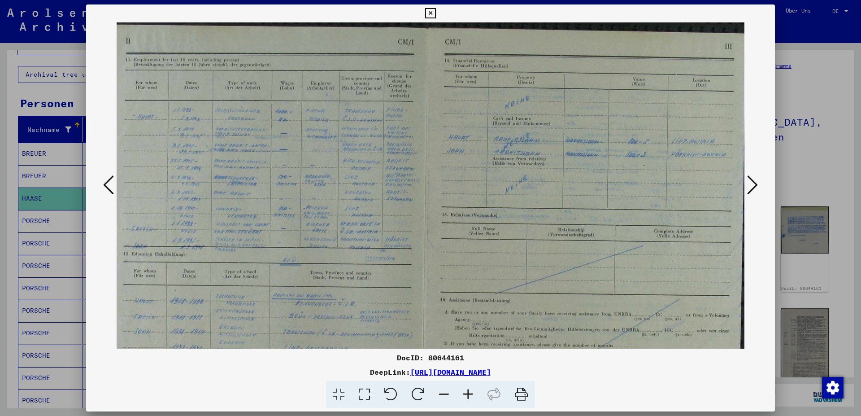
drag, startPoint x: 361, startPoint y: 125, endPoint x: 349, endPoint y: 177, distance: 53.2
click at [349, 177] on img at bounding box center [426, 286] width 644 height 528
click at [754, 187] on icon at bounding box center [752, 185] width 11 height 22
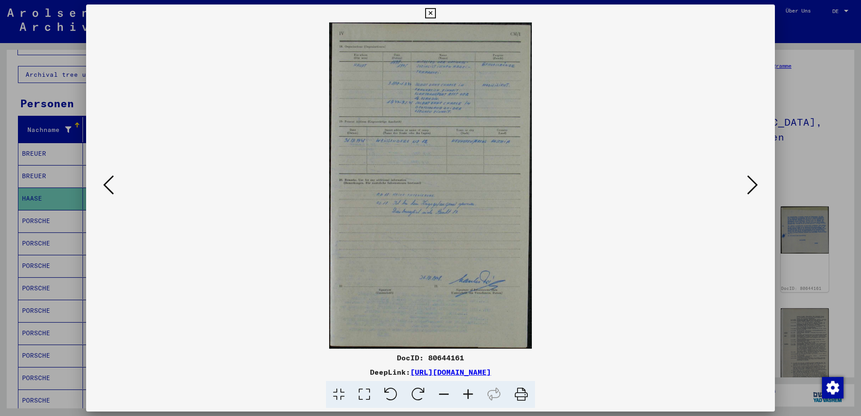
scroll to position [0, 0]
click at [754, 187] on icon at bounding box center [752, 185] width 11 height 22
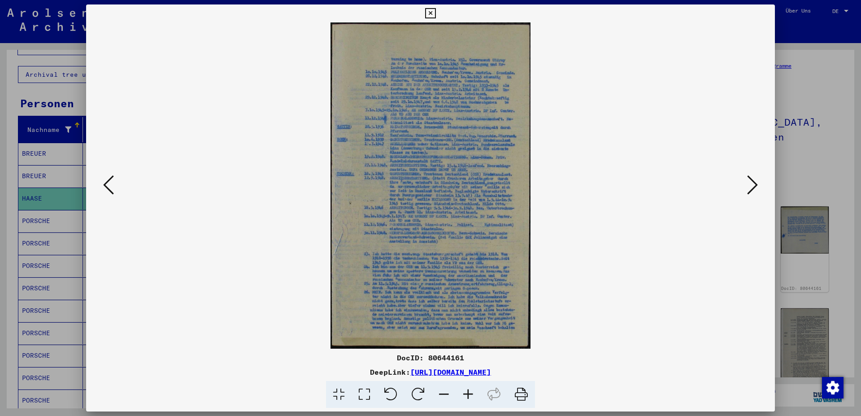
click at [469, 394] on icon at bounding box center [468, 394] width 24 height 27
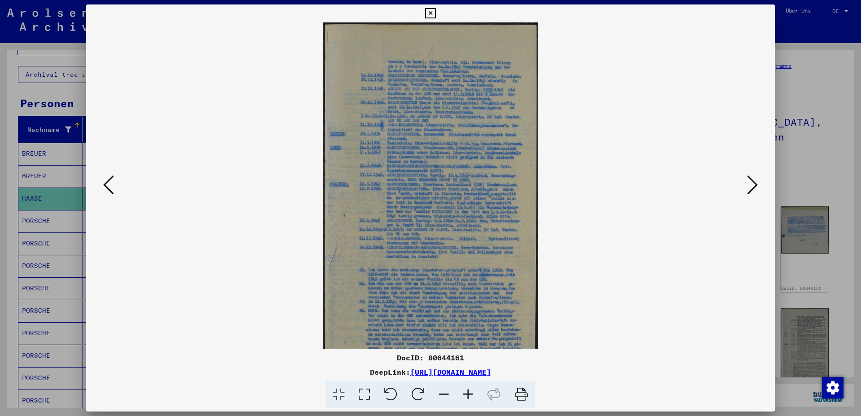
click at [469, 394] on icon at bounding box center [468, 394] width 24 height 27
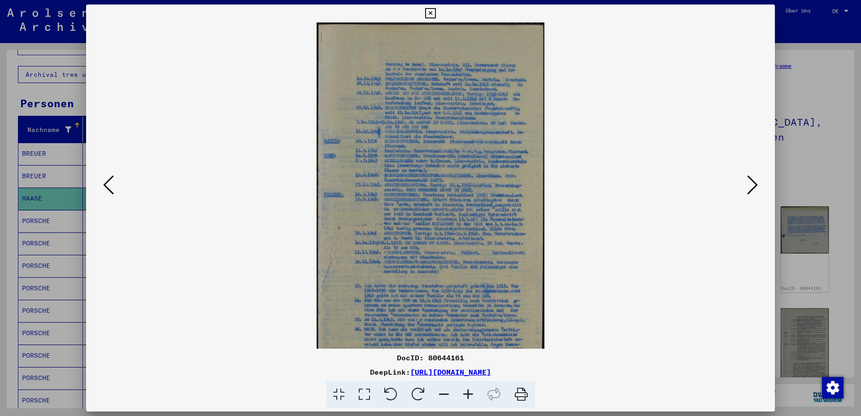
click at [469, 394] on icon at bounding box center [468, 394] width 24 height 27
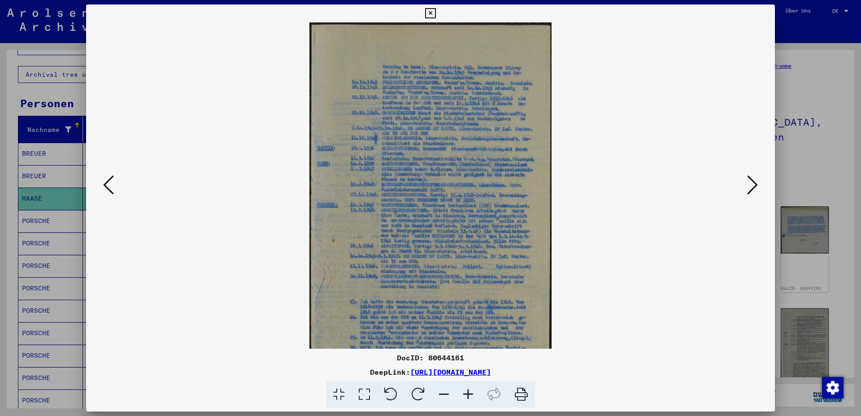
click at [469, 394] on icon at bounding box center [468, 394] width 24 height 27
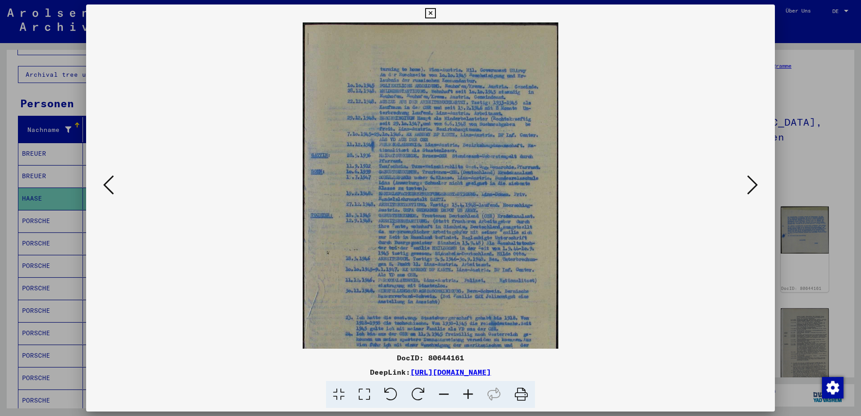
click at [469, 394] on icon at bounding box center [468, 394] width 24 height 27
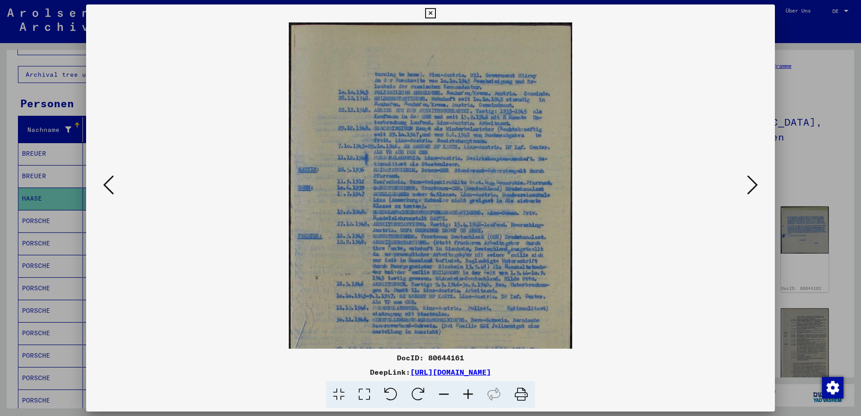
click at [469, 394] on icon at bounding box center [468, 394] width 24 height 27
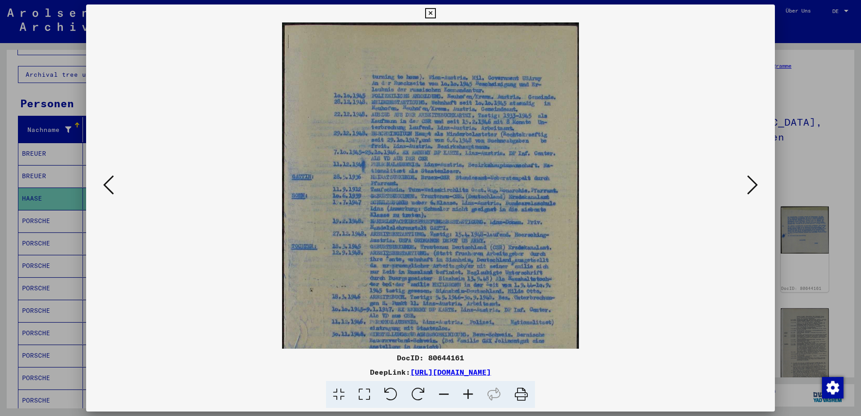
click at [469, 394] on icon at bounding box center [468, 394] width 24 height 27
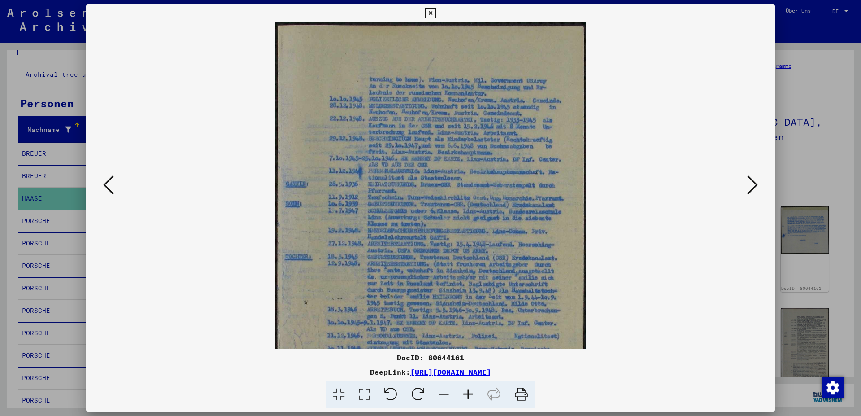
click at [469, 394] on icon at bounding box center [468, 394] width 24 height 27
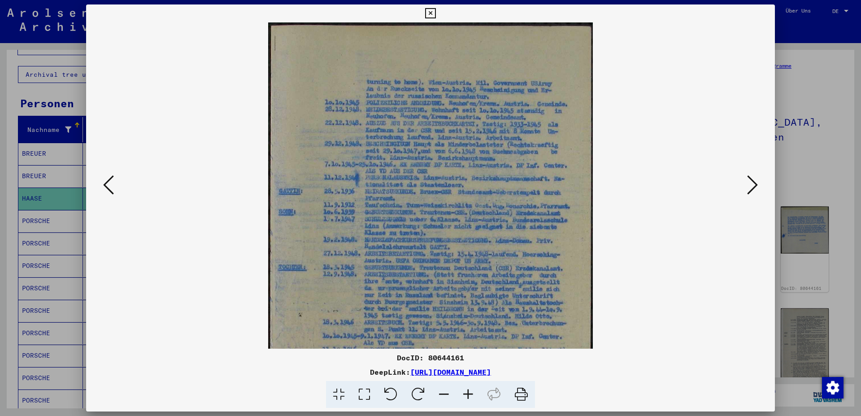
click at [469, 394] on icon at bounding box center [468, 394] width 24 height 27
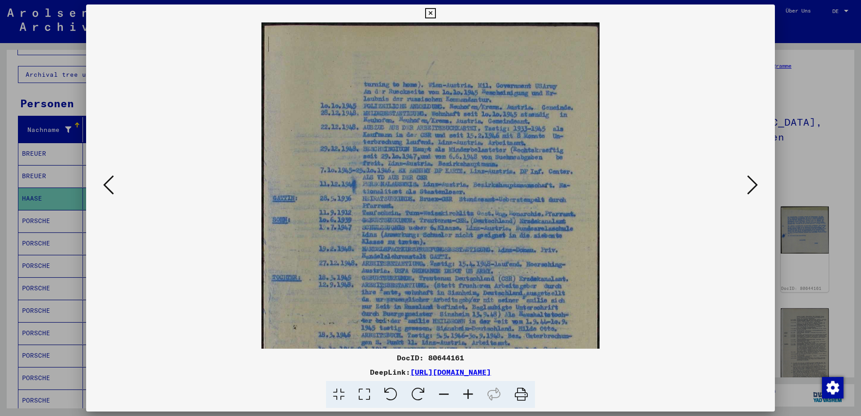
click at [469, 394] on icon at bounding box center [468, 394] width 24 height 27
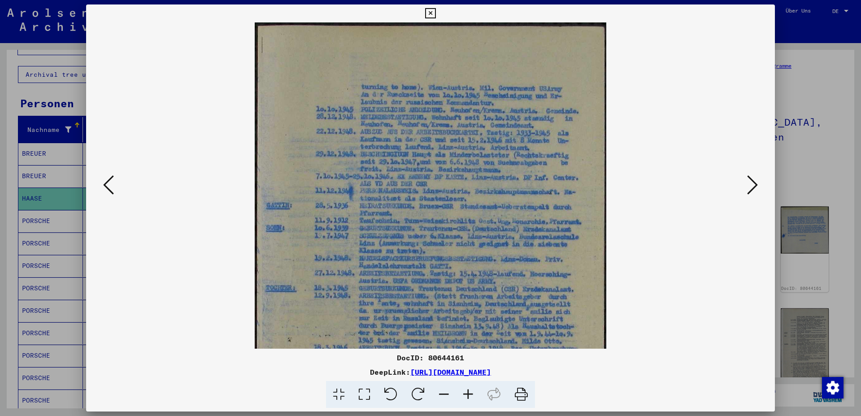
click at [469, 394] on icon at bounding box center [468, 394] width 24 height 27
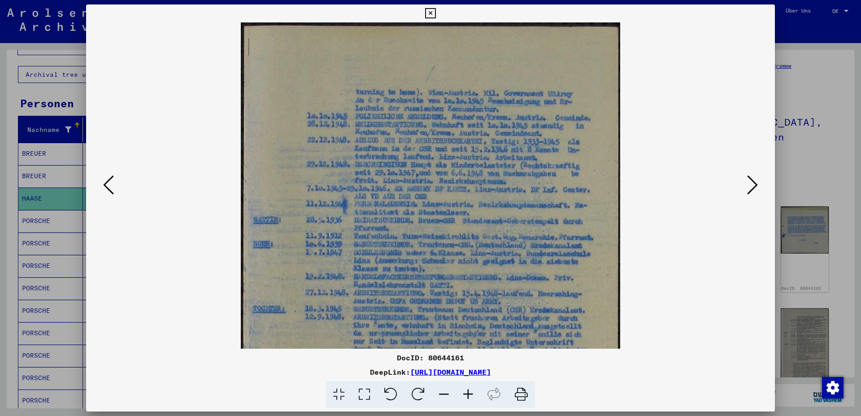
click at [469, 394] on icon at bounding box center [468, 394] width 24 height 27
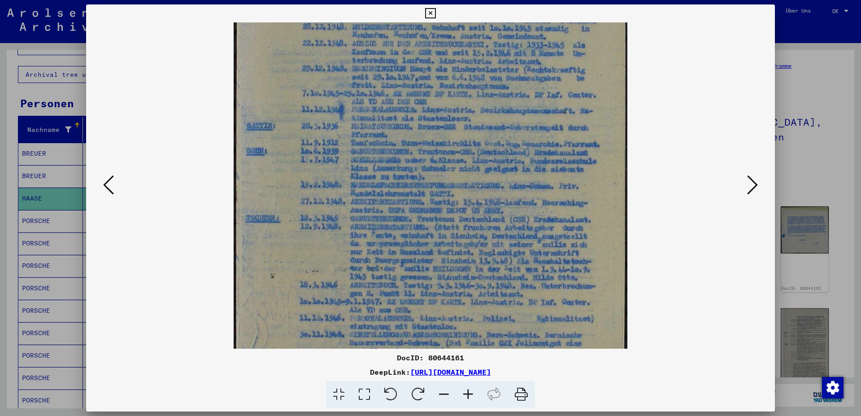
scroll to position [116, 0]
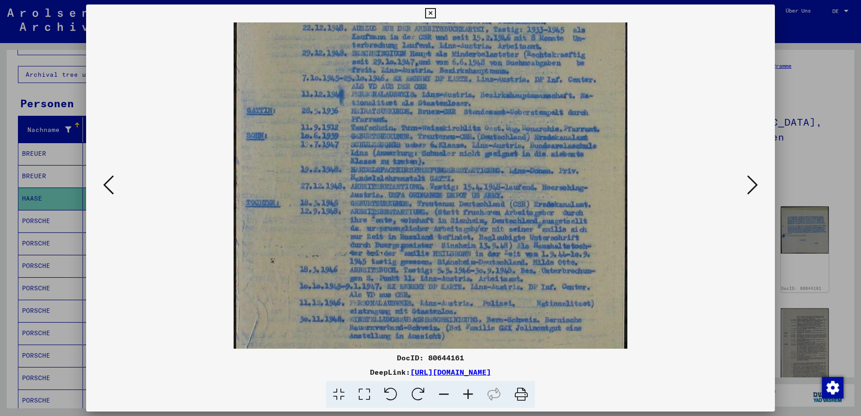
drag, startPoint x: 445, startPoint y: 284, endPoint x: 435, endPoint y: 195, distance: 89.5
click at [435, 195] on img at bounding box center [430, 226] width 393 height 640
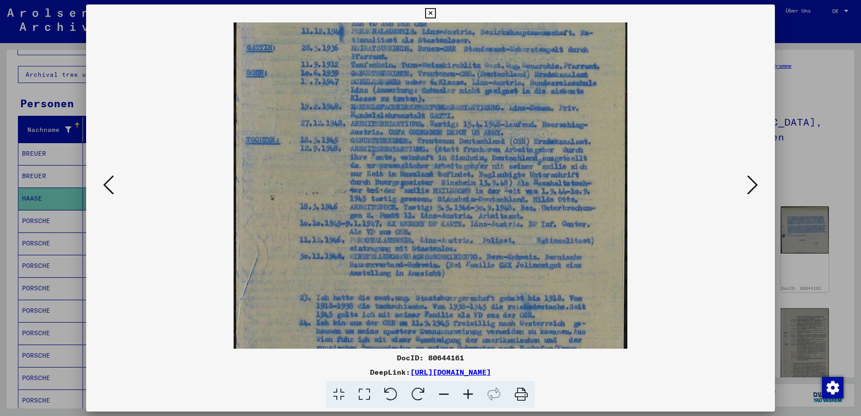
scroll to position [188, 0]
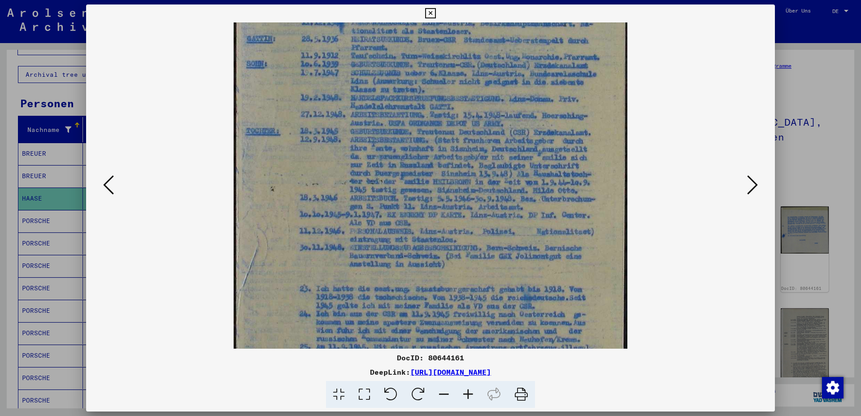
drag, startPoint x: 448, startPoint y: 283, endPoint x: 446, endPoint y: 214, distance: 68.7
click at [446, 214] on img at bounding box center [430, 155] width 393 height 640
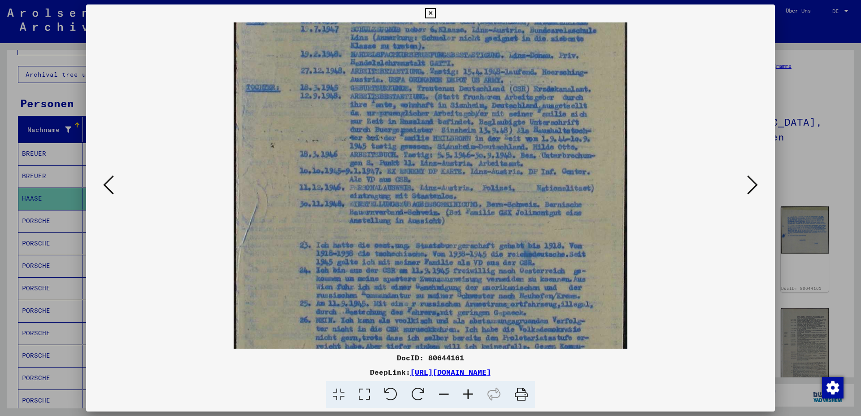
scroll to position [291, 0]
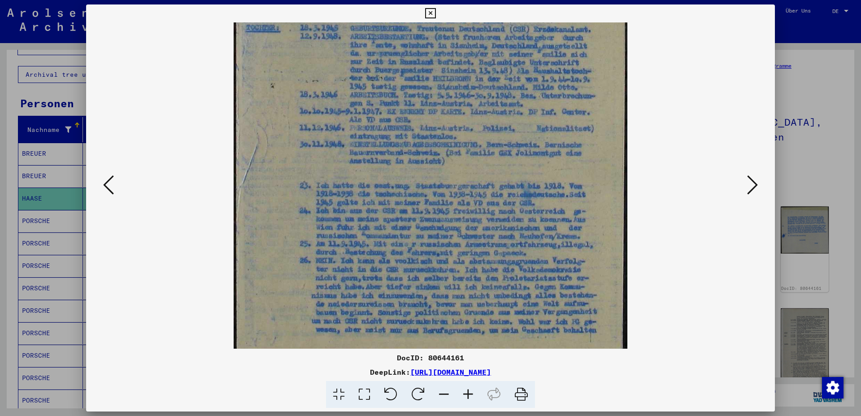
drag, startPoint x: 453, startPoint y: 279, endPoint x: 442, endPoint y: 176, distance: 104.2
click at [442, 176] on img at bounding box center [430, 51] width 393 height 640
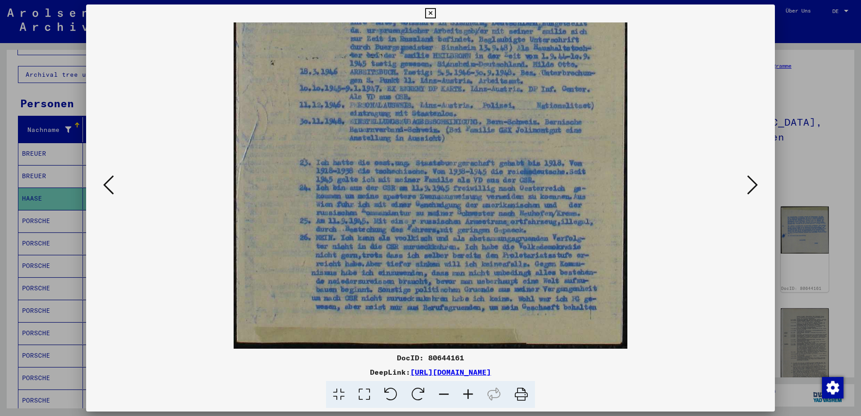
drag, startPoint x: 421, startPoint y: 230, endPoint x: 410, endPoint y: 193, distance: 37.8
click at [410, 193] on img at bounding box center [430, 28] width 393 height 640
click at [756, 185] on icon at bounding box center [752, 185] width 11 height 22
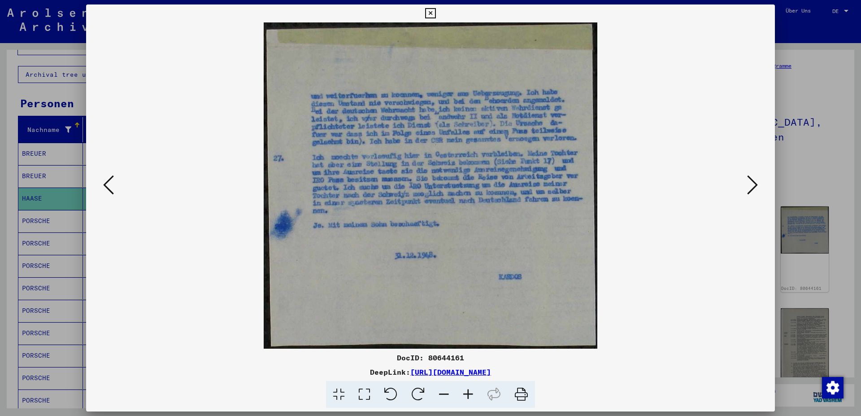
scroll to position [0, 0]
click at [756, 185] on icon at bounding box center [752, 185] width 11 height 22
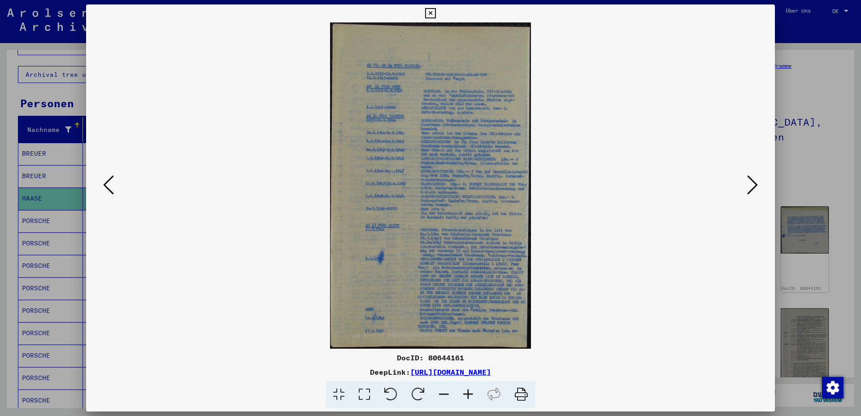
click at [756, 185] on icon at bounding box center [752, 185] width 11 height 22
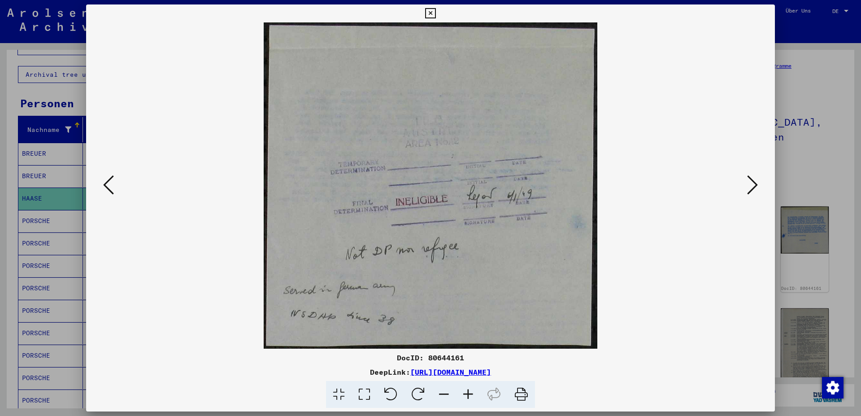
click at [754, 182] on icon at bounding box center [752, 185] width 11 height 22
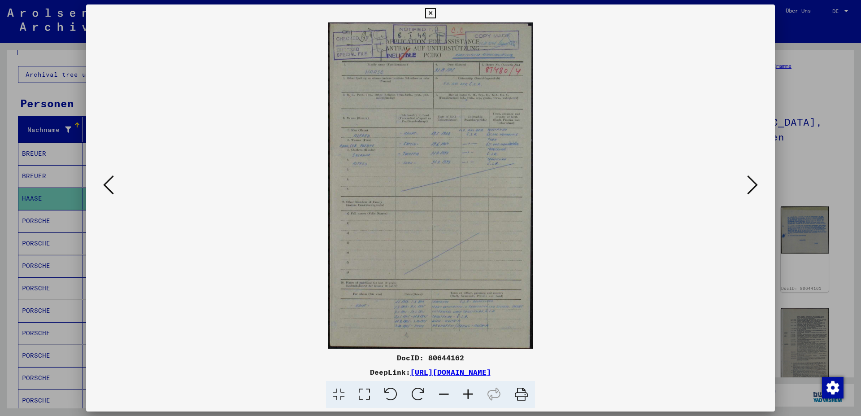
click at [754, 182] on icon at bounding box center [752, 185] width 11 height 22
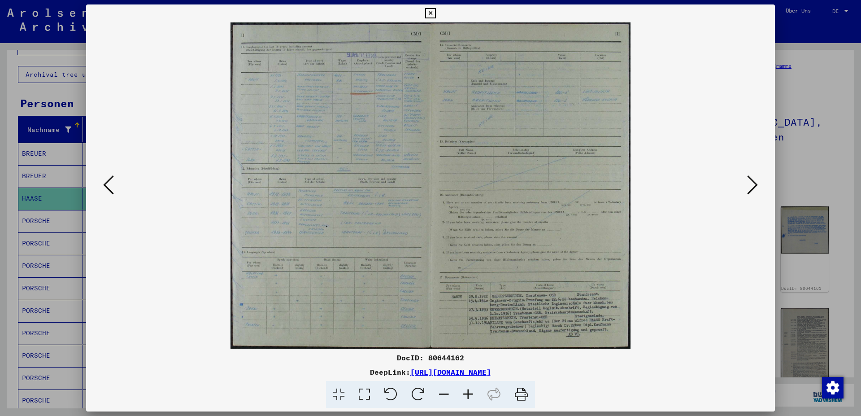
click at [435, 8] on icon at bounding box center [430, 13] width 10 height 11
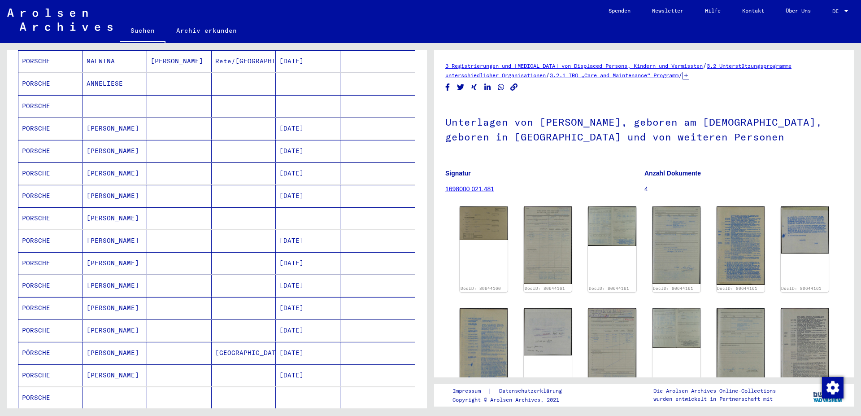
scroll to position [194, 0]
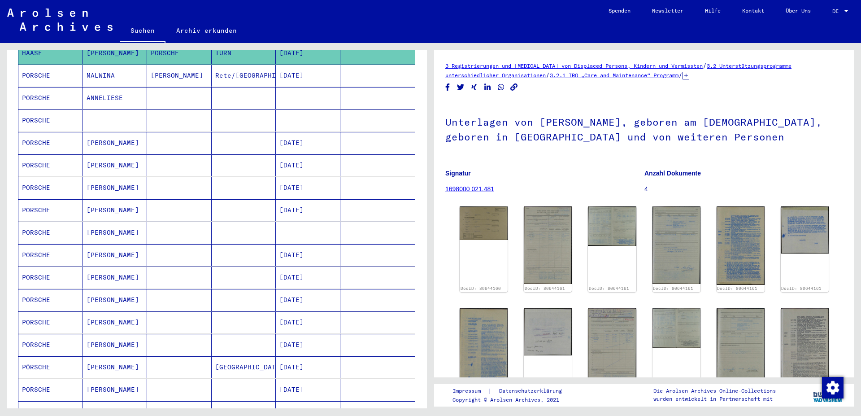
click at [41, 109] on mat-cell "PORSCHE" at bounding box center [50, 120] width 65 height 22
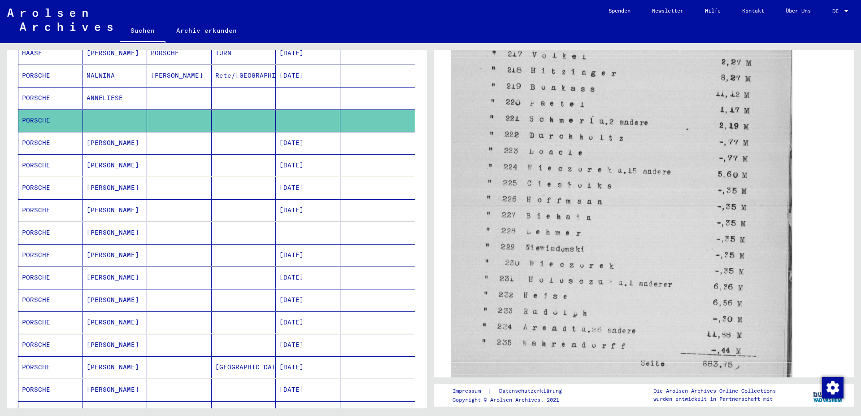
scroll to position [484, 0]
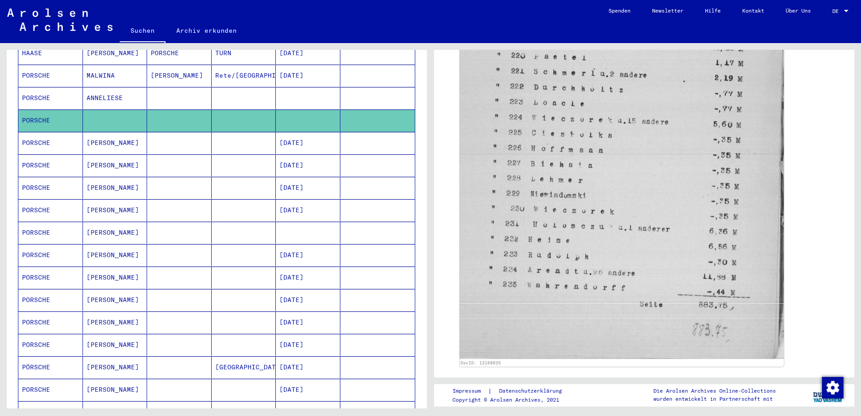
click at [35, 137] on mat-cell "PORSCHE" at bounding box center [50, 143] width 65 height 22
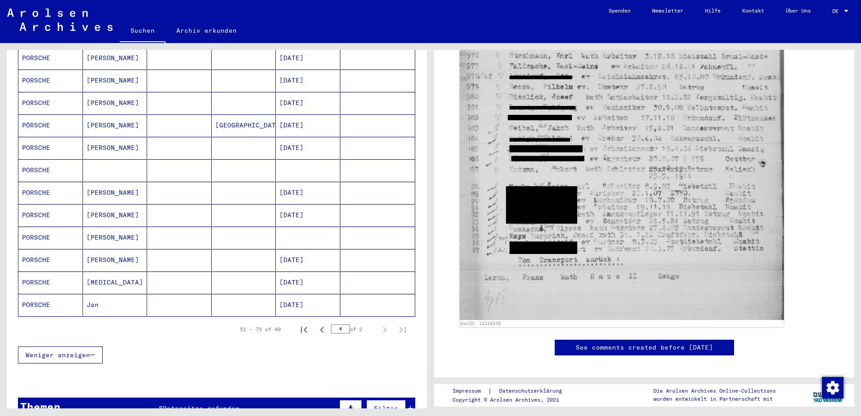
scroll to position [436, 0]
click at [93, 296] on mat-cell "Jan" at bounding box center [115, 304] width 65 height 22
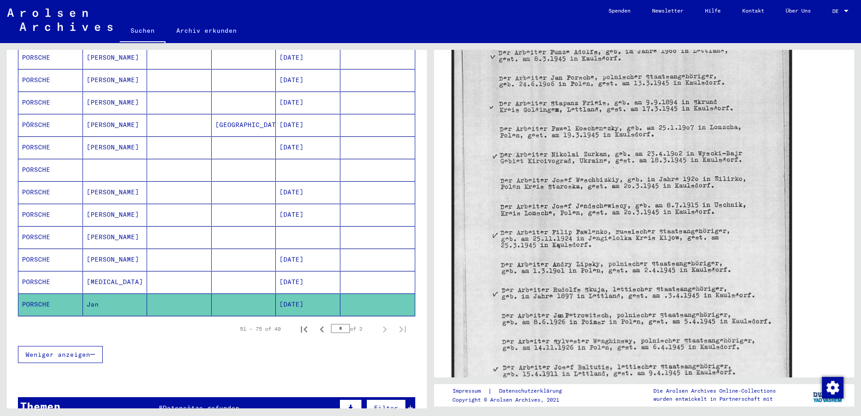
scroll to position [388, 0]
